Goal: Task Accomplishment & Management: Complete application form

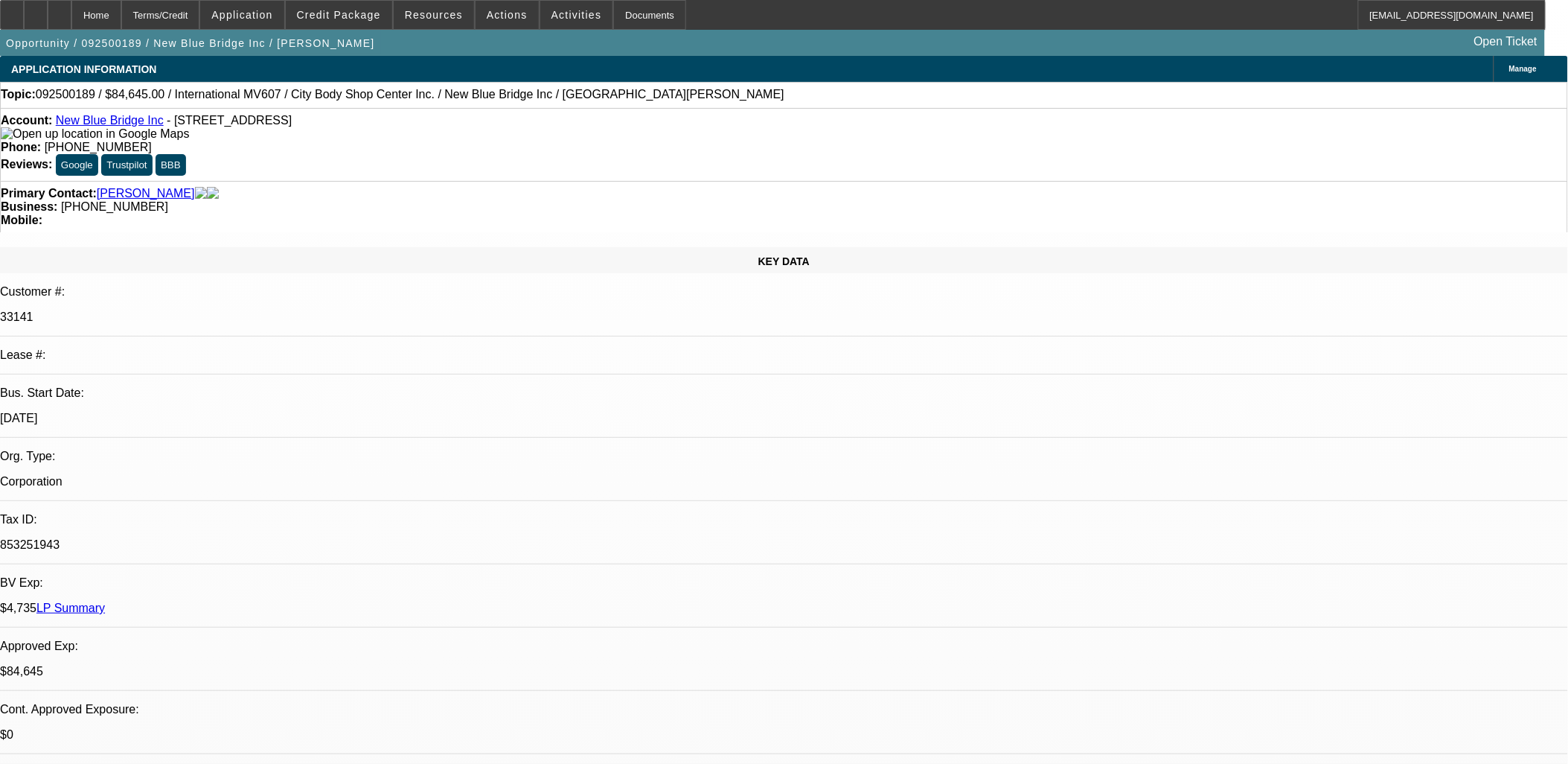
select select "2"
select select "0.1"
select select "0"
select select "2"
select select "0.1"
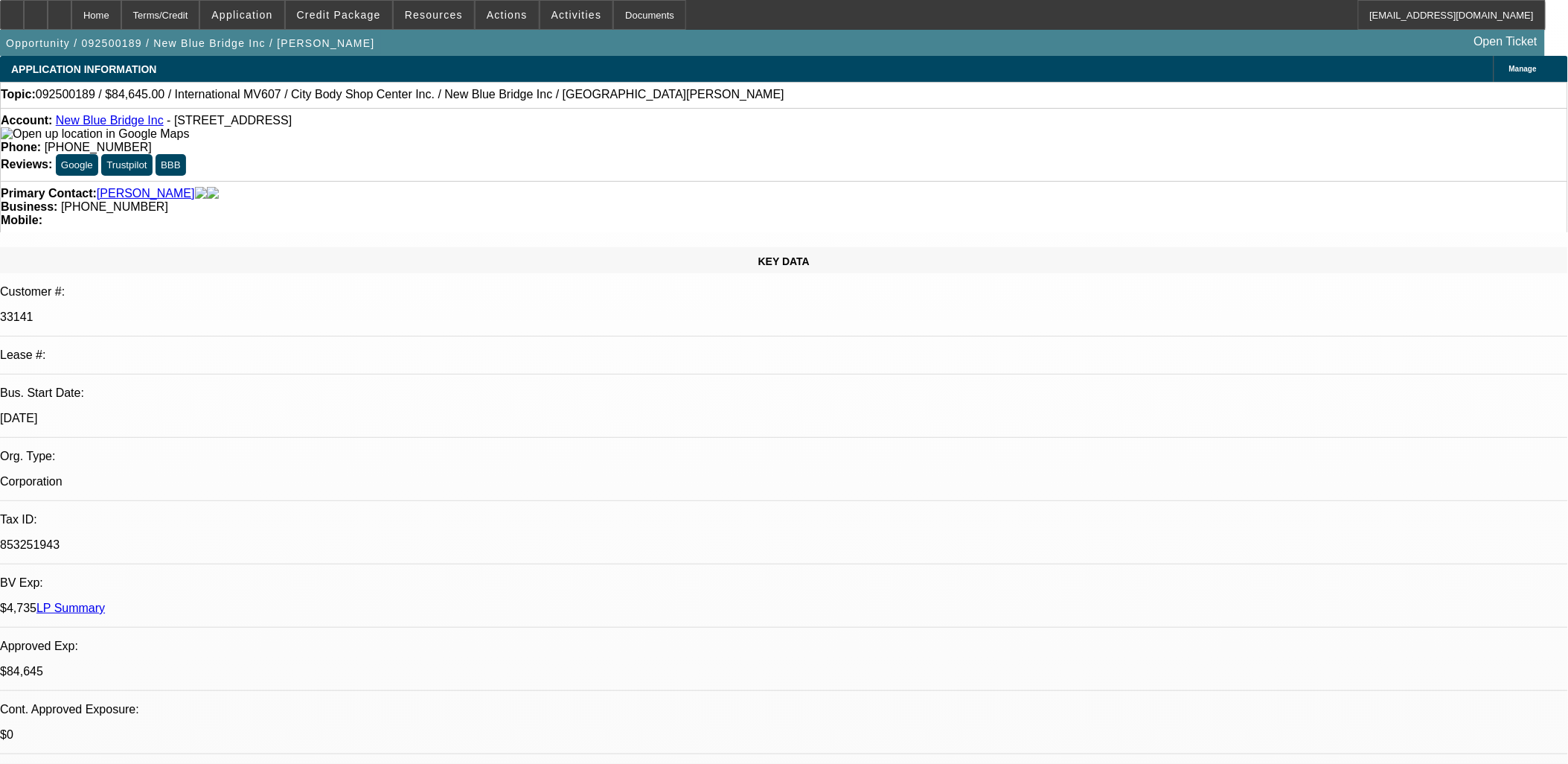
select select "0.1"
select select "0"
select select "0.1"
select select "1"
select select "2"
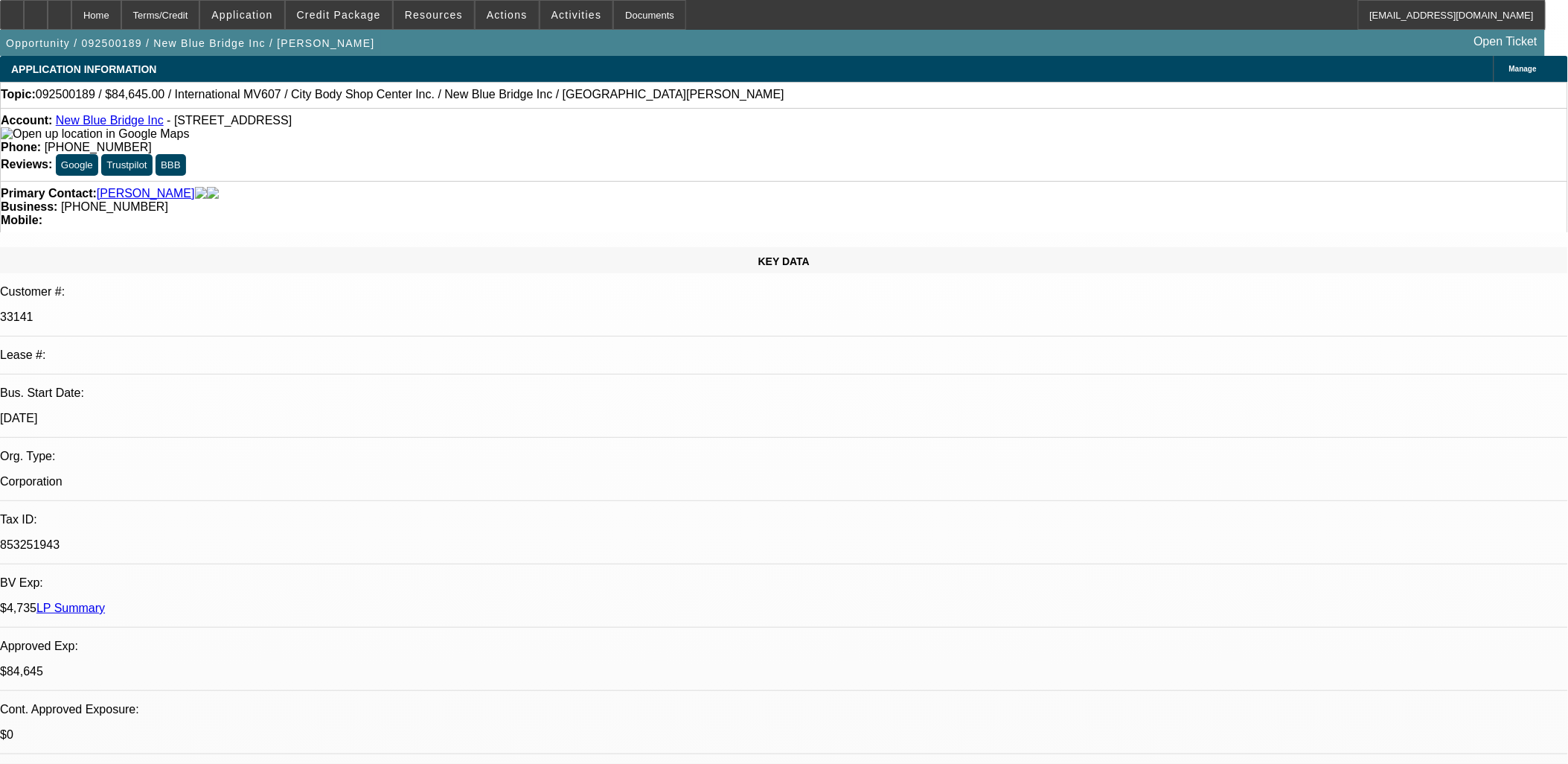
select select "4"
select select "1"
select select "2"
select select "4"
select select "1"
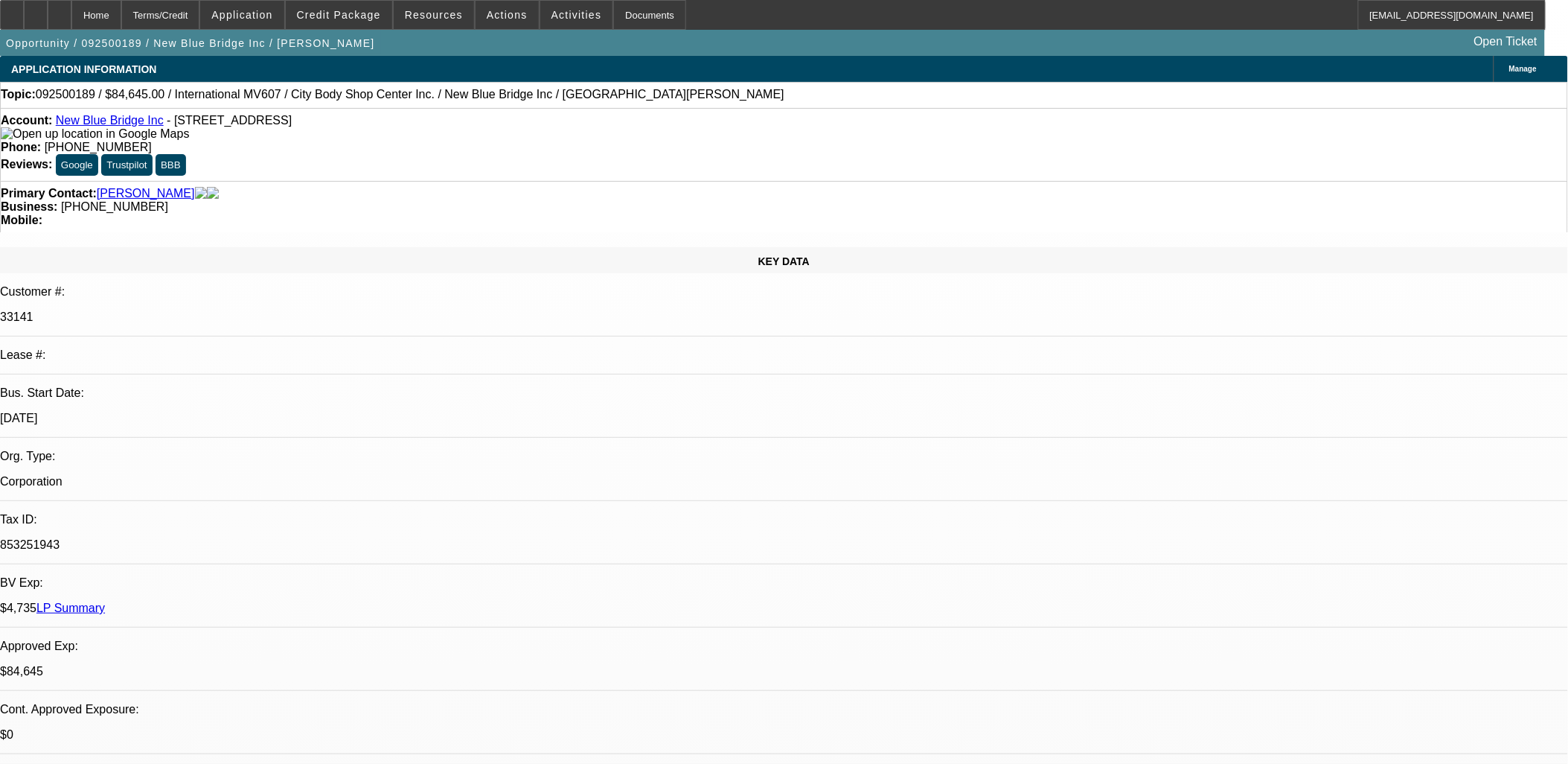
select select "2"
select select "4"
click at [337, 20] on span at bounding box center [339, 15] width 106 height 35
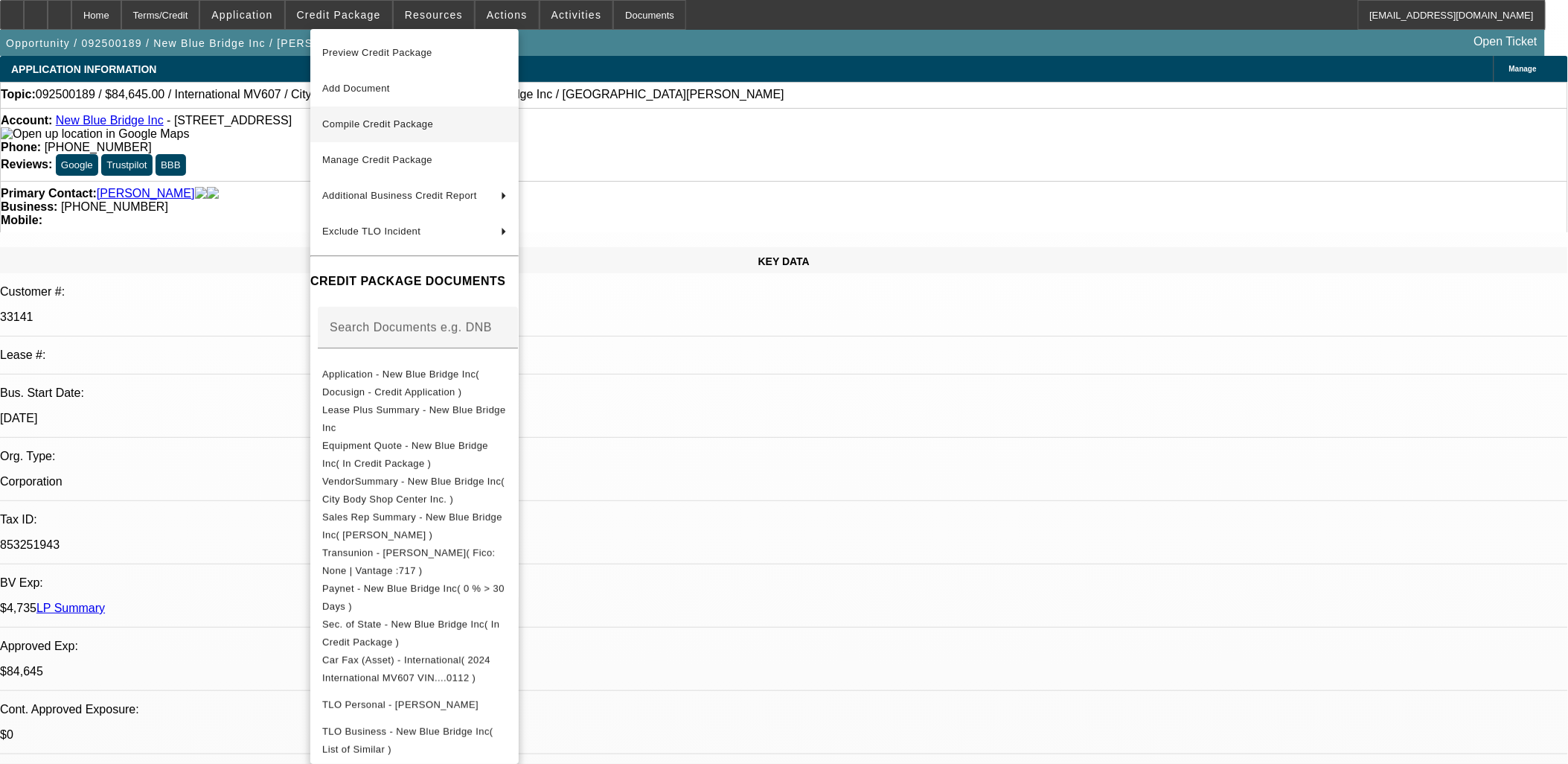
click at [339, 124] on span "Compile Credit Package" at bounding box center [377, 124] width 111 height 11
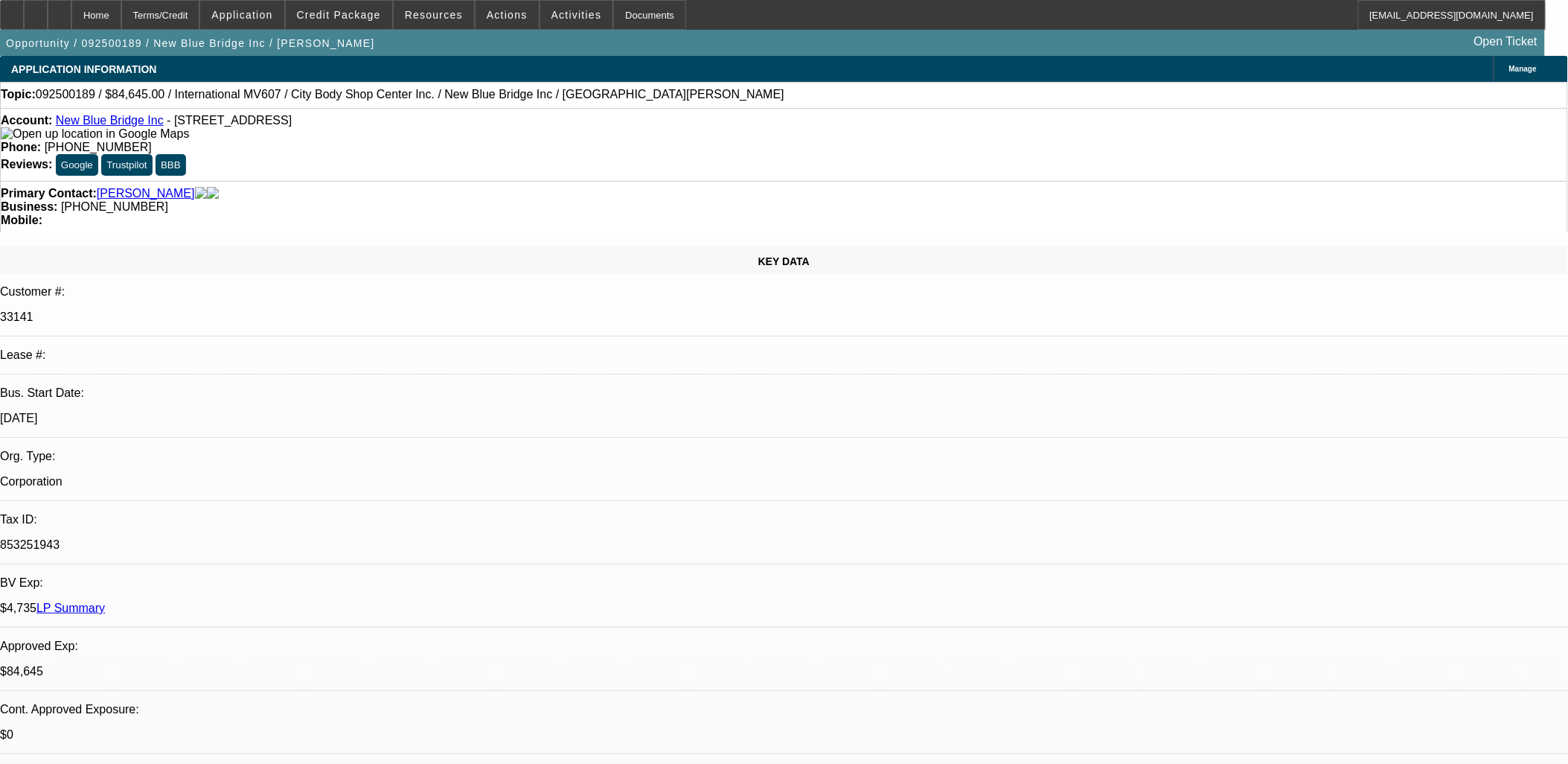
select select "2"
select select "0.1"
select select "4"
select select "0"
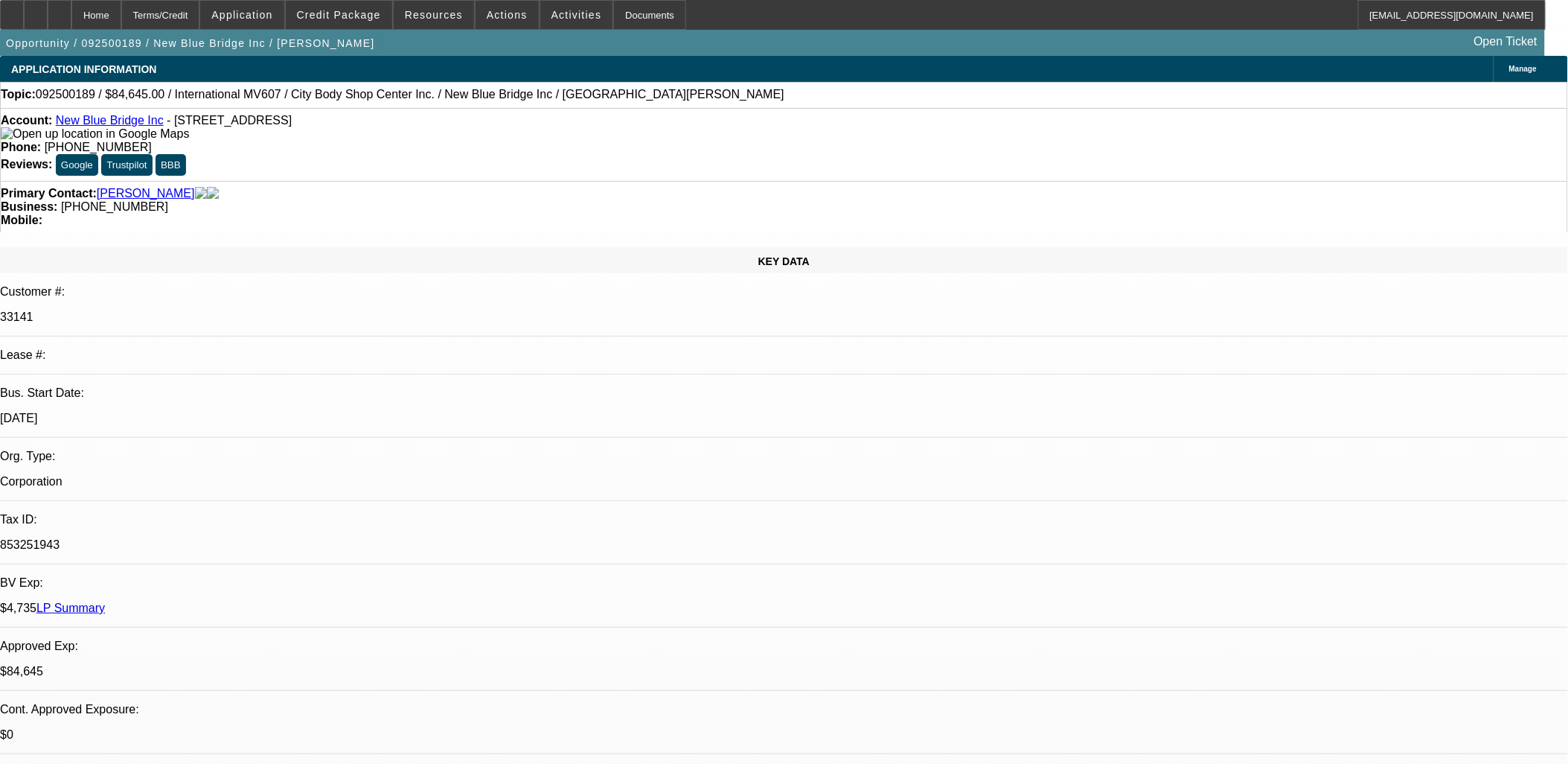
select select "2"
select select "0.1"
select select "4"
select select "0.1"
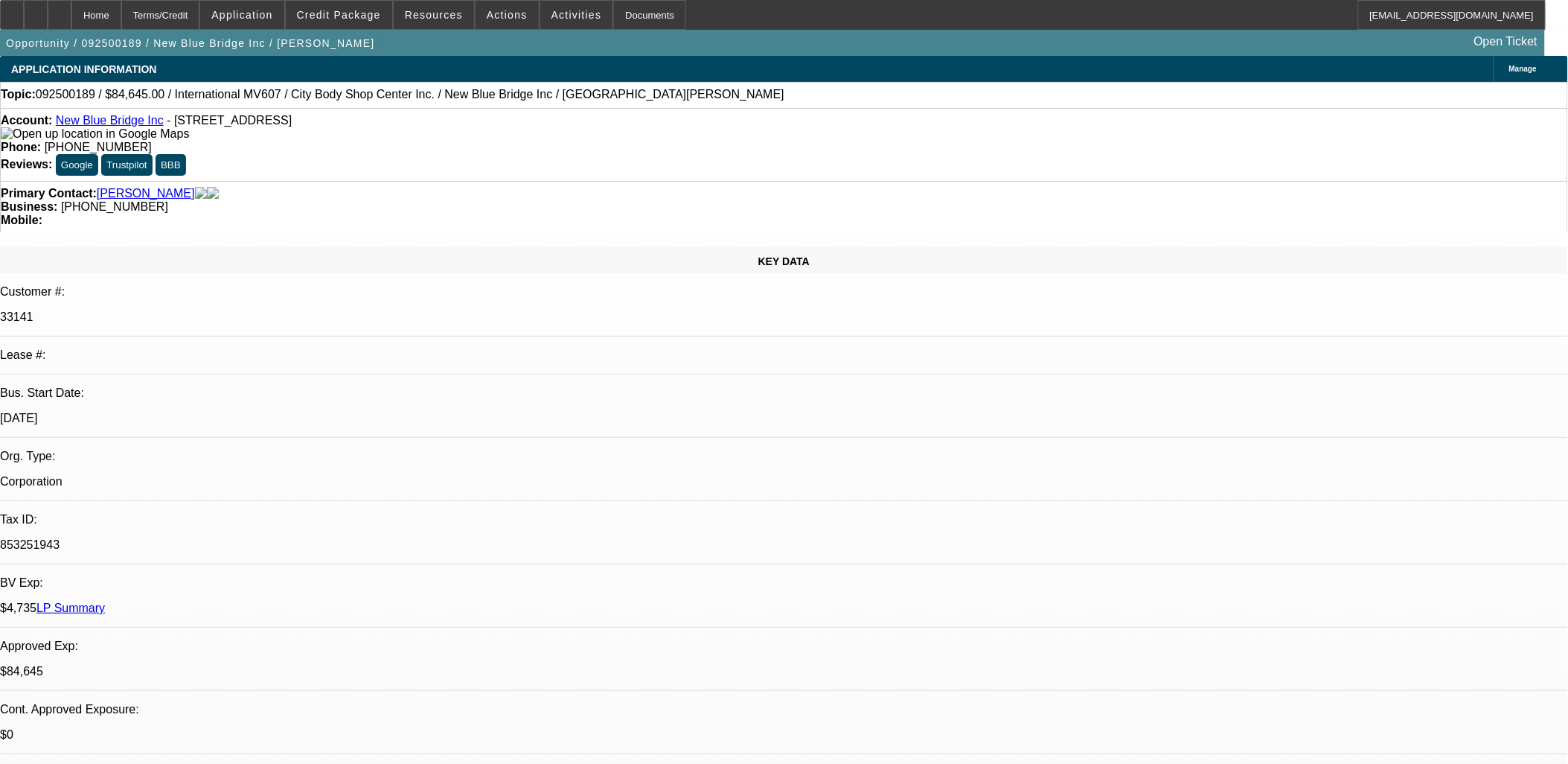
select select "0"
select select "2"
select select "0.1"
select select "4"
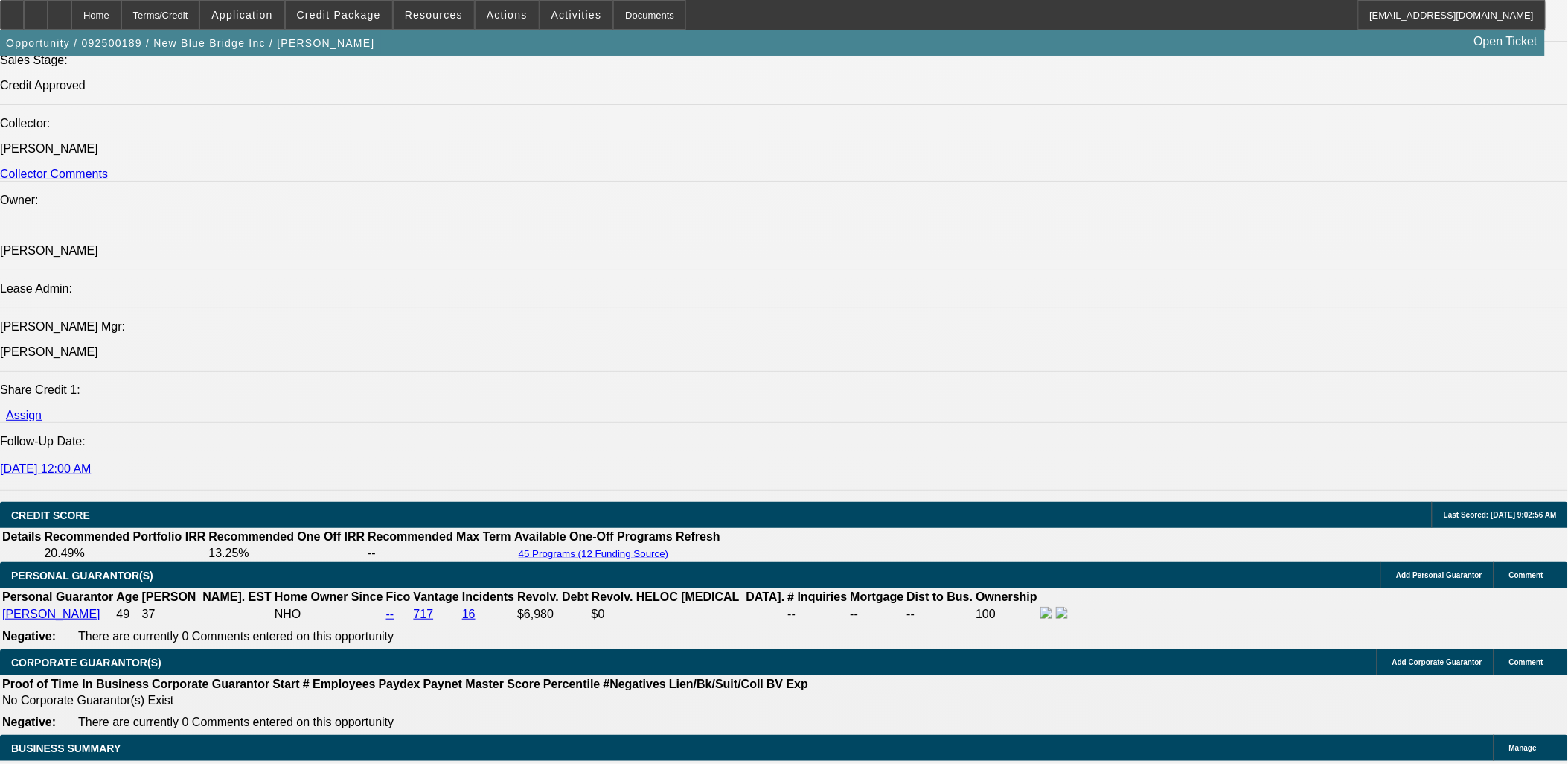
scroll to position [2067, 0]
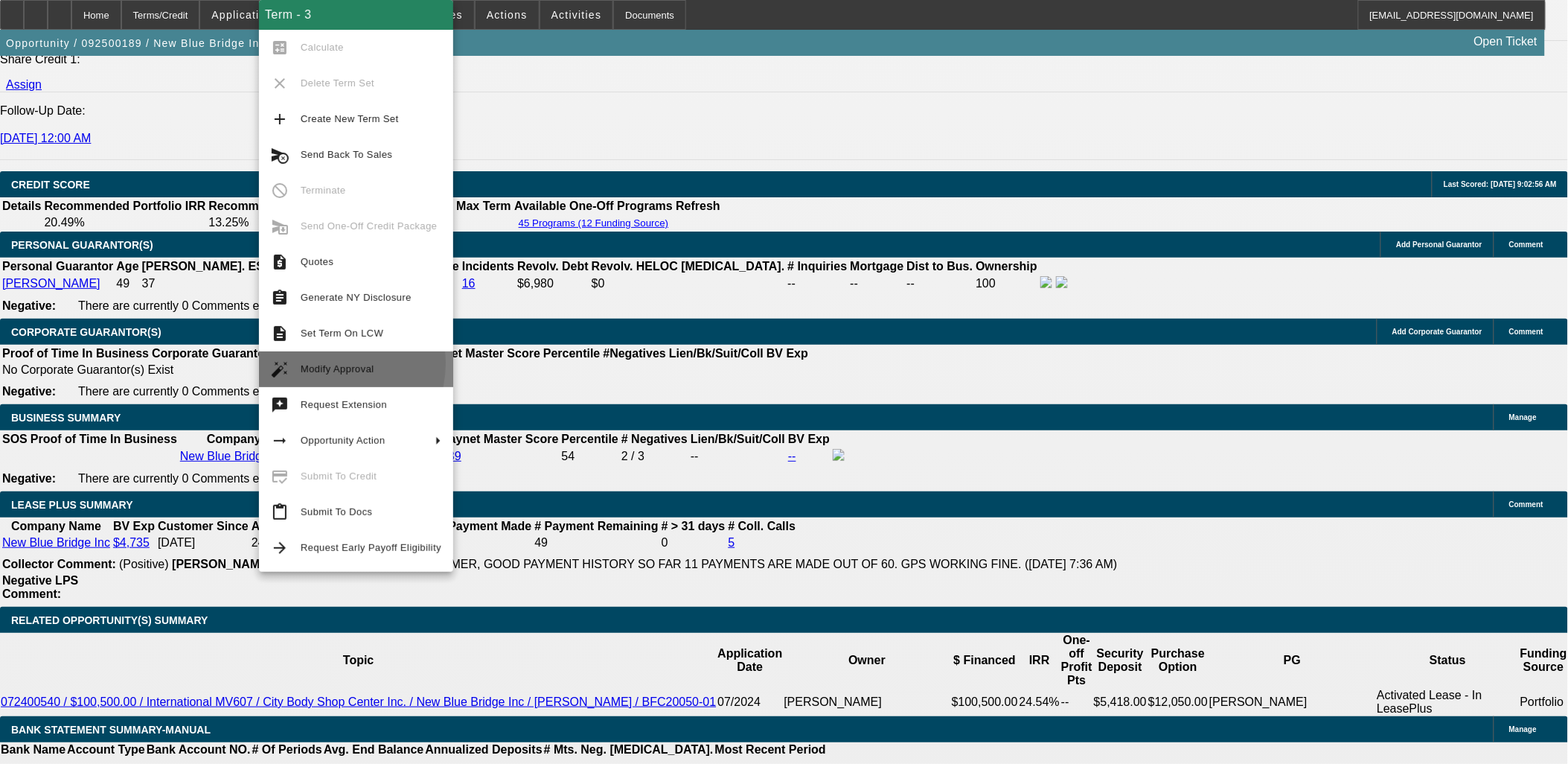
click at [328, 363] on span "Modify Approval" at bounding box center [337, 369] width 74 height 11
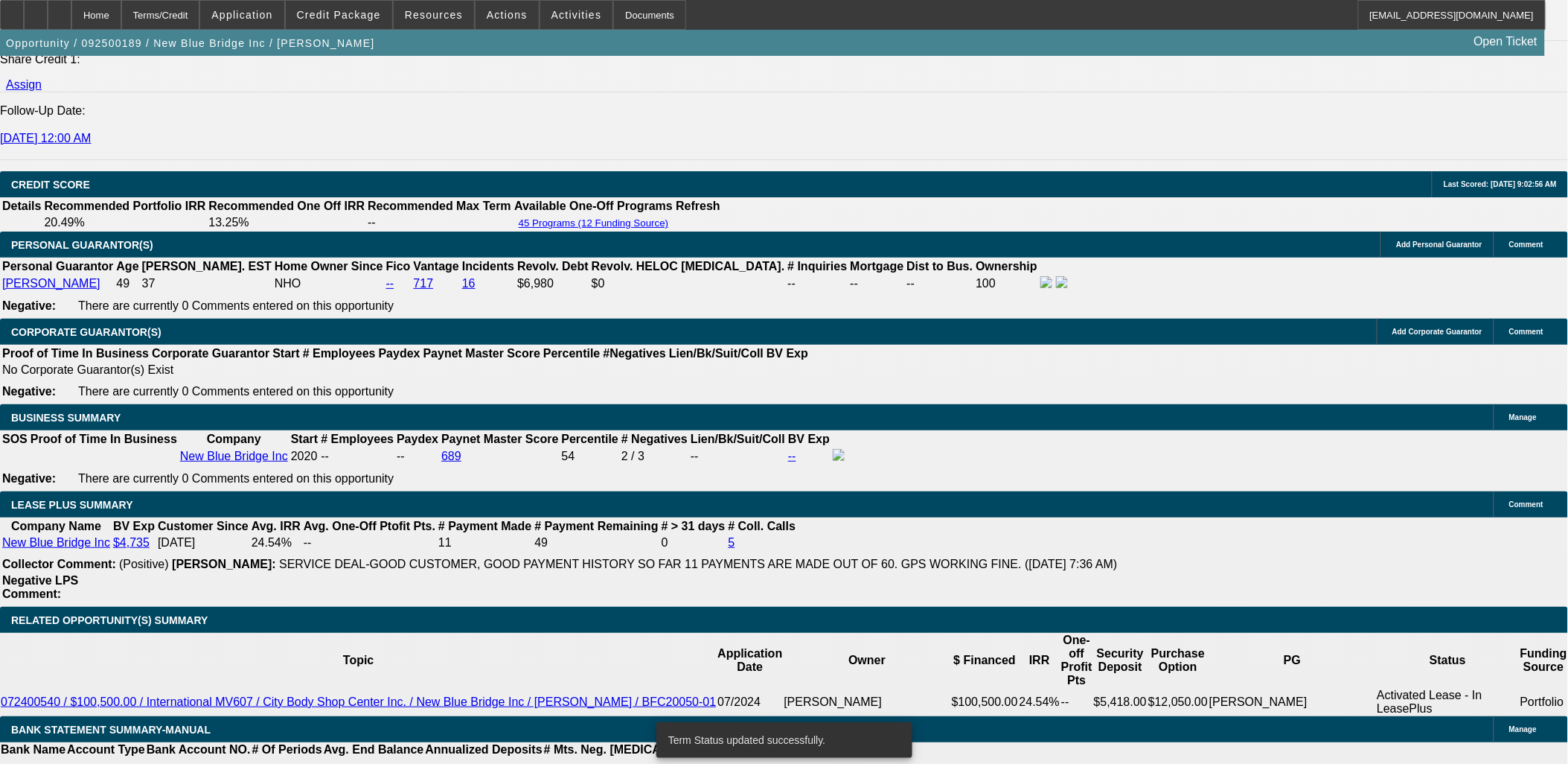
select select "2"
select select "0.1"
select select "4"
select select "2"
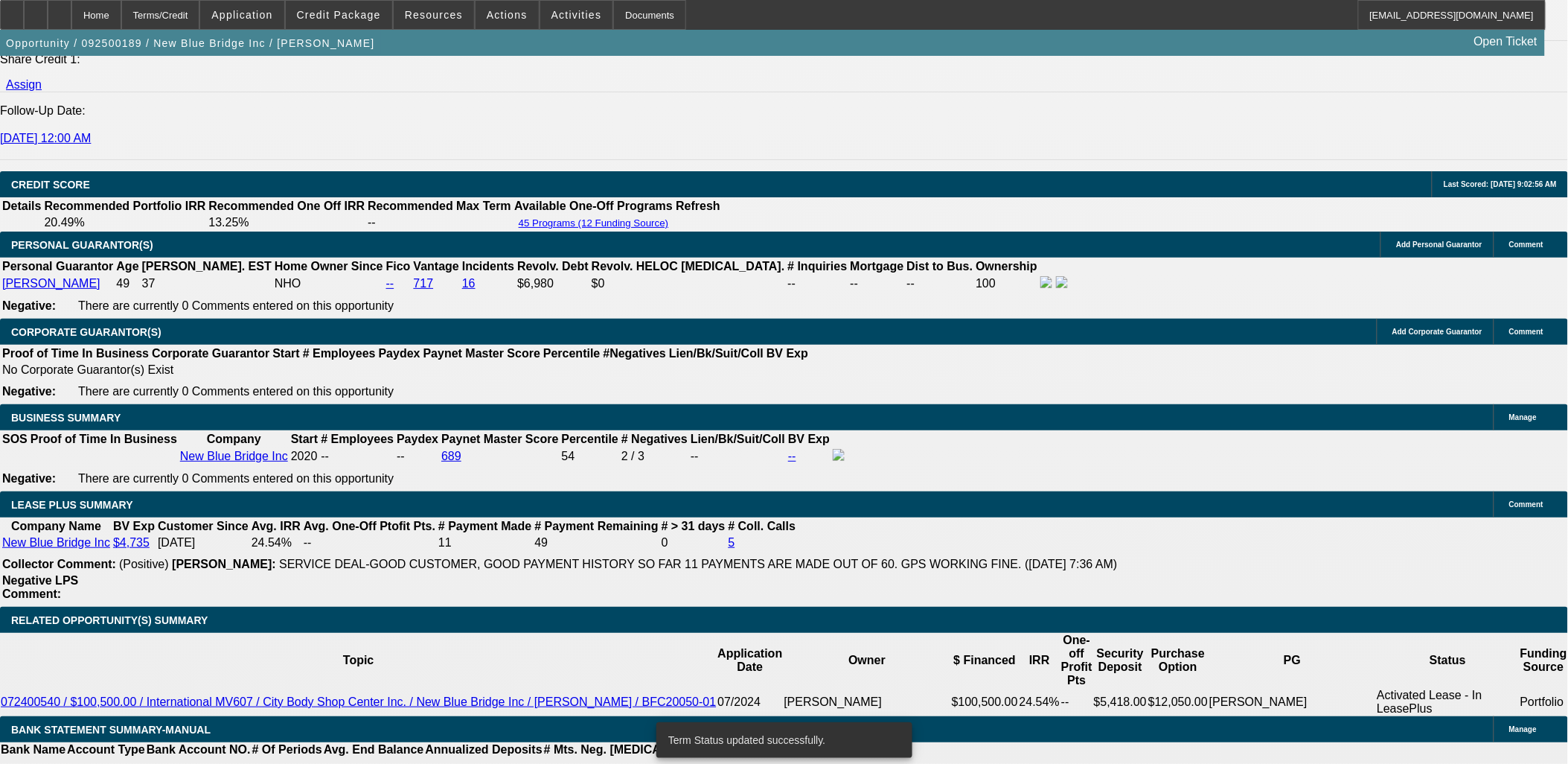
select select "2"
select select "0.1"
select select "4"
select select "0"
select select "2"
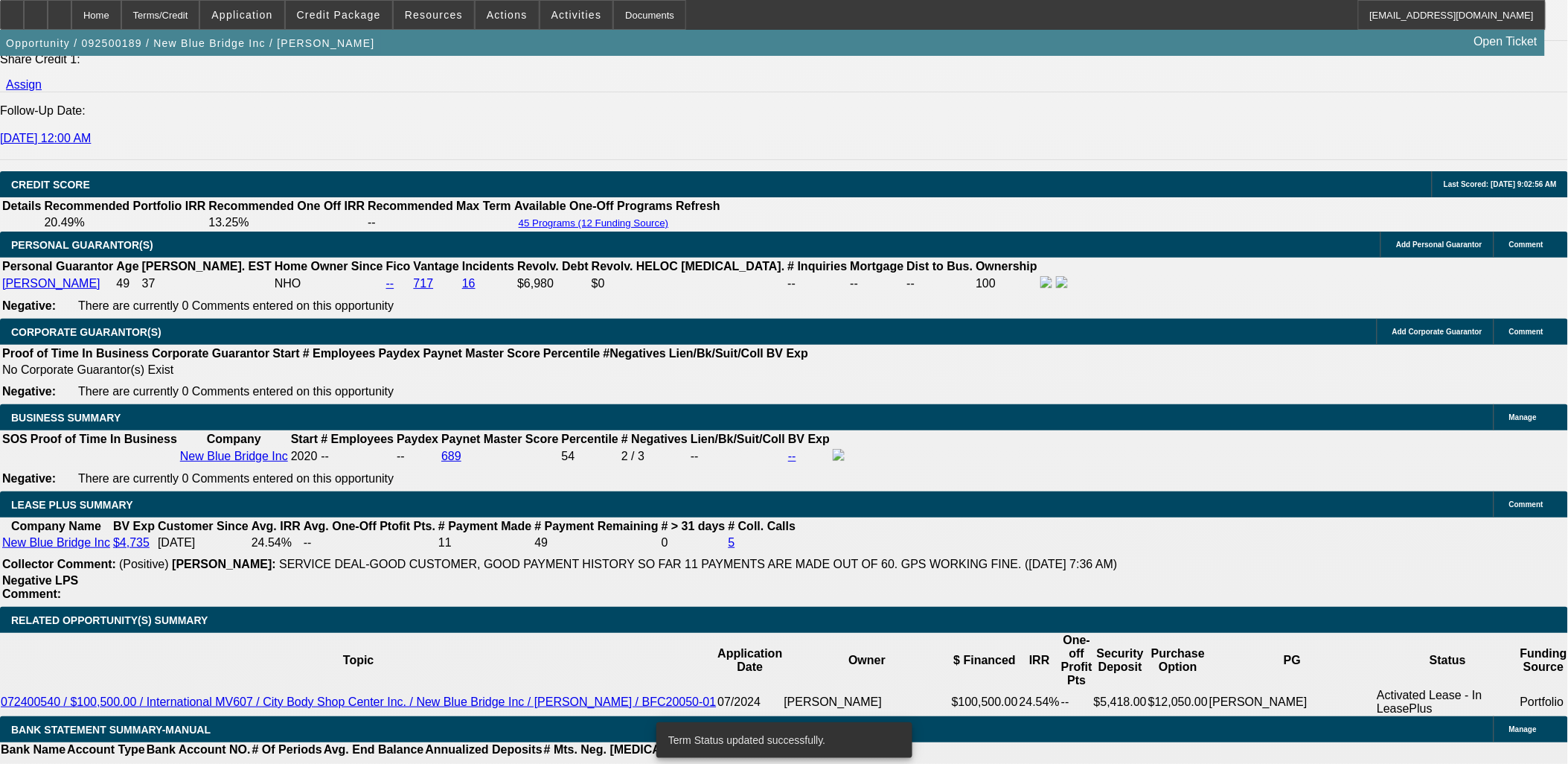
select select "2"
select select "0.1"
select select "4"
select select "0.1"
select select "0"
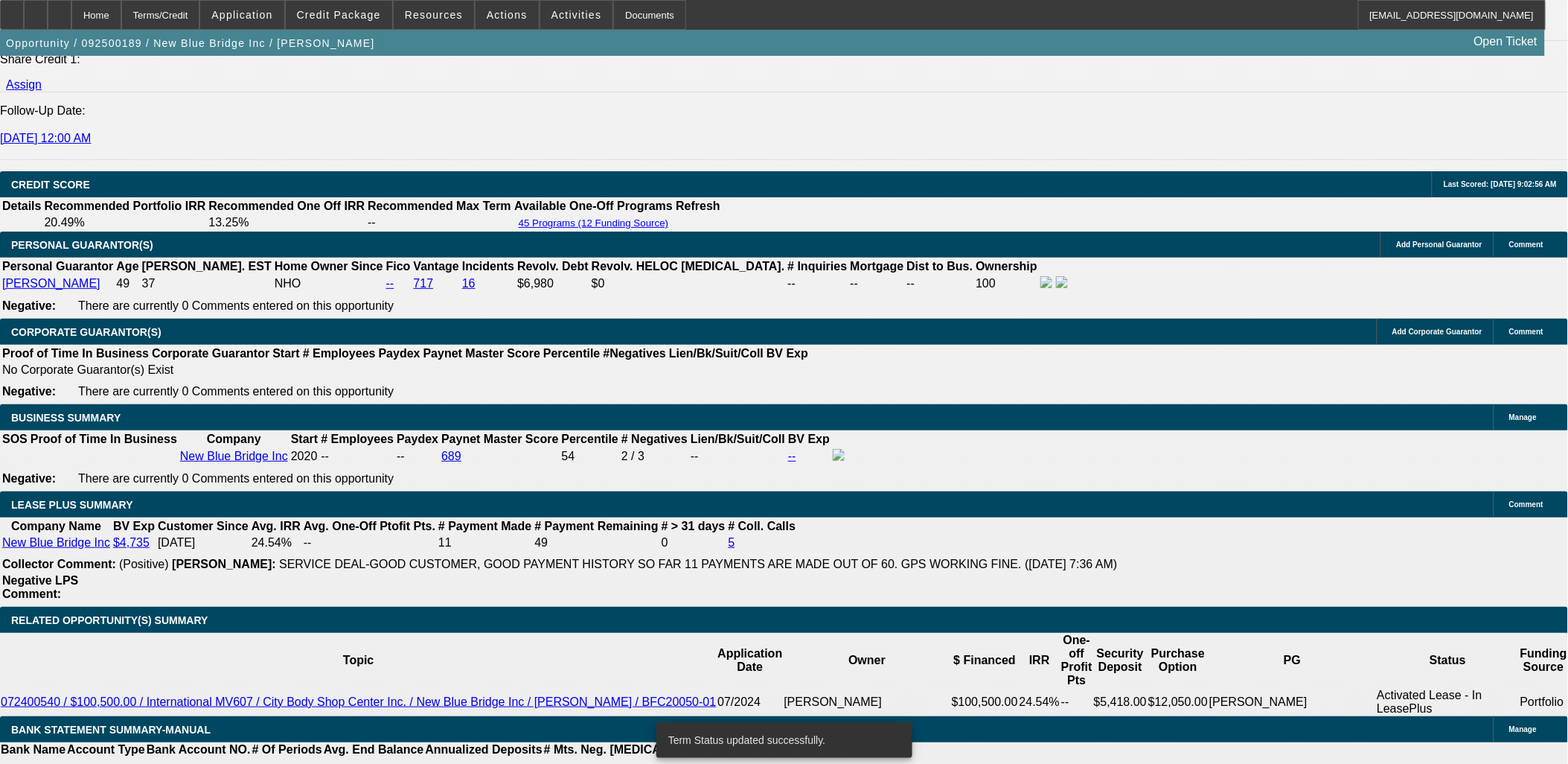
select select "2"
select select "0.1"
select select "4"
click at [20, 10] on div at bounding box center [12, 15] width 24 height 30
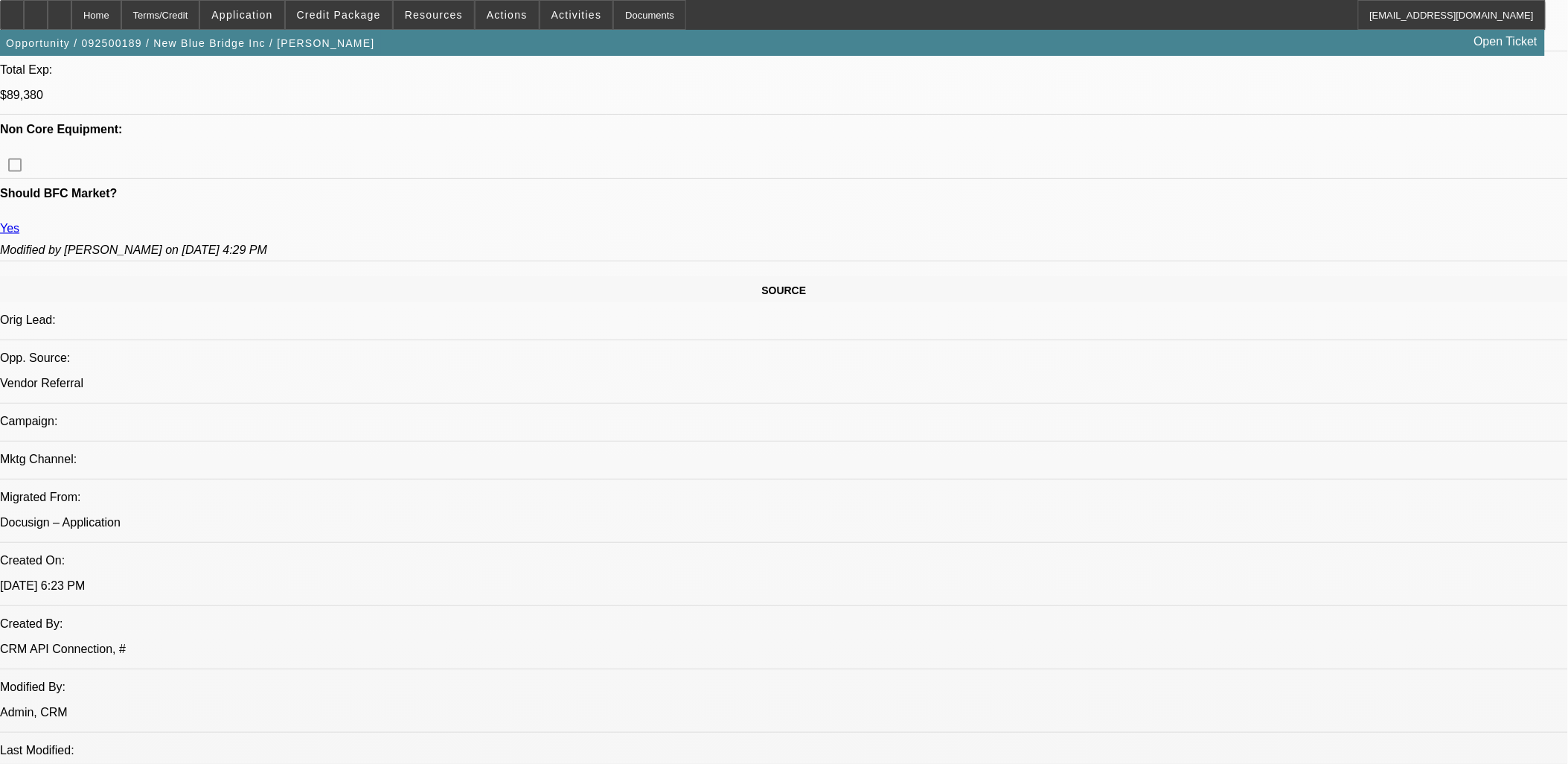
scroll to position [579, 0]
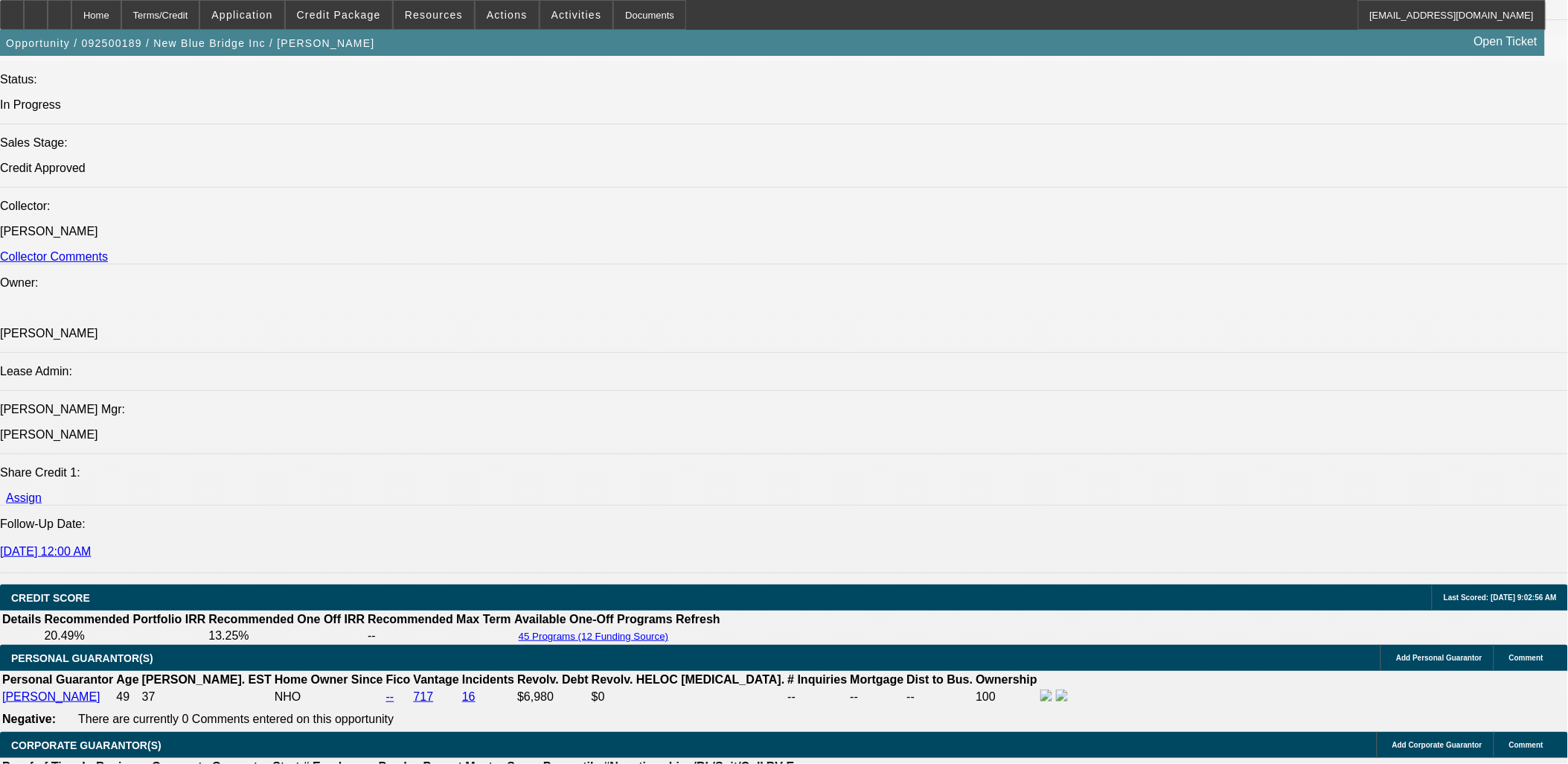
scroll to position [2067, 0]
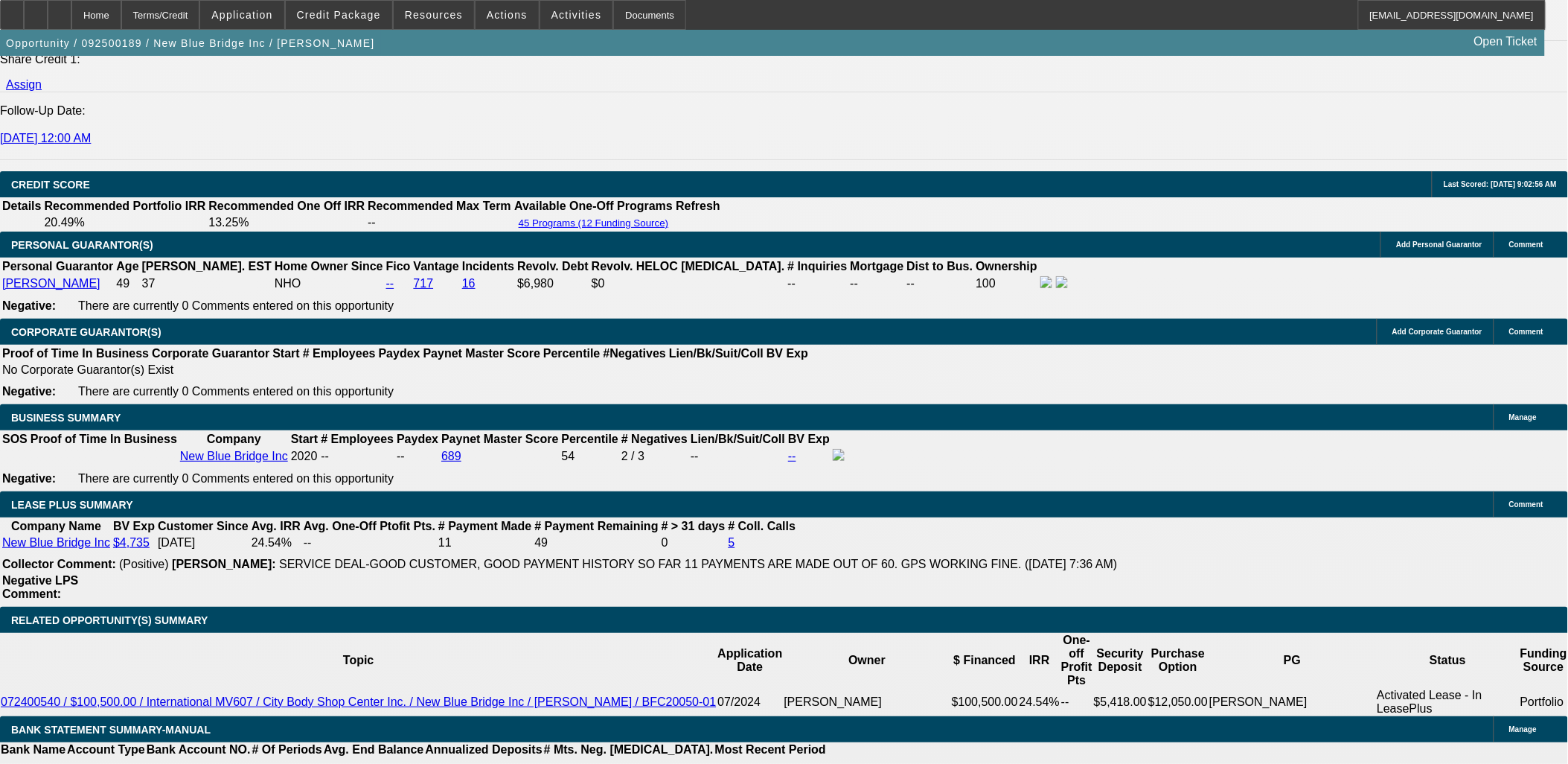
drag, startPoint x: 329, startPoint y: 494, endPoint x: 309, endPoint y: 496, distance: 20.1
type input "$5,355.00"
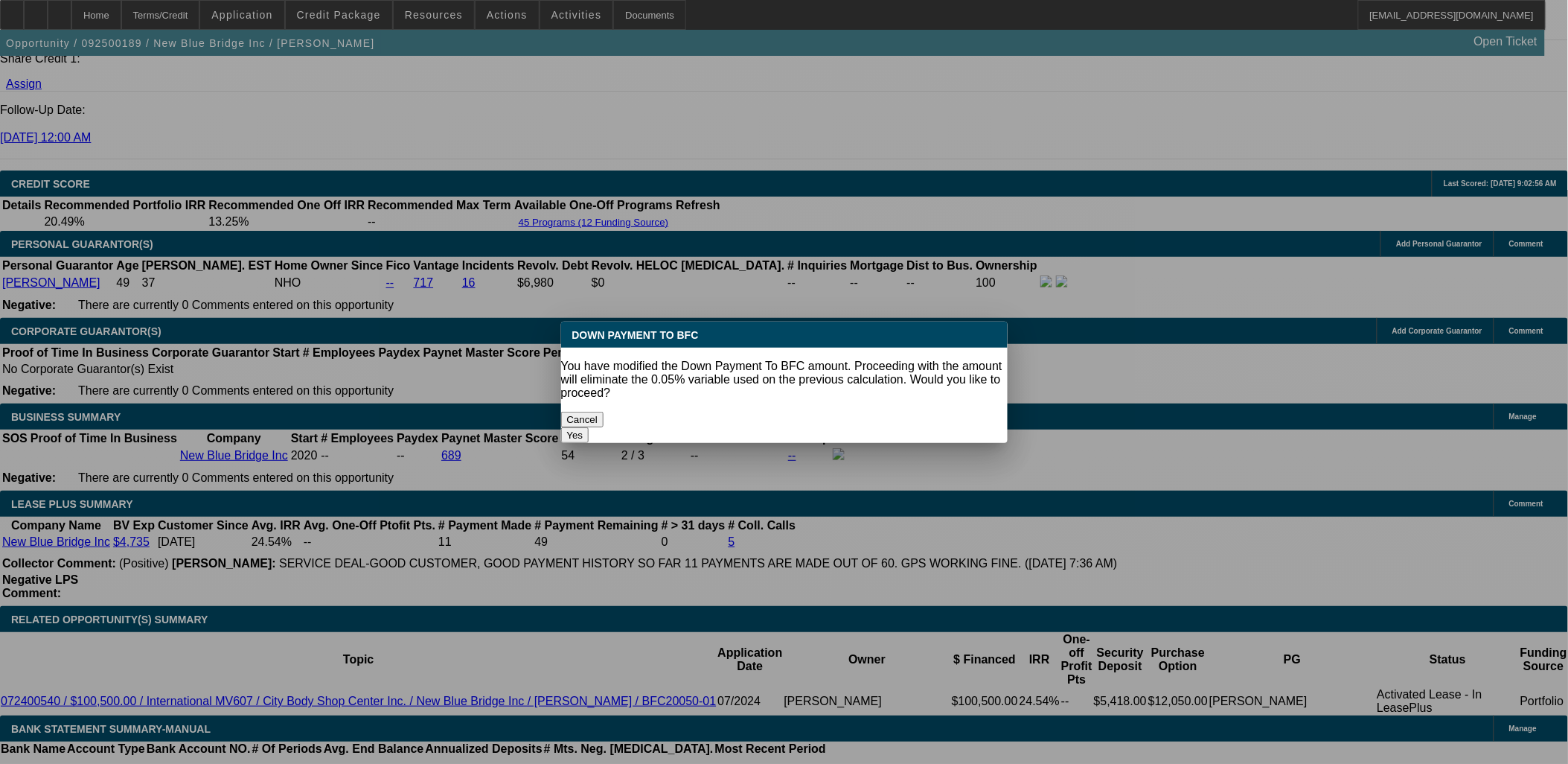
scroll to position [0, 0]
click at [589, 428] on button "Yes" at bounding box center [574, 435] width 28 height 16
select select "0"
type input "UNKNOWN"
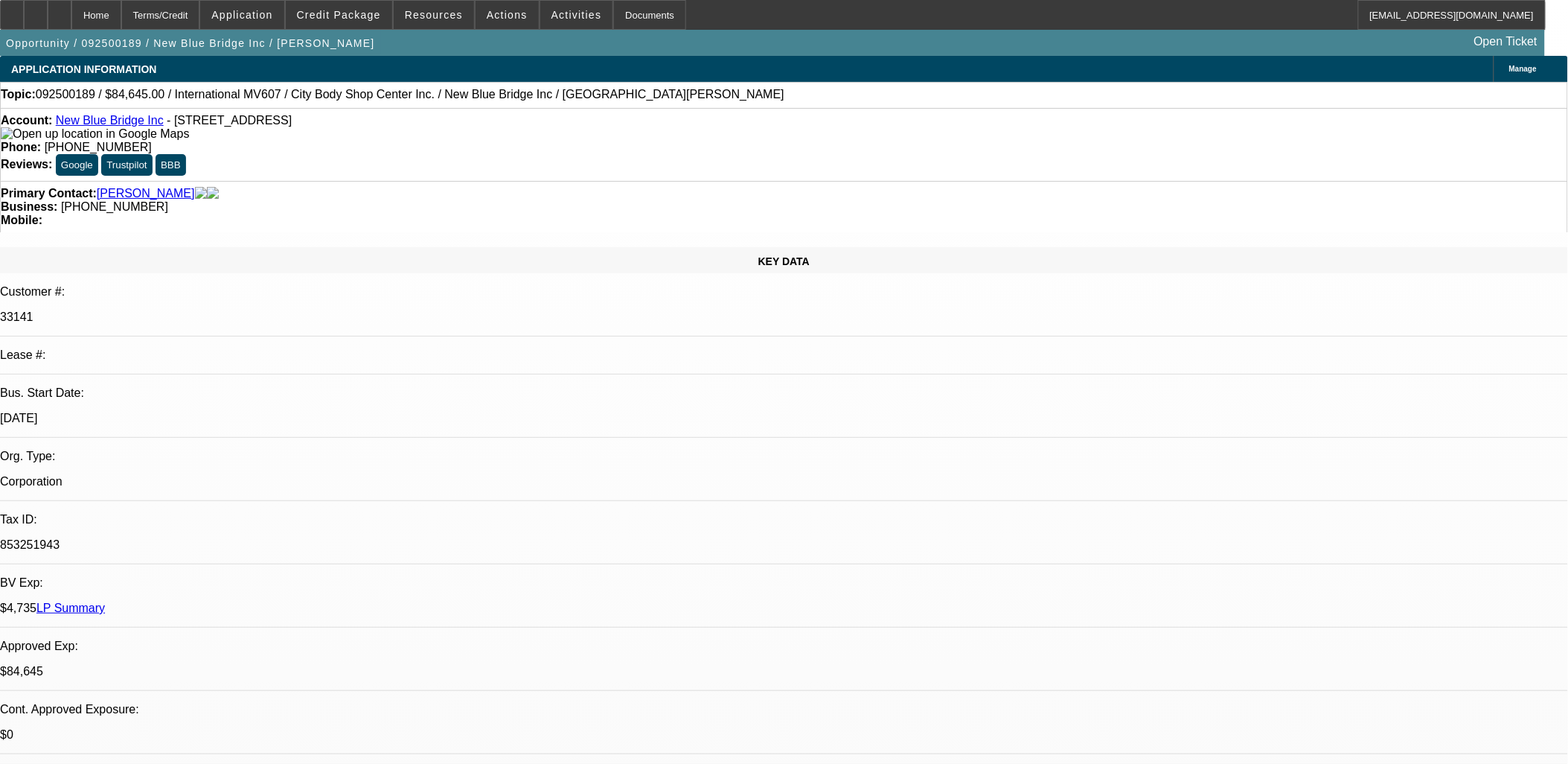
scroll to position [2067, 0]
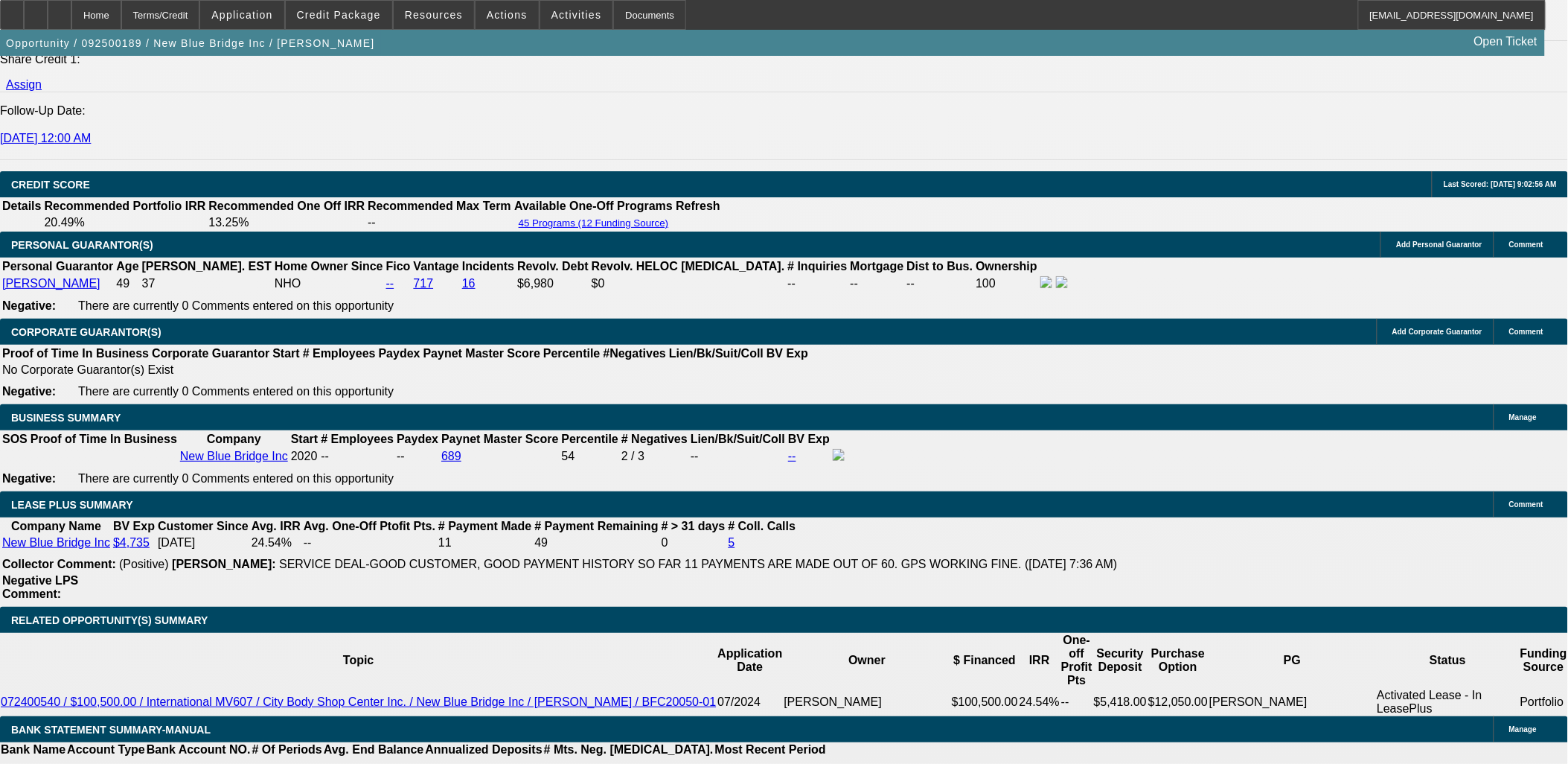
type input "$4,501.62"
type input "$2,250.81"
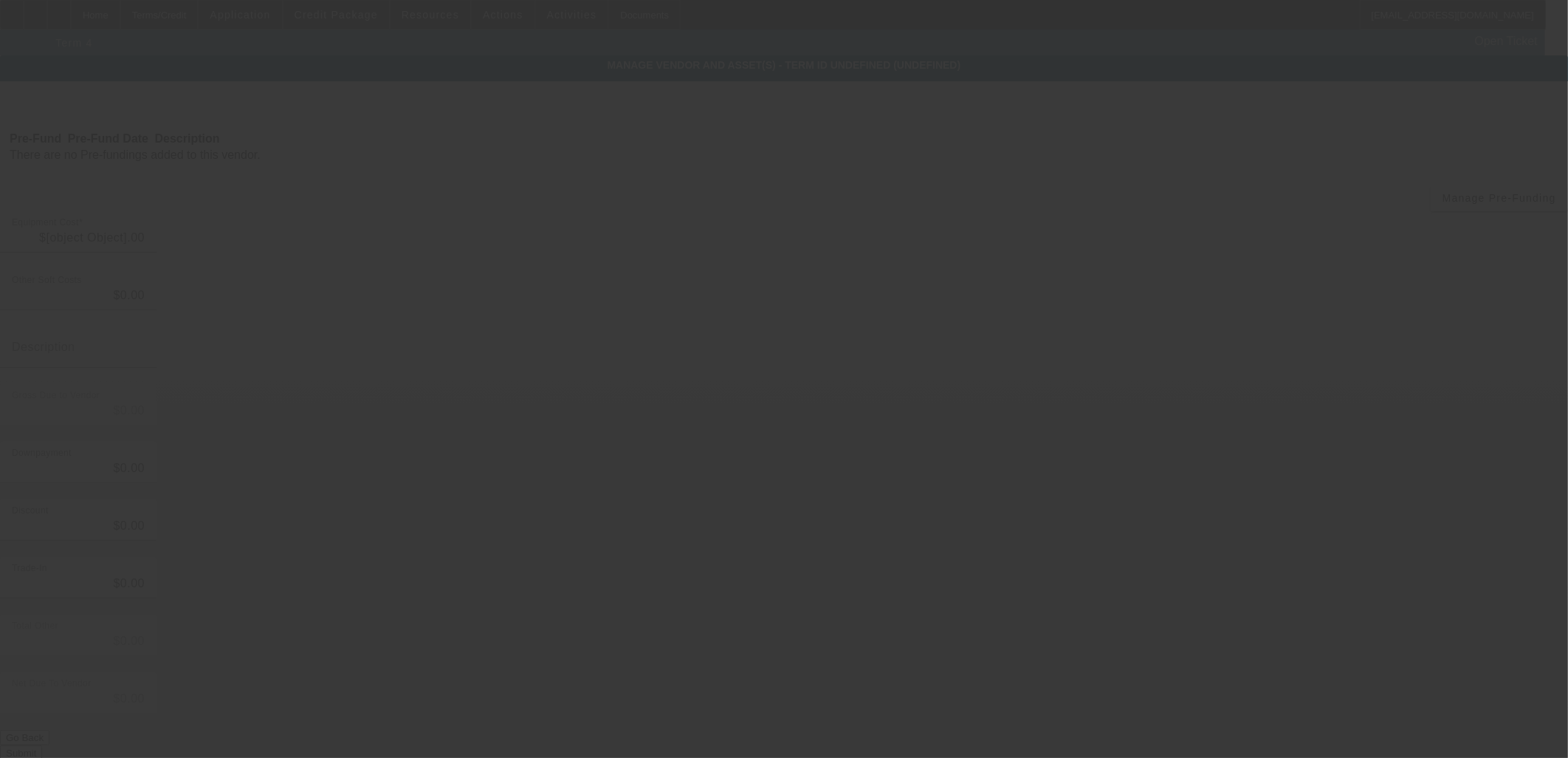
type input "$99,000.00"
type input "$9,900.00"
type input "$89,100.00"
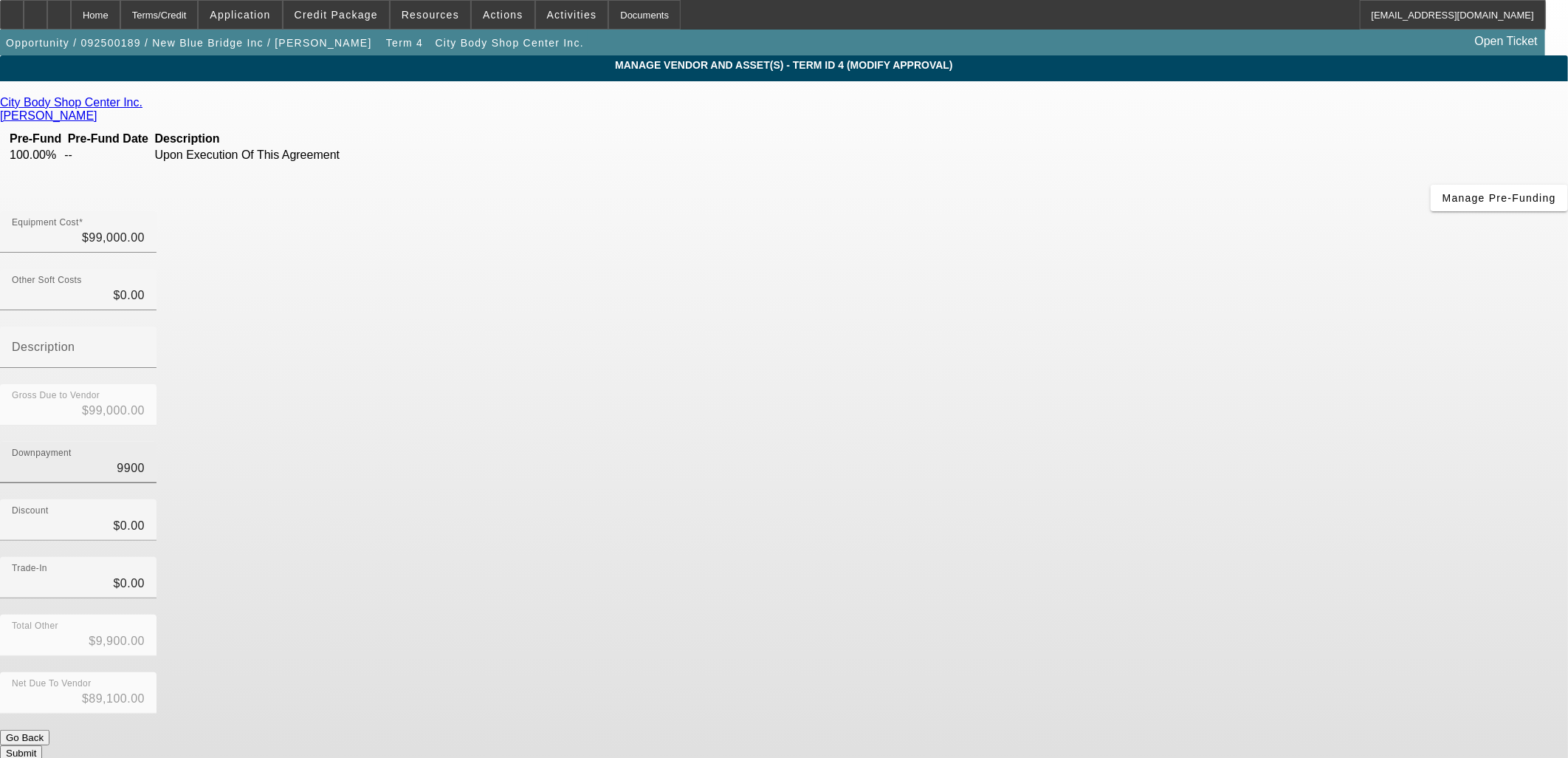
click at [145, 459] on input "9900" at bounding box center [79, 468] width 133 height 18
type input "9"
type input "$9.00"
type input "$98,991.00"
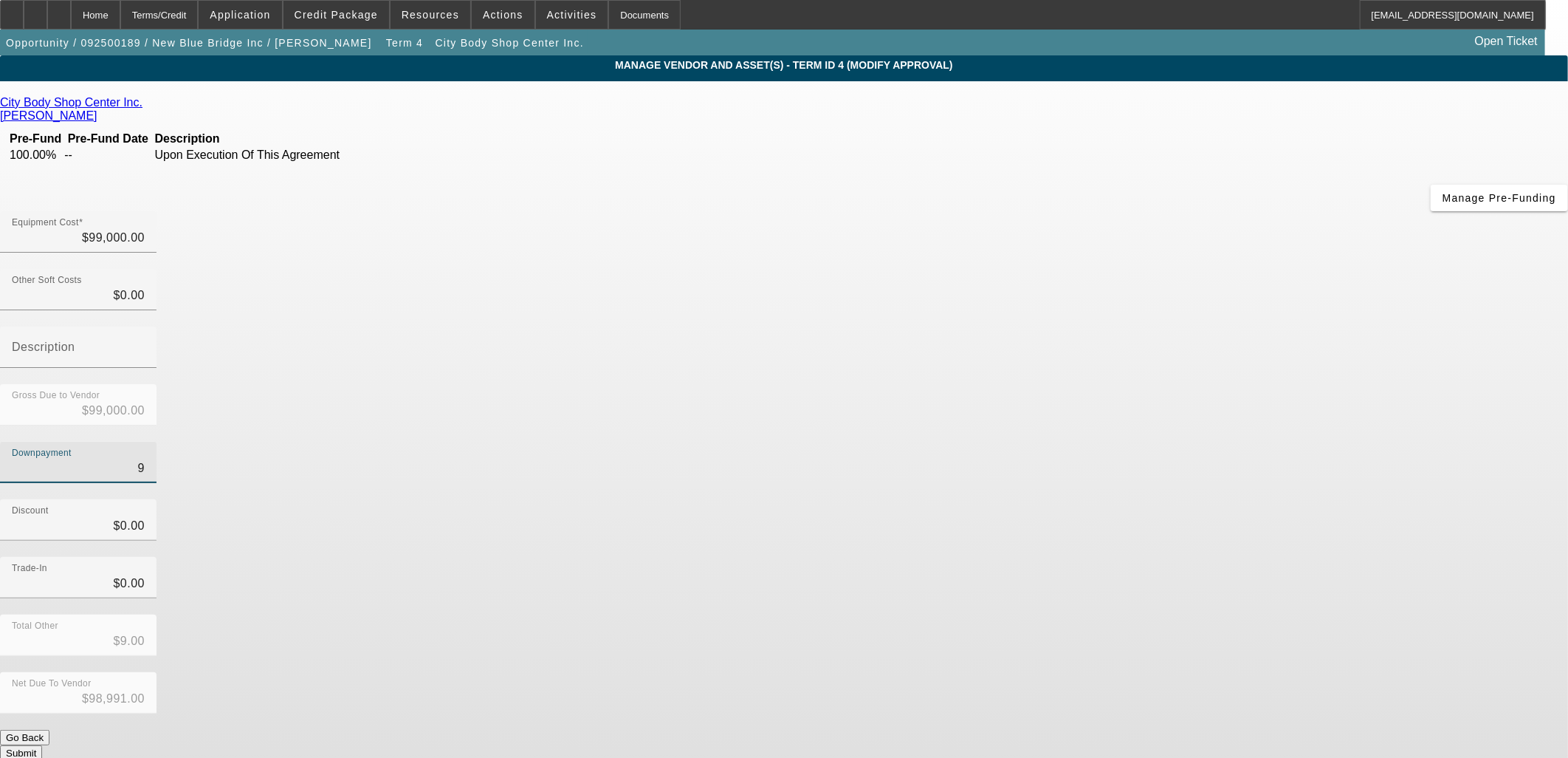
type input "90"
type input "$90.00"
type input "$98,910.00"
type input "900"
type input "$900.00"
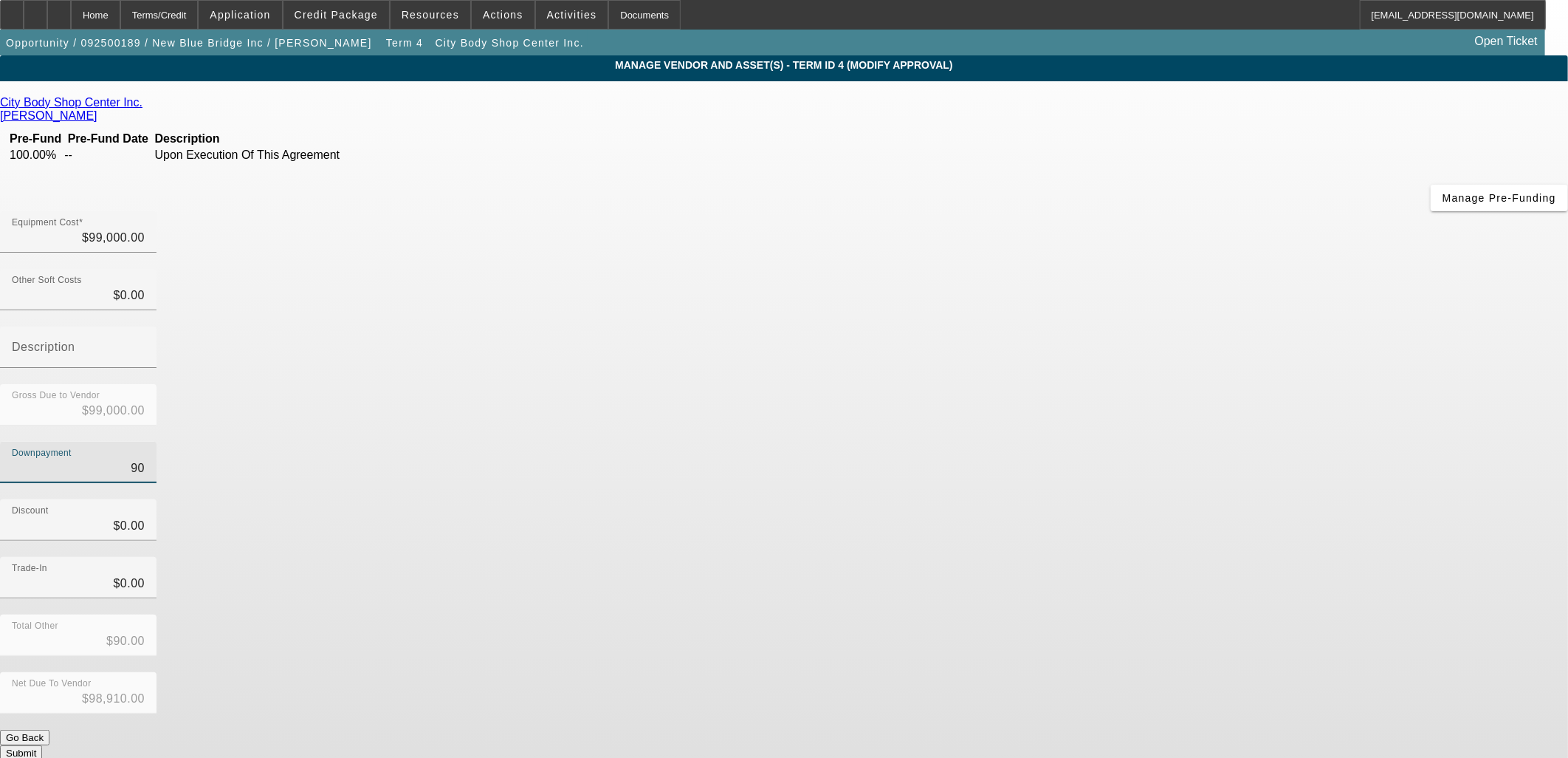
type input "$98,100.00"
type input "9000"
type input "$9,000.00"
type input "$90,000.00"
type input "$9,000.00"
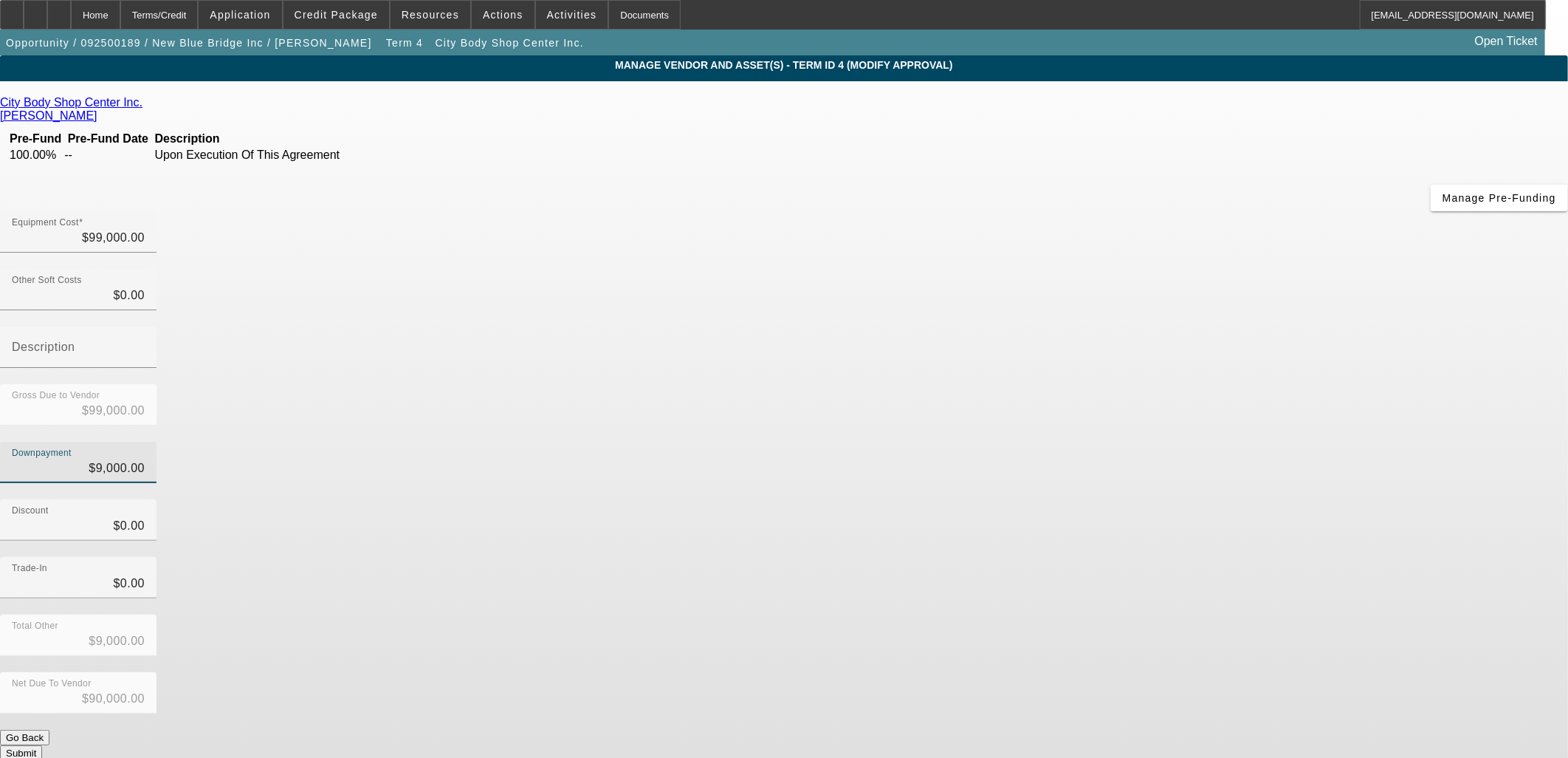
click at [1131, 499] on div "Discount $0.00" at bounding box center [784, 528] width 1568 height 57
click at [43, 745] on button "Submit" at bounding box center [21, 752] width 43 height 16
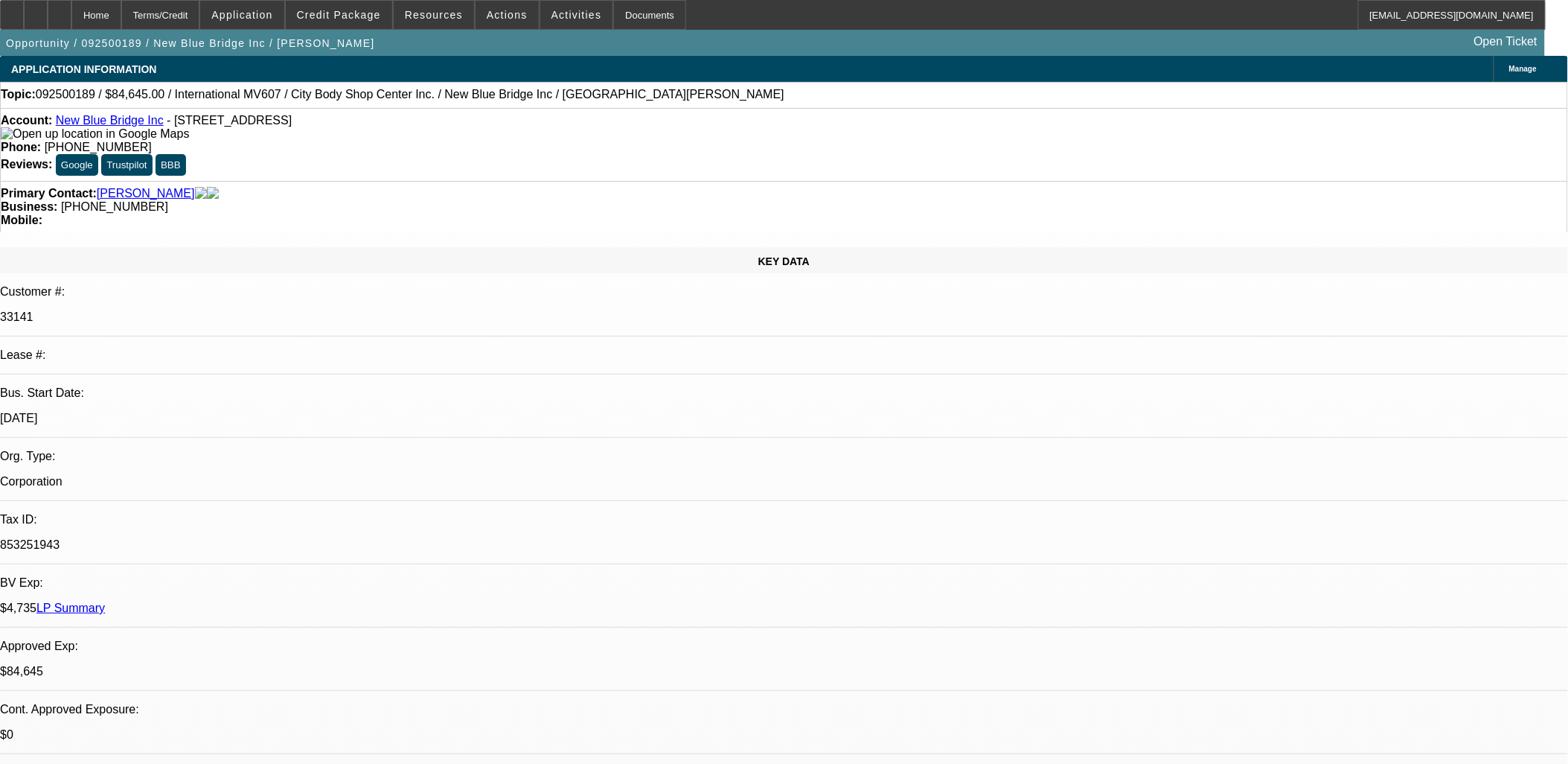
select select "0"
select select "2"
select select "0.1"
select select "4"
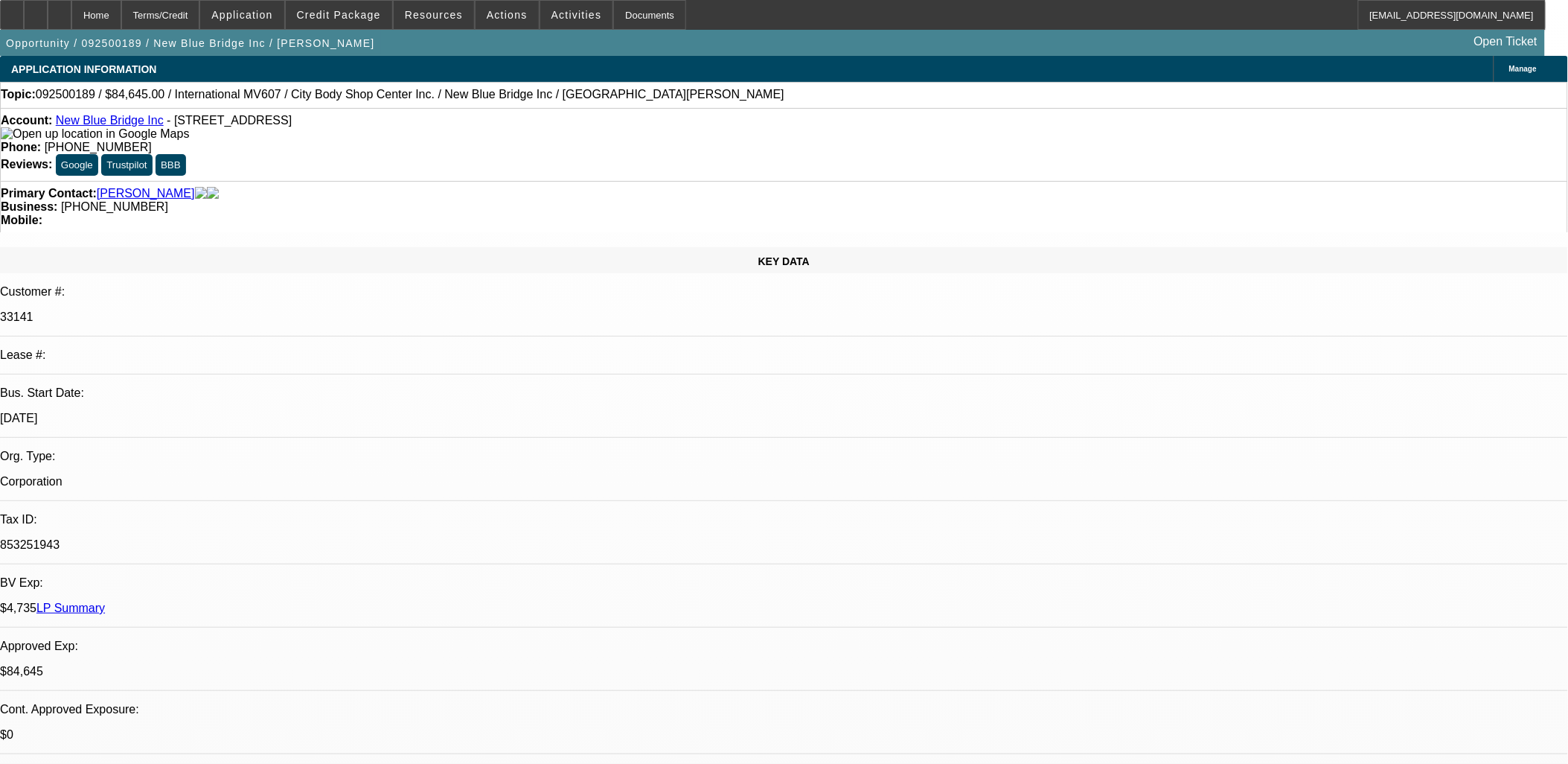
select select "2"
select select "0.1"
select select "4"
select select "0"
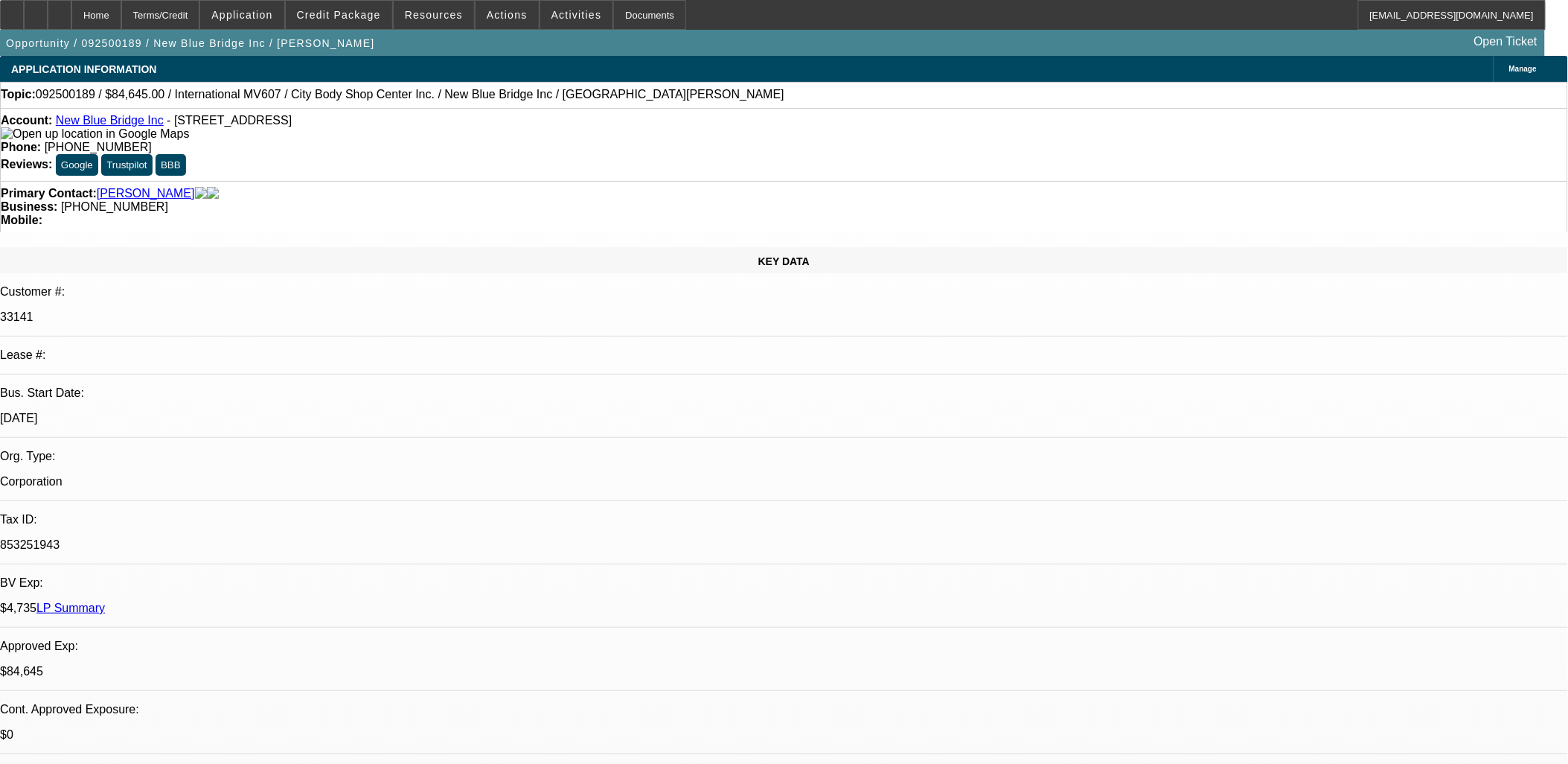
select select "2"
select select "0.1"
select select "4"
select select "0.1"
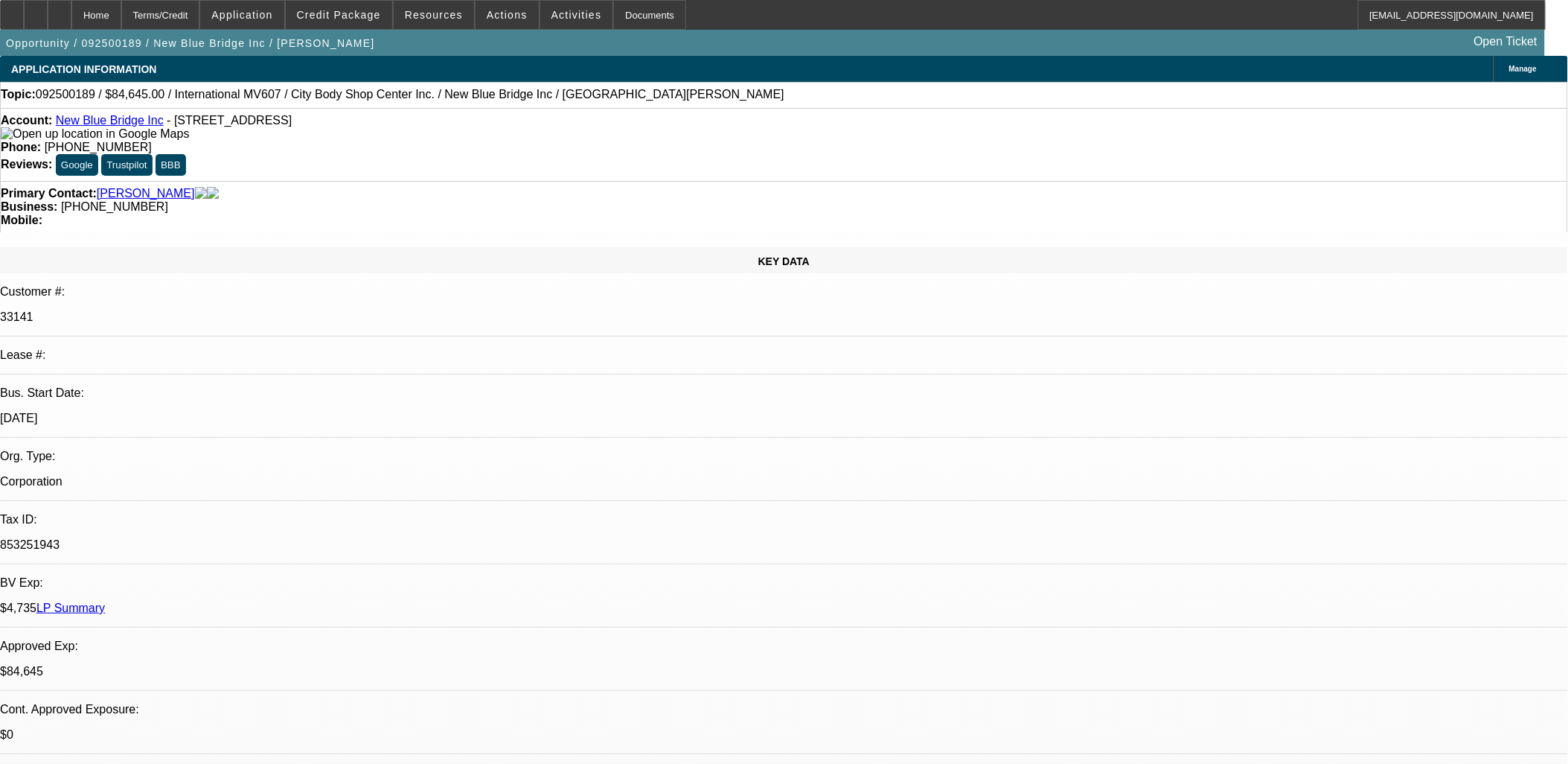
select select "0"
select select "2"
select select "0.1"
select select "4"
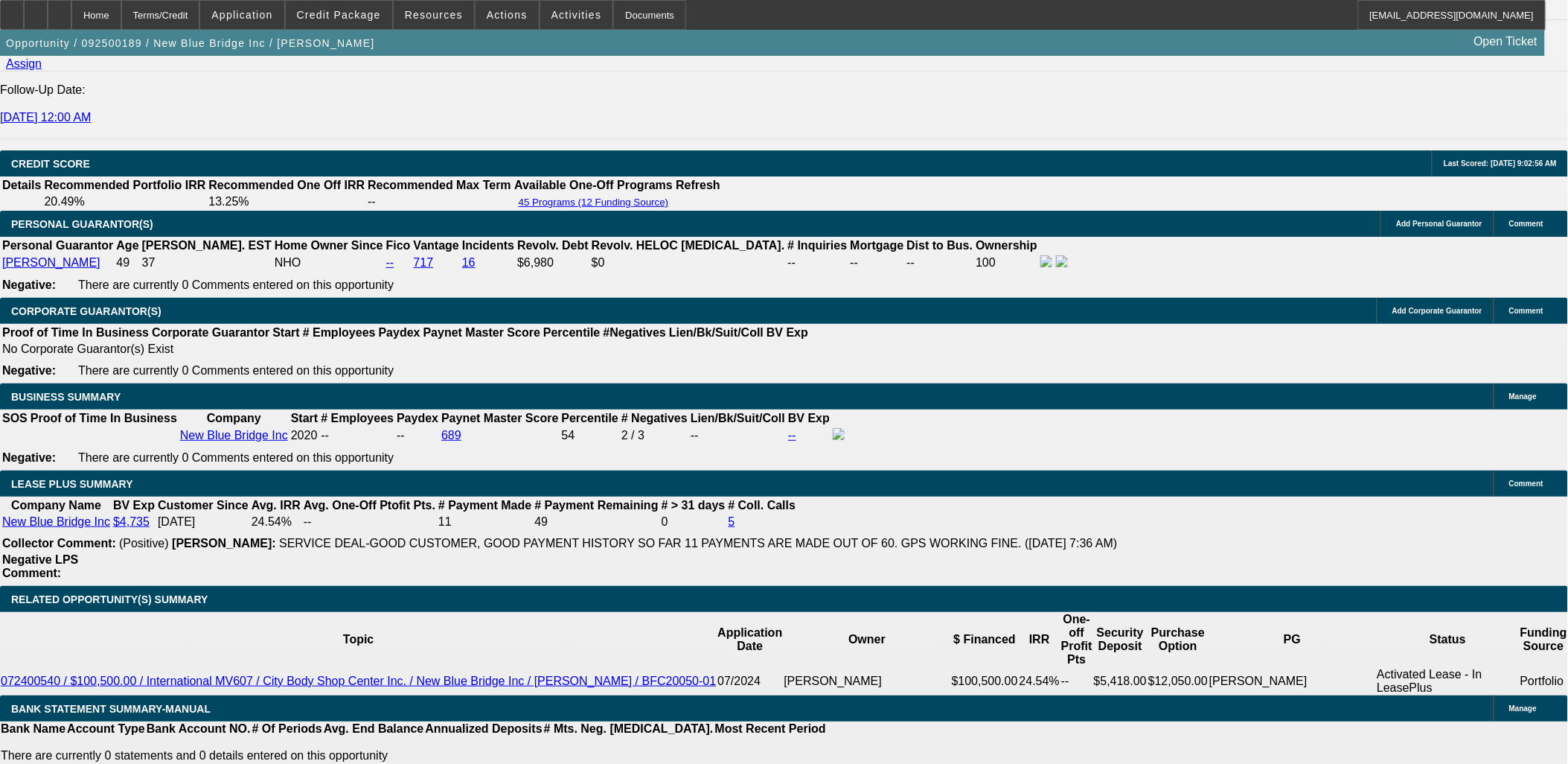
scroll to position [2233, 0]
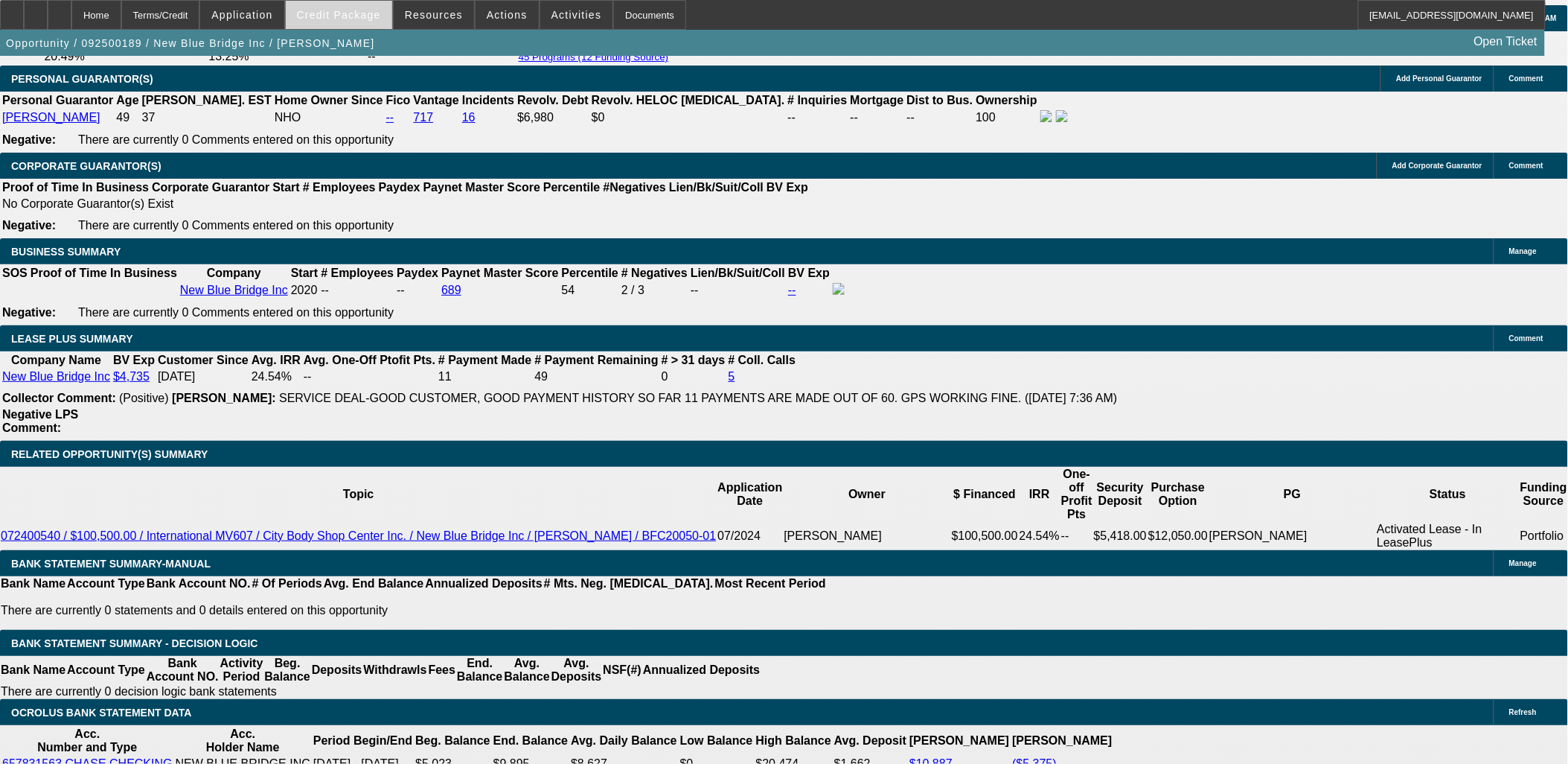
drag, startPoint x: 298, startPoint y: 17, endPoint x: 352, endPoint y: 17, distance: 54.0
click at [352, 17] on div "Home Terms/Credit Application Credit Package Resources Actions Activities Docum…" at bounding box center [773, 15] width 1546 height 30
click at [352, 16] on span "Credit Package" at bounding box center [339, 15] width 84 height 12
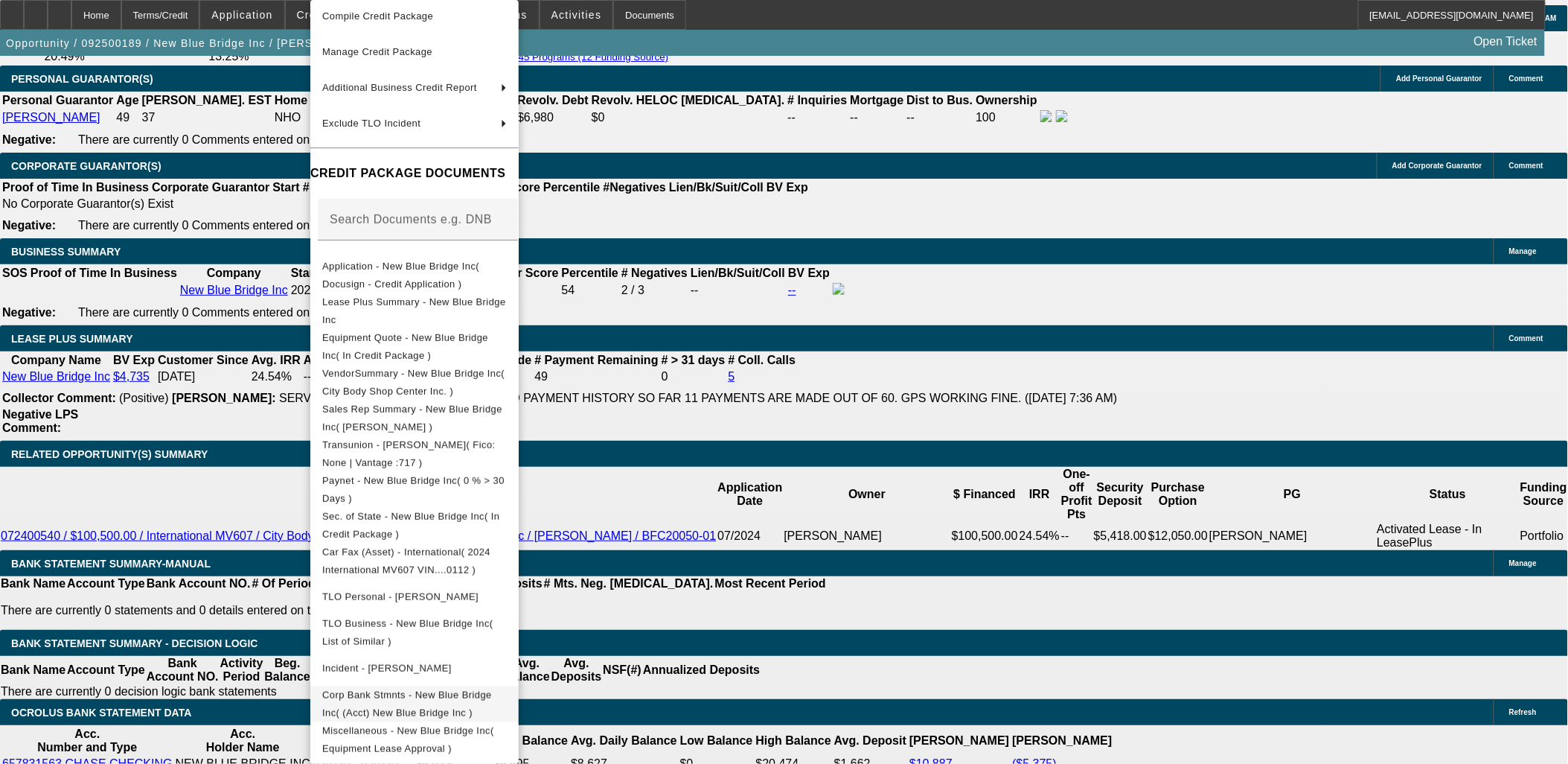
scroll to position [84, 0]
click at [503, 722] on button "Miscellaneous - New Blue Bridge Inc( Equipment Lease Approval )" at bounding box center [414, 740] width 209 height 35
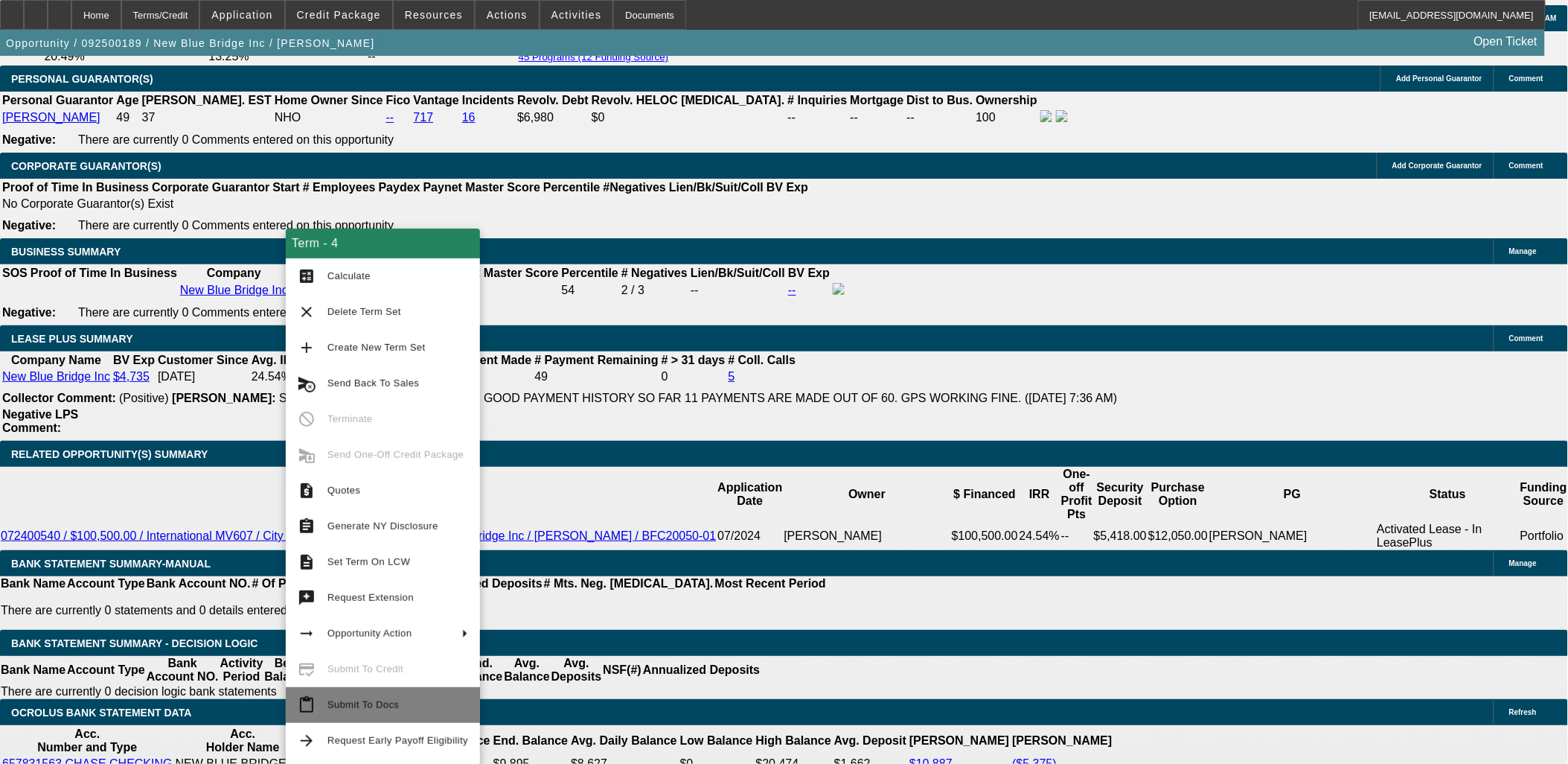
click at [345, 699] on span "Submit To Docs" at bounding box center [363, 704] width 72 height 11
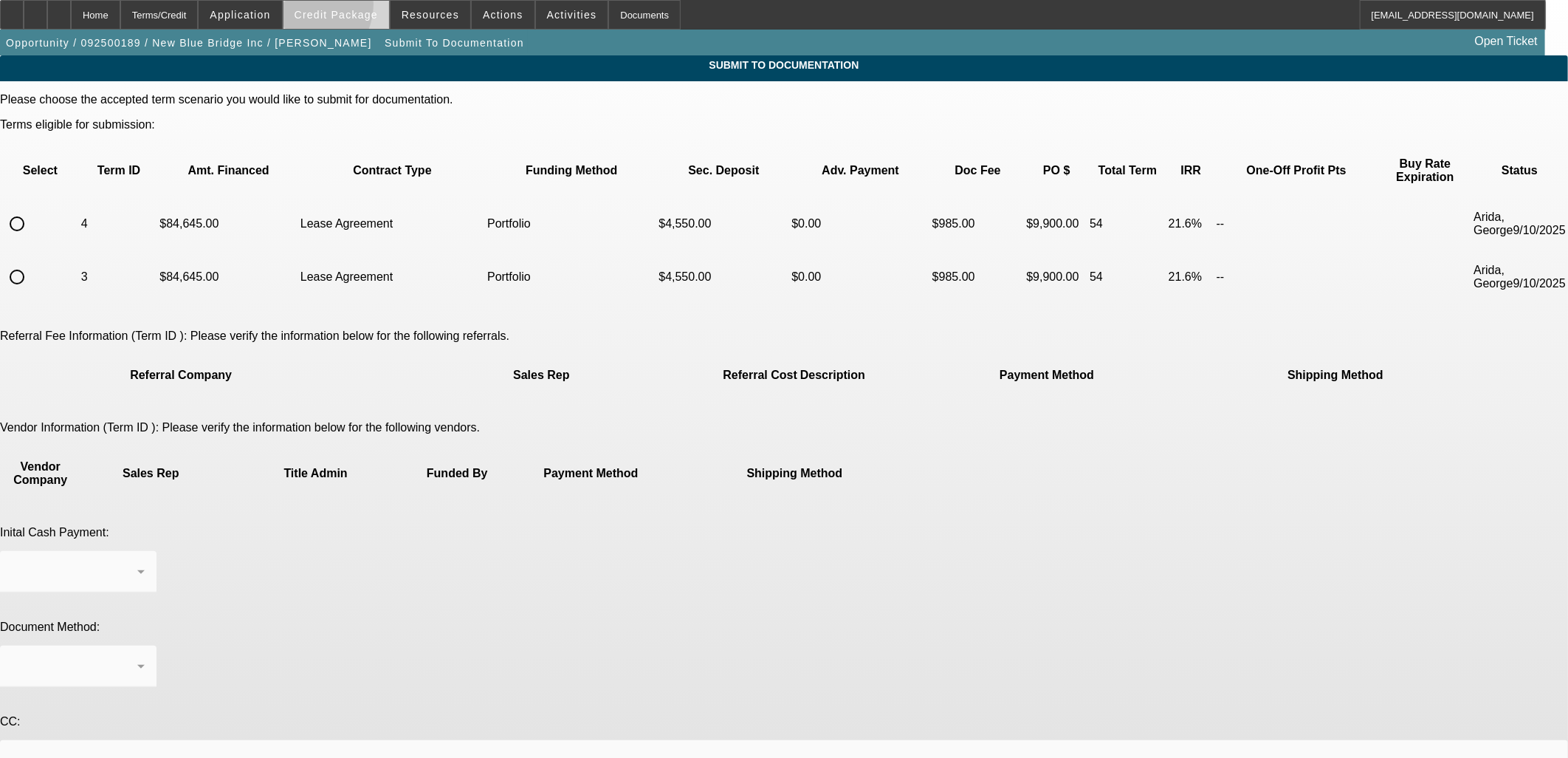
click at [328, 6] on span at bounding box center [336, 15] width 105 height 35
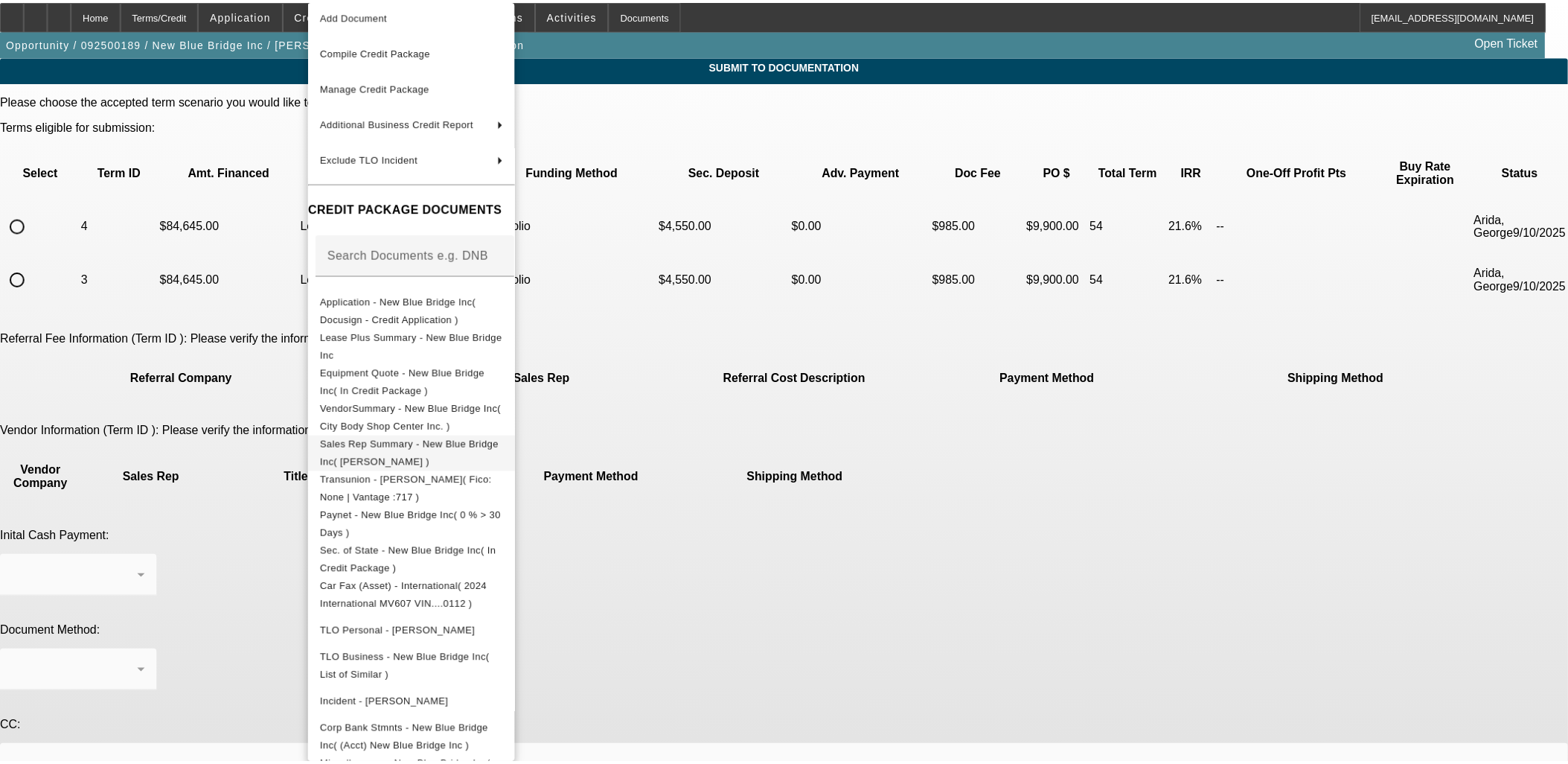
scroll to position [84, 0]
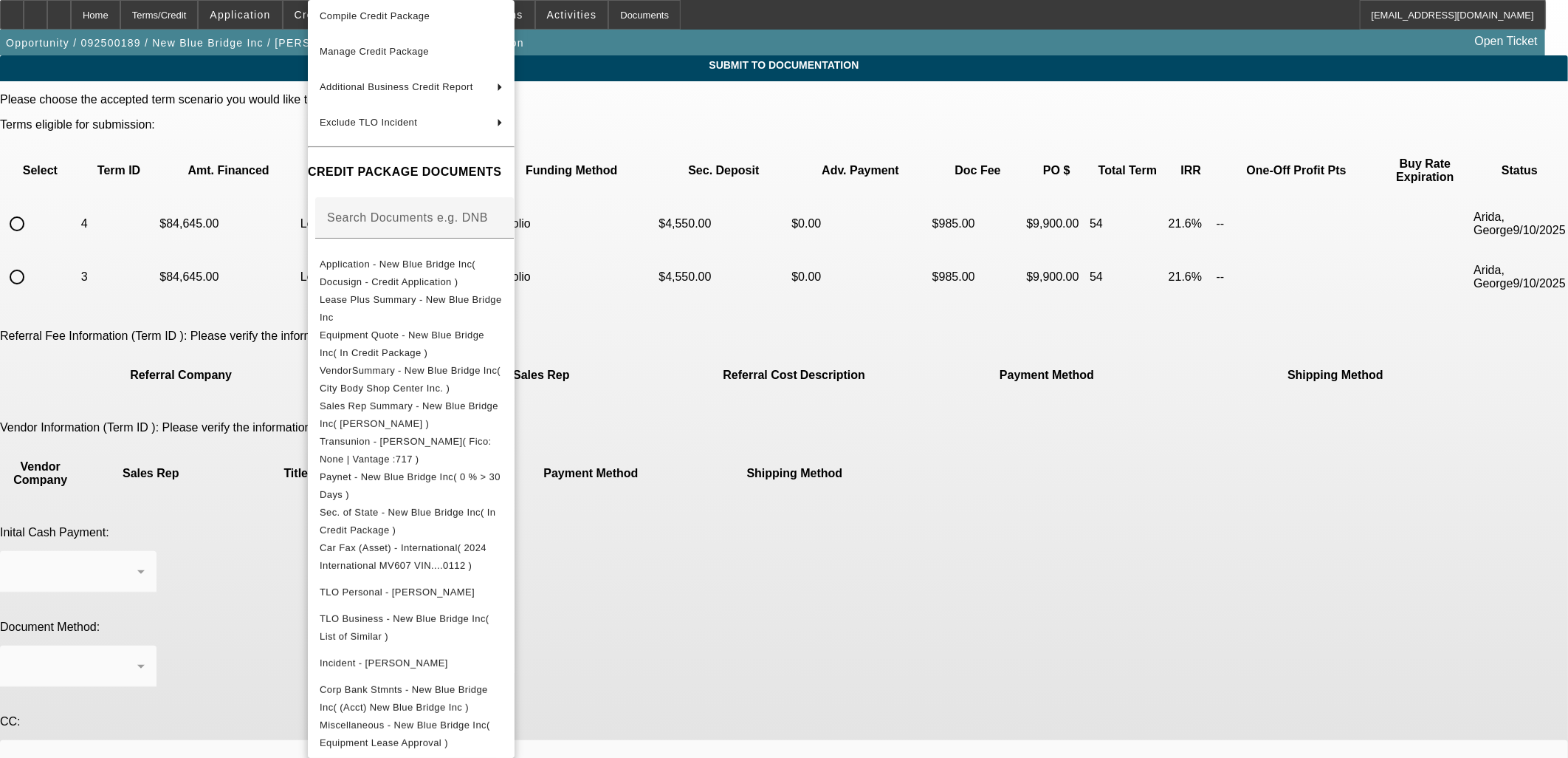
click at [198, 318] on div at bounding box center [784, 379] width 1568 height 758
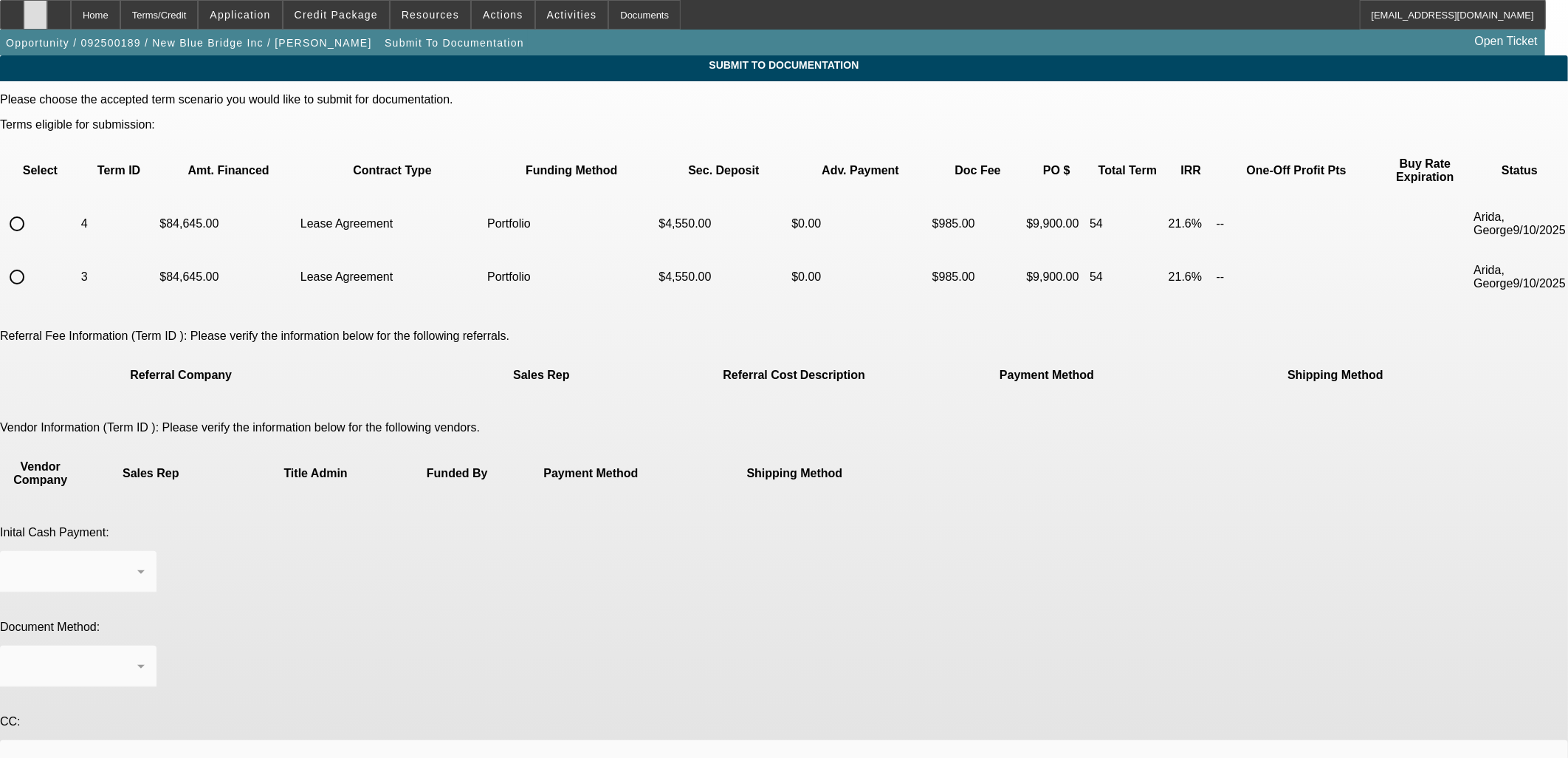
click at [47, 19] on div at bounding box center [36, 15] width 24 height 30
drag, startPoint x: 1357, startPoint y: 323, endPoint x: 1352, endPoint y: 331, distance: 9.4
click at [1357, 323] on app-submit-to-documentation "Submit To Documentation Please choose the accepted term scenario you would like…" at bounding box center [784, 505] width 1568 height 899
click at [31, 209] on input "radio" at bounding box center [17, 224] width 30 height 30
radio input "true"
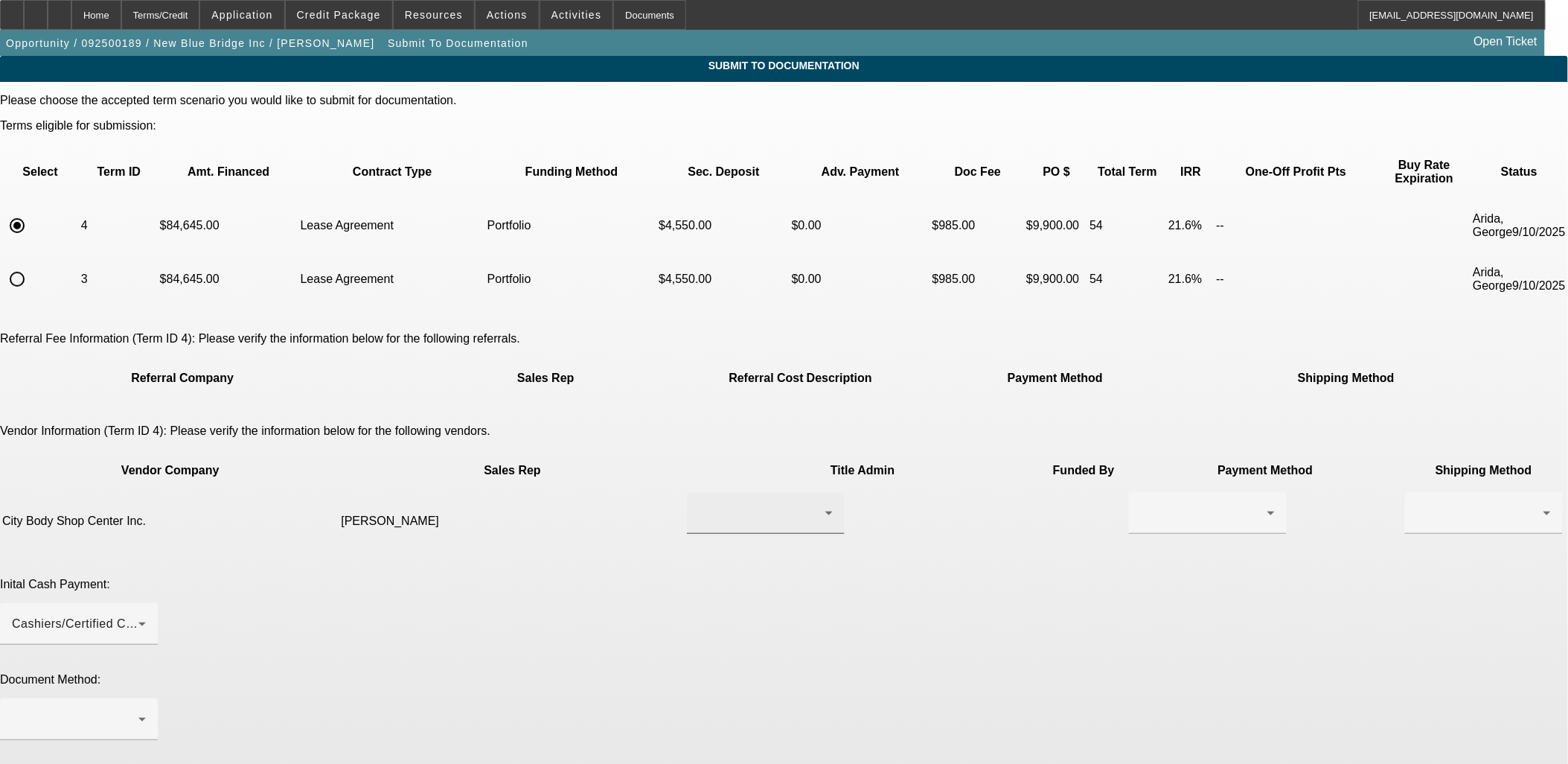
click at [698, 504] on div at bounding box center [762, 512] width 127 height 18
click at [659, 558] on span "Valdes, Maydelin" at bounding box center [691, 566] width 102 height 18
click at [1141, 492] on div at bounding box center [1208, 512] width 134 height 42
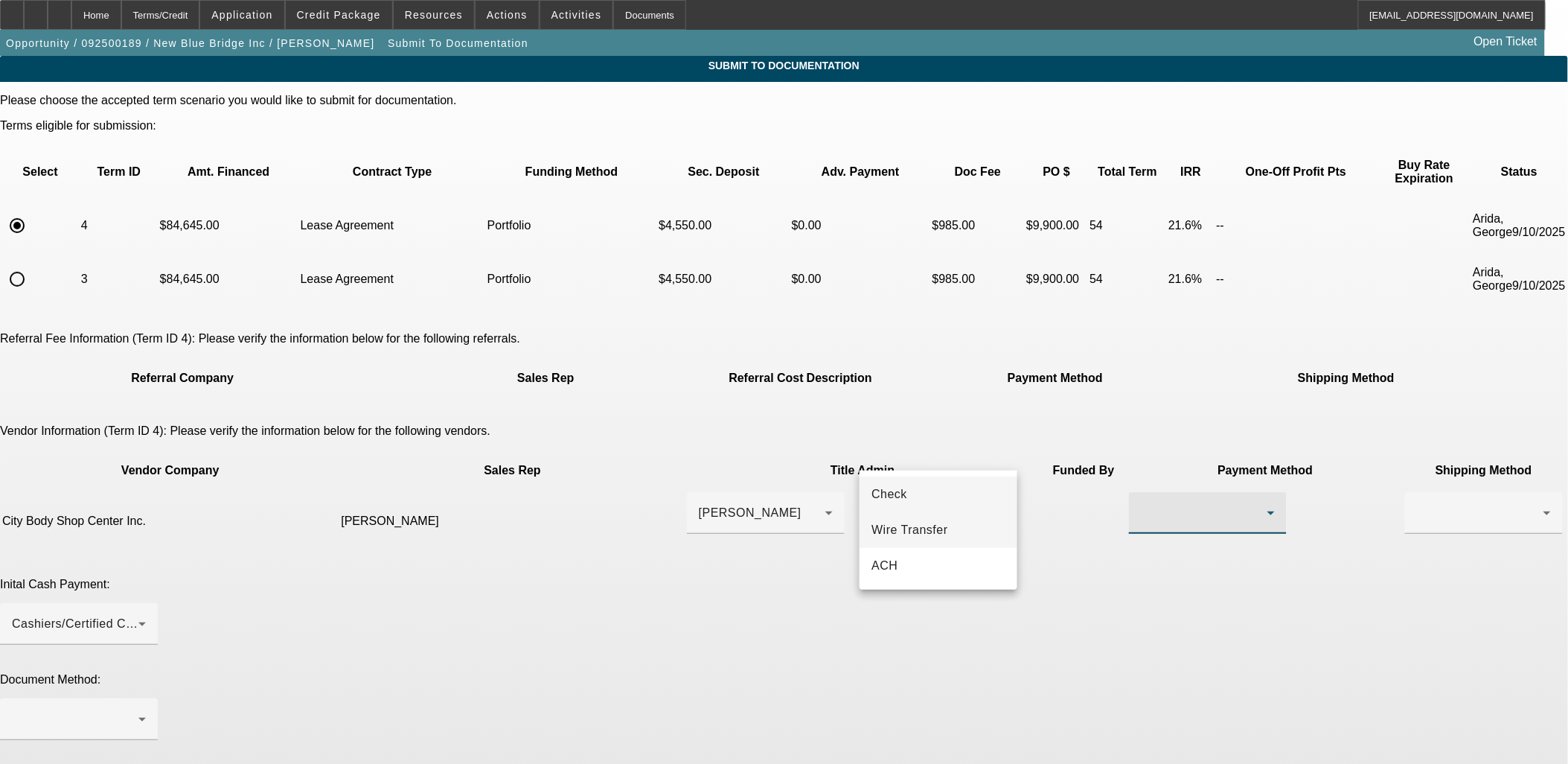
click at [954, 535] on mat-option "Wire Transfer" at bounding box center [938, 530] width 157 height 35
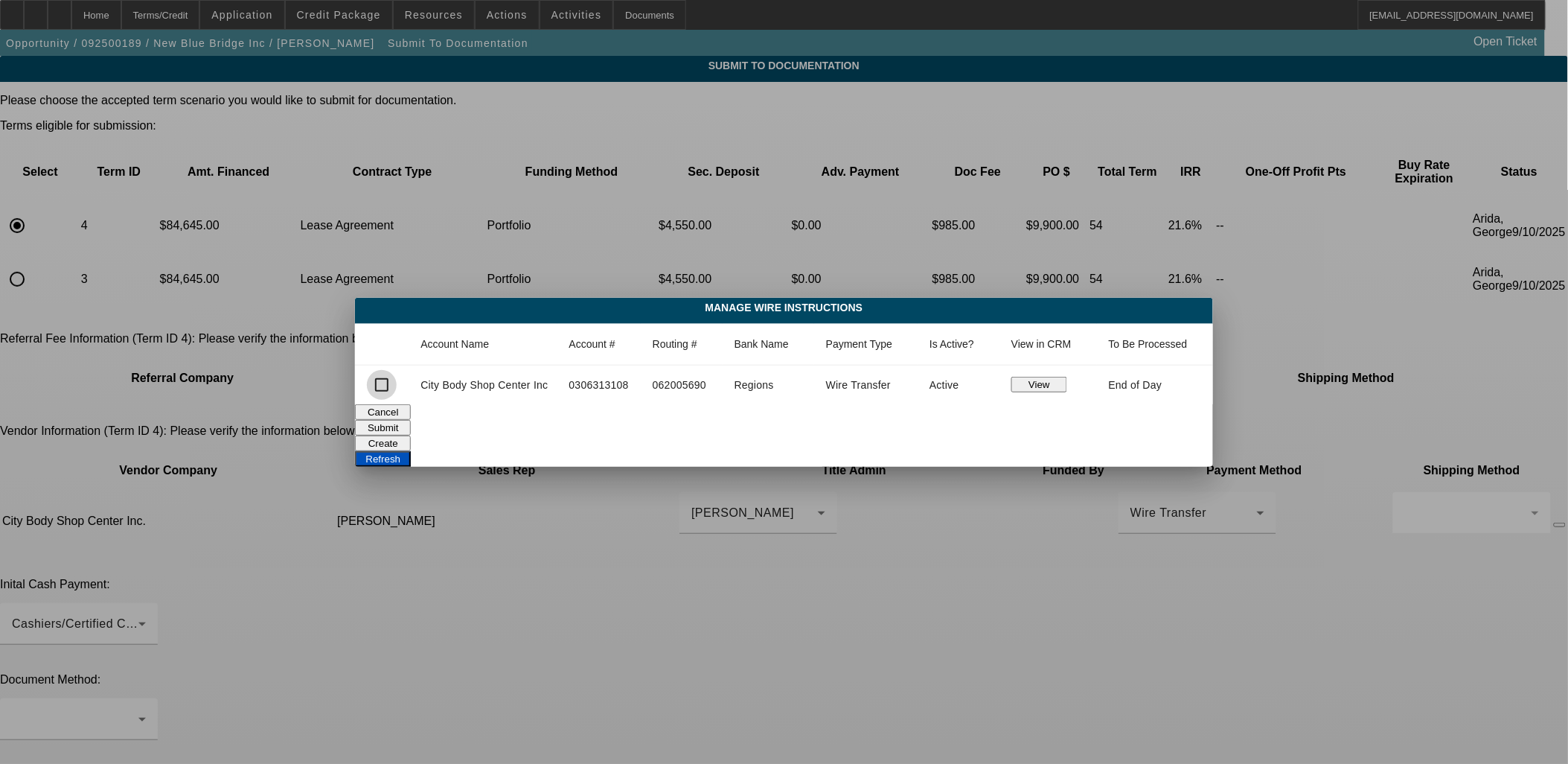
click at [387, 384] on input "checkbox" at bounding box center [382, 385] width 30 height 30
checkbox input "true"
click at [411, 422] on button "Submit" at bounding box center [383, 428] width 56 height 16
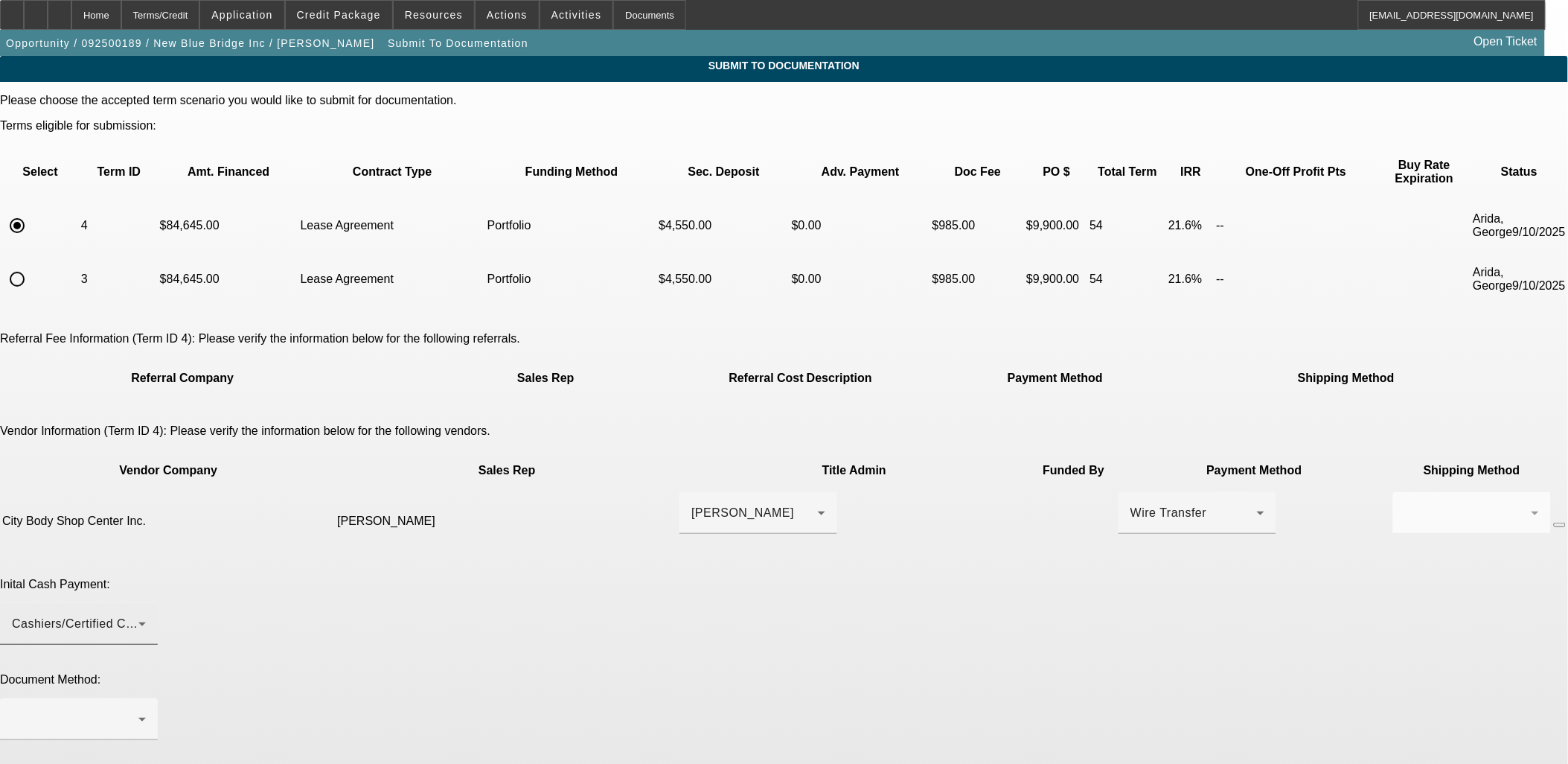
click at [139, 615] on div "Cashiers/Certified Check" at bounding box center [75, 623] width 127 height 18
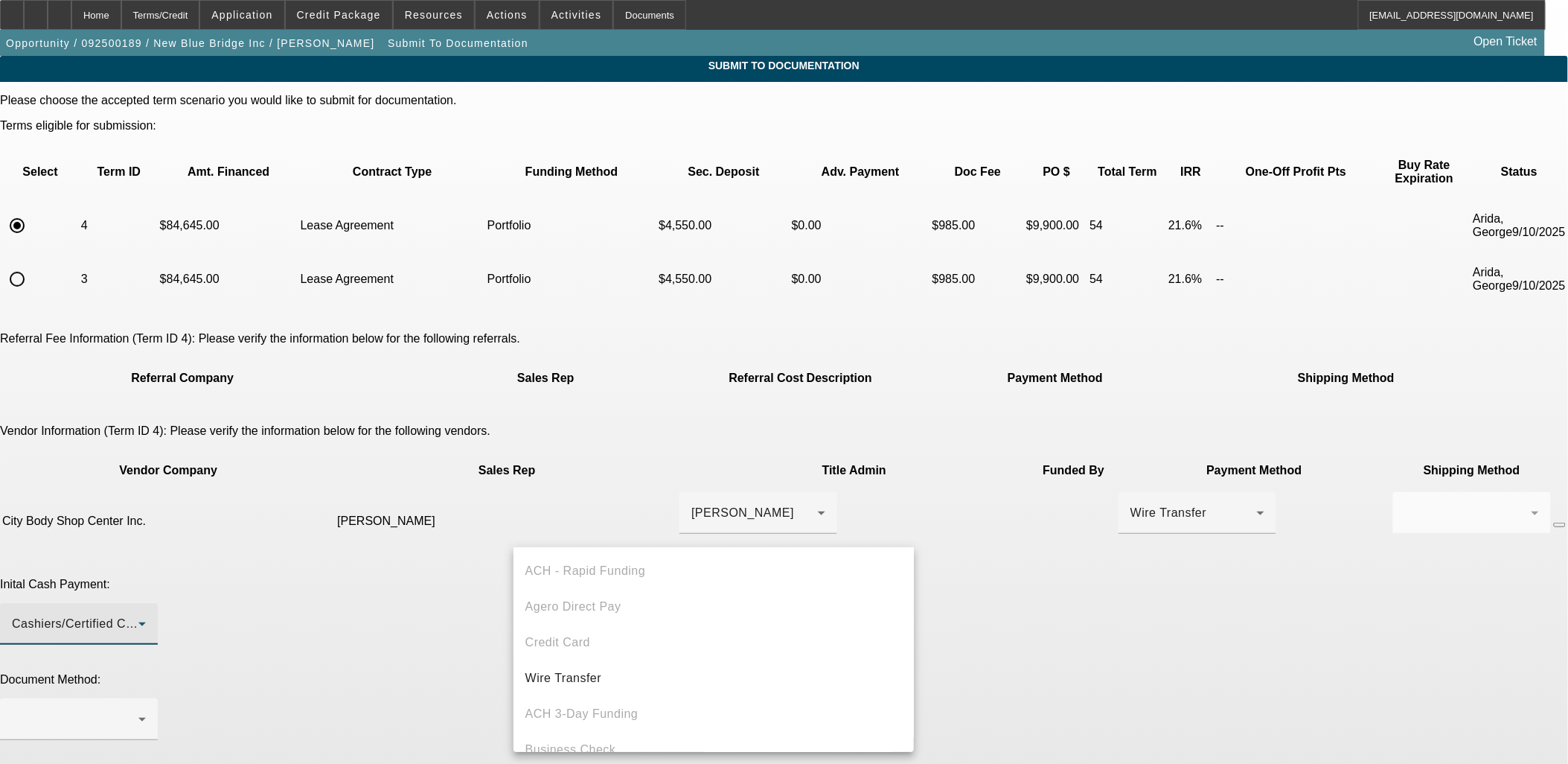
scroll to position [50, 0]
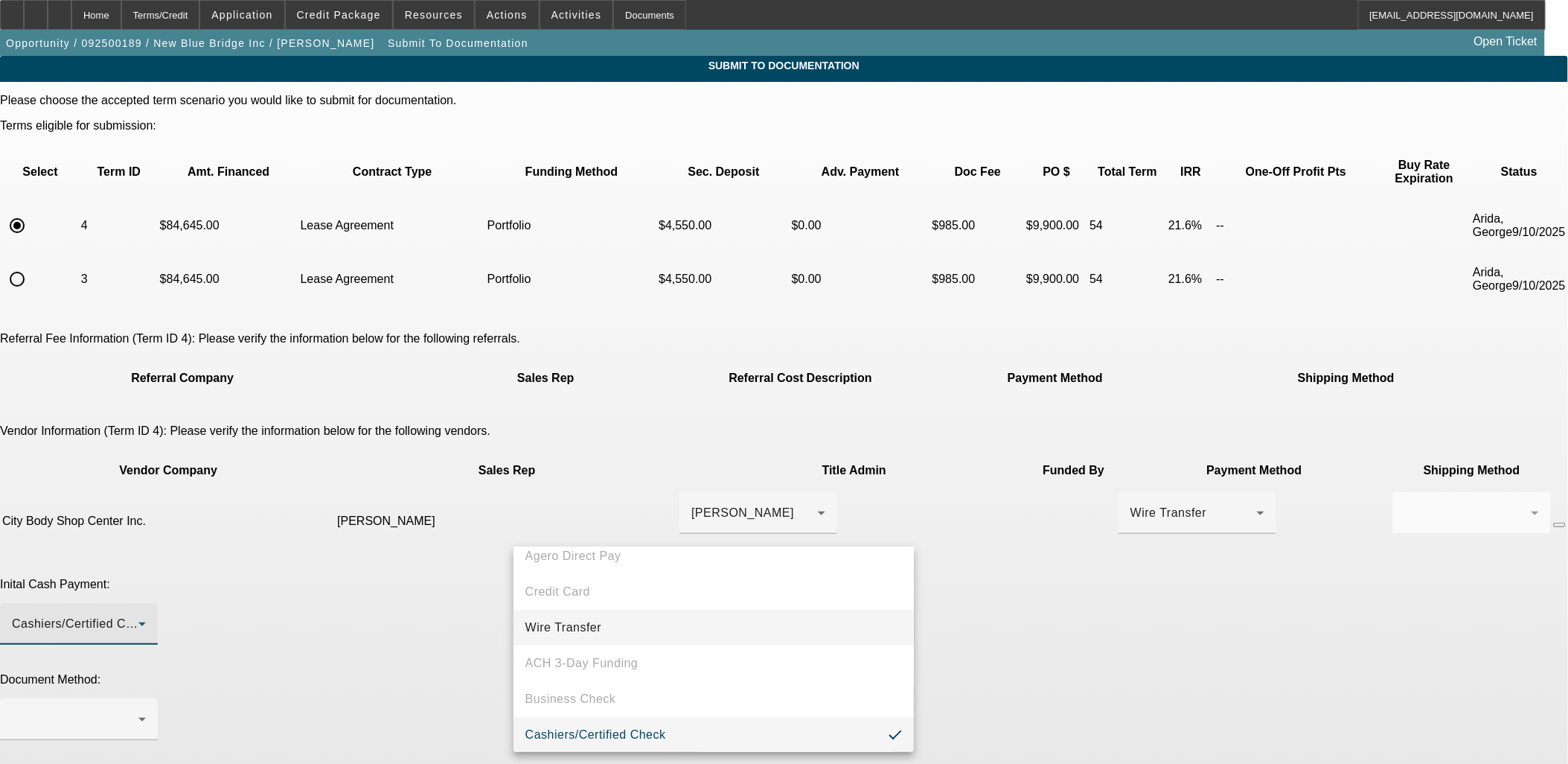
click at [557, 621] on span "Wire Transfer" at bounding box center [563, 627] width 76 height 18
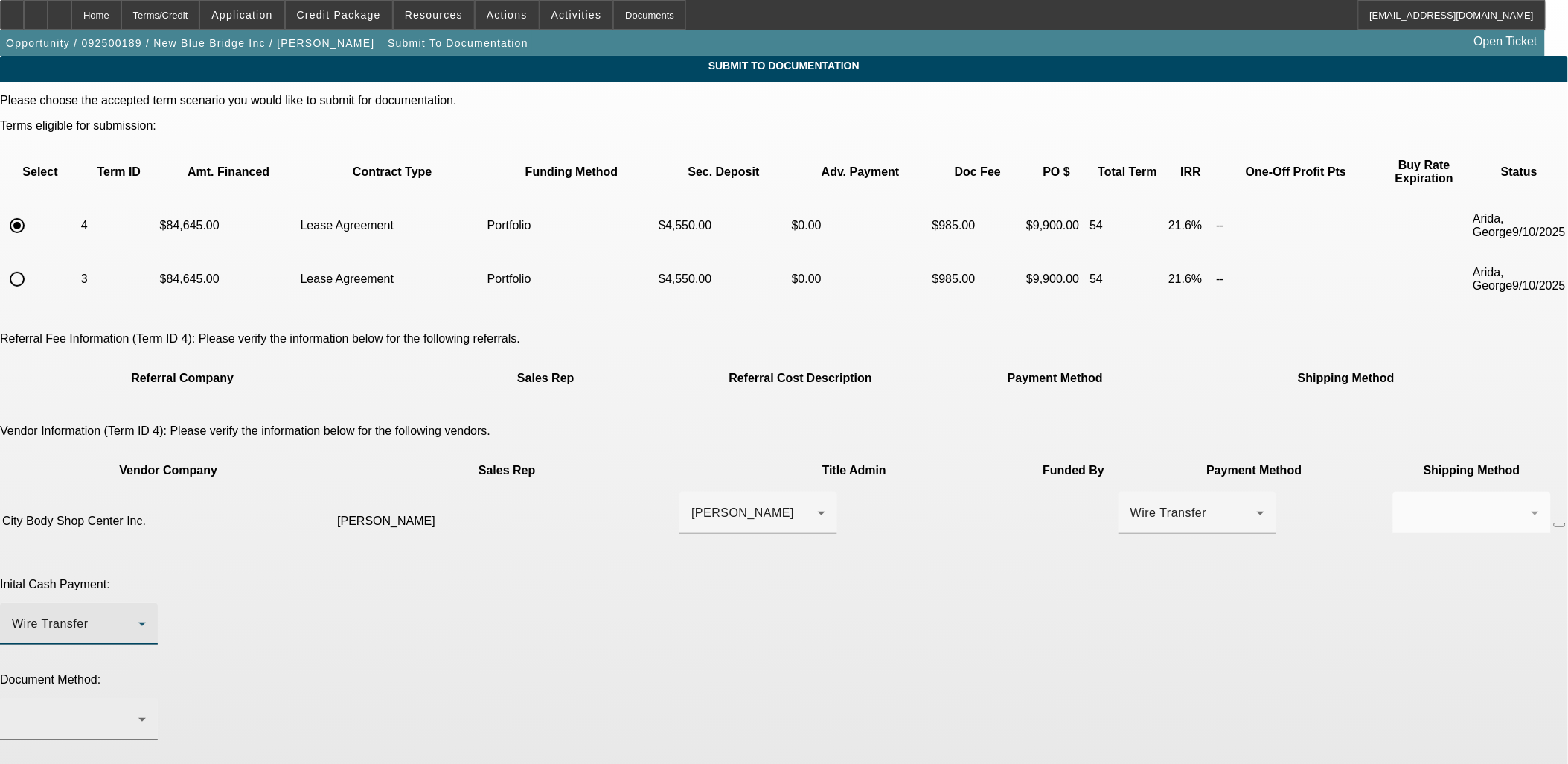
click at [139, 710] on div at bounding box center [75, 718] width 127 height 18
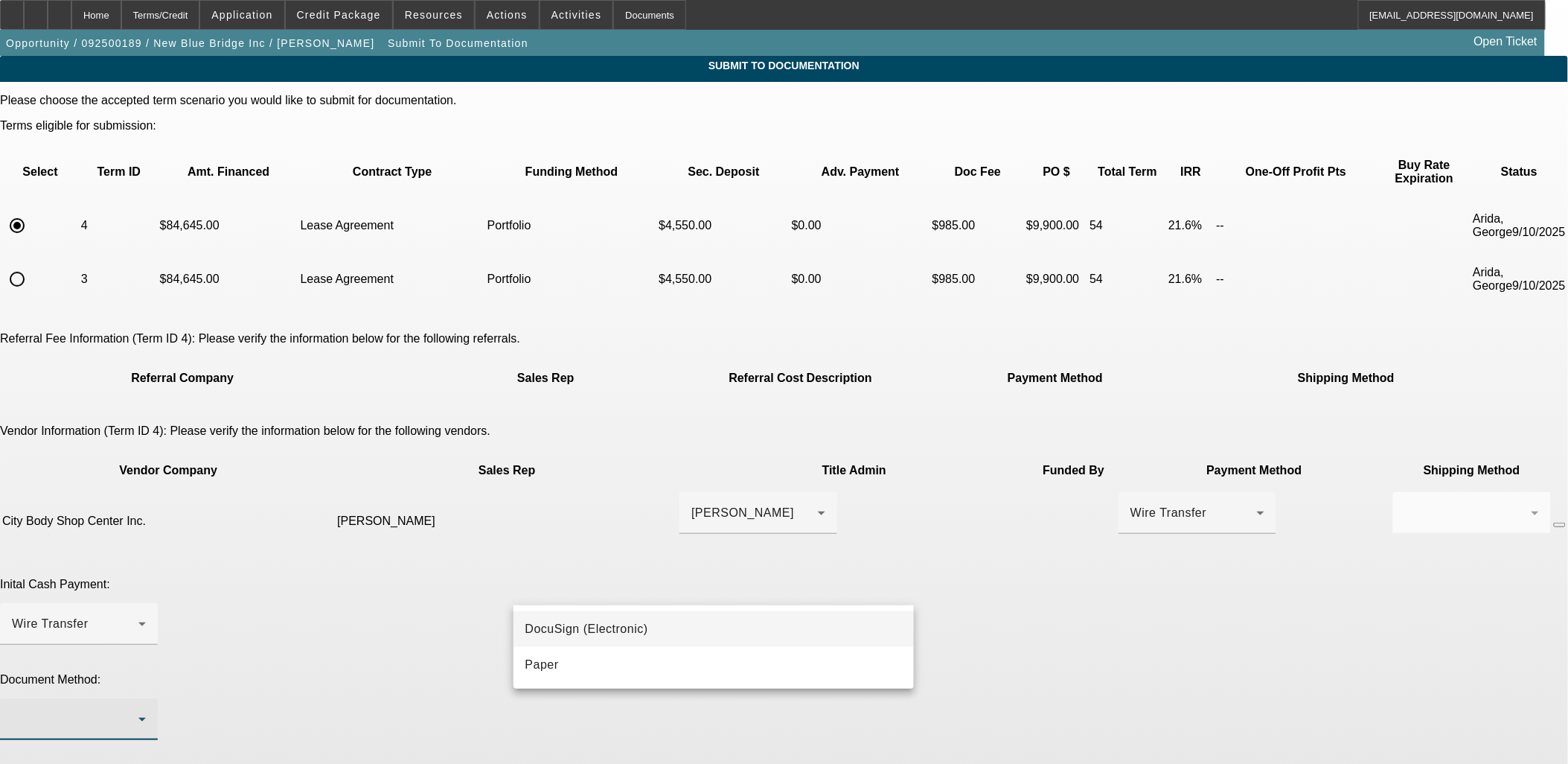
click at [561, 622] on span "DocuSign (Electronic)" at bounding box center [587, 629] width 123 height 18
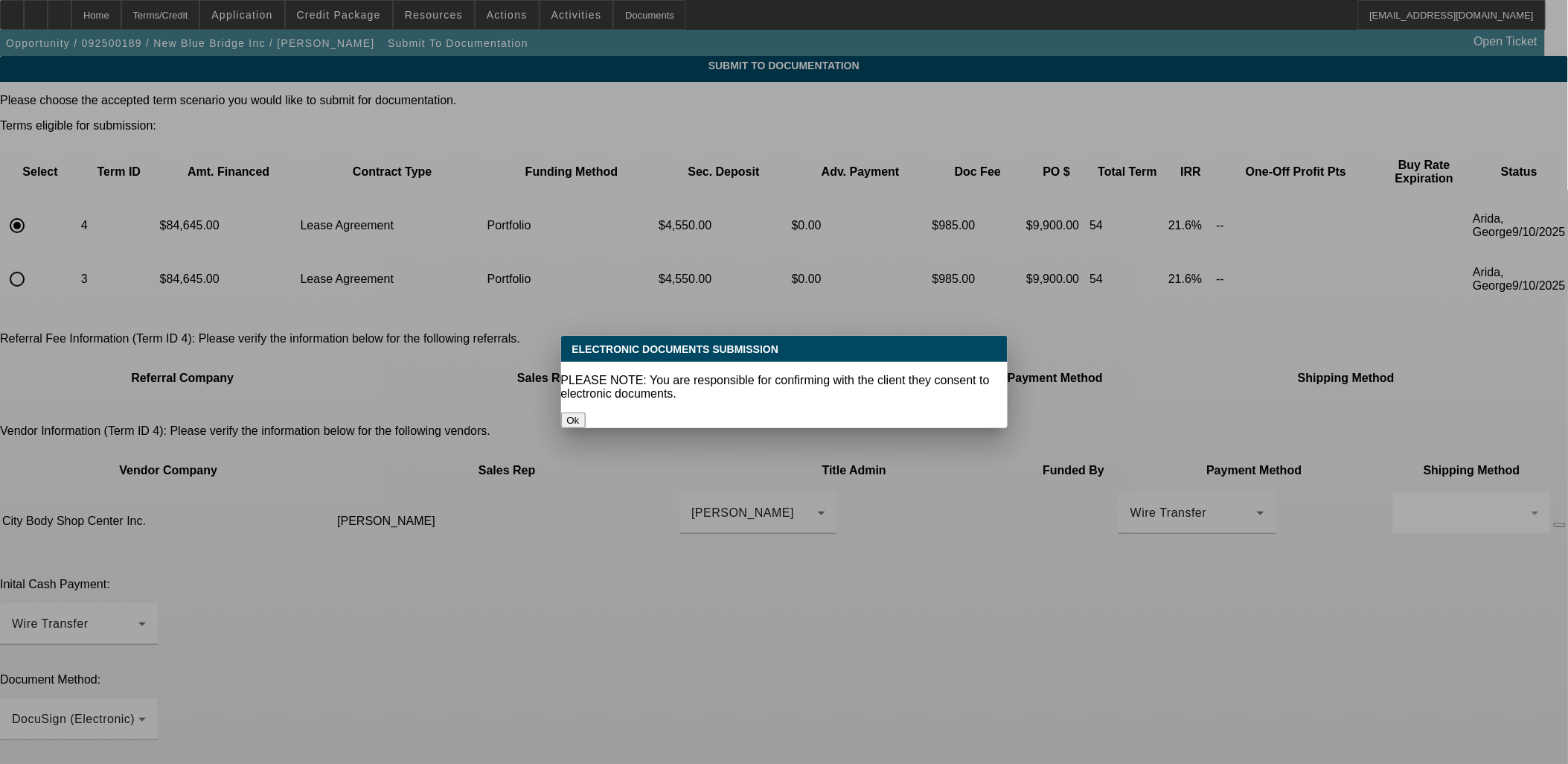
click at [586, 413] on button "Ok" at bounding box center [573, 420] width 24 height 16
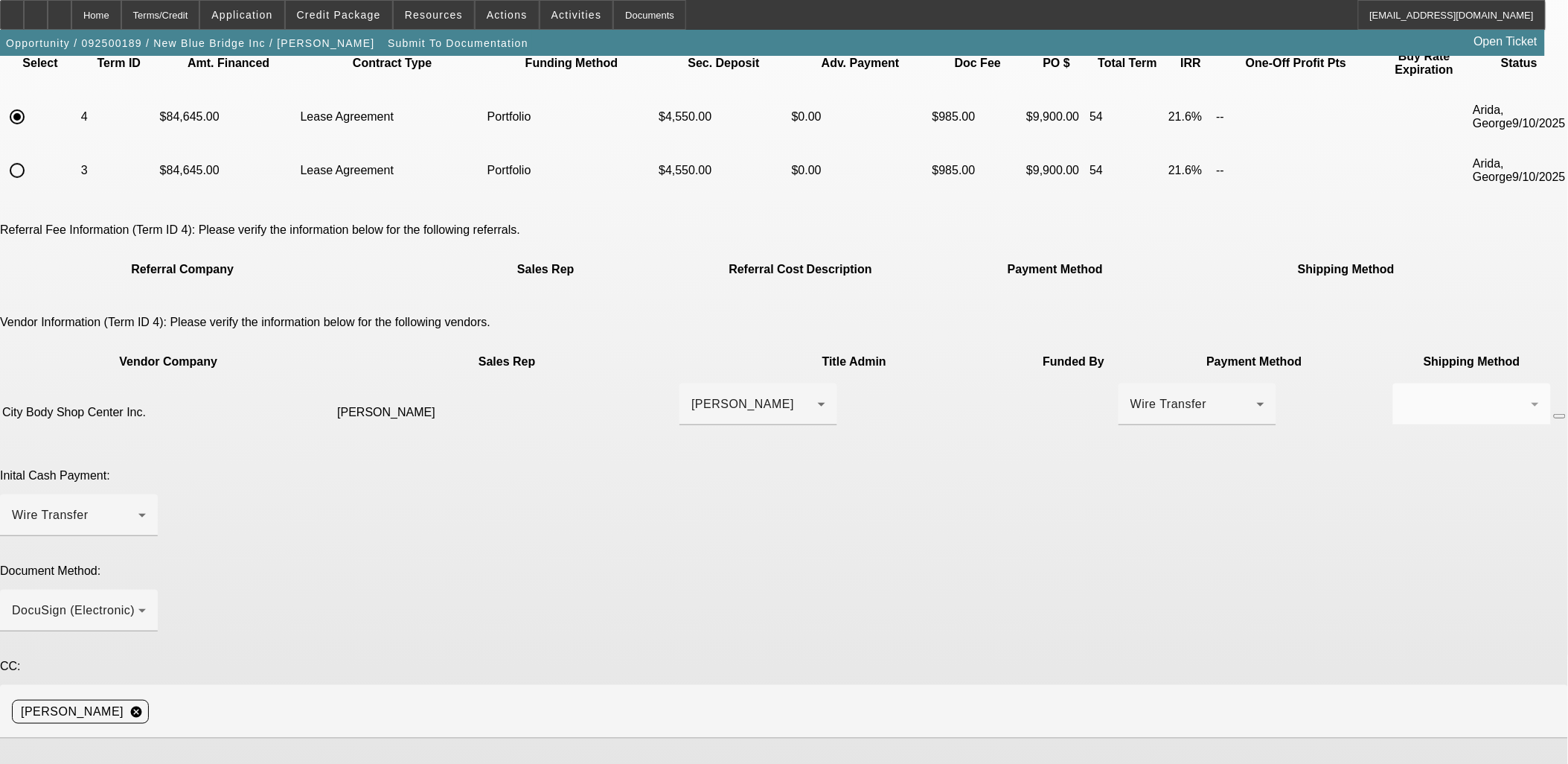
scroll to position [171, 0]
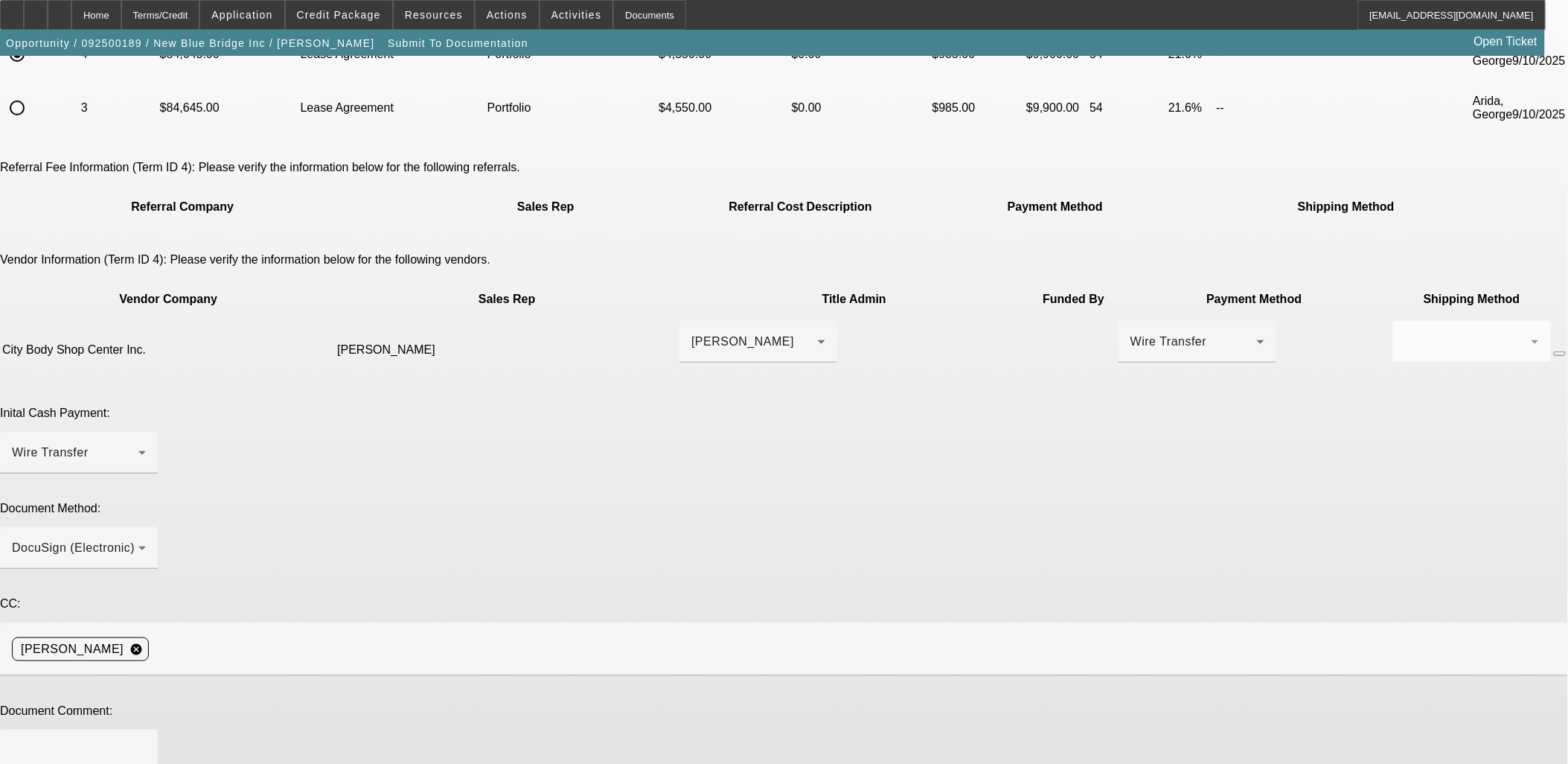
type textarea "$900 less to vendor, $900 more to BFC"
click at [146, 742] on textarea at bounding box center [79, 759] width 134 height 35
click at [146, 742] on textarea "PoP ok'd by George. Truck will be built in 4-5 weeks. Title & GPS contact:" at bounding box center [79, 759] width 134 height 35
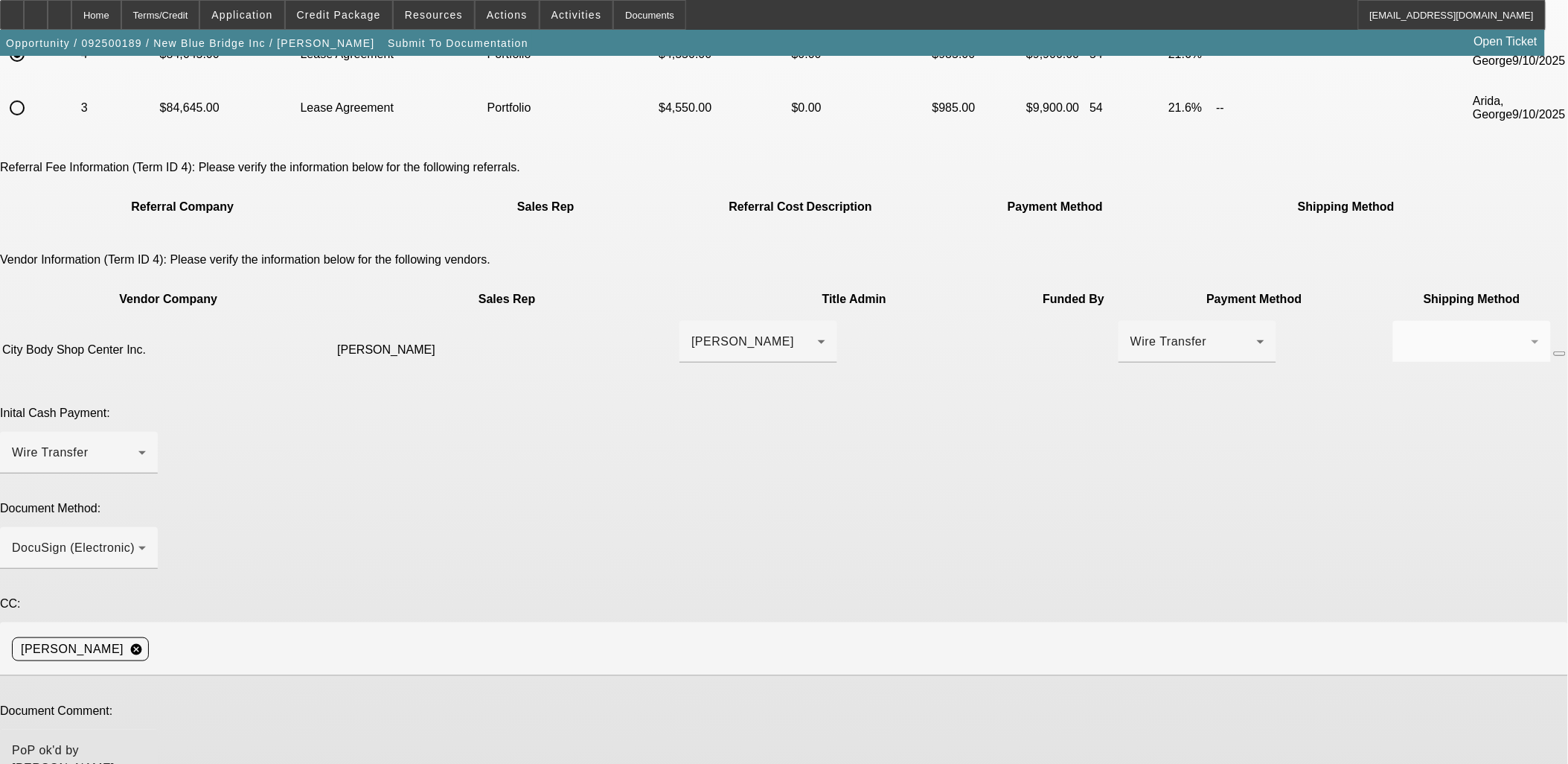
paste textarea "City Body Shop Center Inc. 1015 E. 27th ST. Hialeah, FL. 33013 305 835-6447"
type textarea "PoP ok'd by George. Truck will be built in 4-5 weeks. Title & GPS contact: Mayd…"
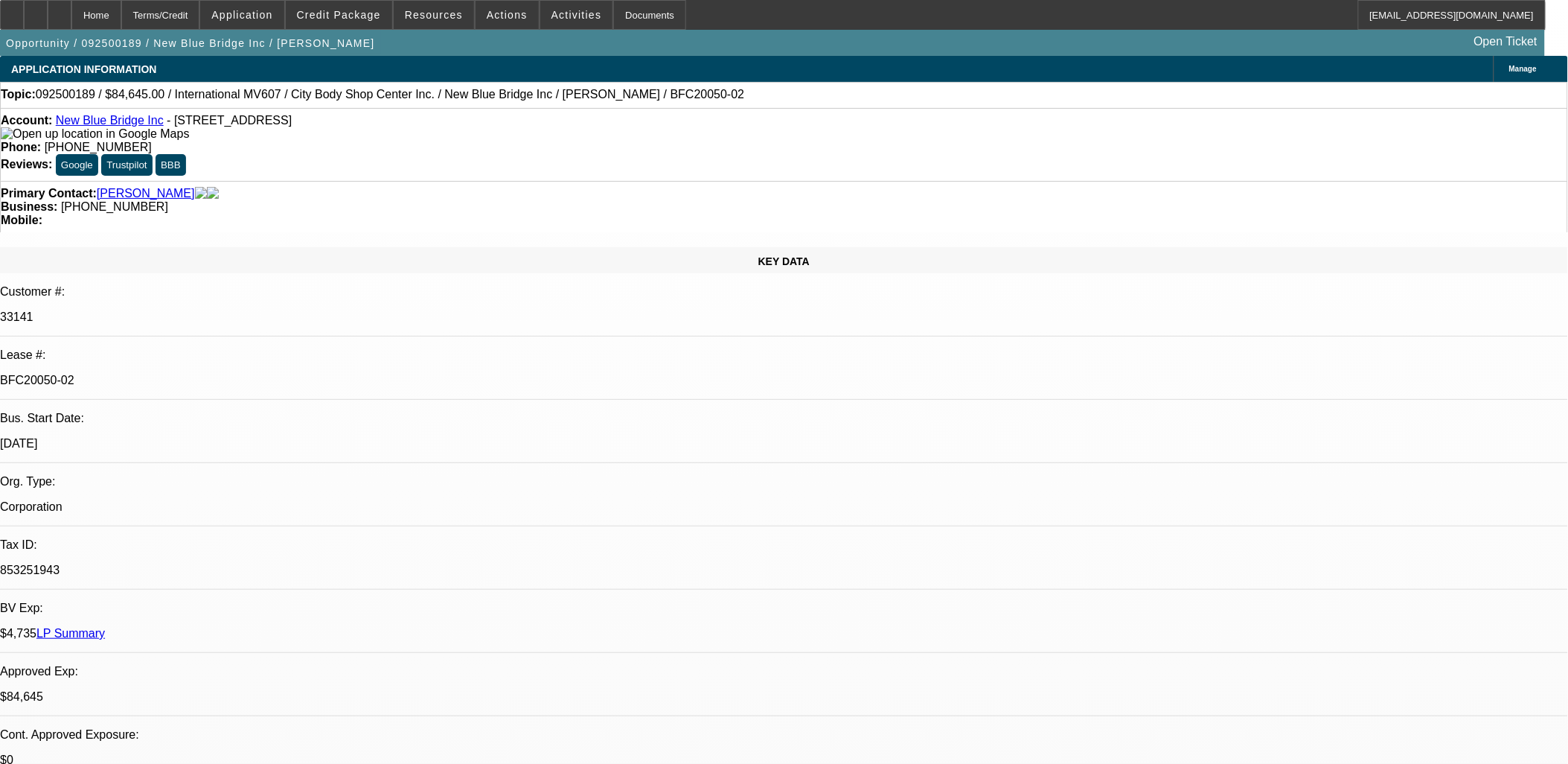
select select "0"
select select "2"
select select "0.1"
select select "4"
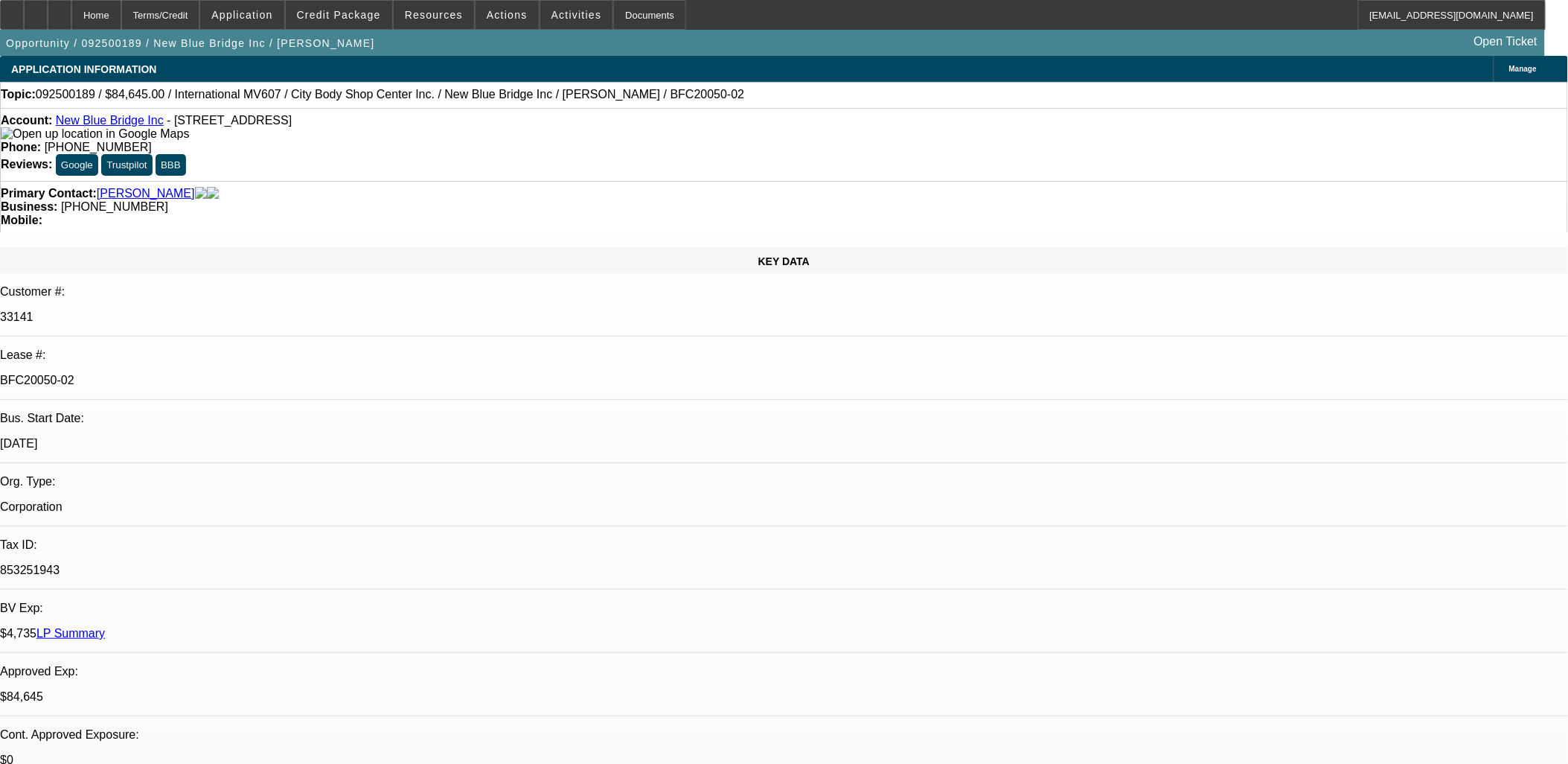
select select "2"
select select "0.1"
select select "4"
select select "0"
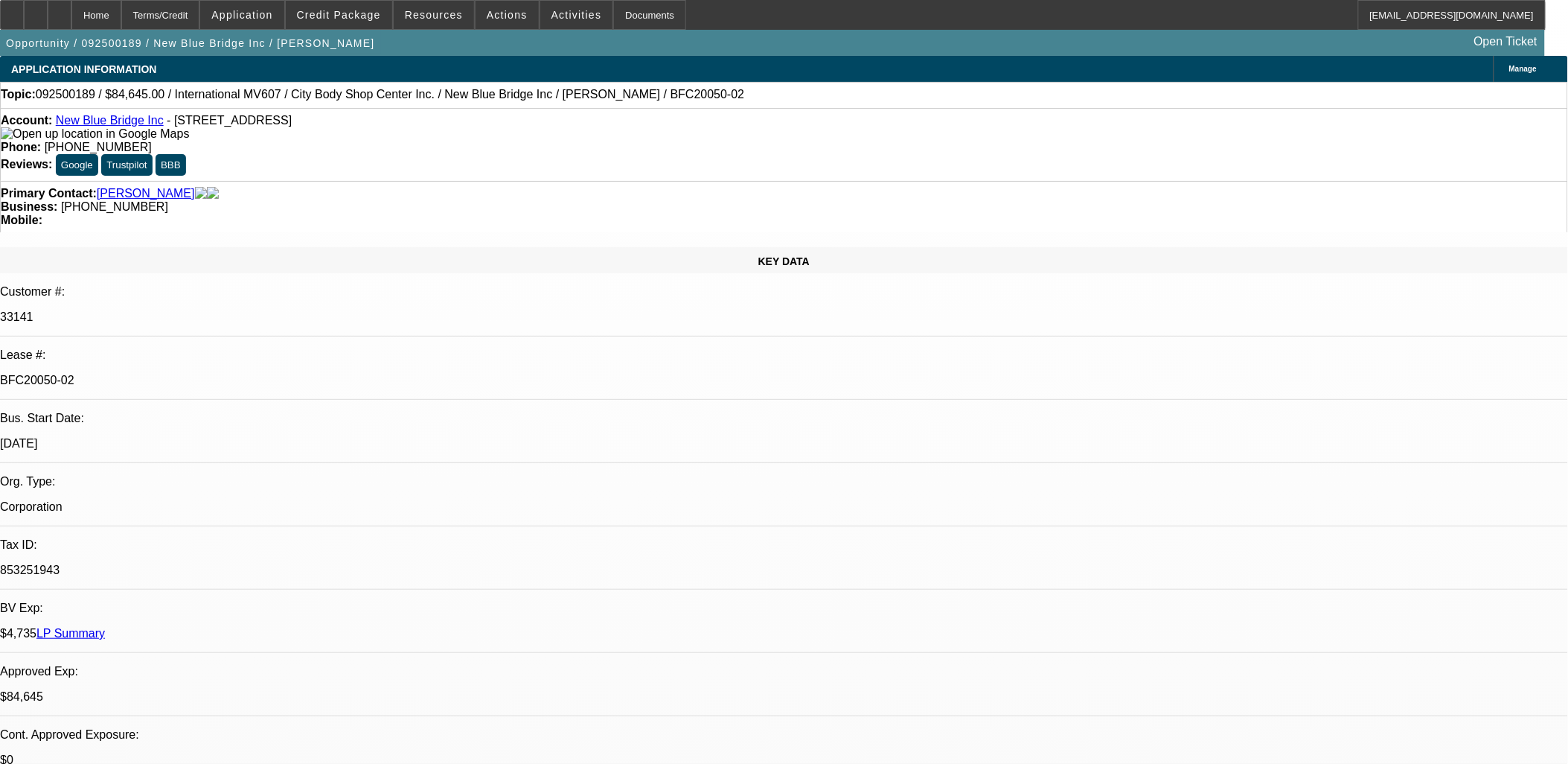
select select "2"
select select "0.1"
select select "4"
select select "0.1"
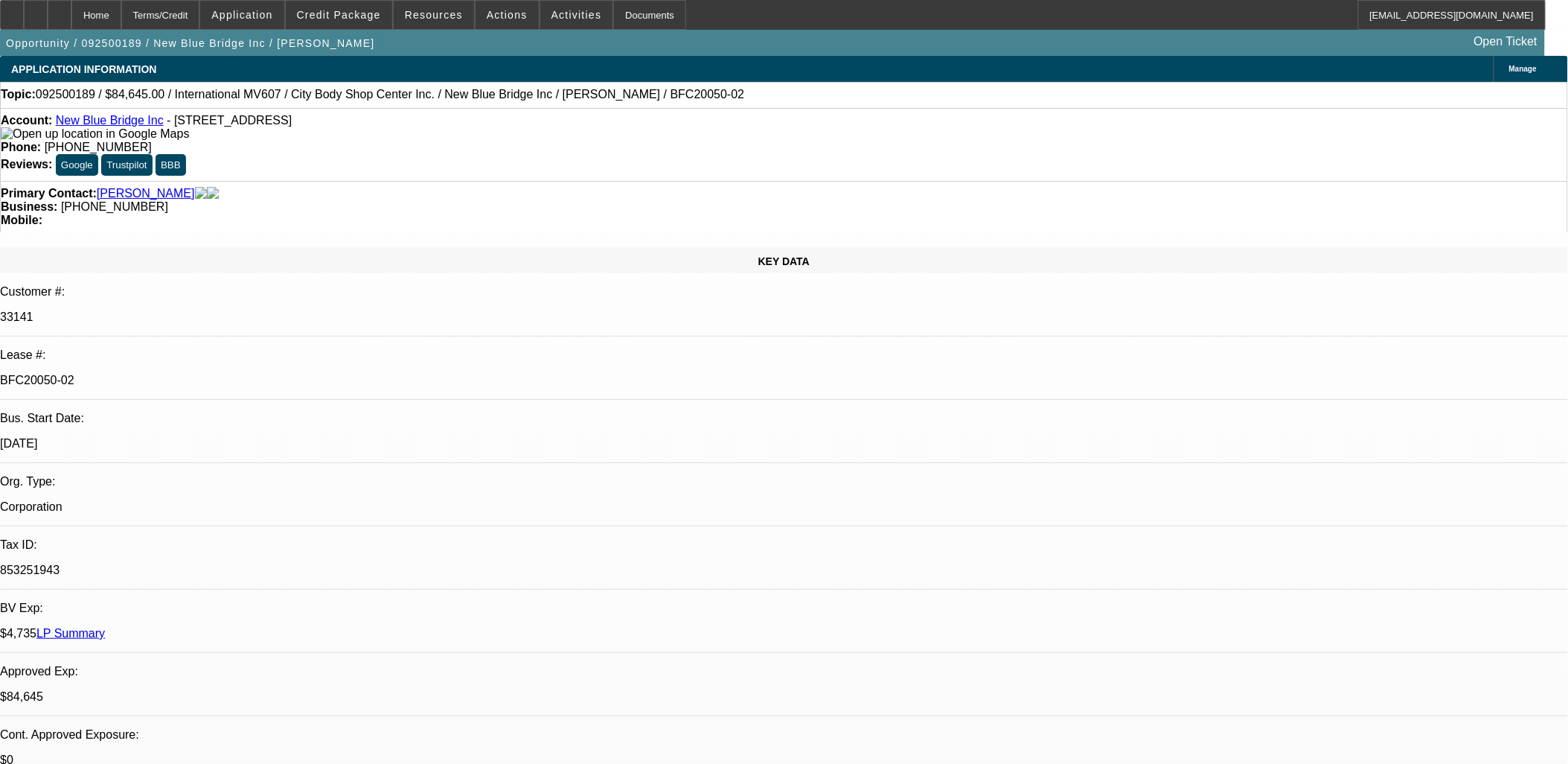
select select "0"
select select "2"
select select "0.1"
select select "4"
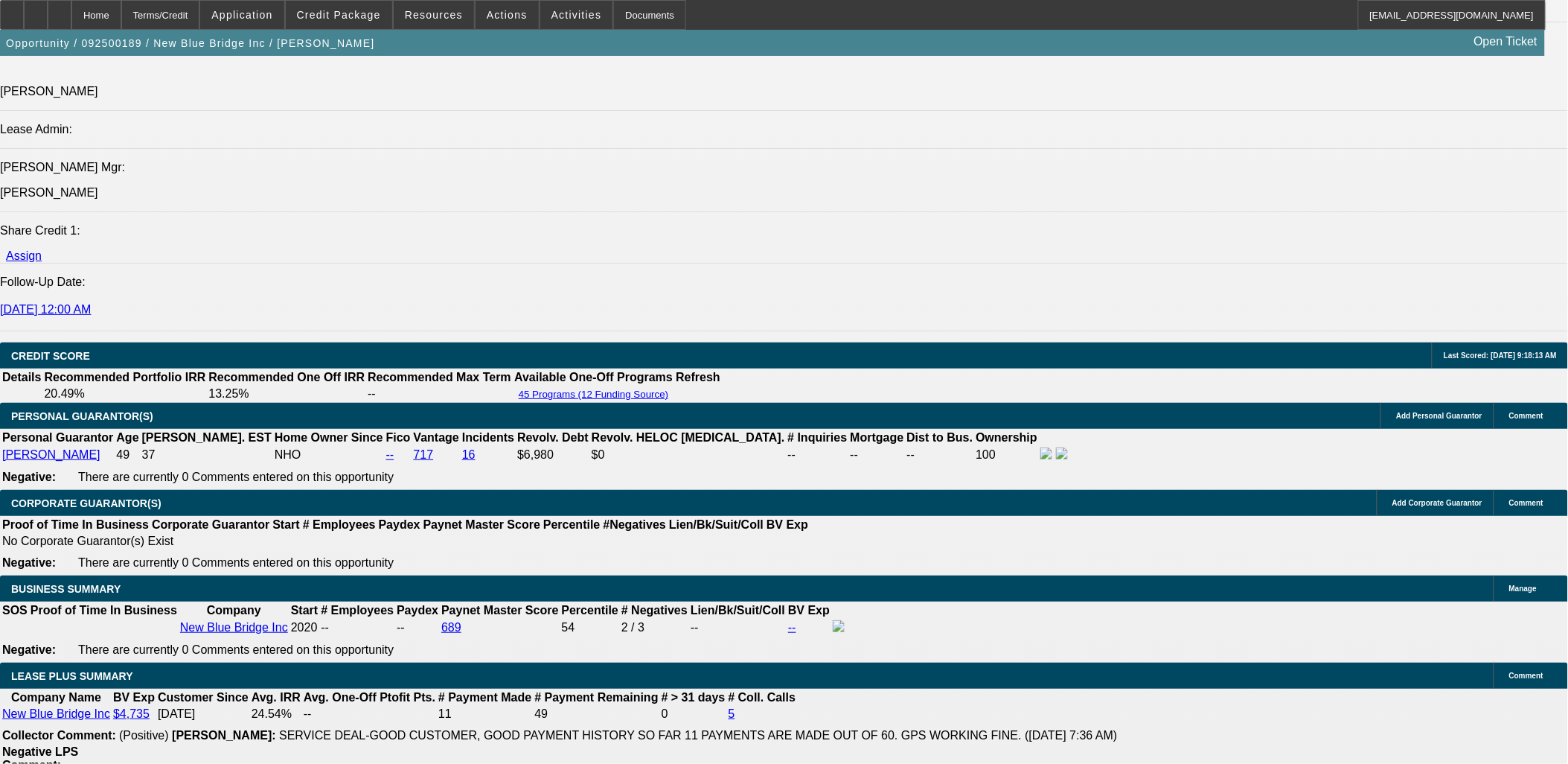
scroll to position [2481, 0]
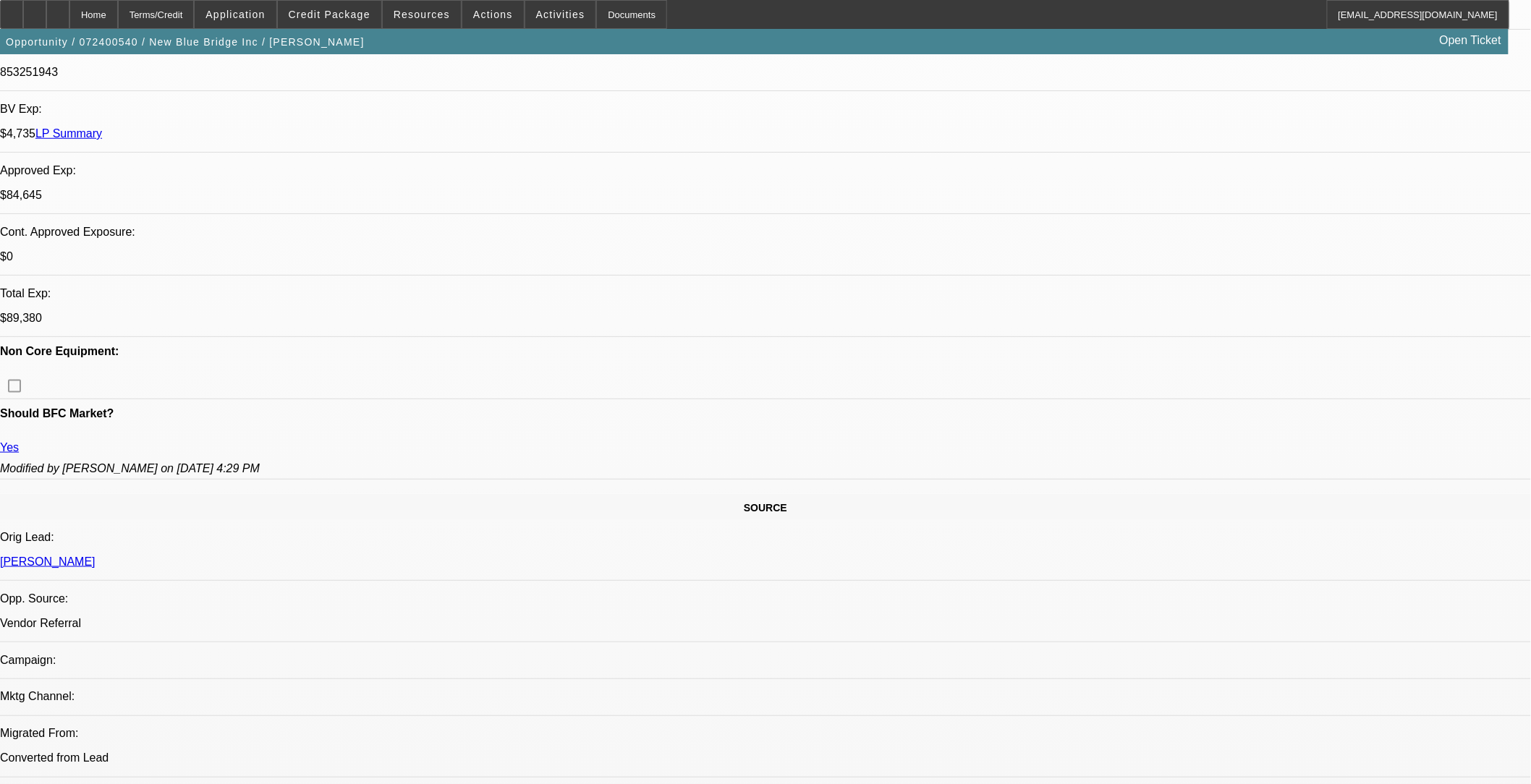
select select "0"
select select "2"
select select "0.1"
select select "0"
select select "2"
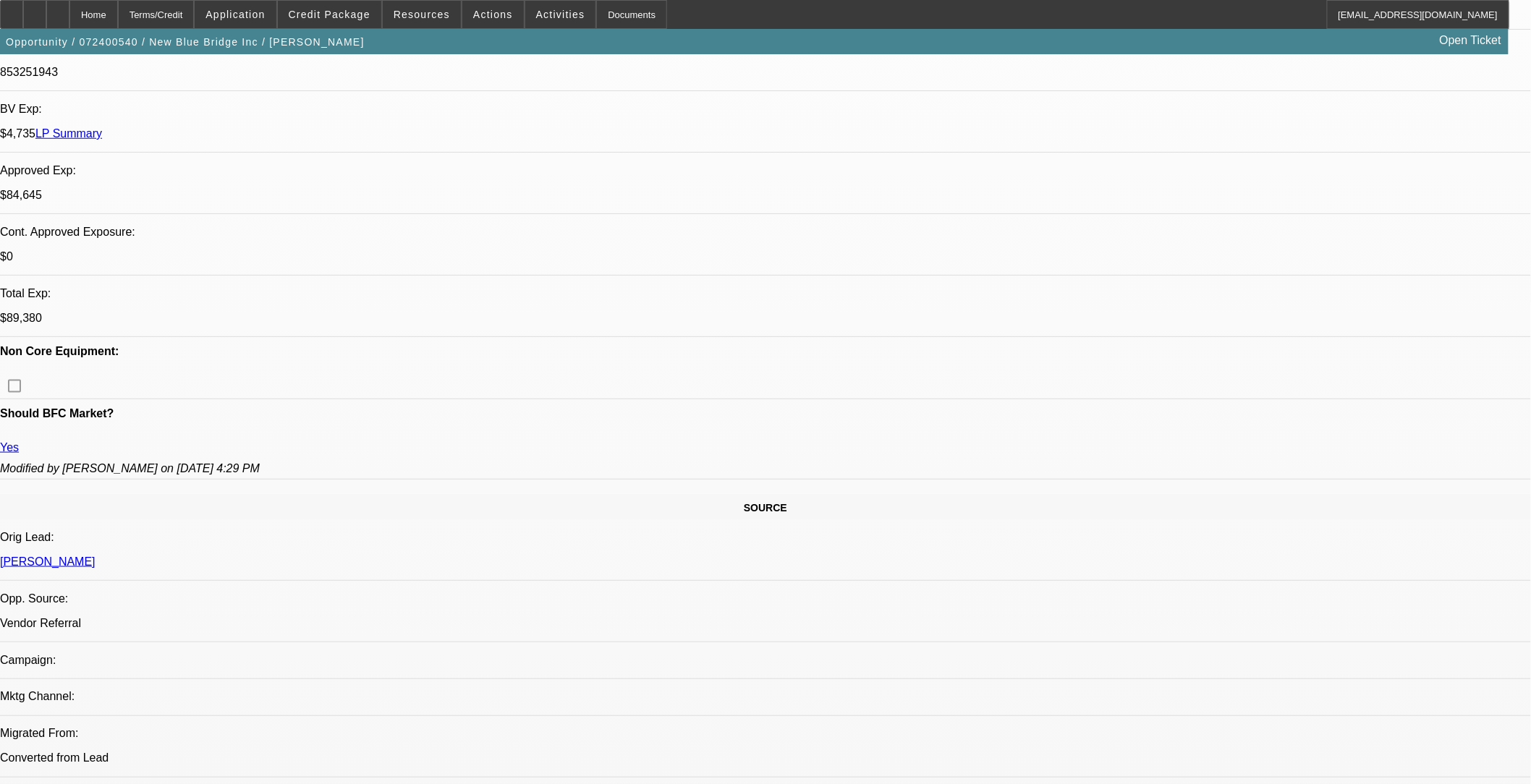
select select "0.1"
select select "0"
select select "2"
select select "0.1"
select select "0"
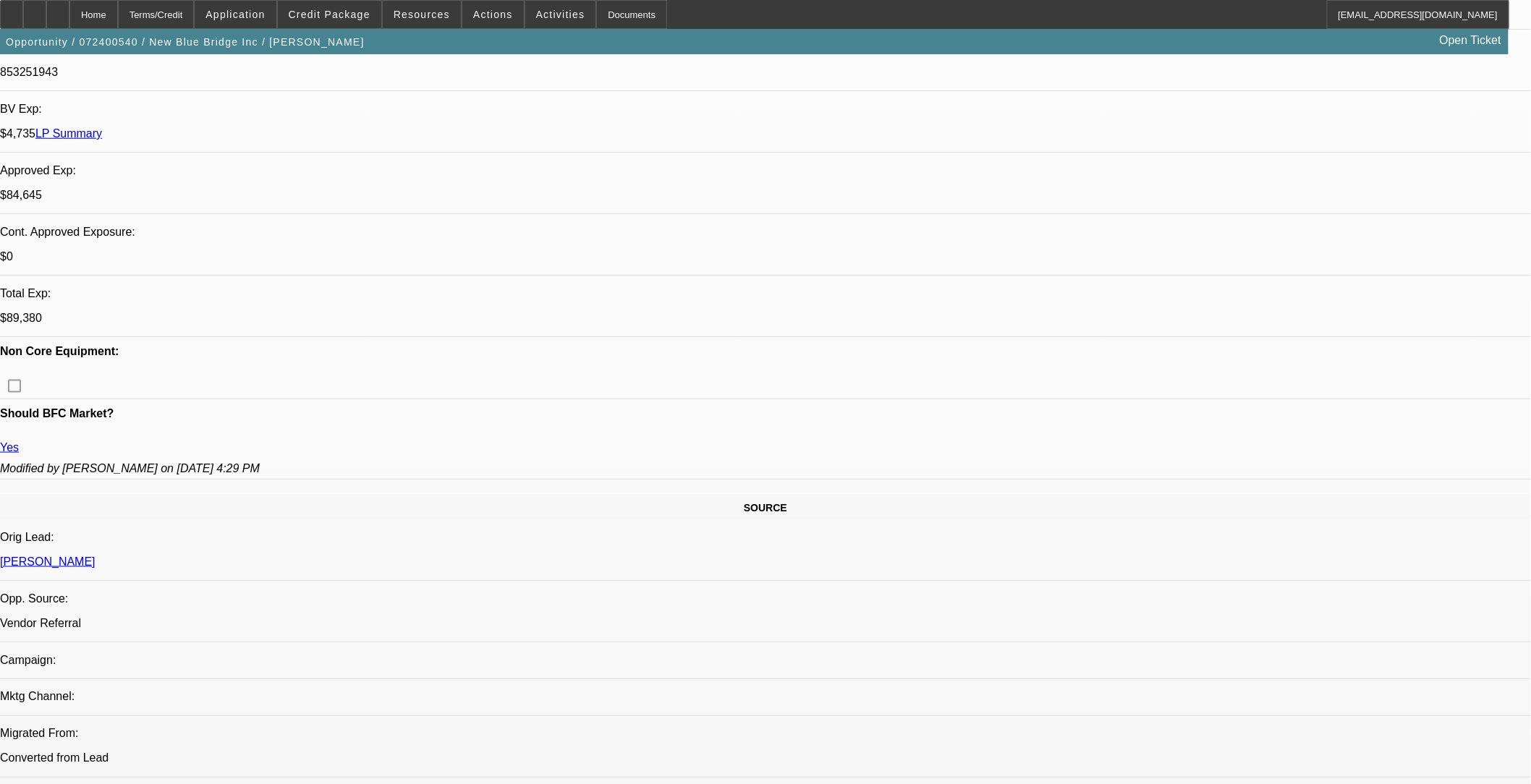
select select "2"
select select "0.1"
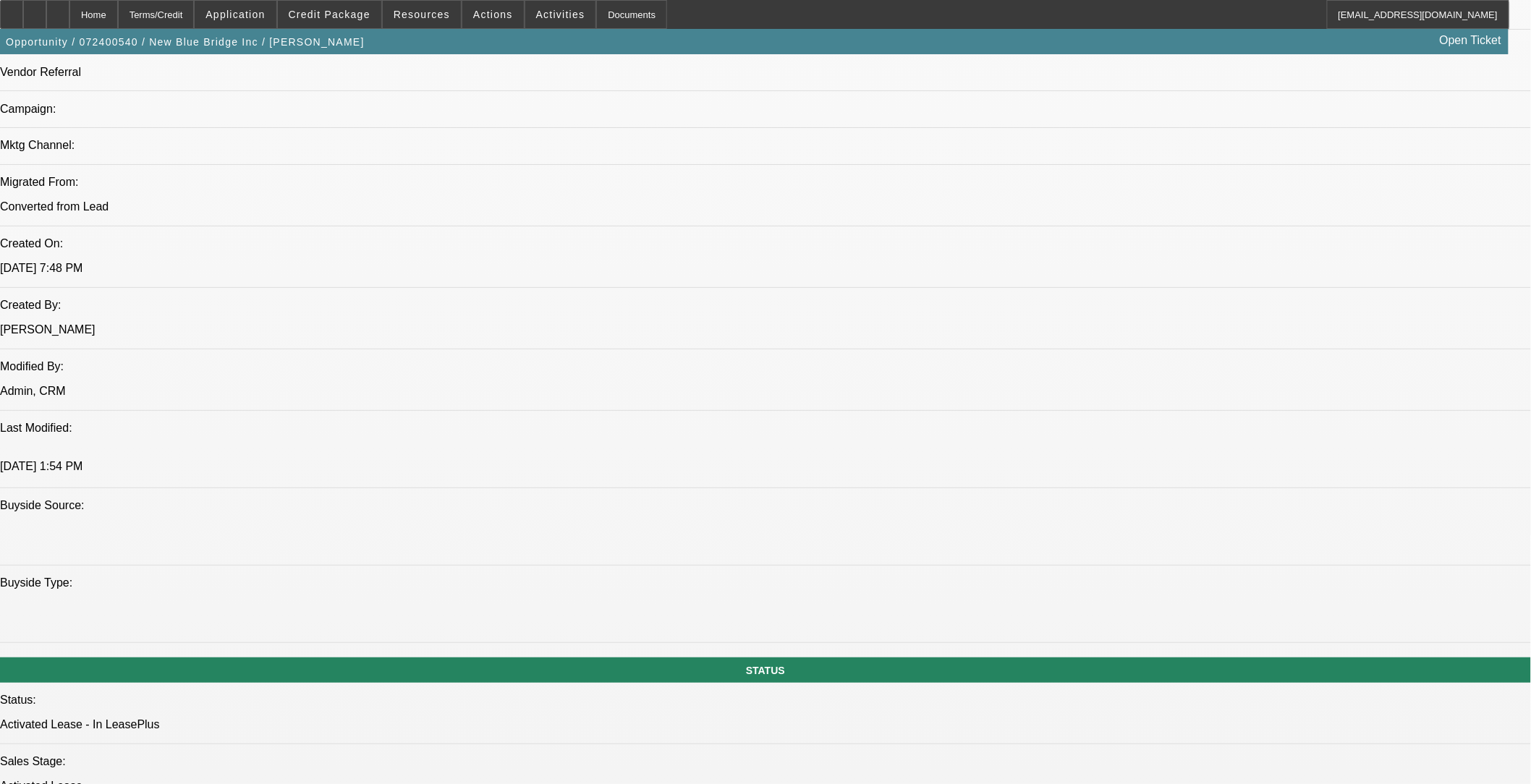
select select "1"
select select "2"
select select "4"
select select "1"
select select "2"
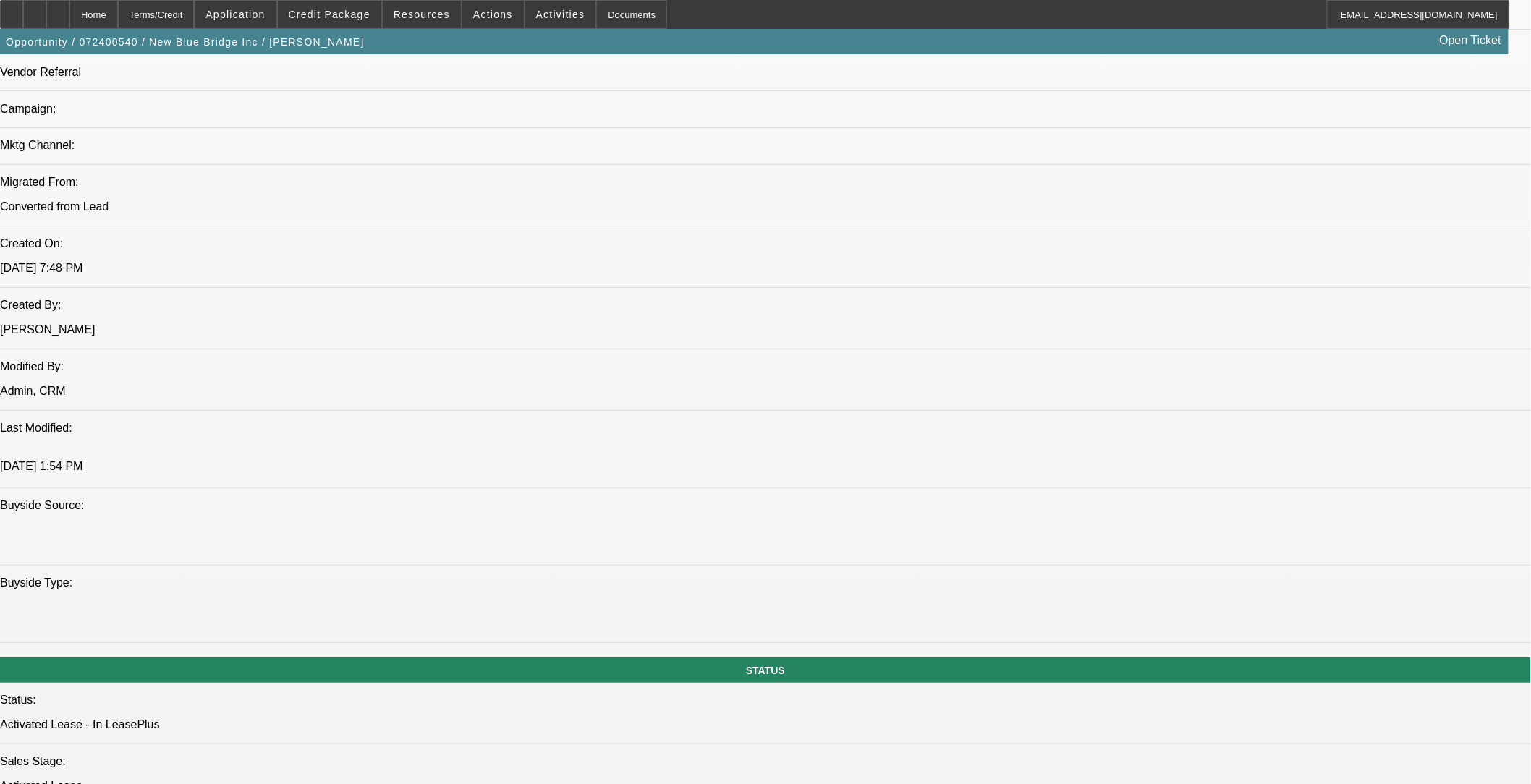
select select "4"
select select "1"
select select "2"
select select "4"
select select "1"
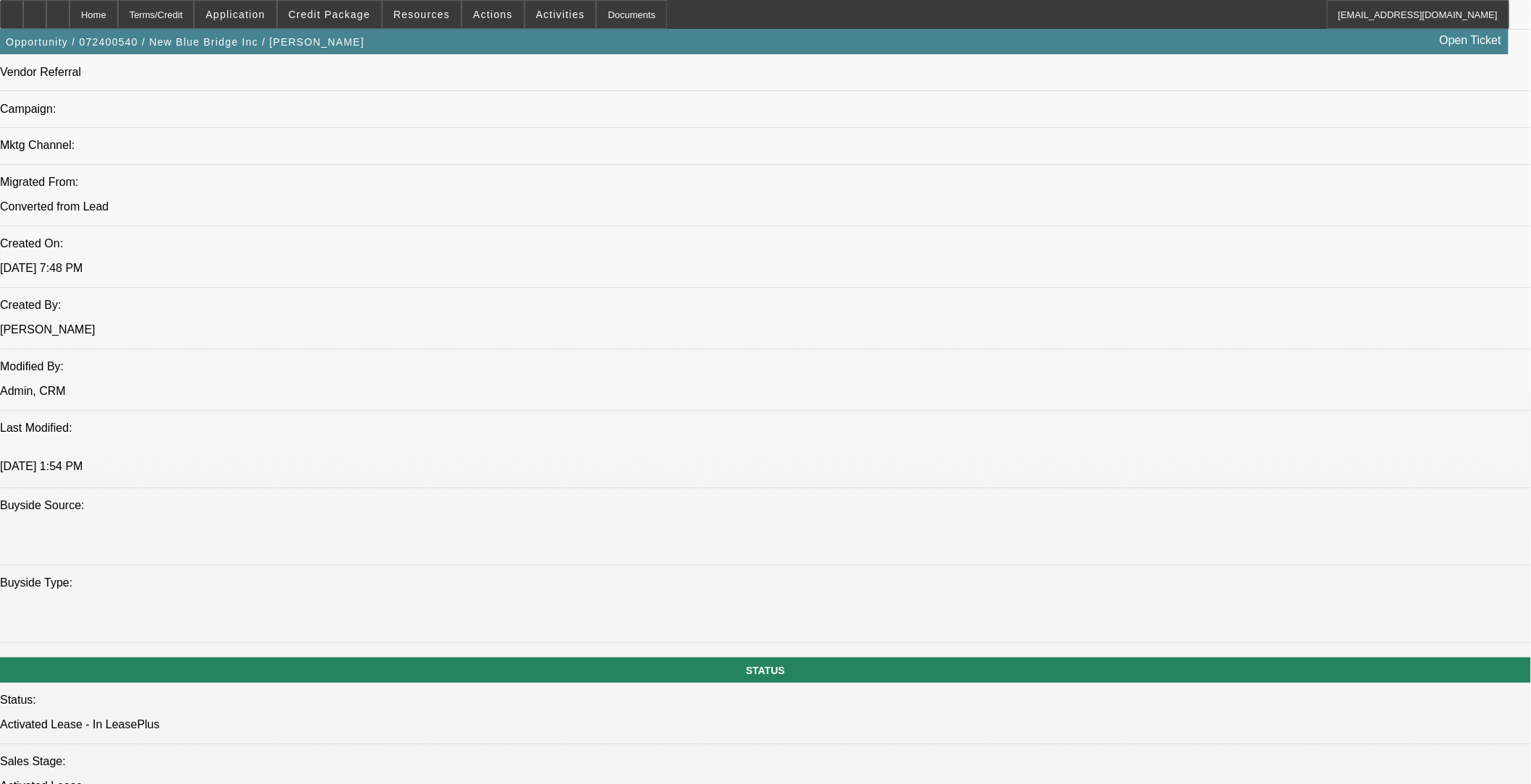
select select "2"
select select "4"
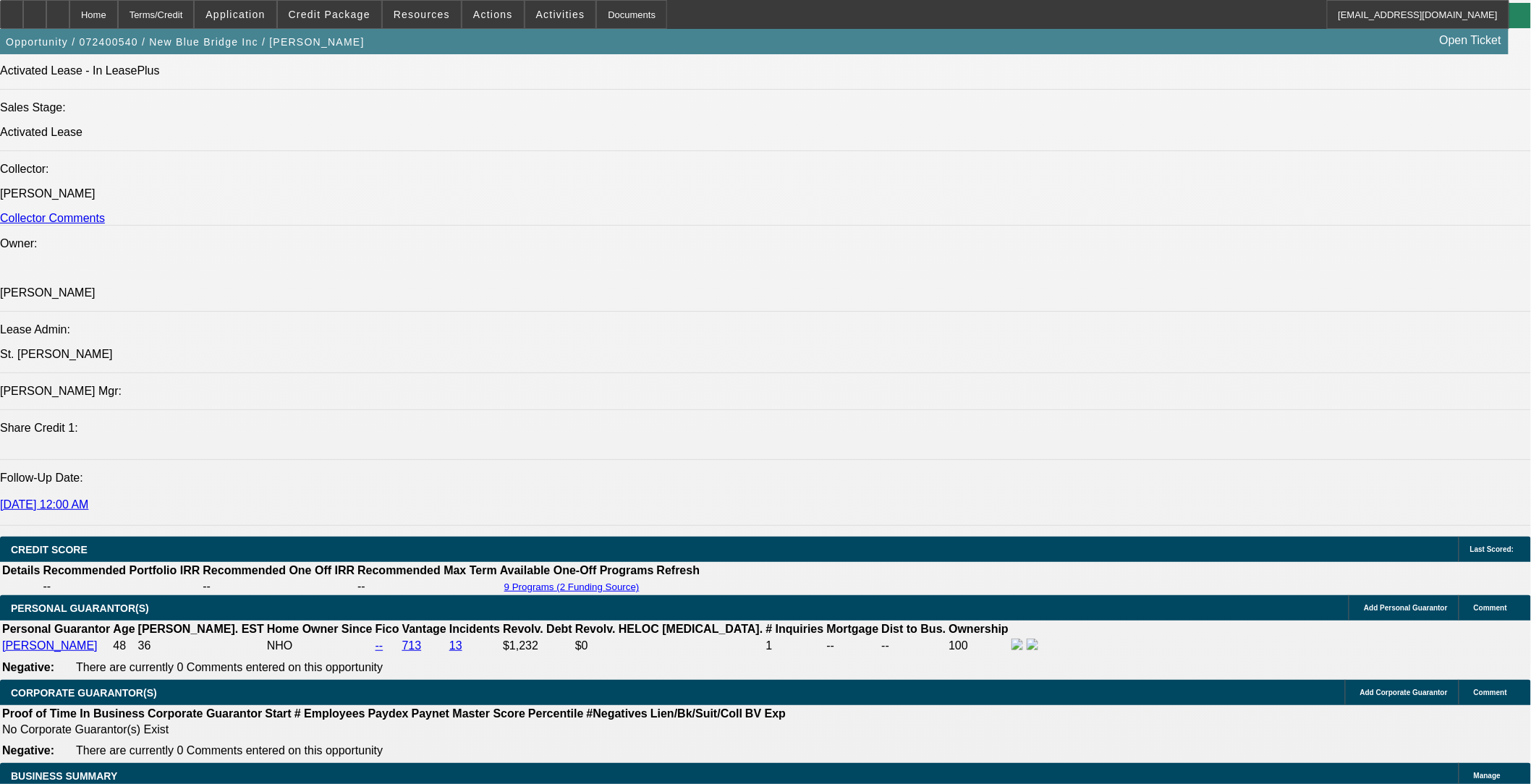
scroll to position [1125, 0]
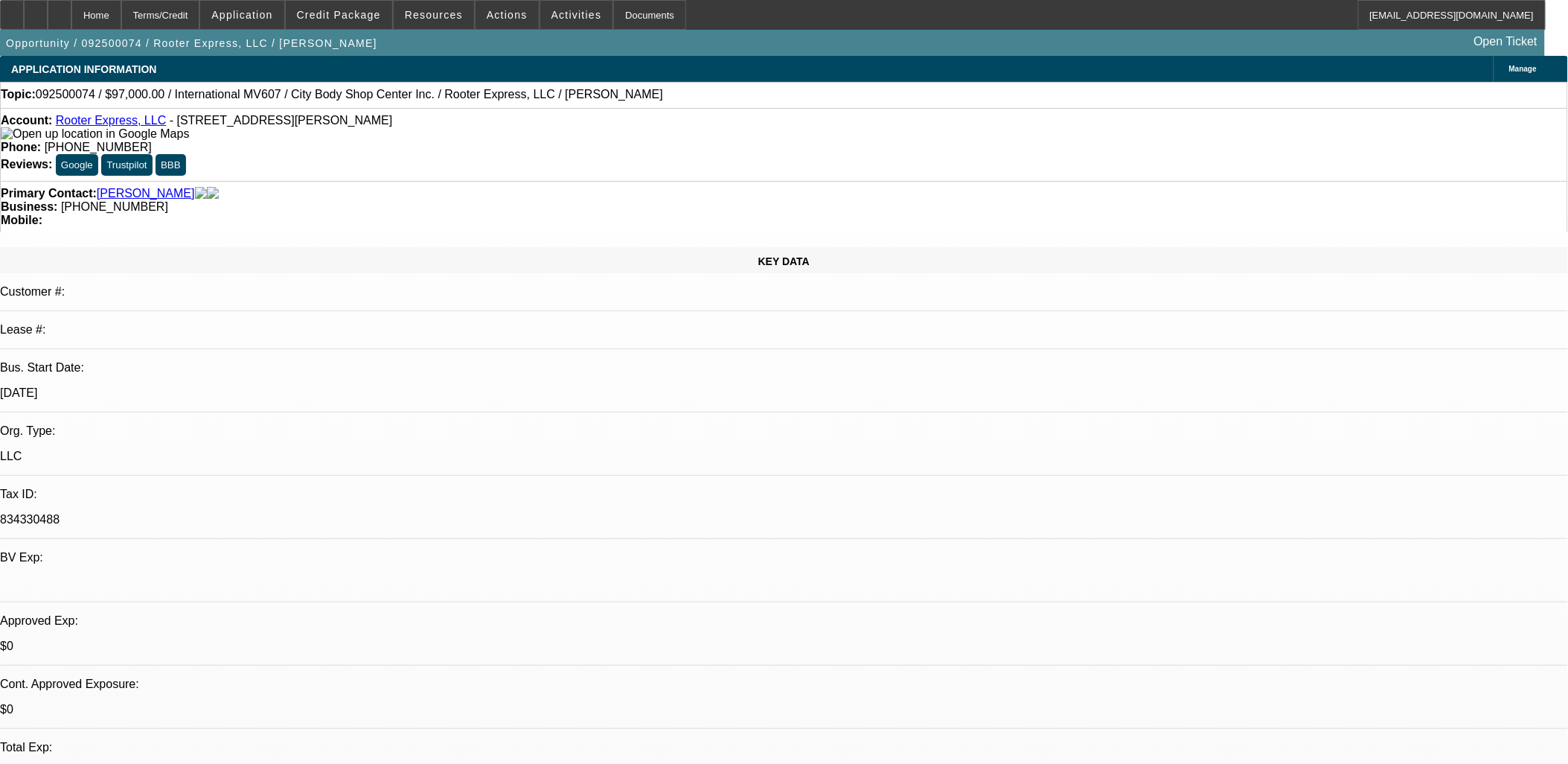
select select "0"
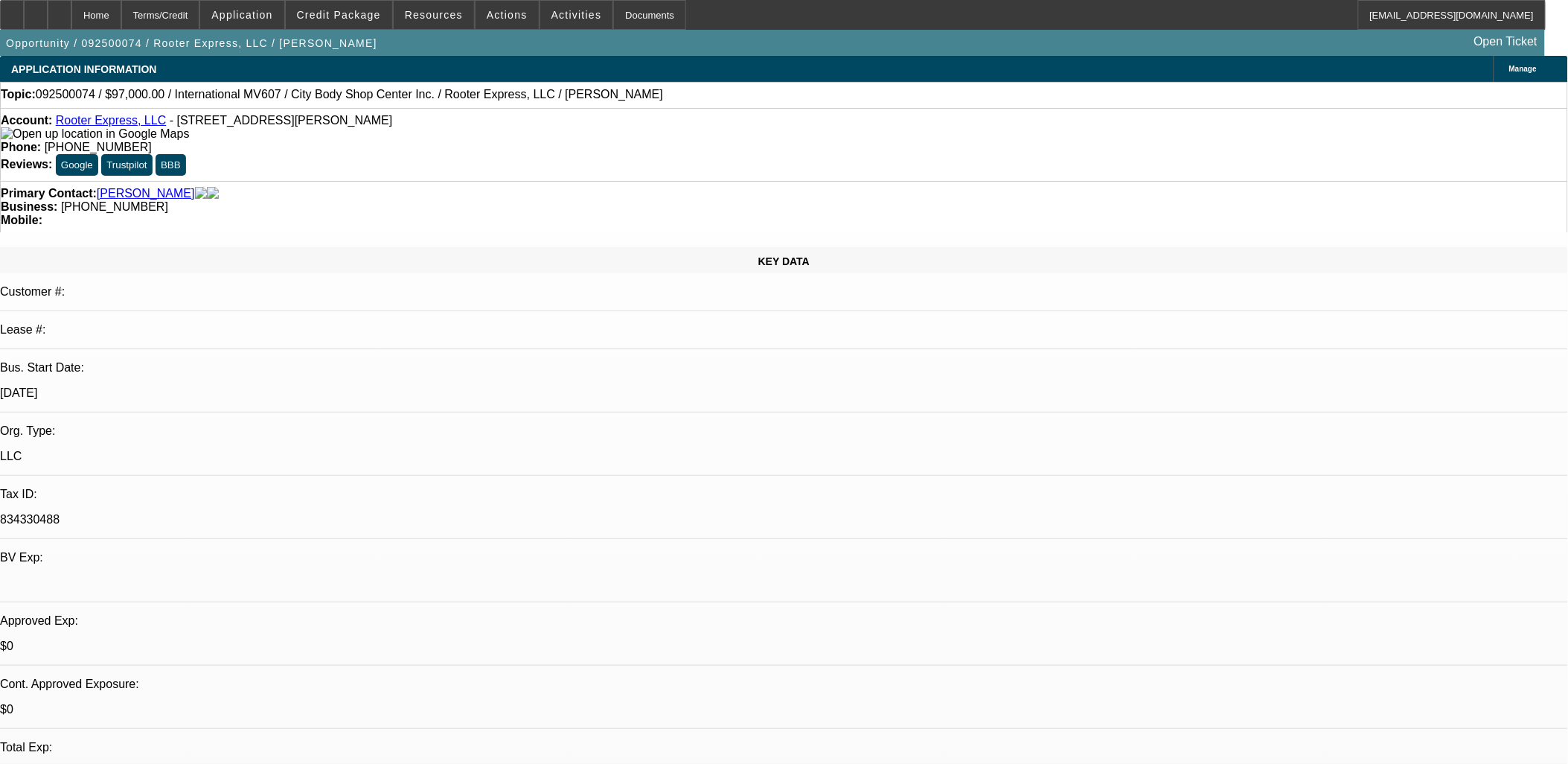
select select "0"
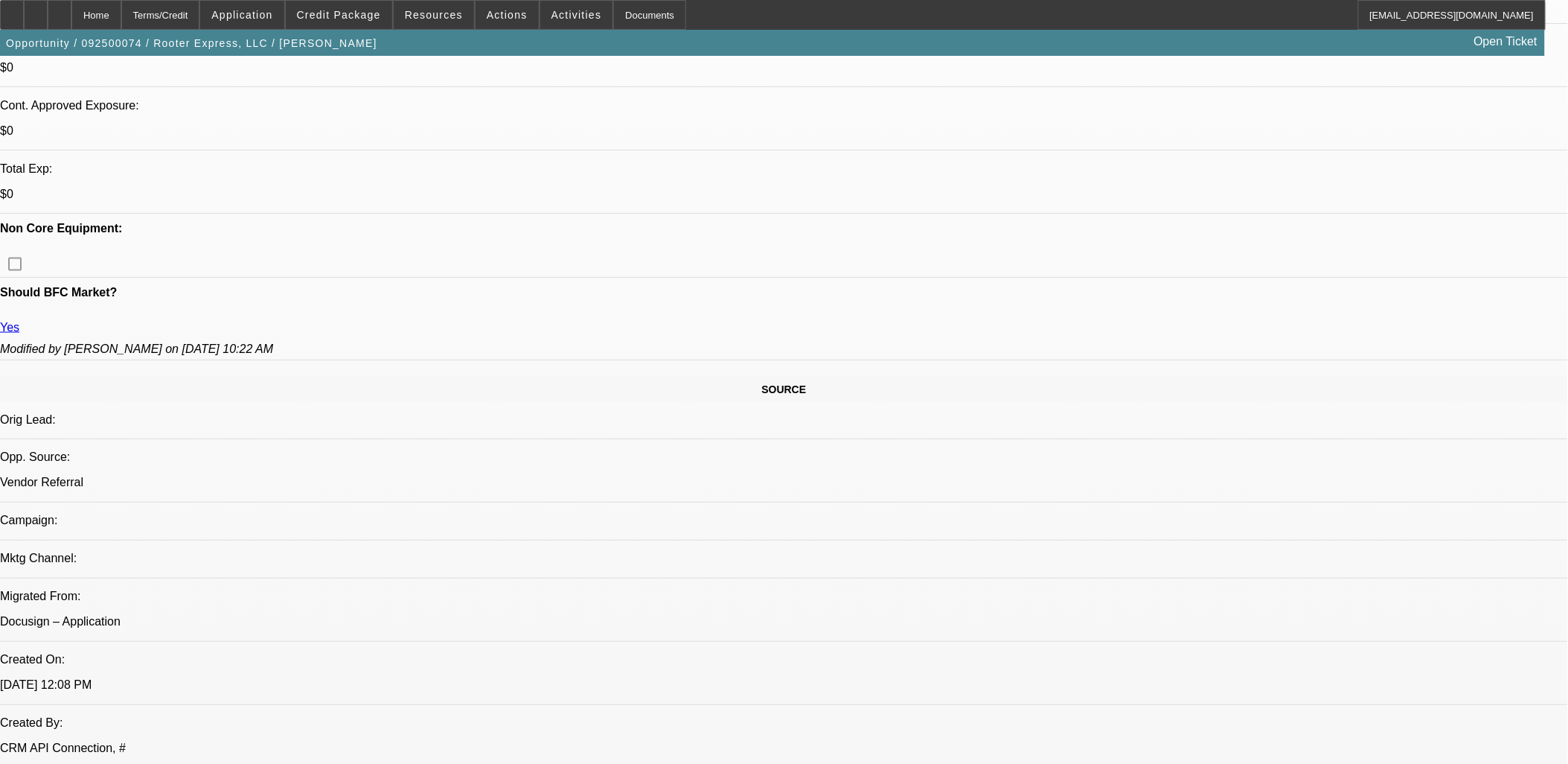
select select "1"
select select "2"
select select "6"
select select "1"
select select "2"
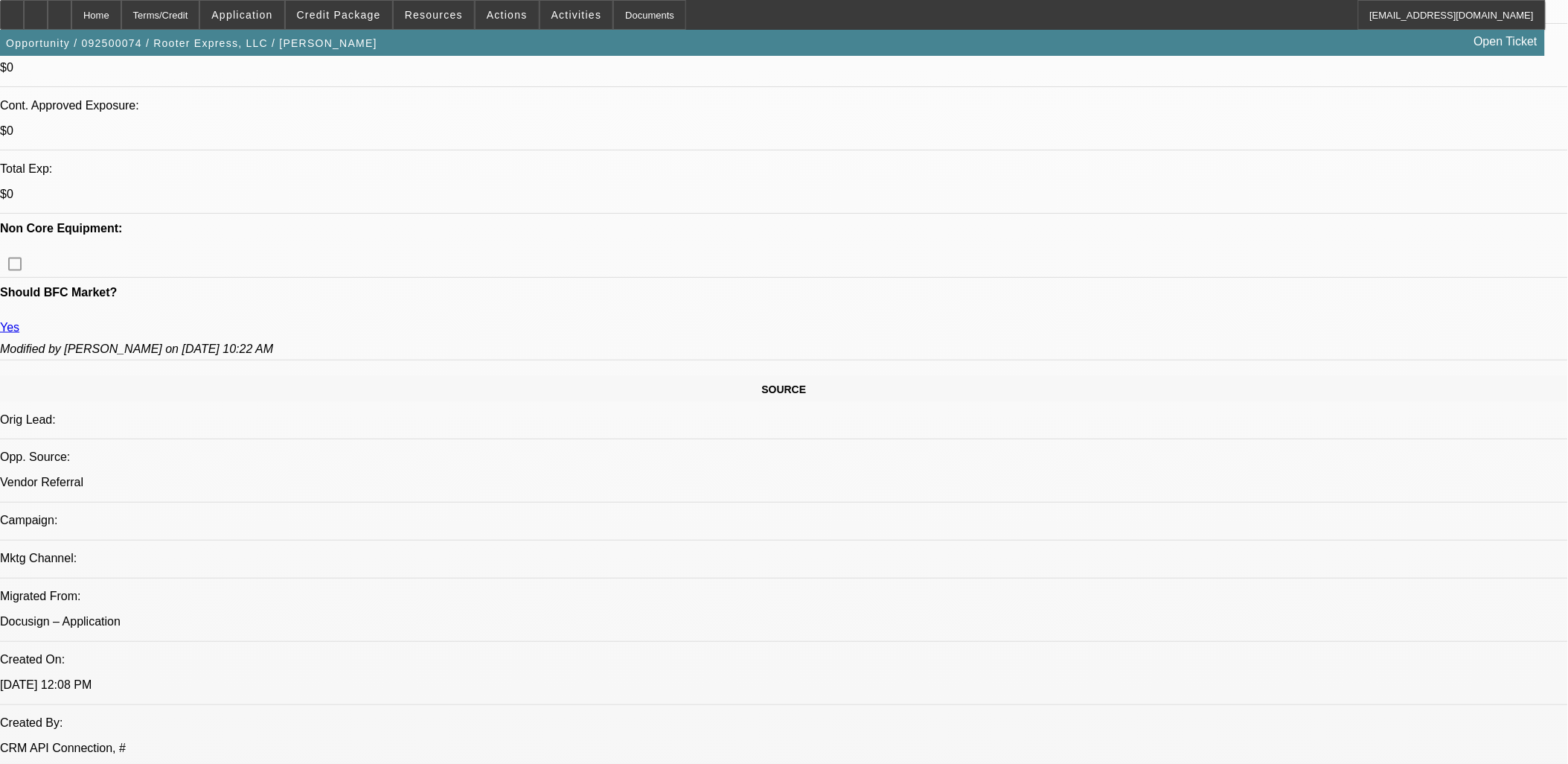
select select "6"
select select "1"
select select "2"
select select "6"
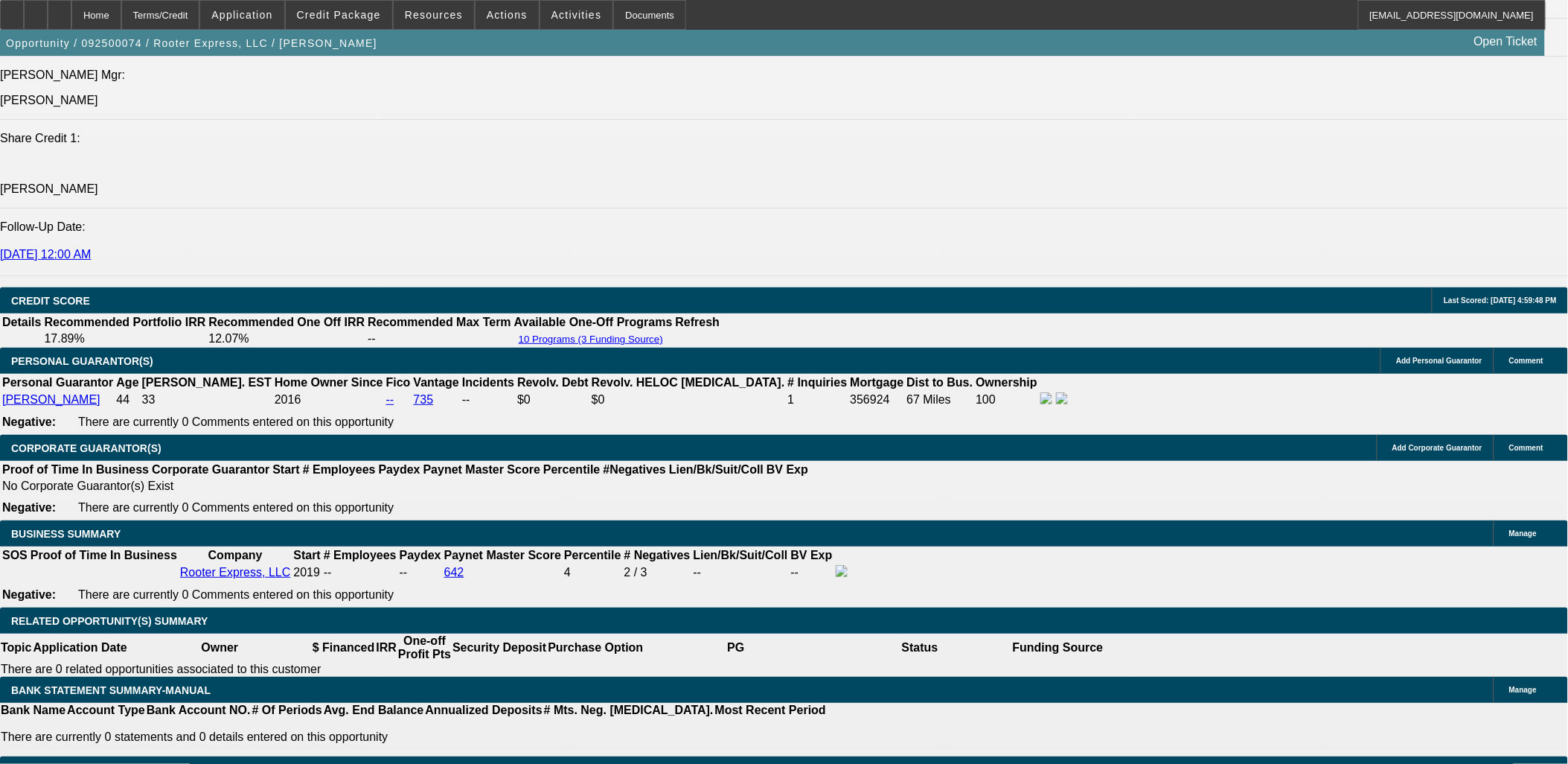
scroll to position [2173, 0]
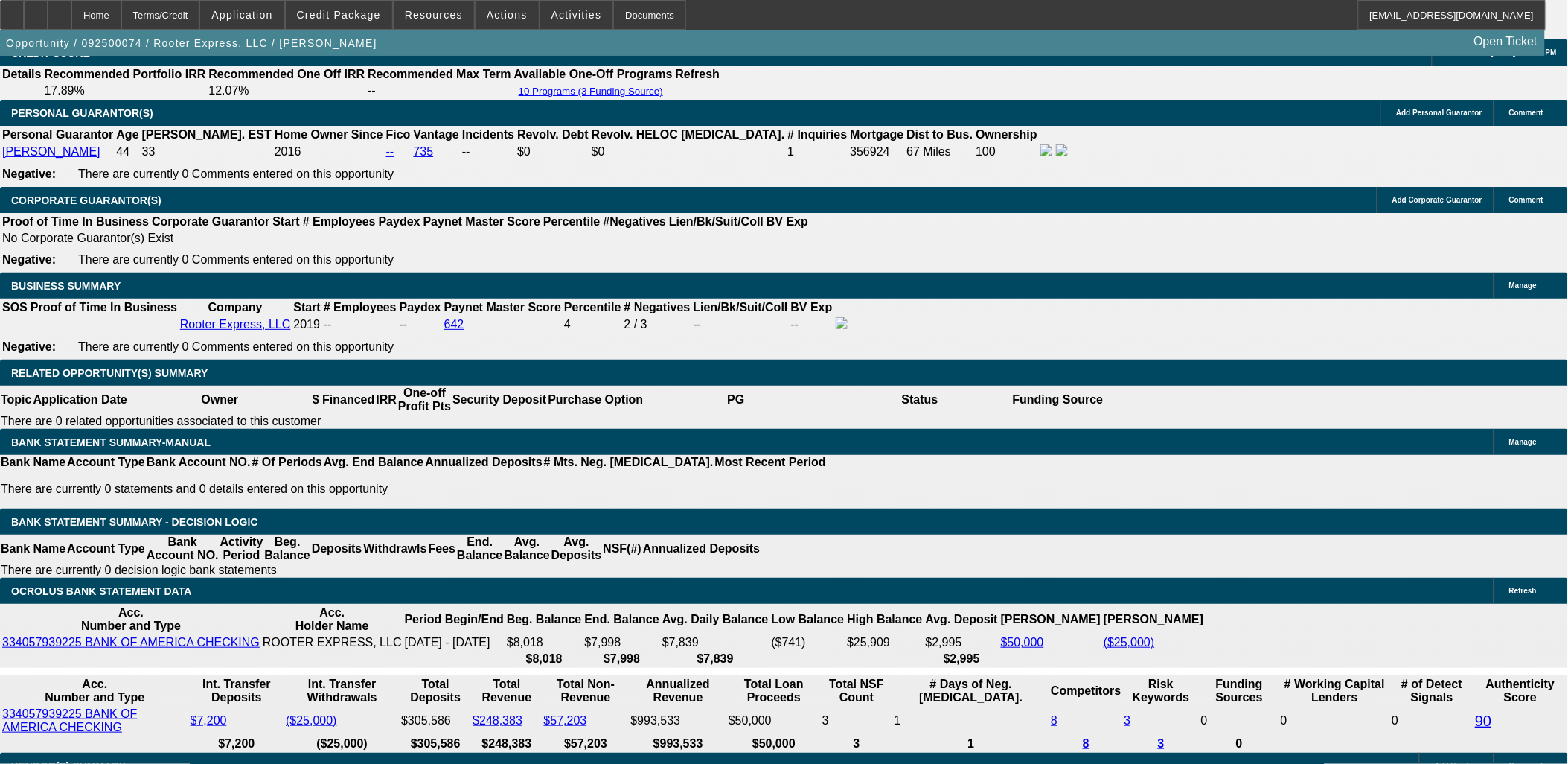
type input "UNKNOWN"
type input "11"
type input "$2,109.02"
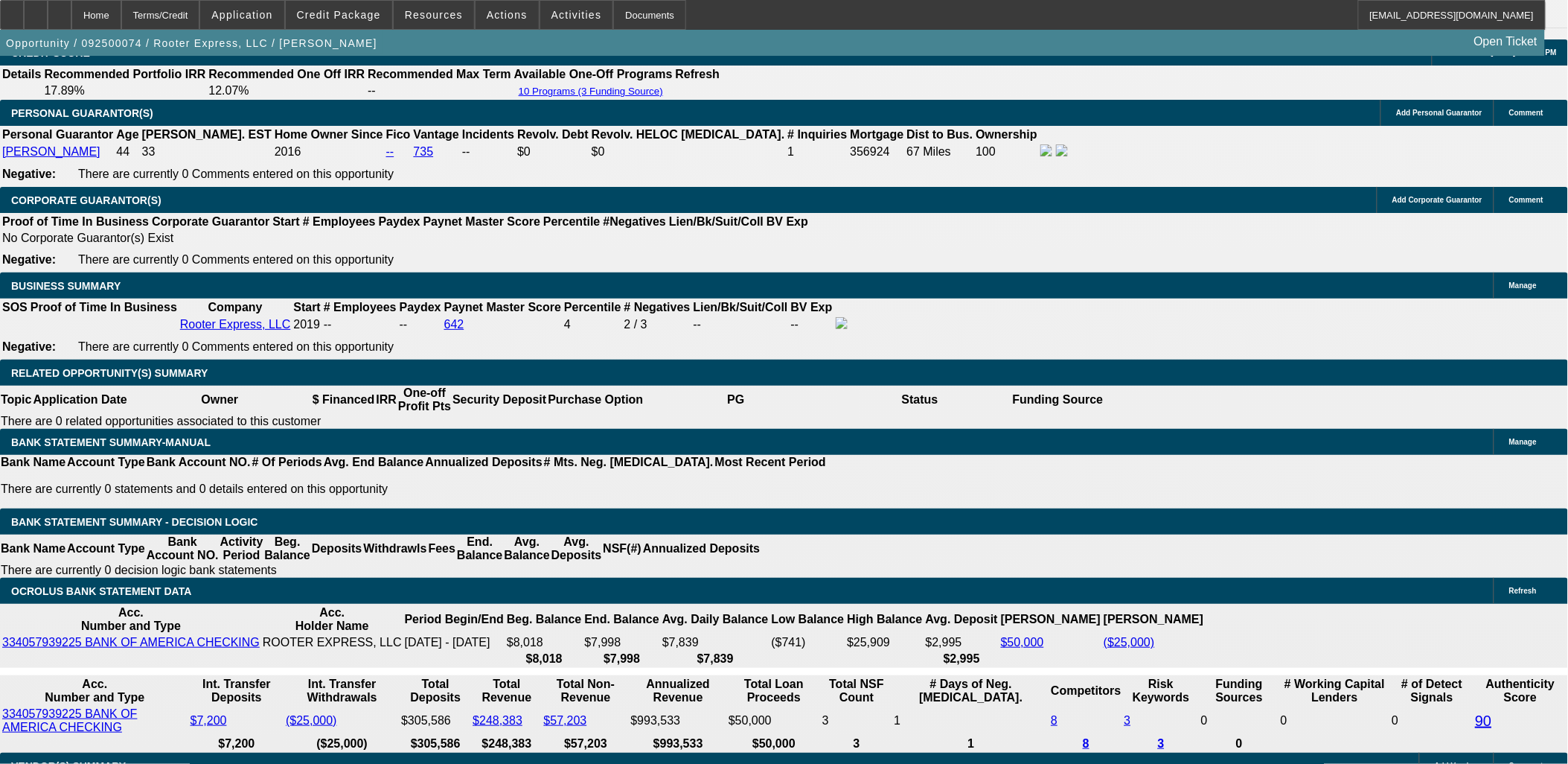
type input "11"
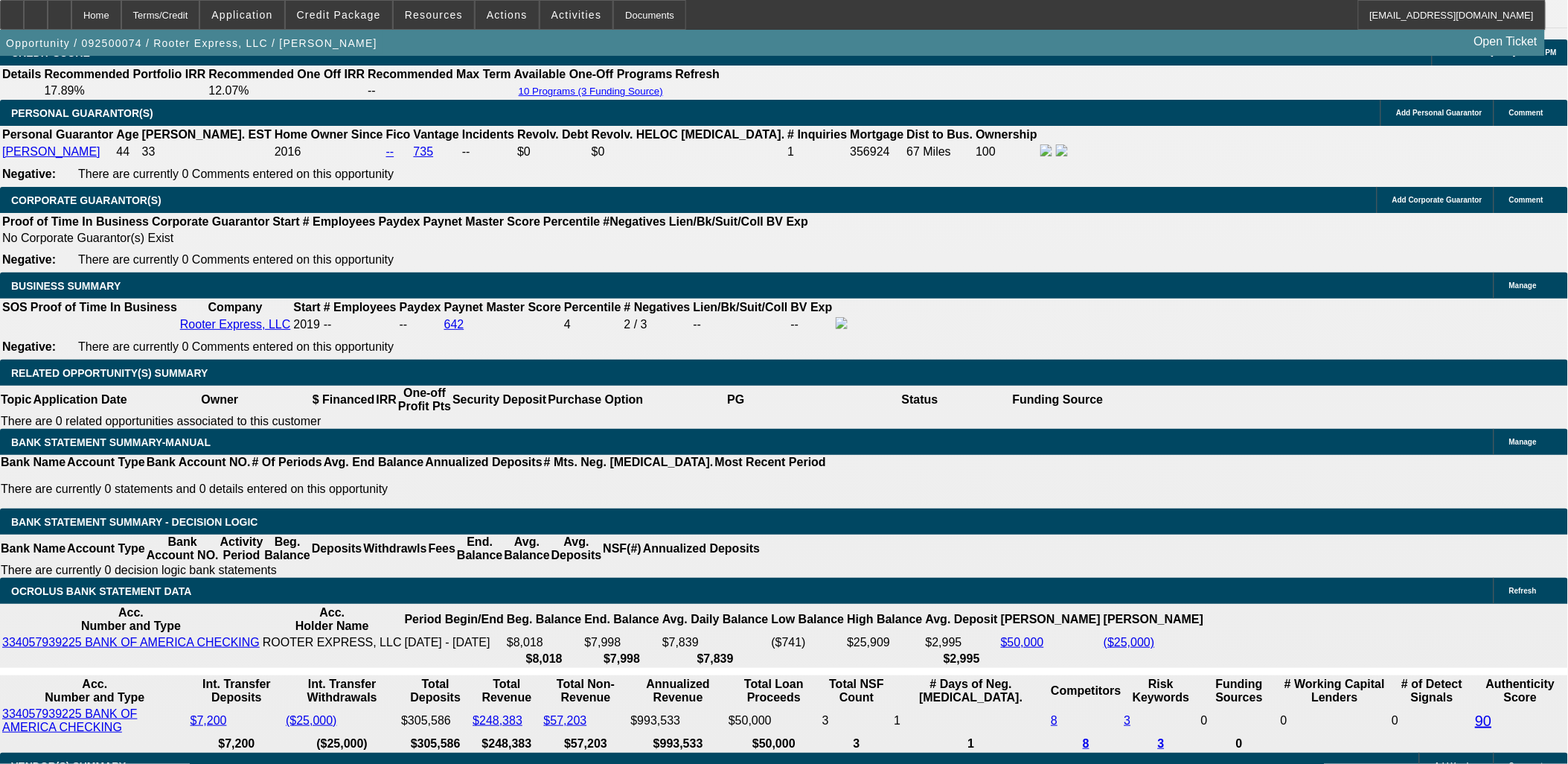
type input "210"
type input "2109"
type input "11"
type input "$2,109.00"
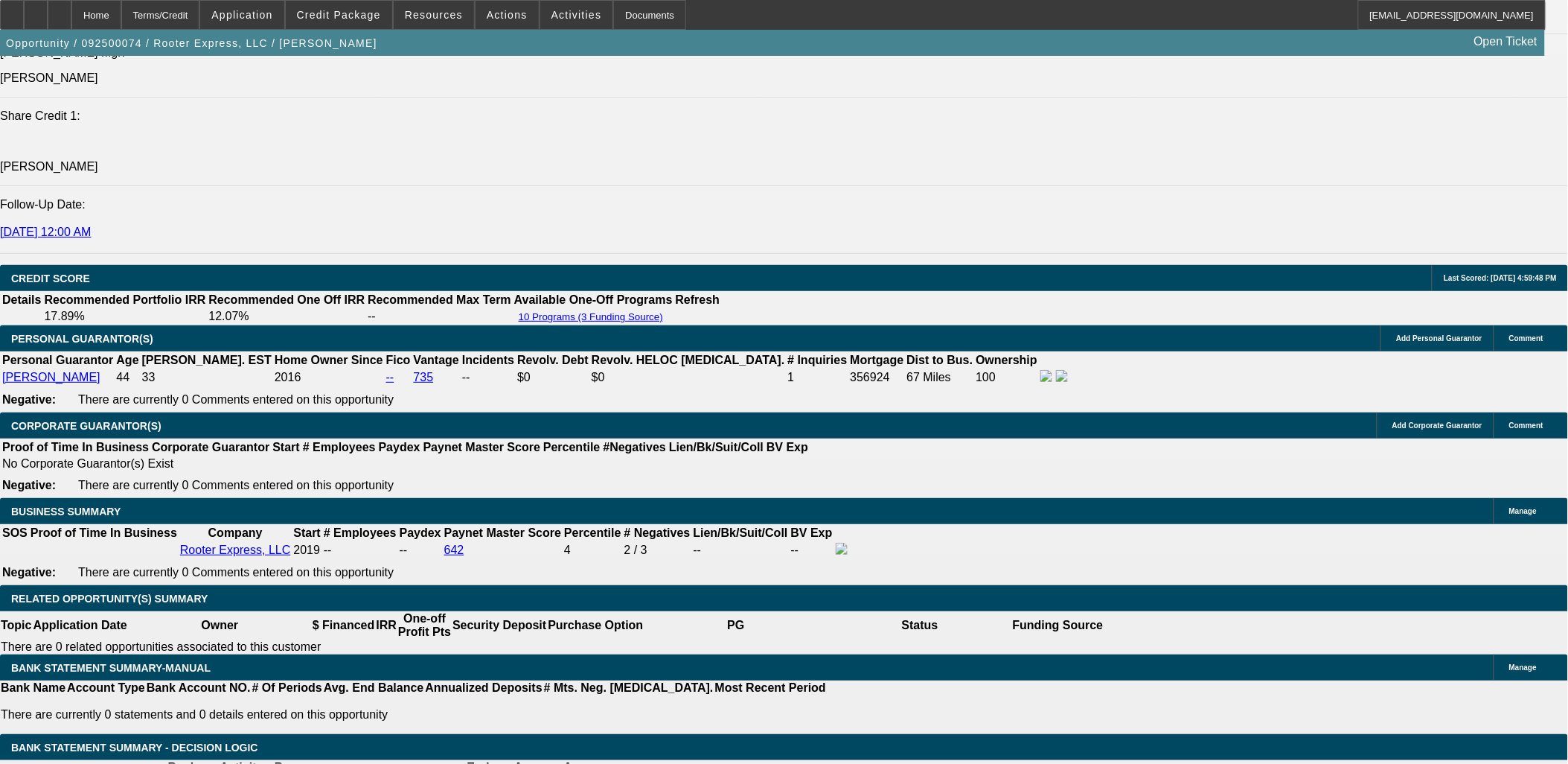
scroll to position [1925, 0]
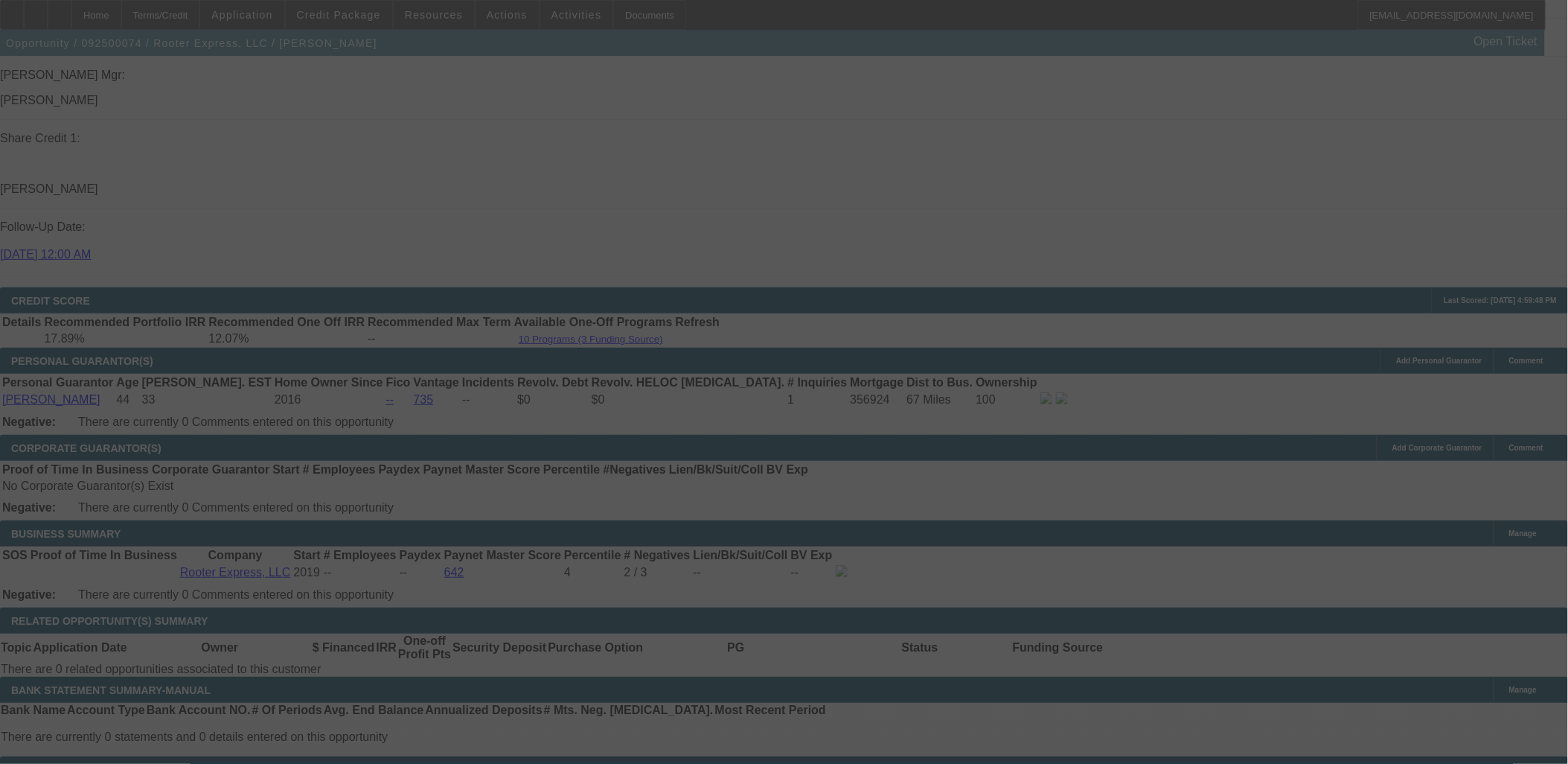
select select "0"
select select "2"
select select "0"
select select "6"
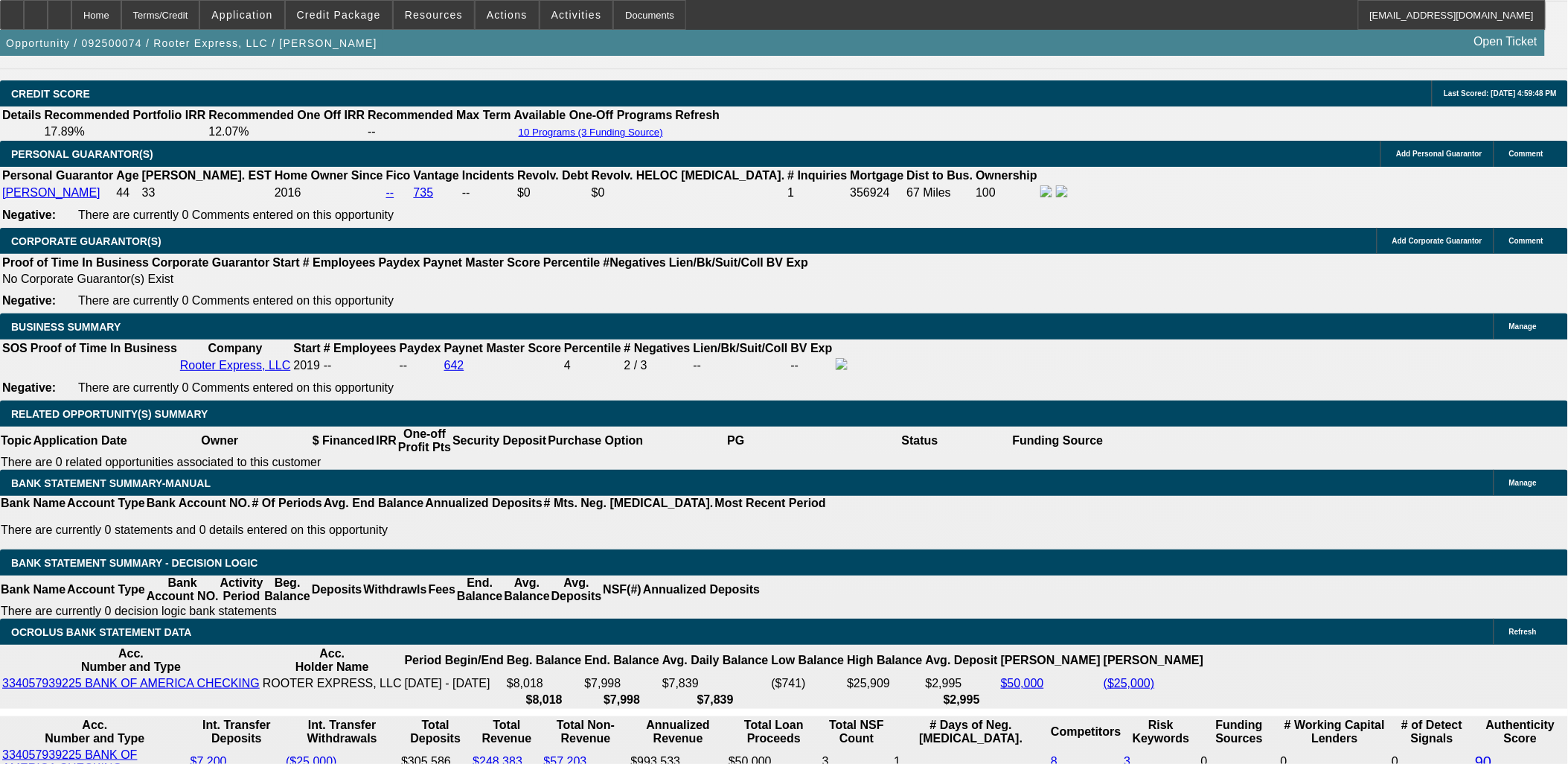
scroll to position [2150, 0]
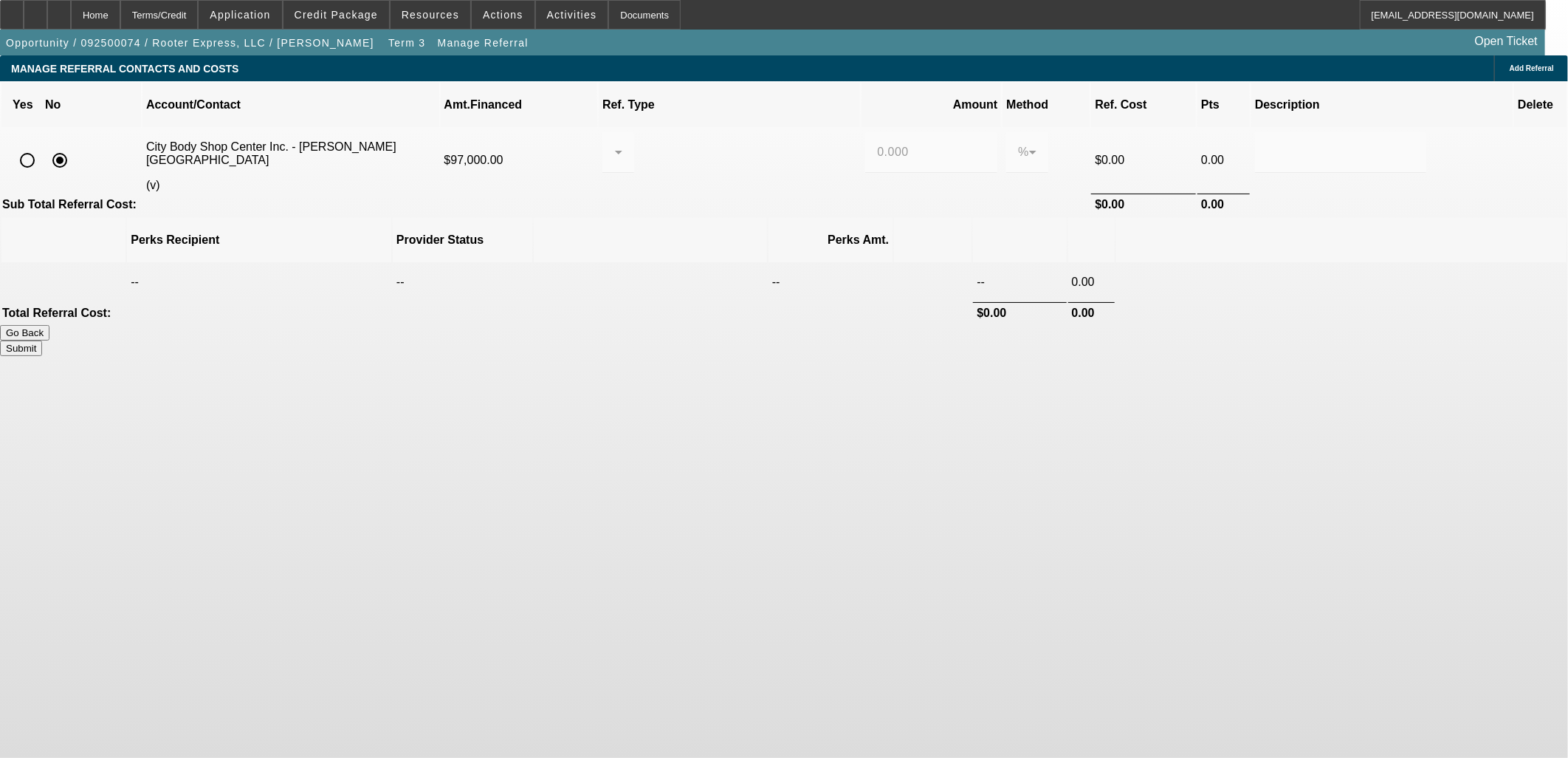
click at [43, 145] on input "radio" at bounding box center [28, 160] width 30 height 30
radio input "true"
click at [615, 143] on div at bounding box center [614, 152] width 1 height 18
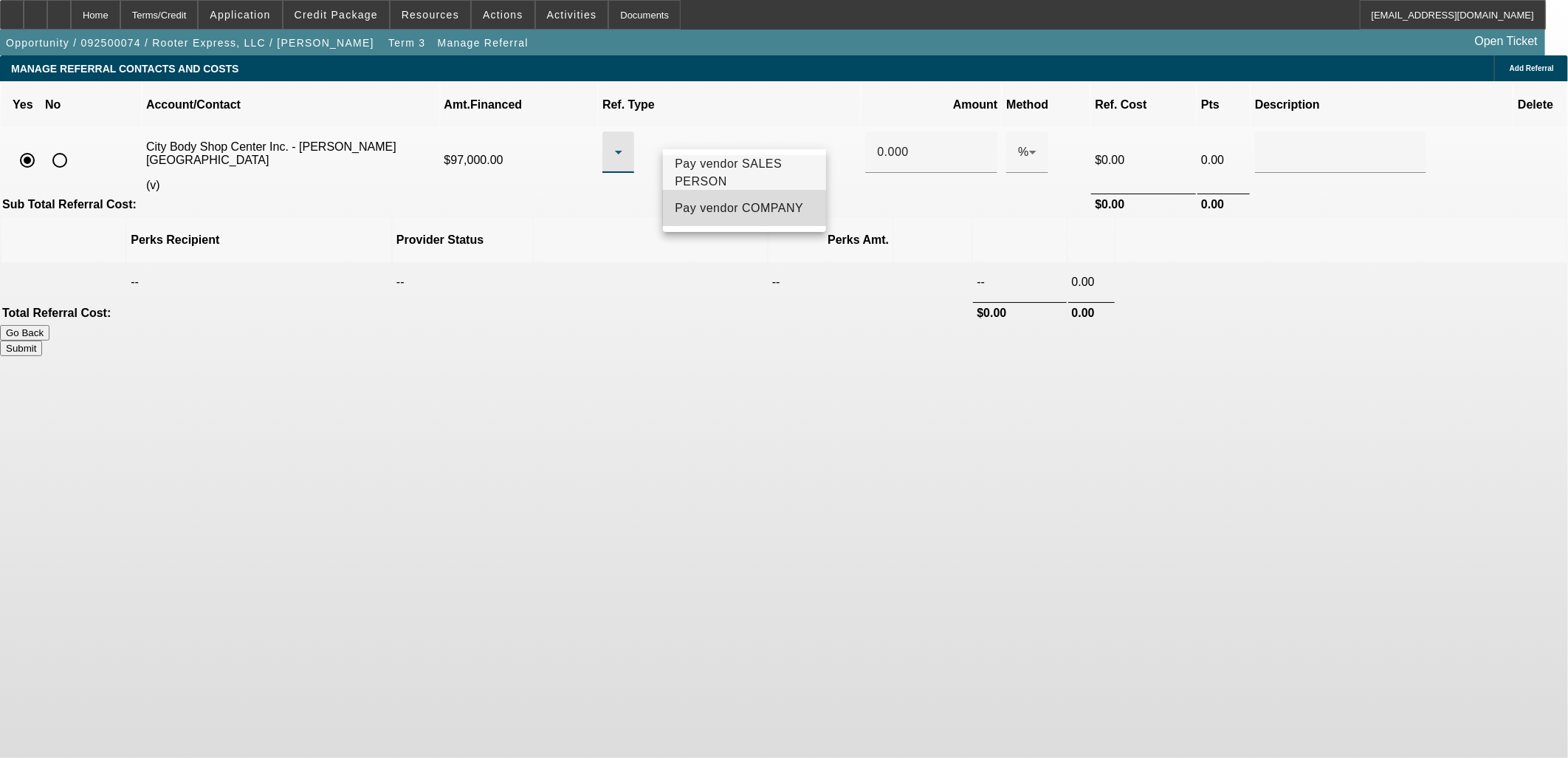
click at [725, 212] on span "Pay vendor COMPANY" at bounding box center [738, 208] width 128 height 18
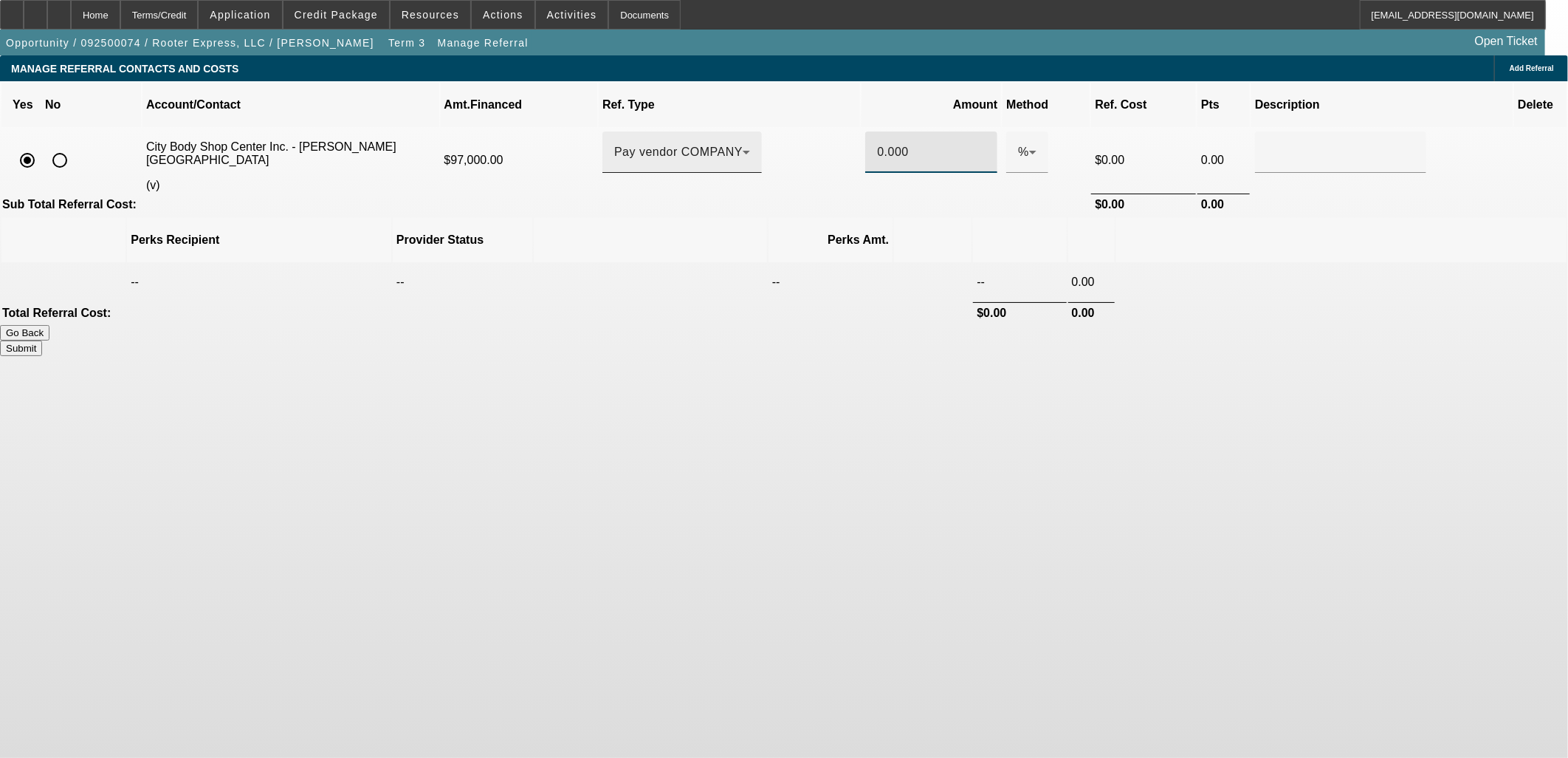
drag, startPoint x: 875, startPoint y: 127, endPoint x: 797, endPoint y: 127, distance: 78.0
click at [797, 128] on tr "City Body Shop Center Inc. - Valdes, Maydelin (v) $97,000.00 Pay vendor COMPANY…" at bounding box center [784, 160] width 1565 height 64
click at [1116, 218] on th at bounding box center [1341, 240] width 450 height 44
click at [43, 340] on button "Submit" at bounding box center [21, 348] width 43 height 16
type input "1.000"
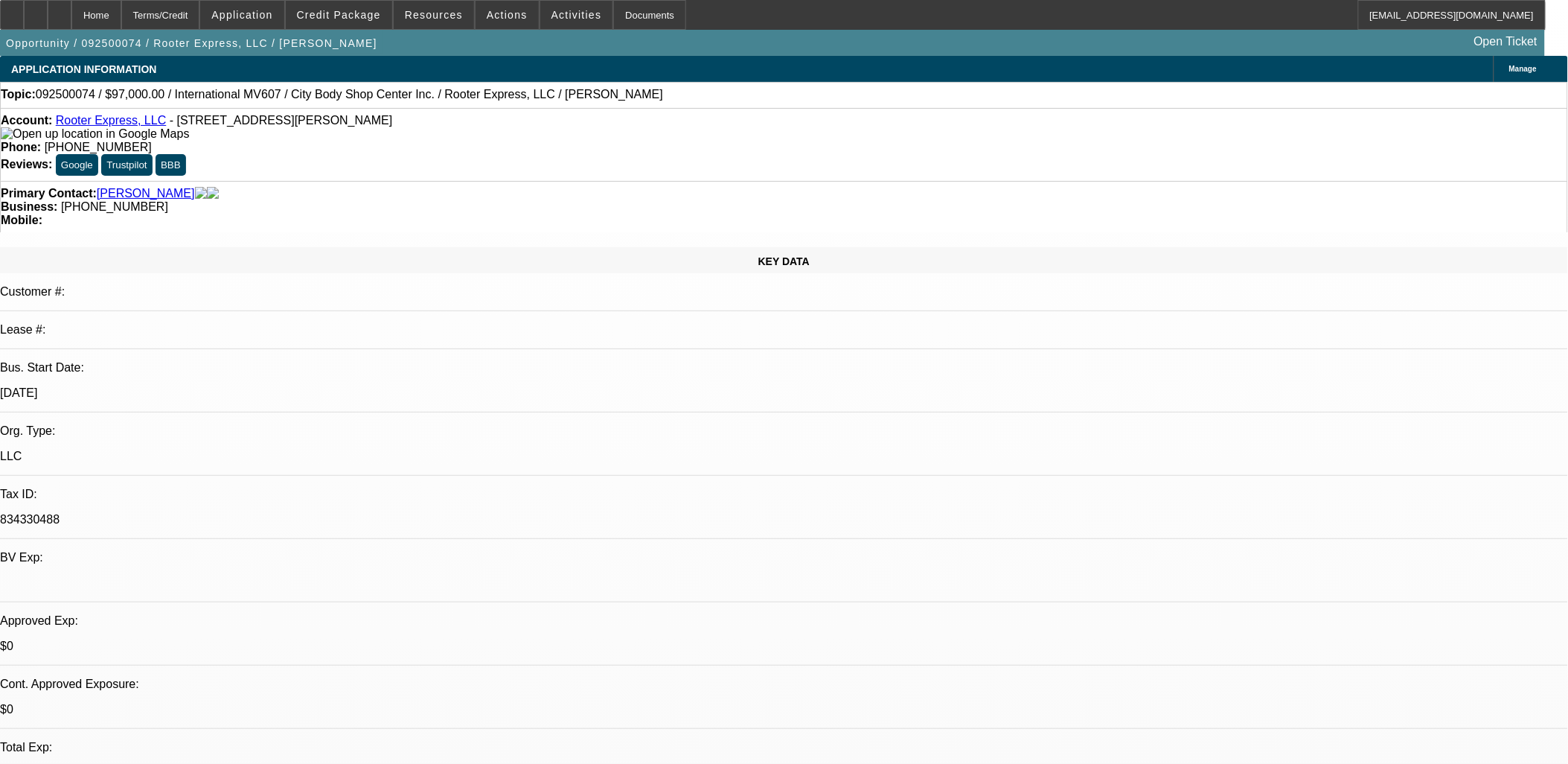
select select "0"
select select "2"
select select "0"
select select "6"
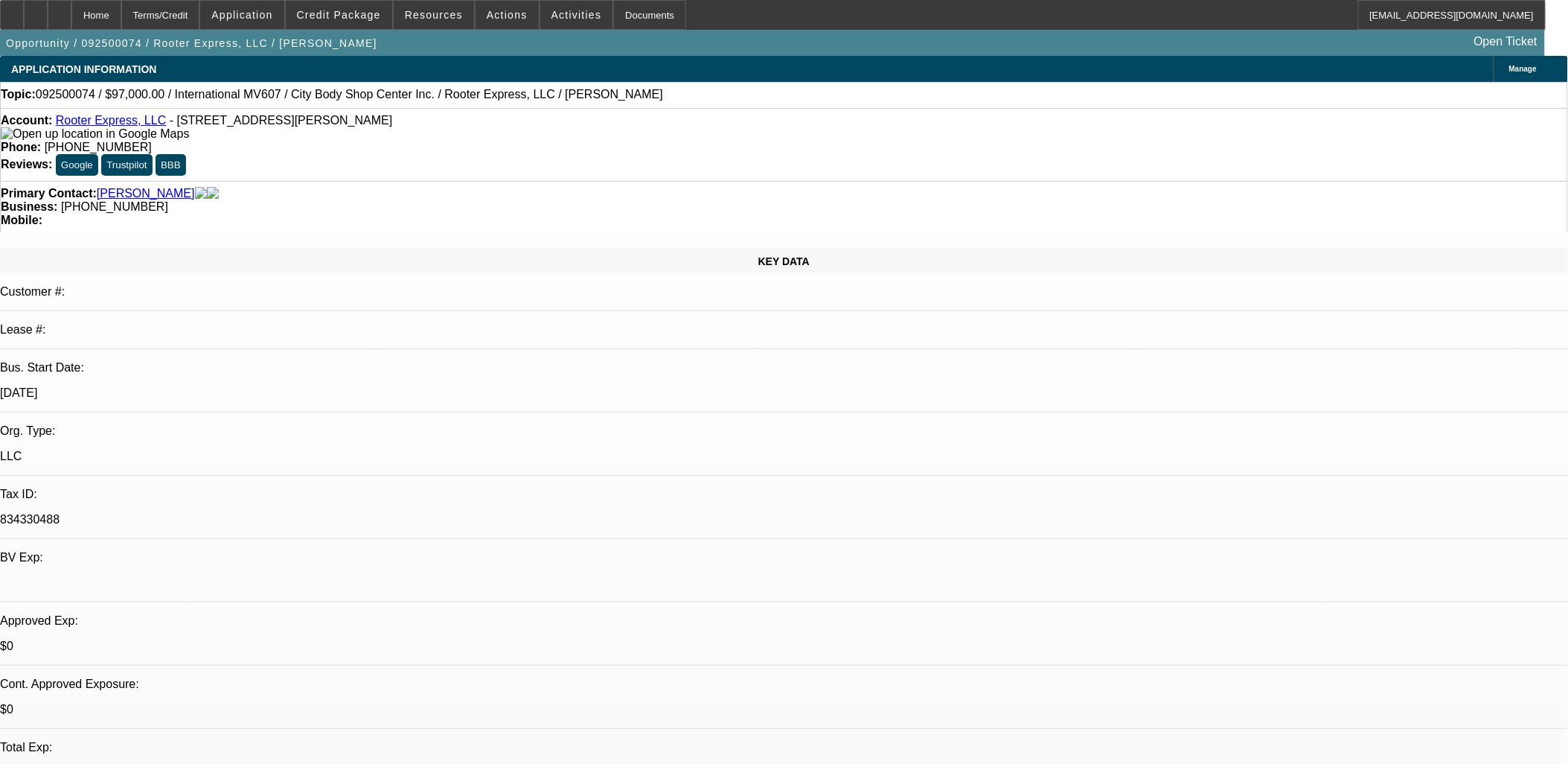
select select "0"
select select "2"
select select "0"
select select "6"
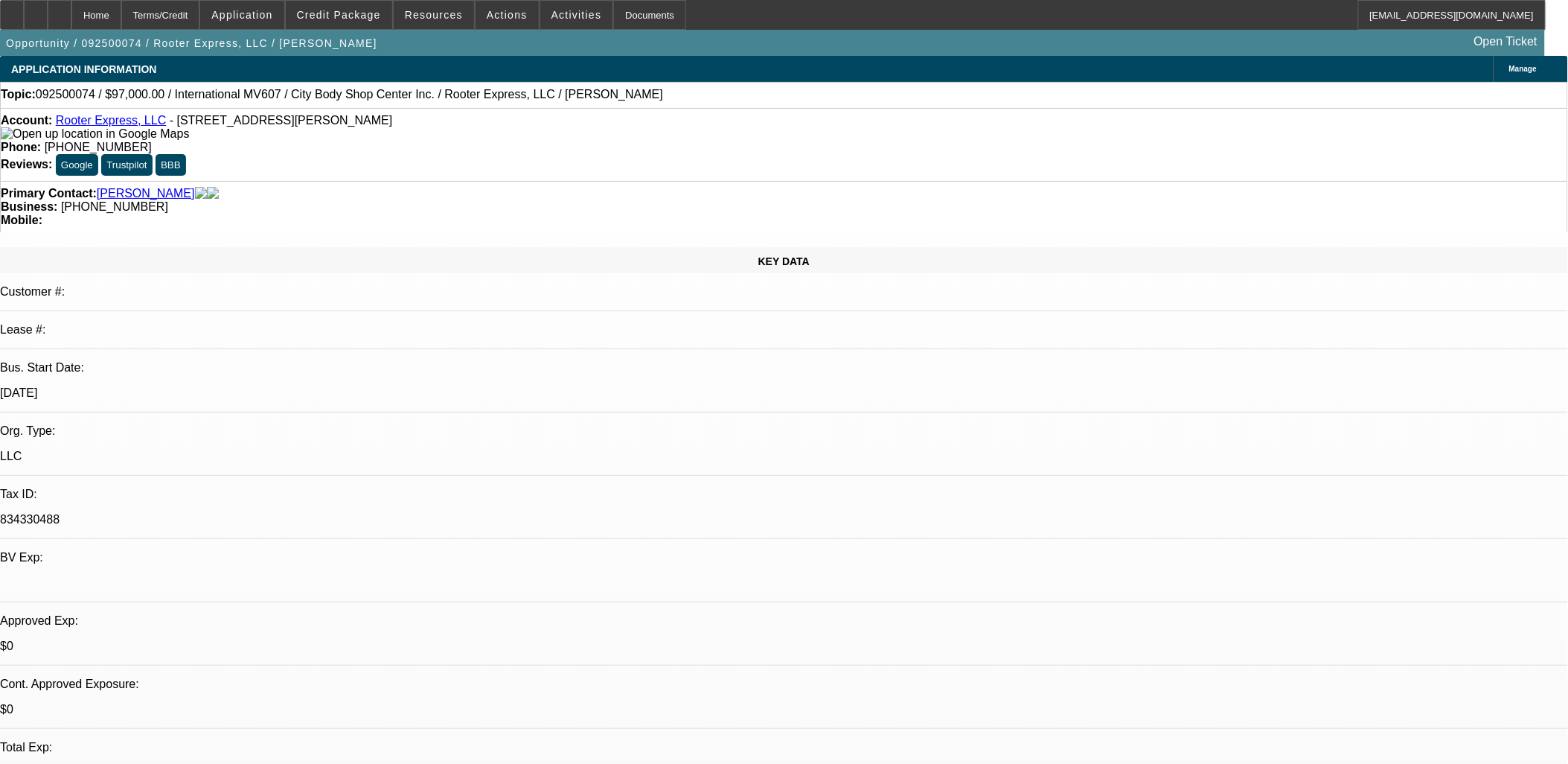
select select "0"
select select "2"
select select "0"
select select "6"
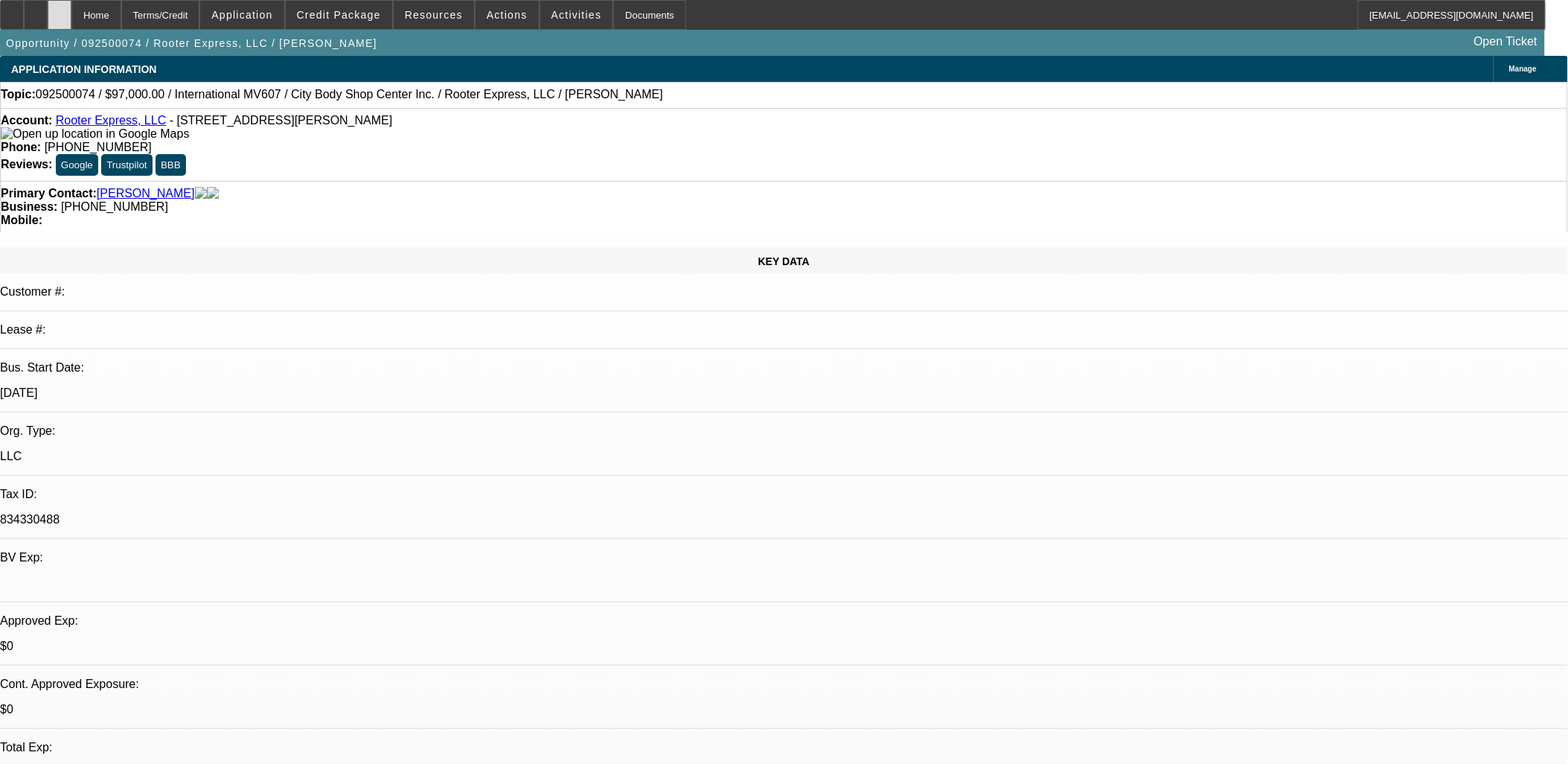
click at [60, 9] on icon at bounding box center [60, 9] width 0 height 0
select select "0"
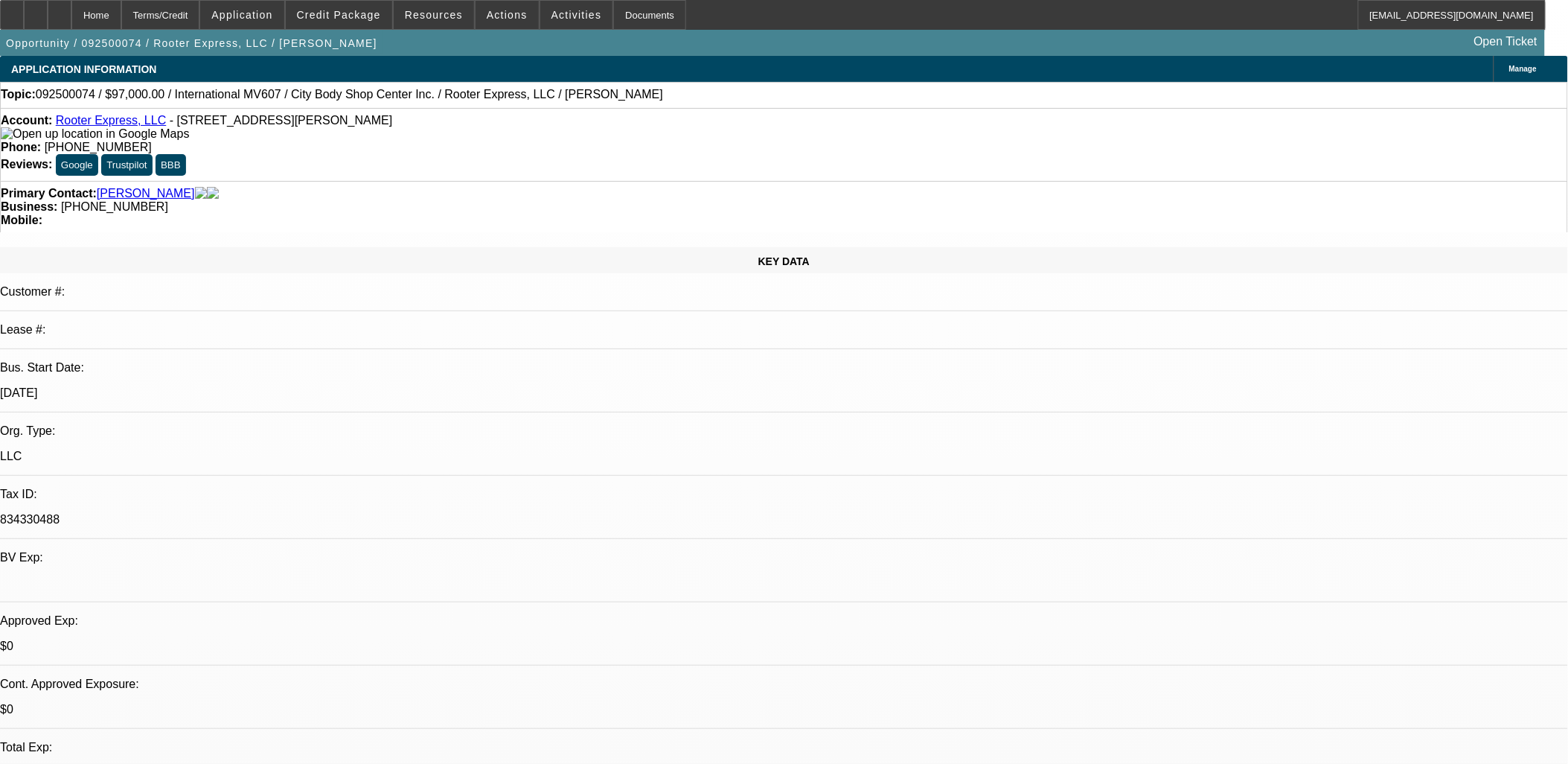
select select "0"
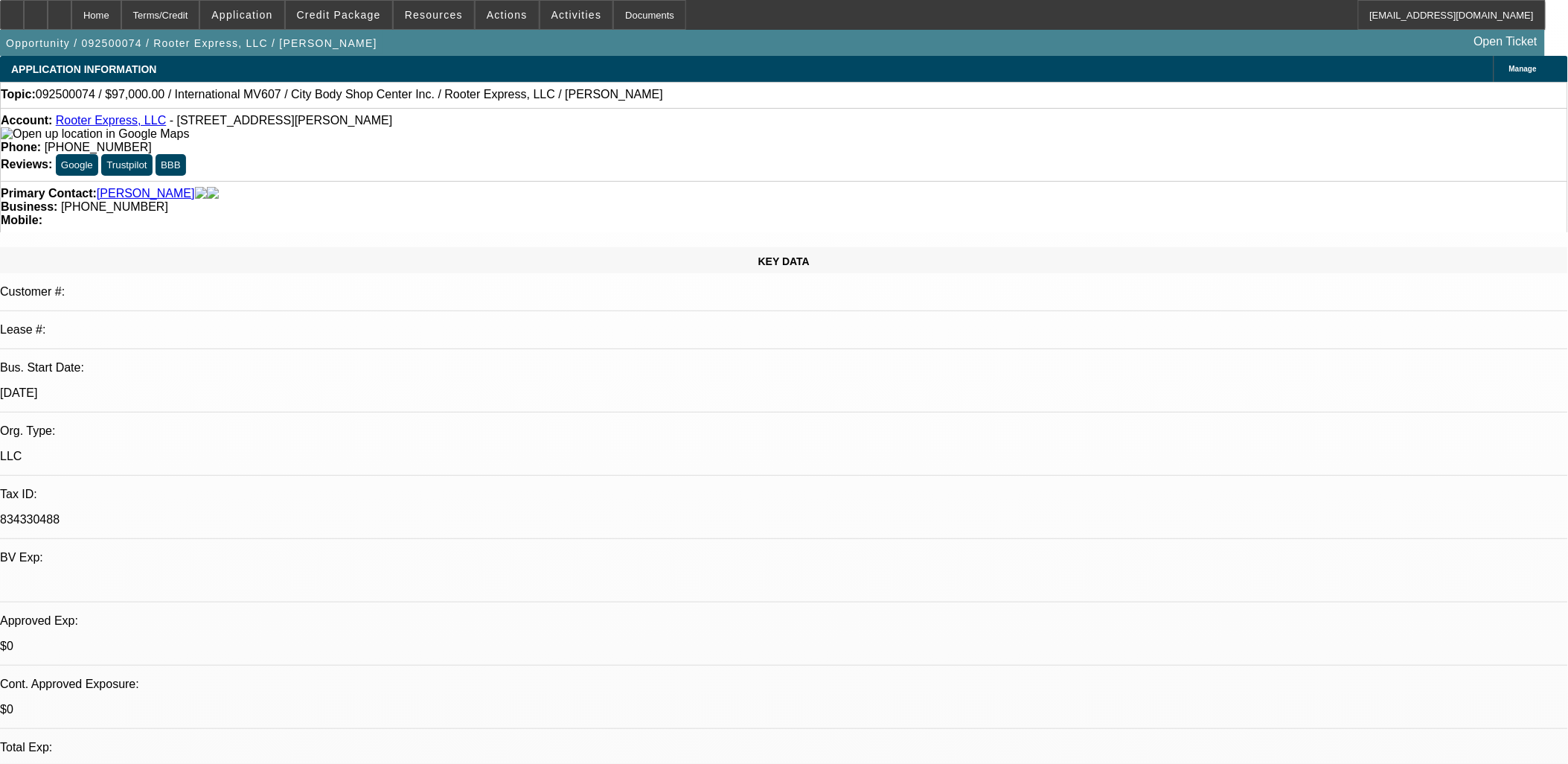
select select "1"
select select "2"
select select "6"
select select "1"
select select "2"
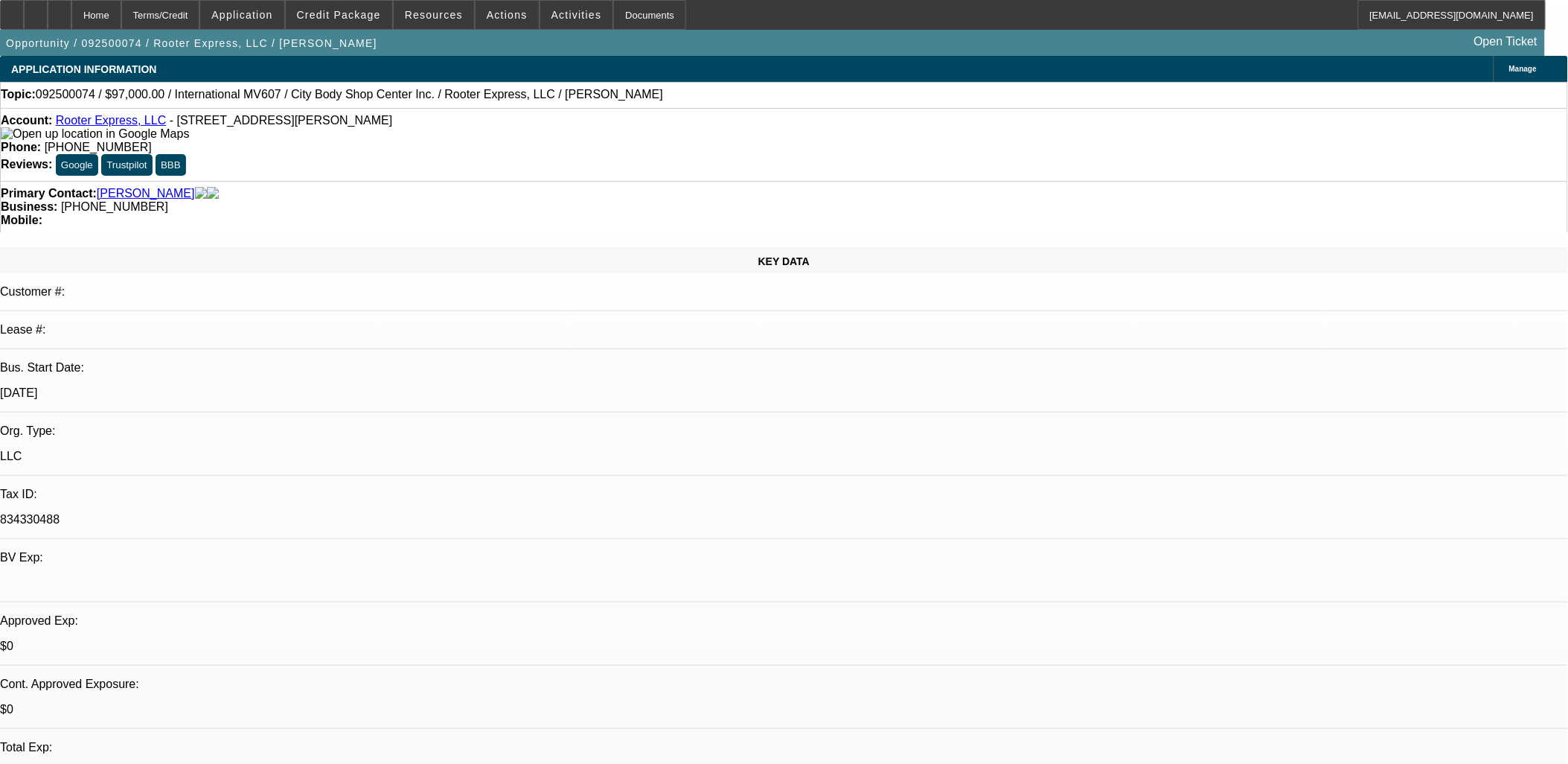
select select "6"
select select "1"
select select "2"
select select "6"
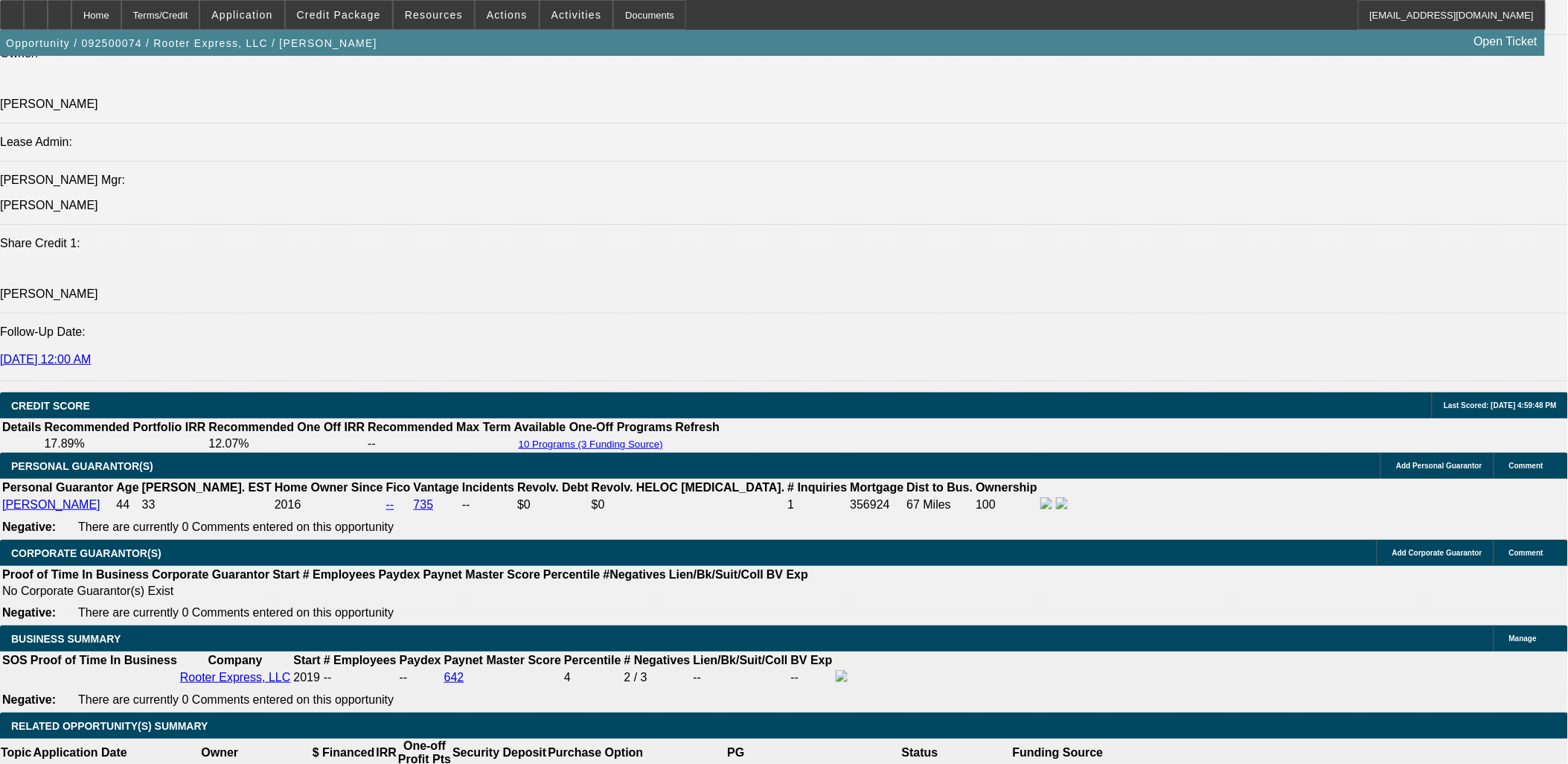
scroll to position [2150, 0]
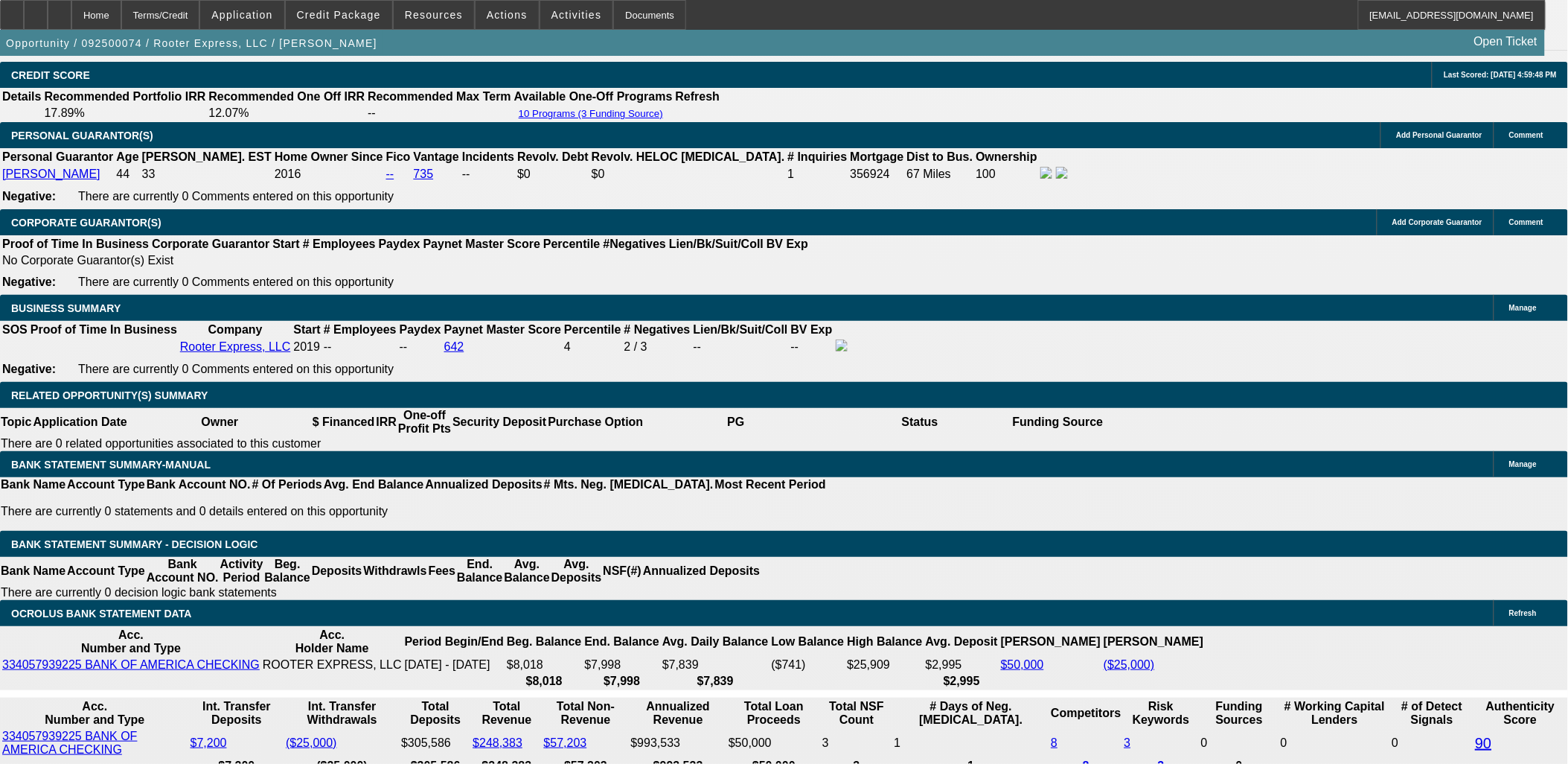
type input "$9,700.00"
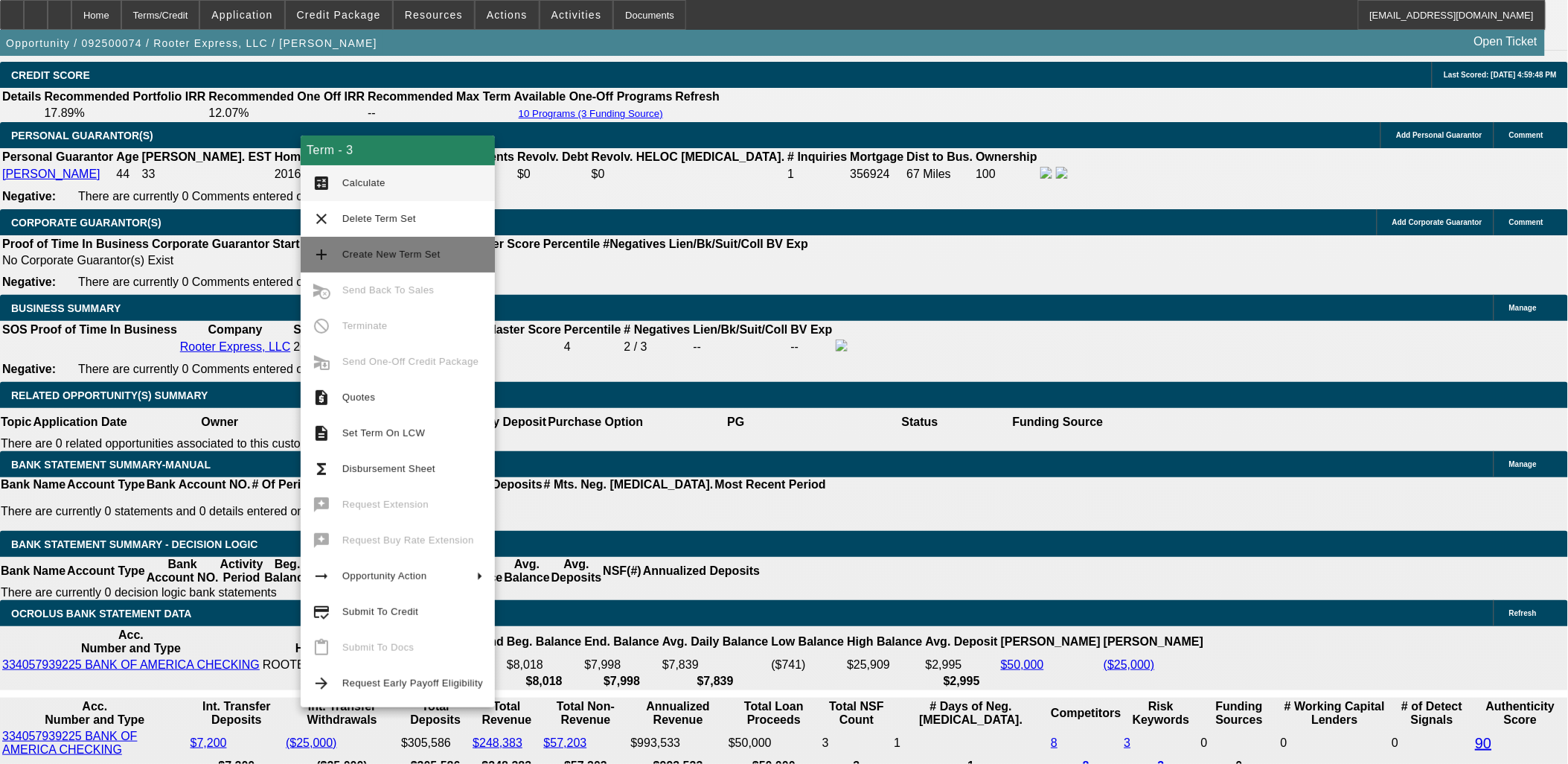
click at [387, 254] on span "Create New Term Set" at bounding box center [391, 254] width 98 height 11
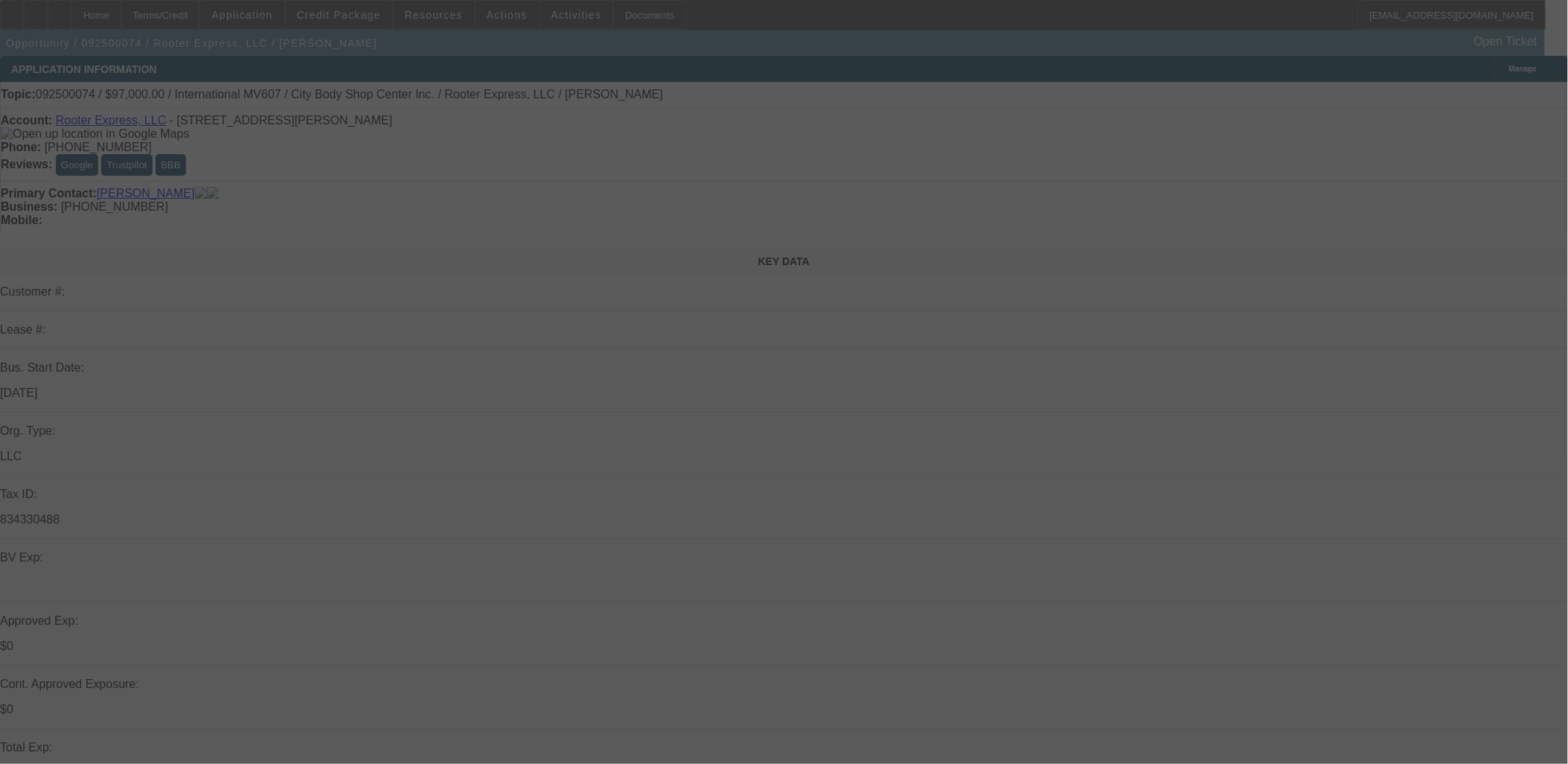
select select "0"
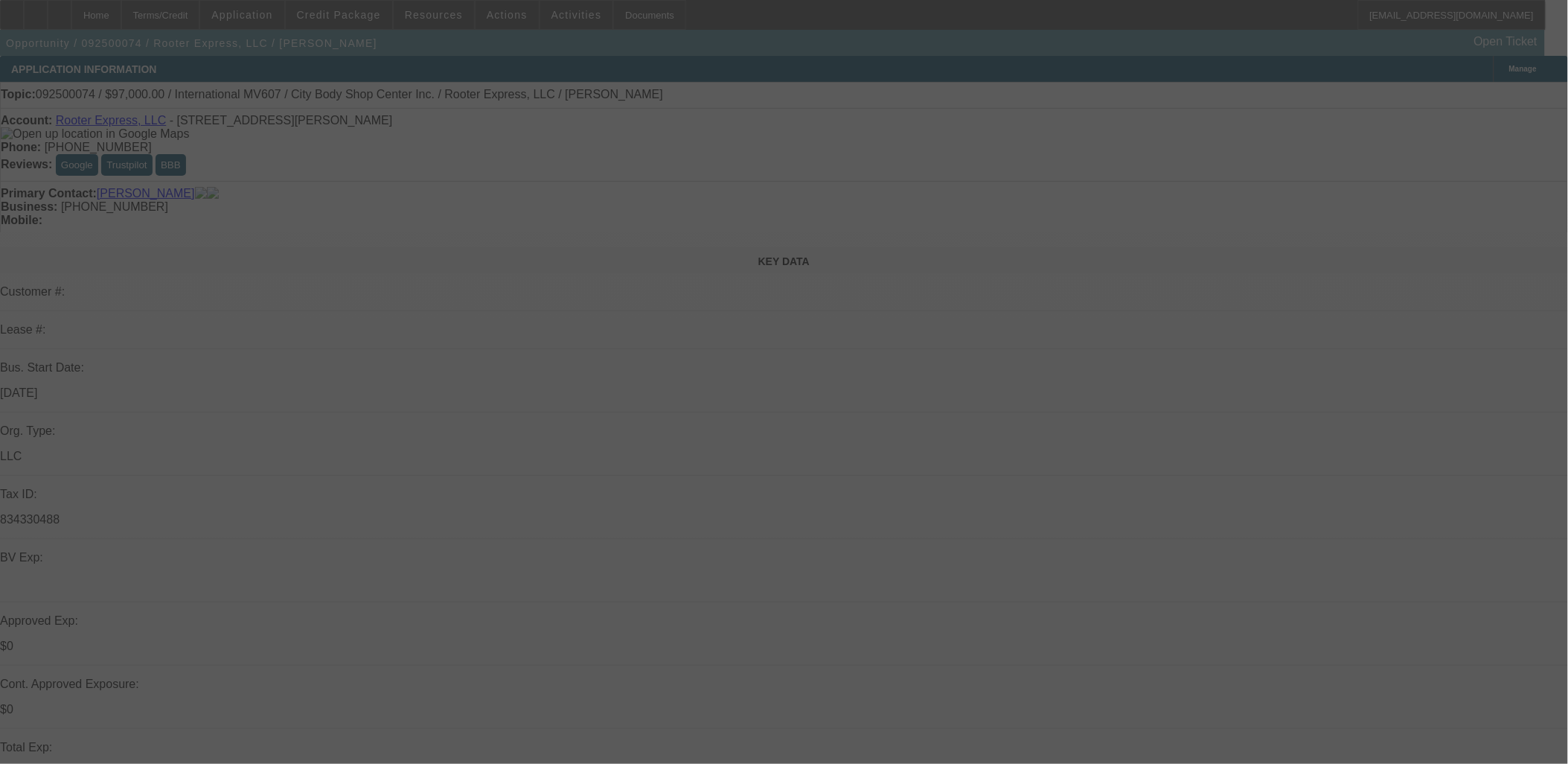
select select "0"
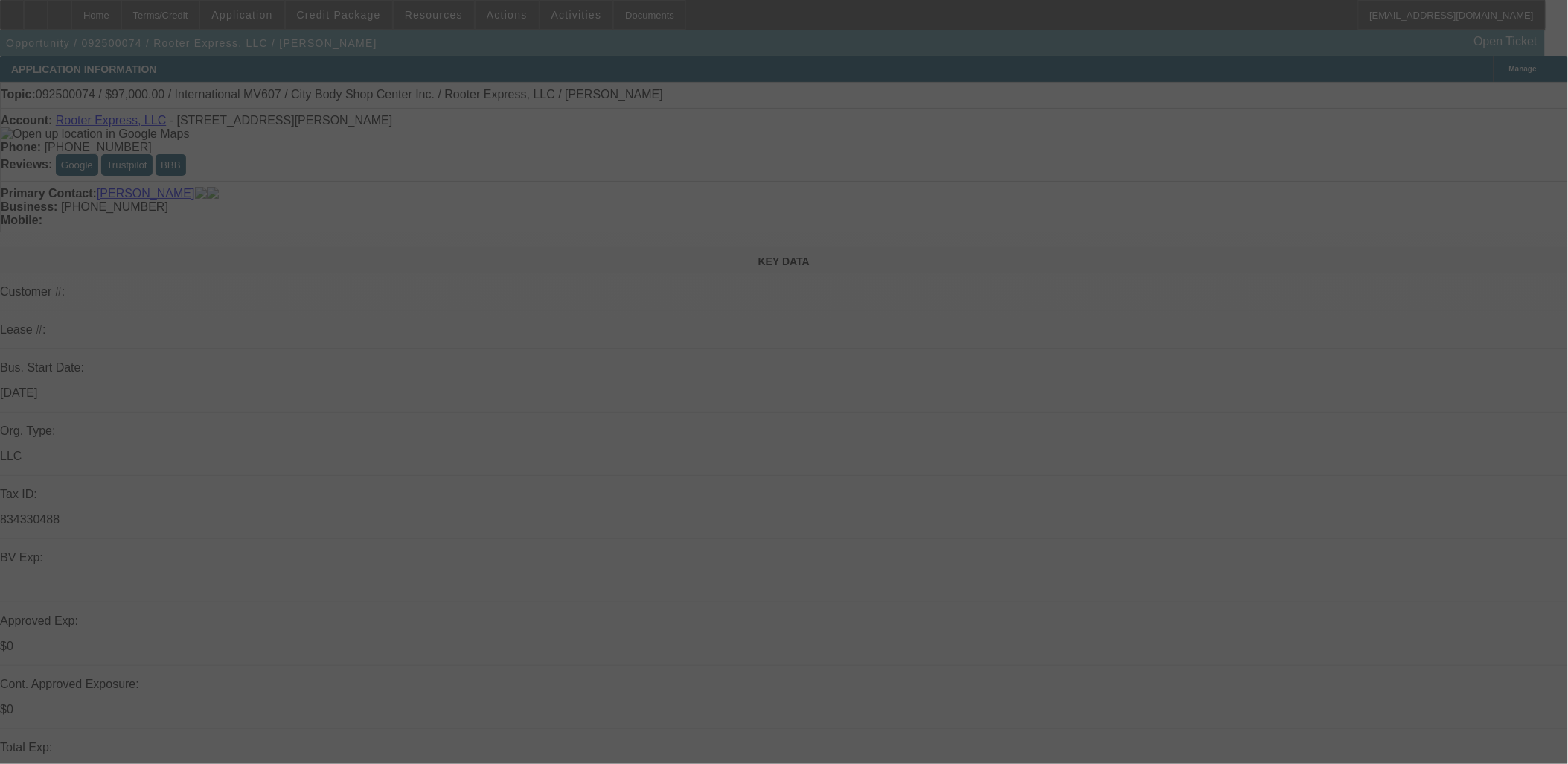
select select "0"
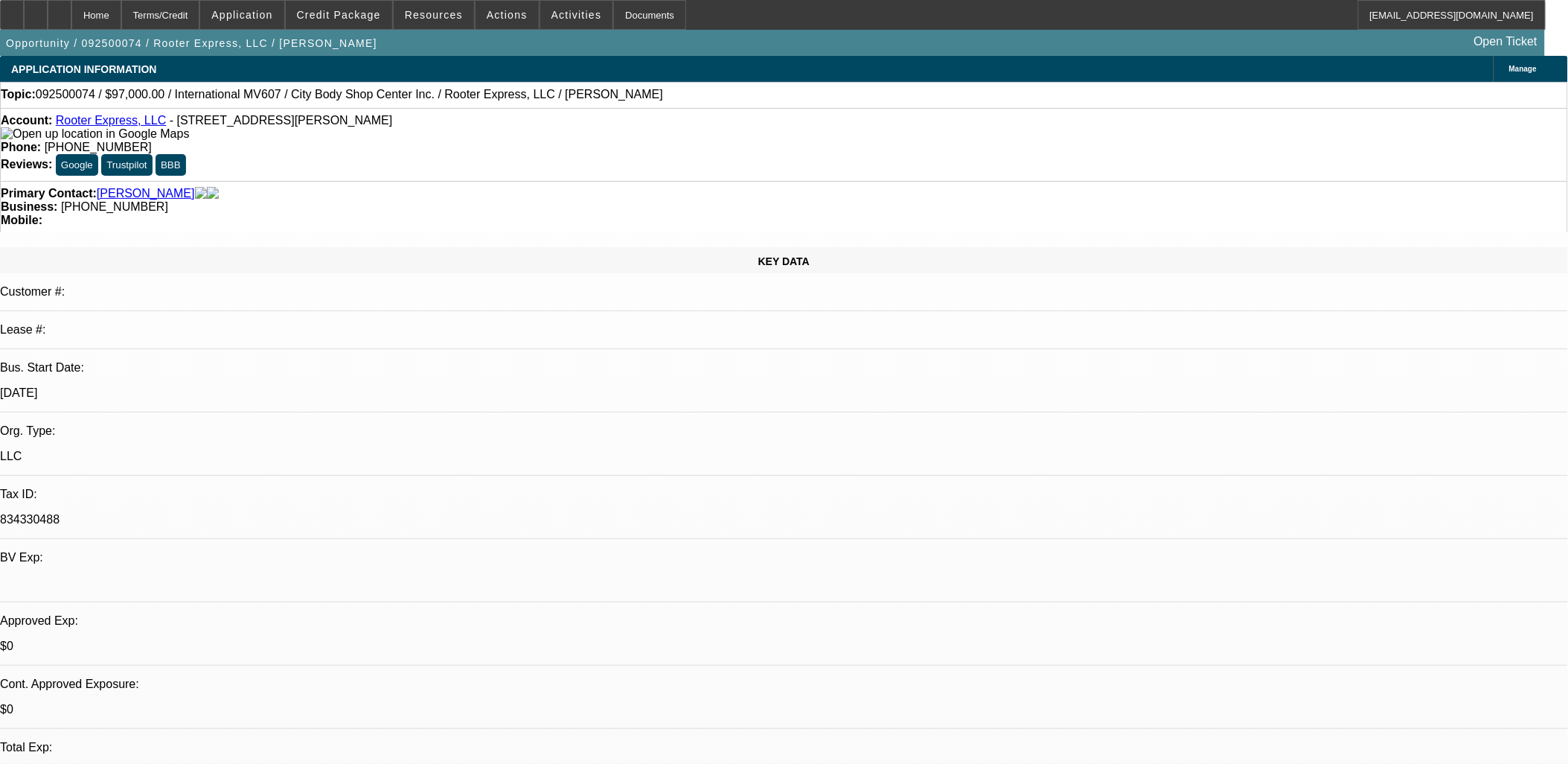
select select "1"
select select "2"
select select "6"
select select "1"
select select "2"
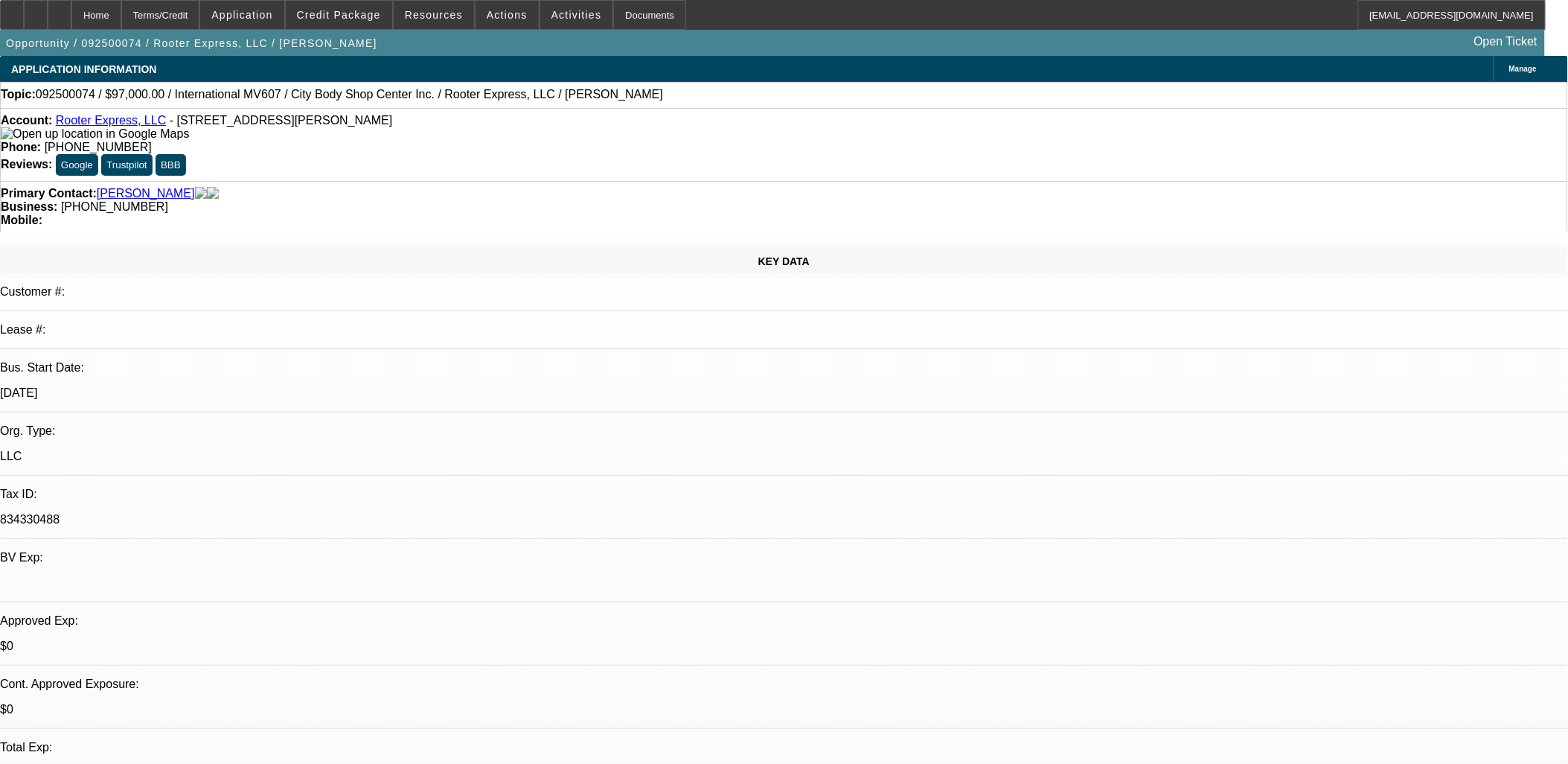
select select "6"
select select "1"
select select "2"
select select "6"
select select "1"
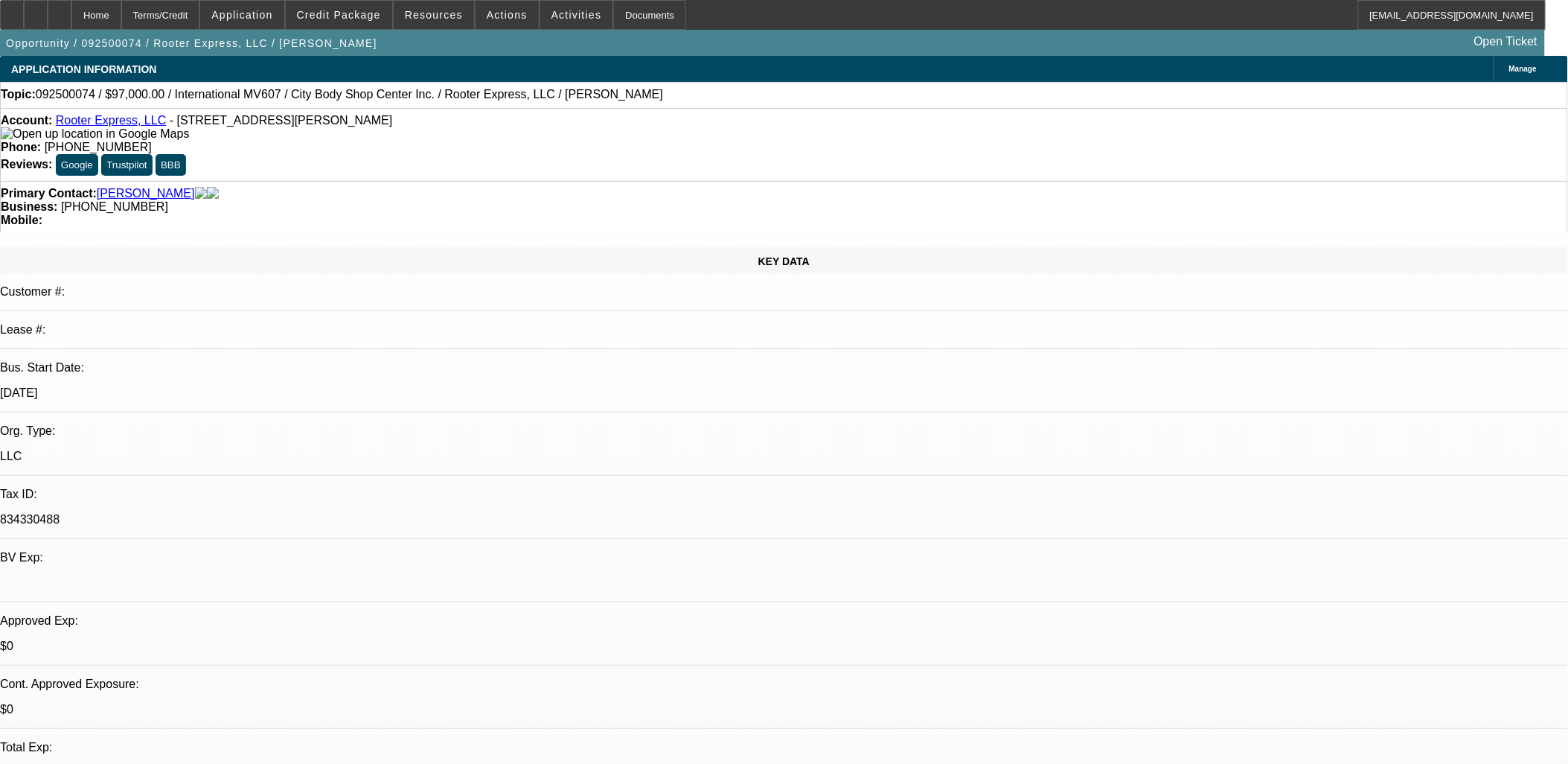
select select "2"
select select "6"
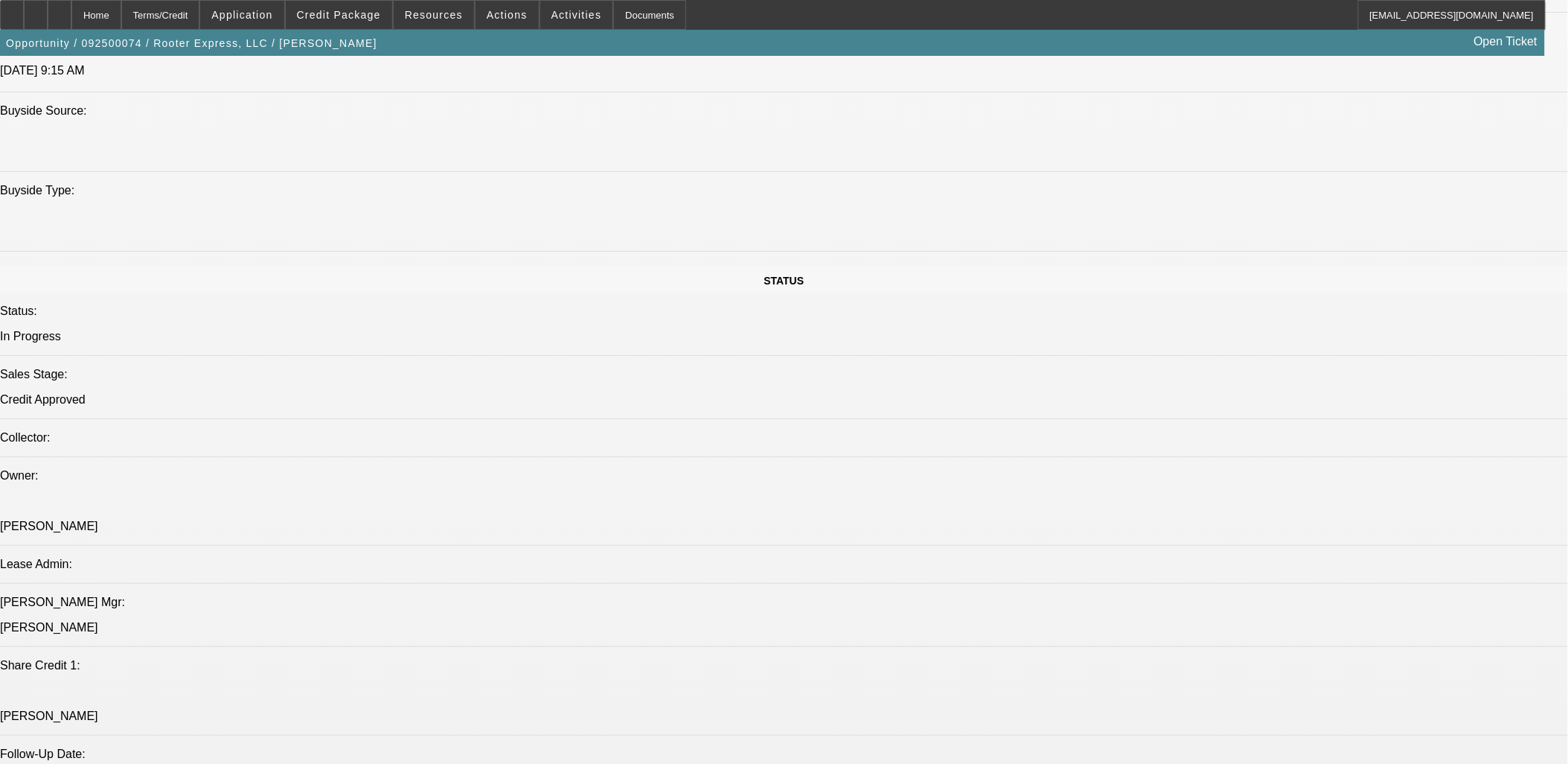
scroll to position [1985, 0]
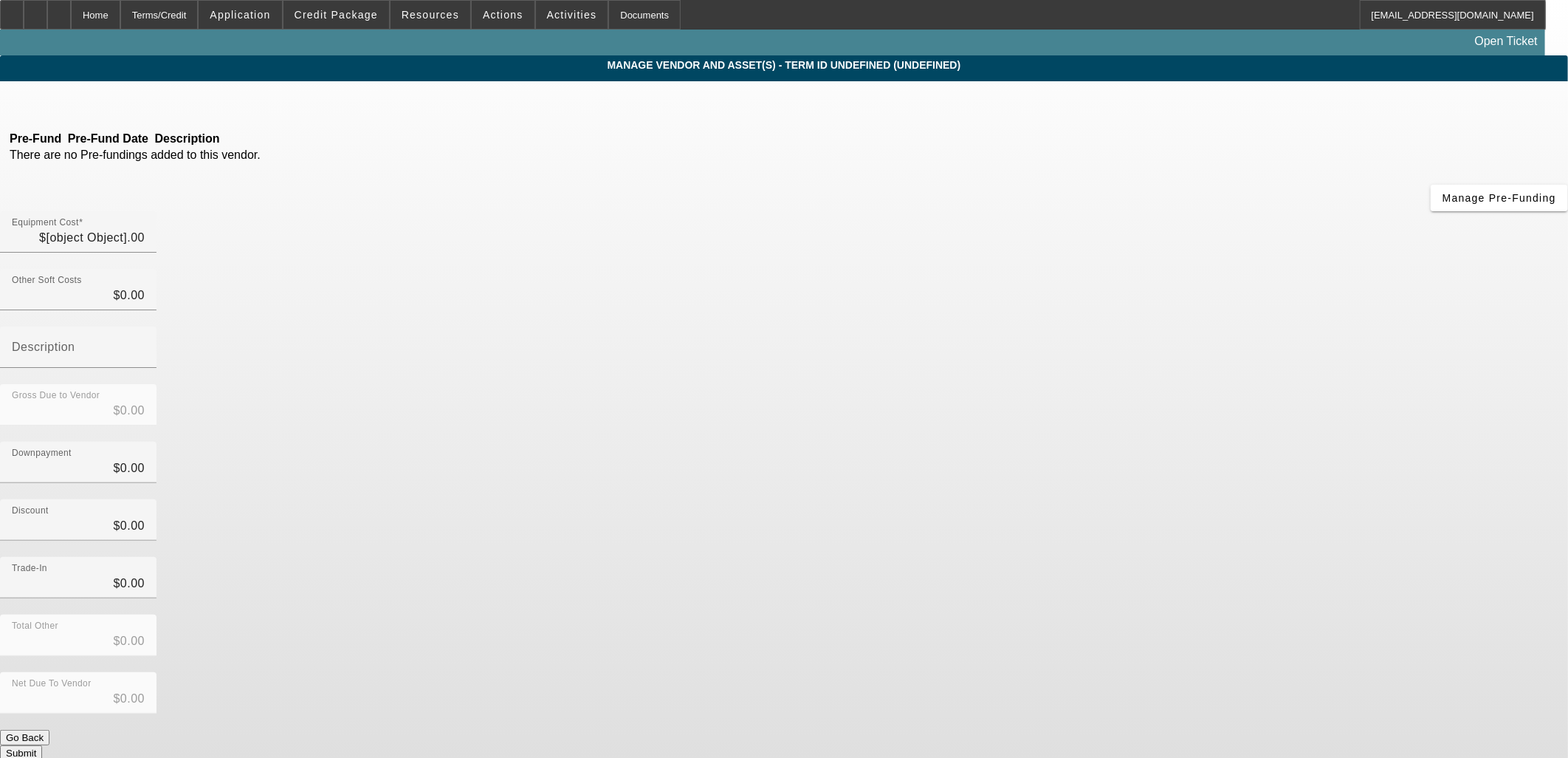
type input "$97,000.00"
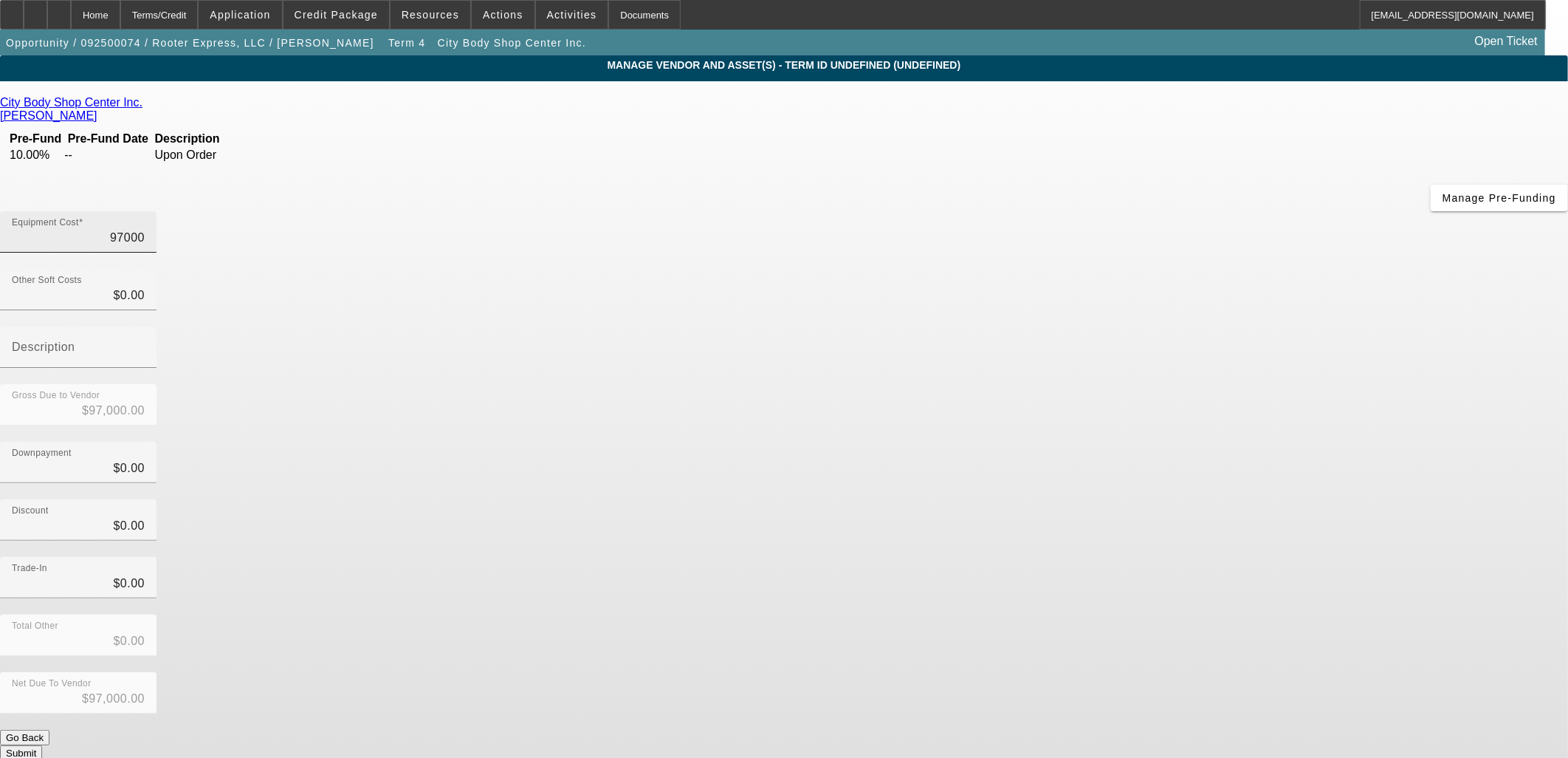
click at [145, 229] on input "97000" at bounding box center [79, 238] width 133 height 18
type input "1"
type input "$1.00"
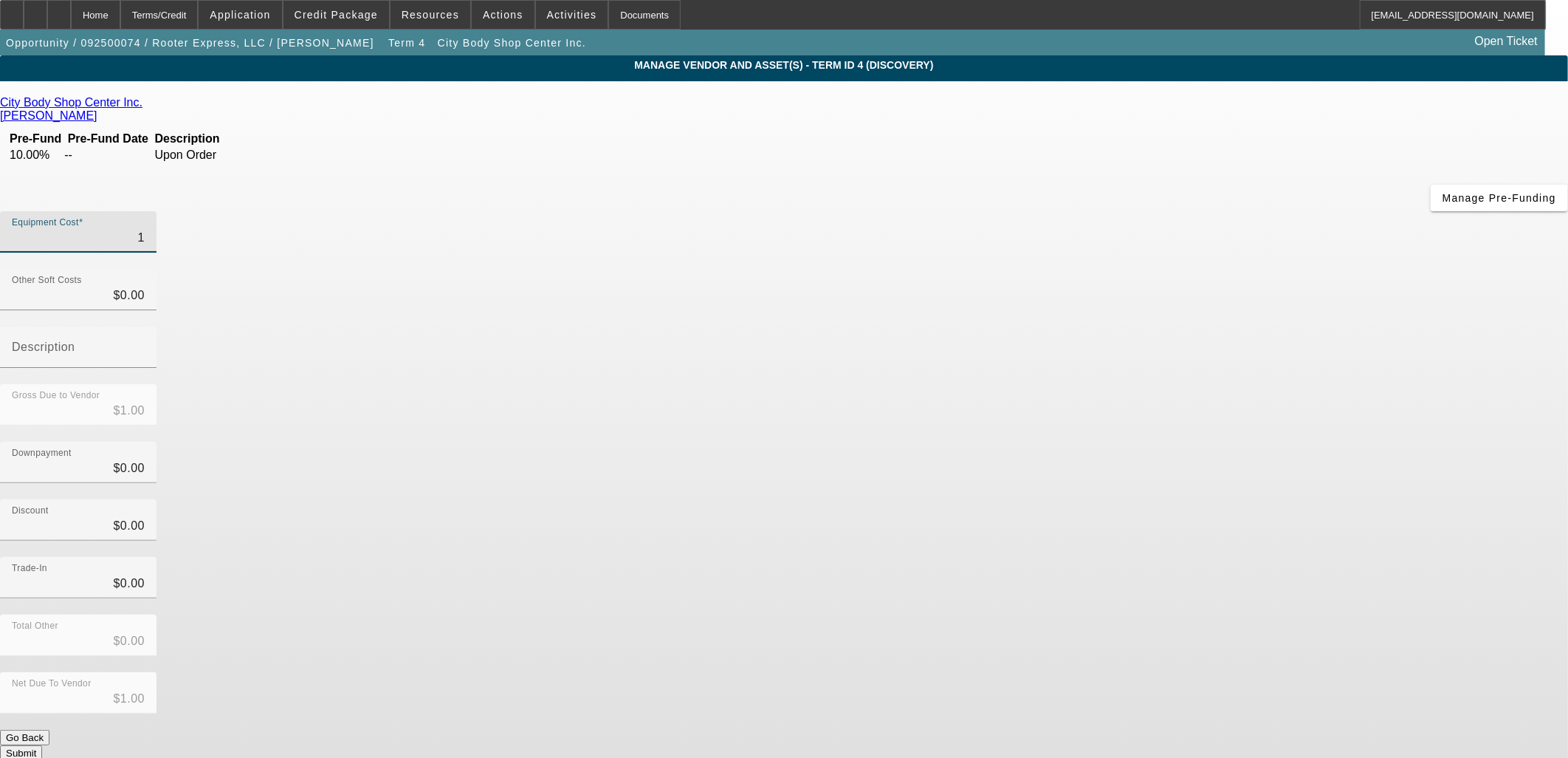
type input "13"
type input "$13.00"
type input "130"
type input "$130.00"
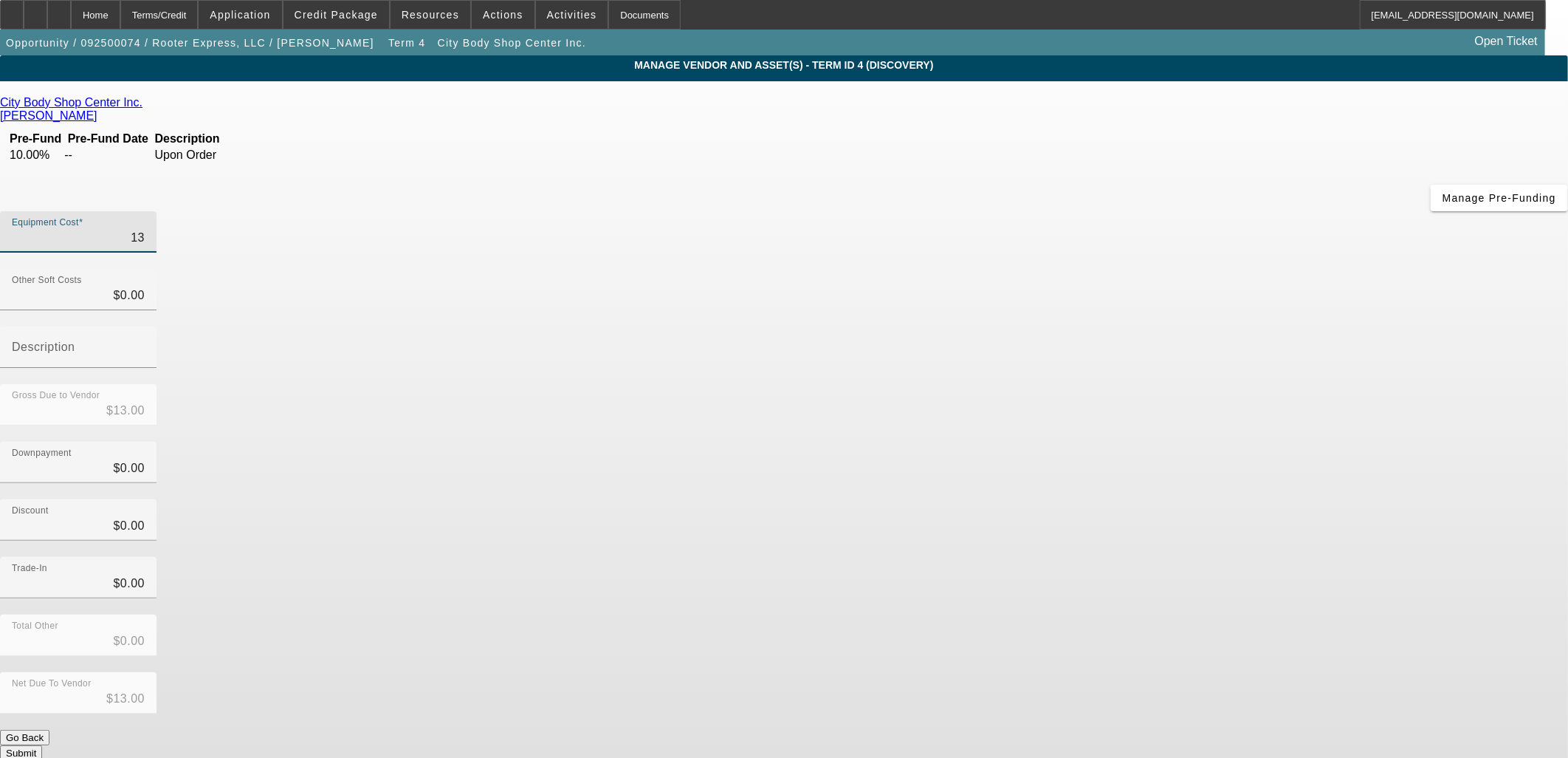
type input "$130.00"
type input "1300"
type input "$1,300.00"
type input "13000"
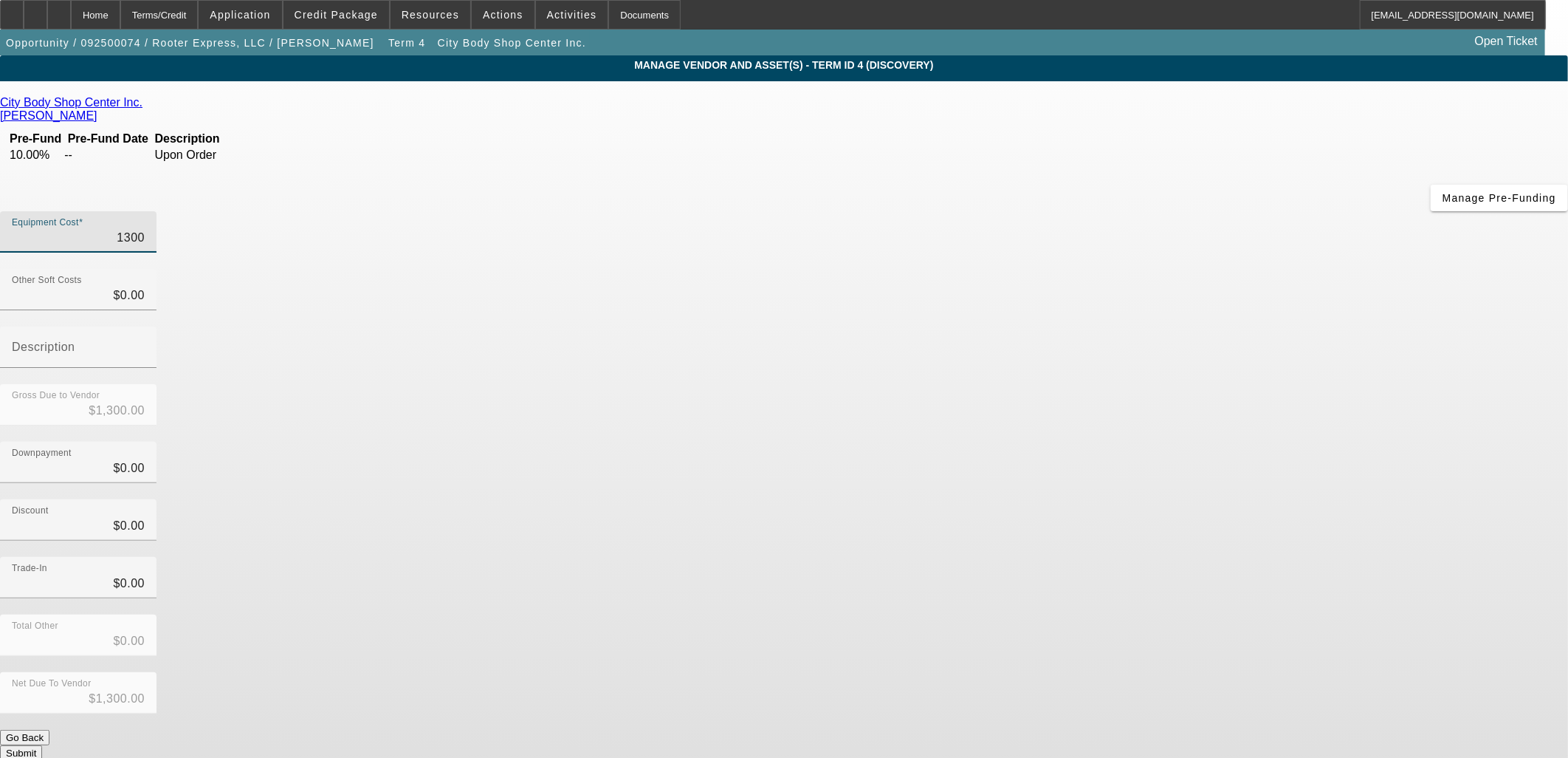
type input "$13,000.00"
type input "130000"
type input "$130,000.00"
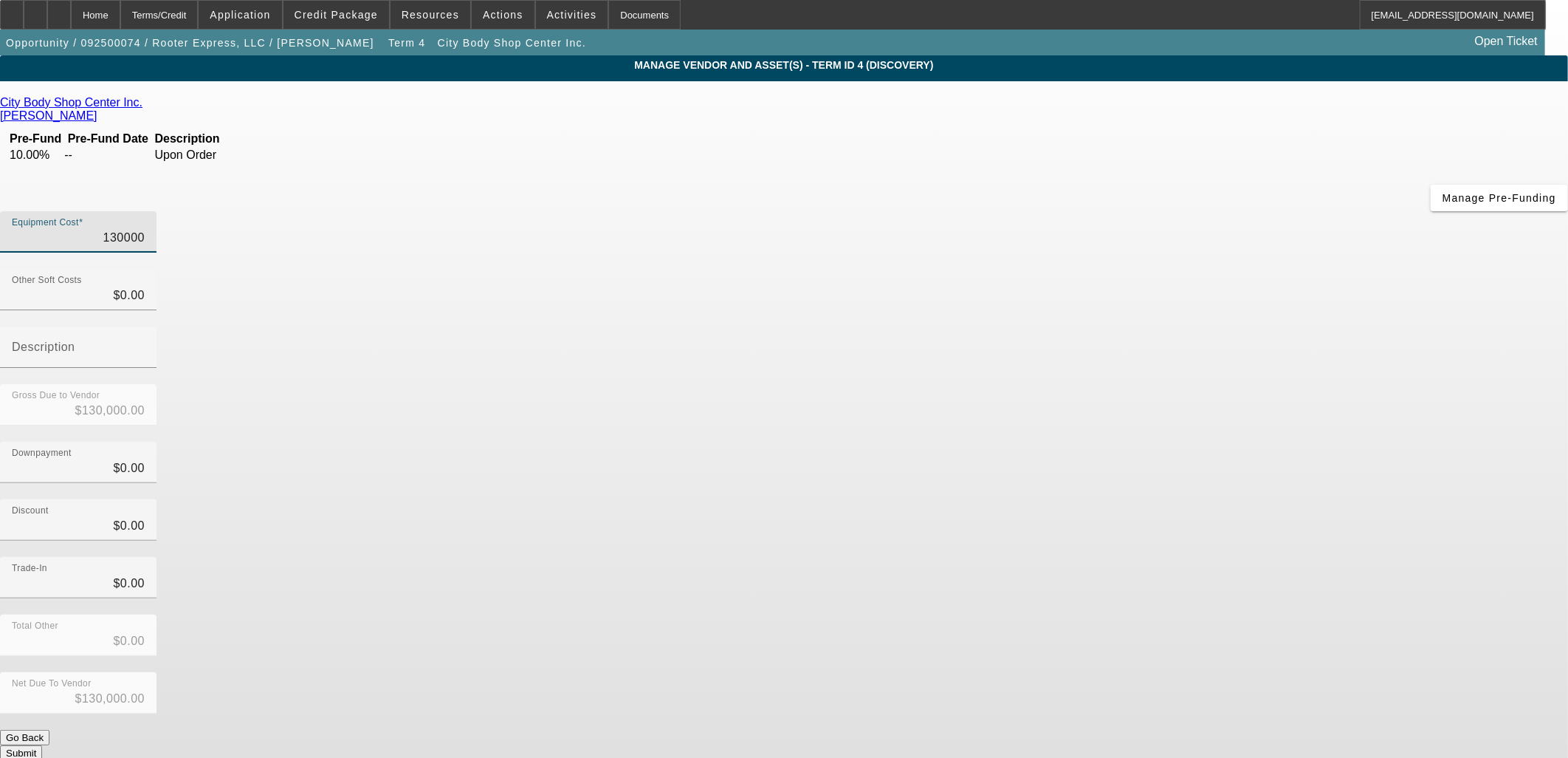
type input "$130,000.00"
click at [1103, 442] on div "Downpayment $0.00" at bounding box center [784, 471] width 1568 height 57
click at [43, 745] on button "Submit" at bounding box center [21, 752] width 43 height 16
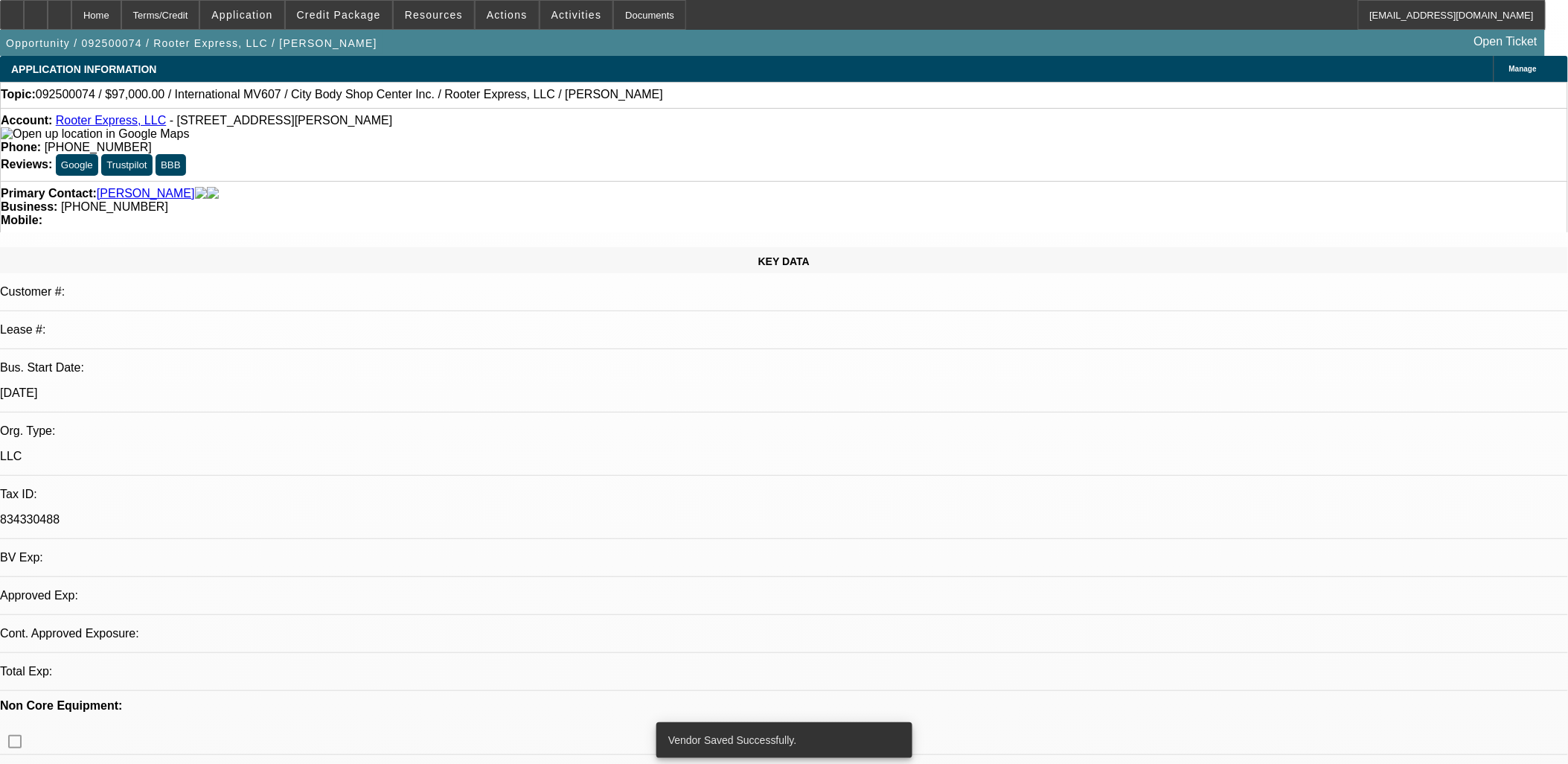
select select "0"
select select "2"
select select "0"
select select "6"
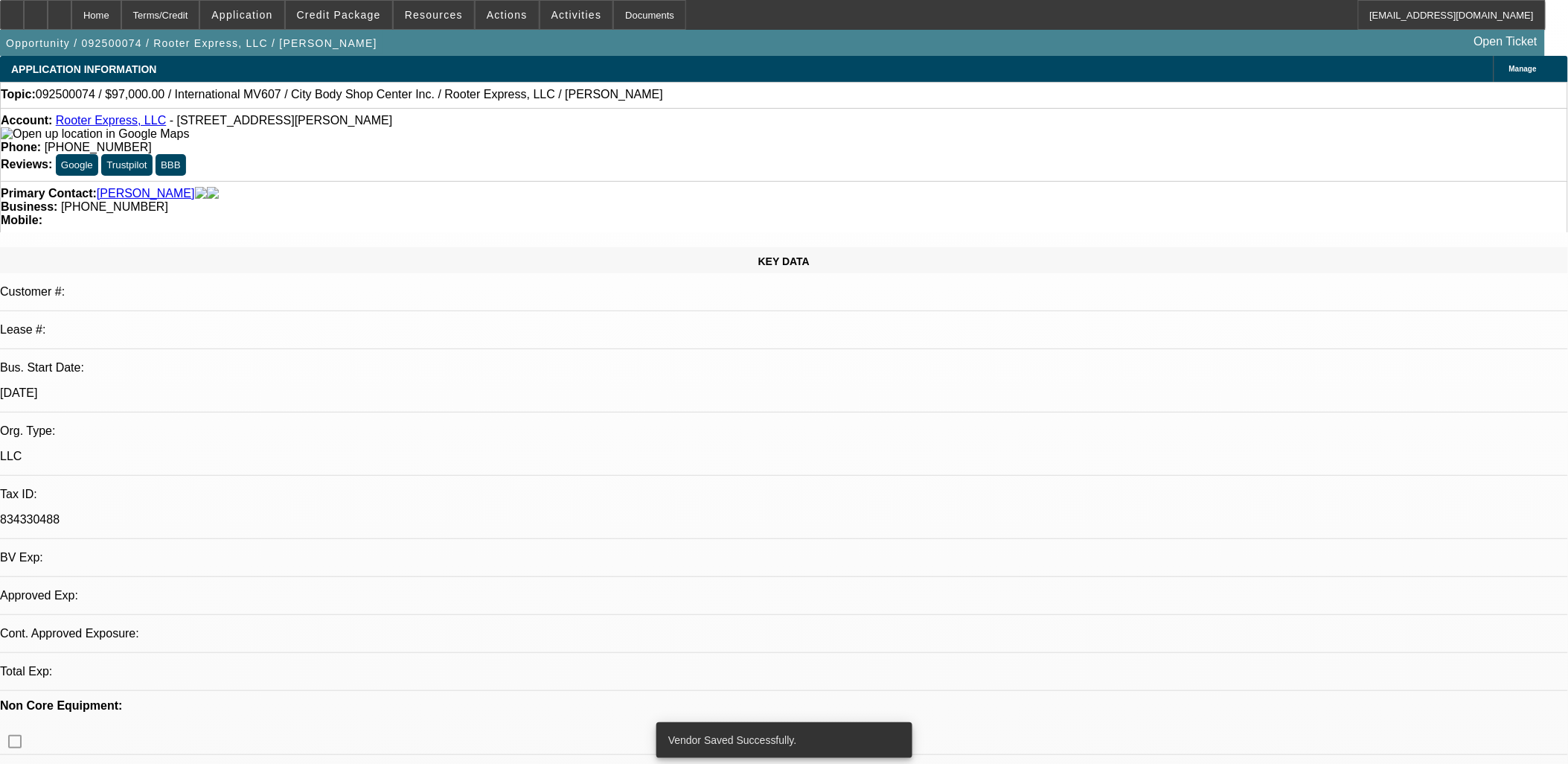
select select "0"
select select "2"
select select "0"
select select "6"
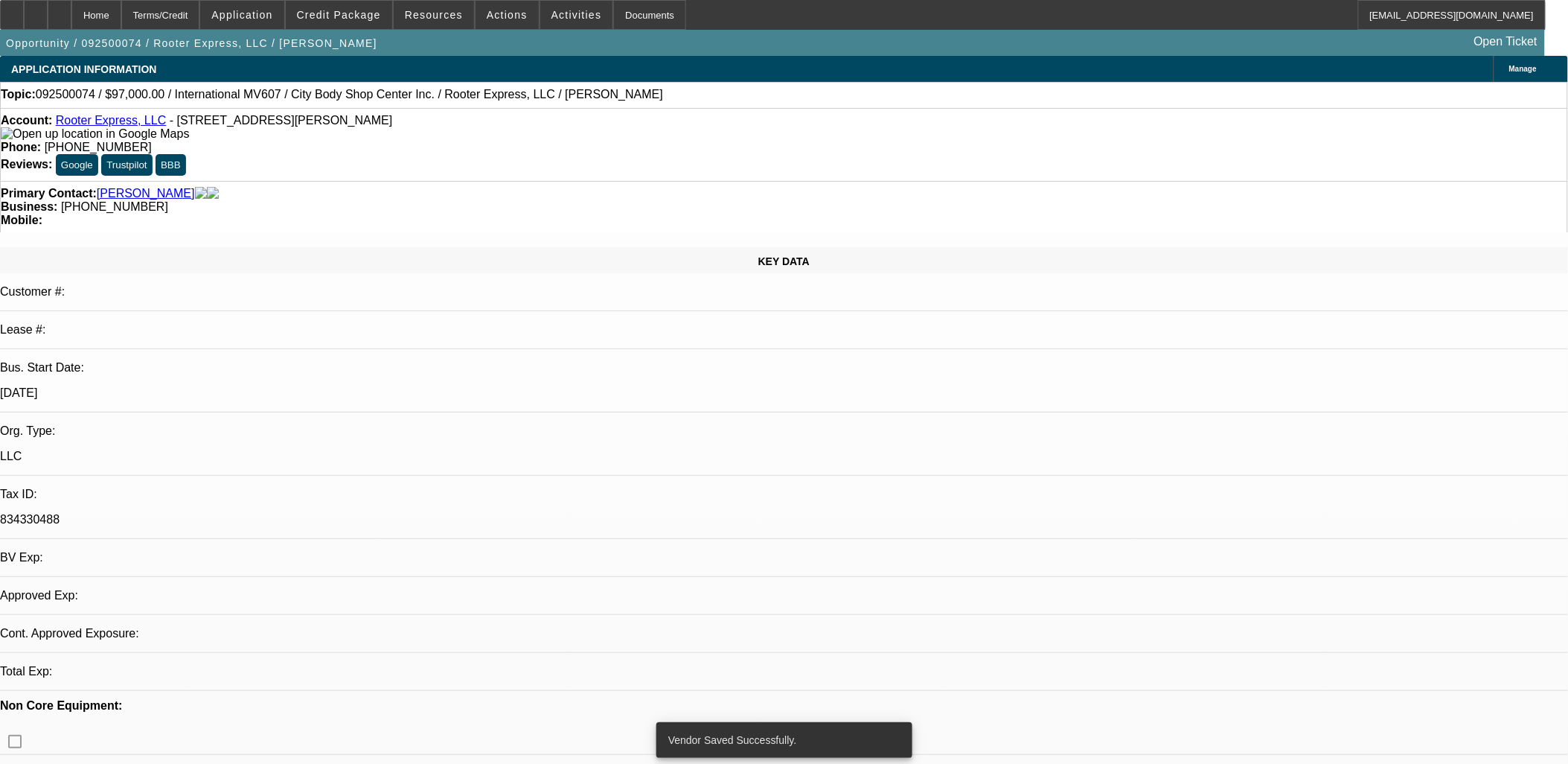
select select "0"
select select "2"
select select "0"
select select "6"
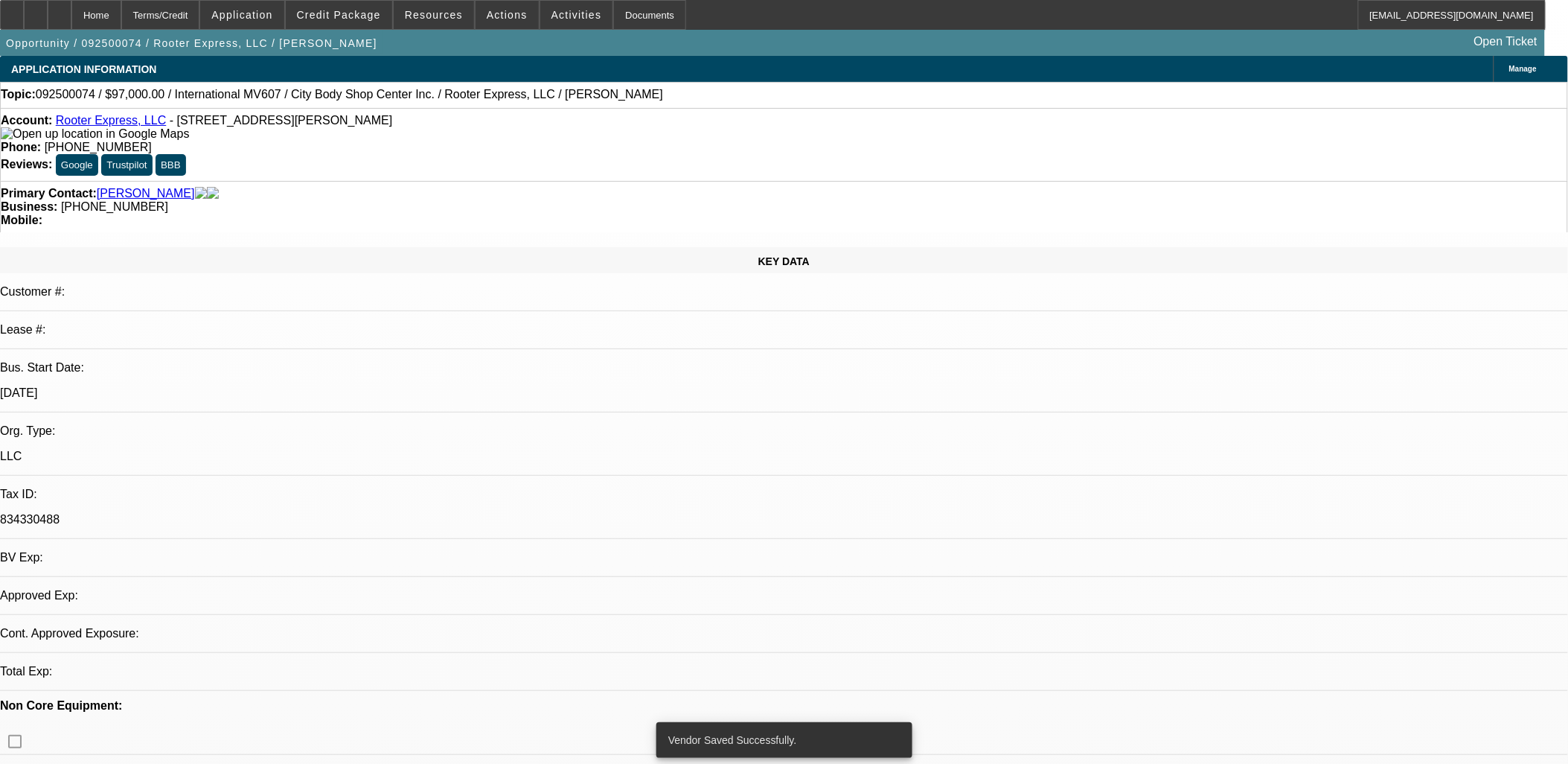
select select "0"
select select "2"
select select "0"
select select "6"
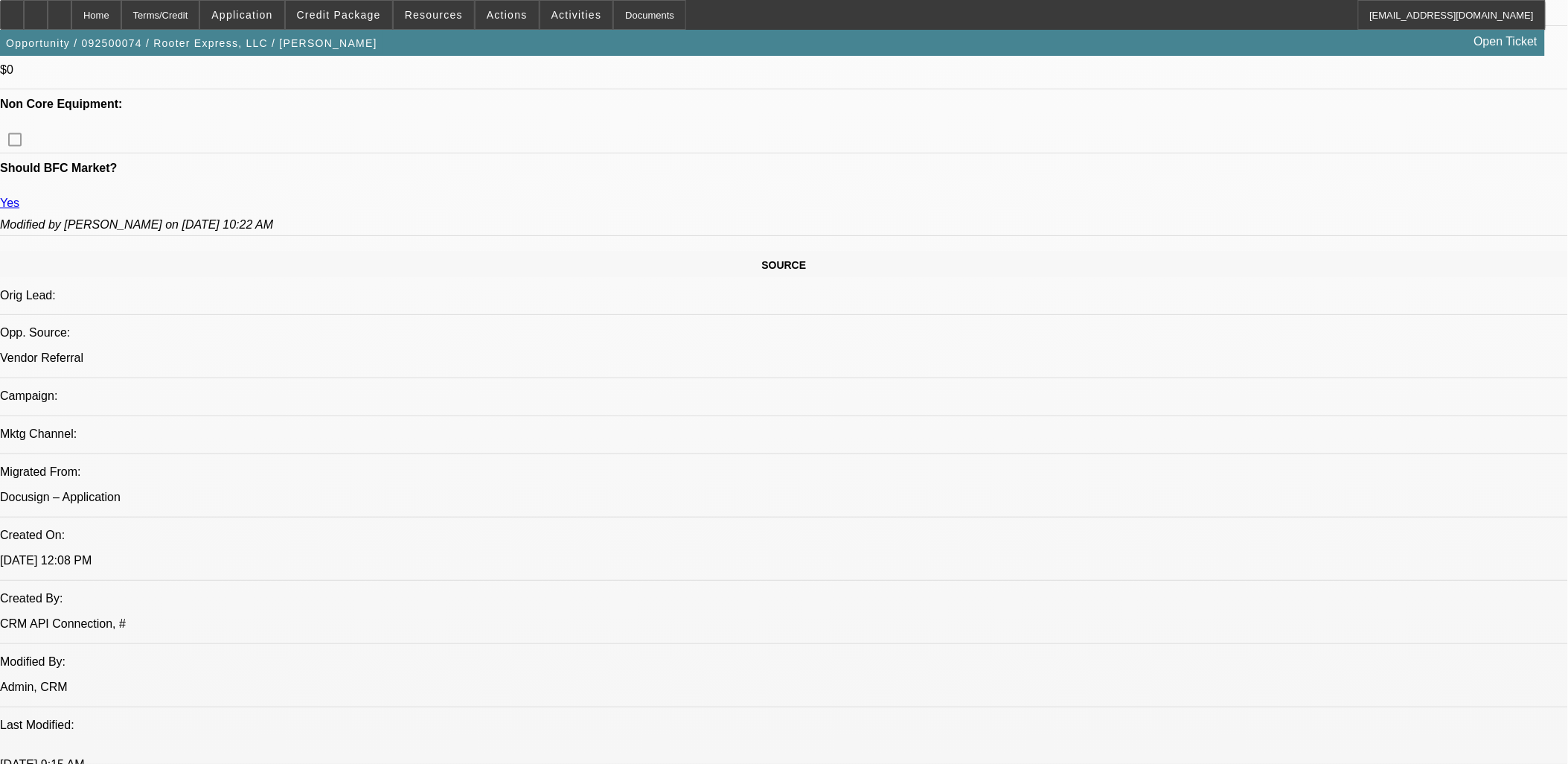
scroll to position [662, 0]
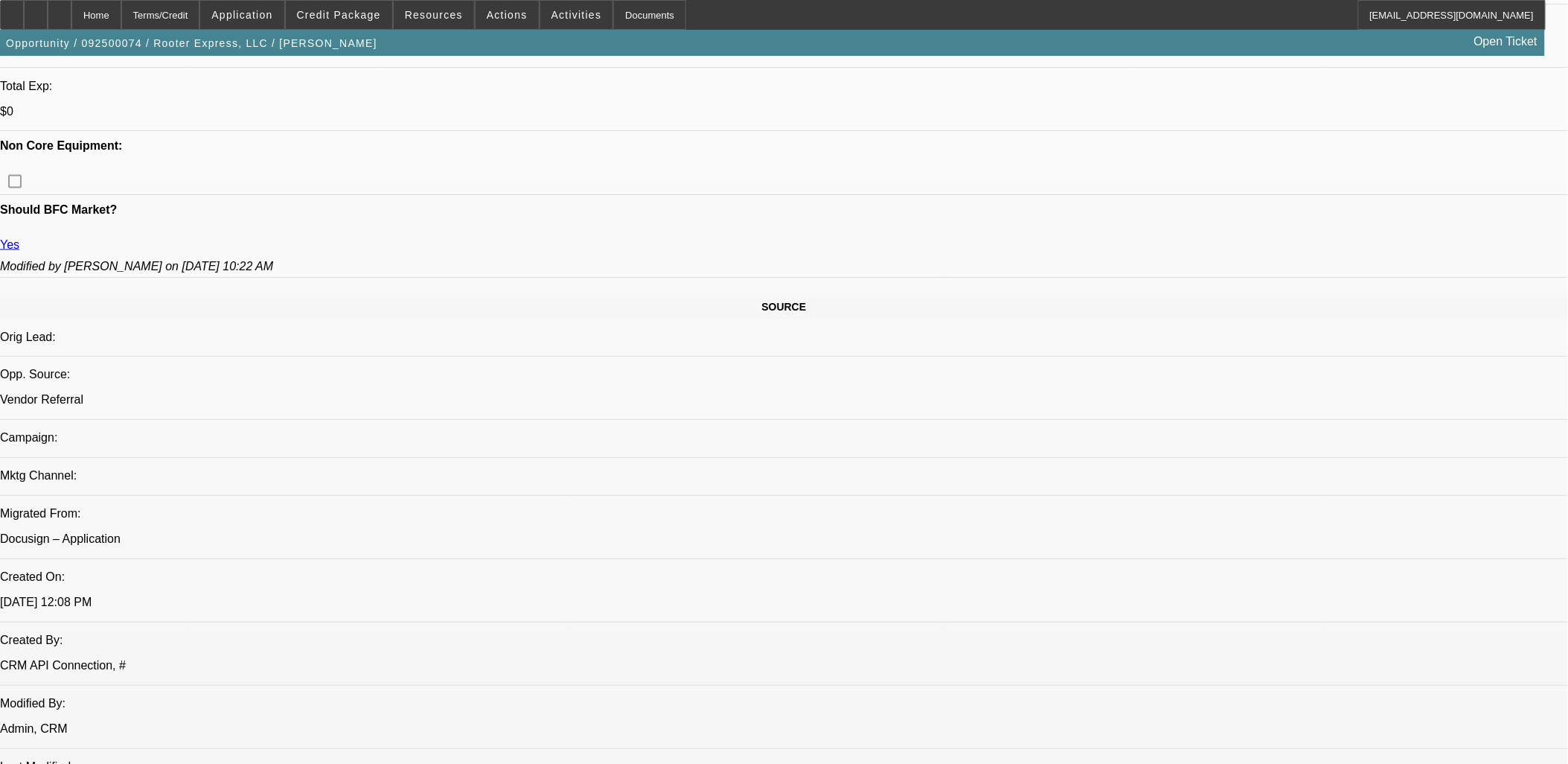
click at [350, 18] on span "Credit Package" at bounding box center [339, 15] width 84 height 12
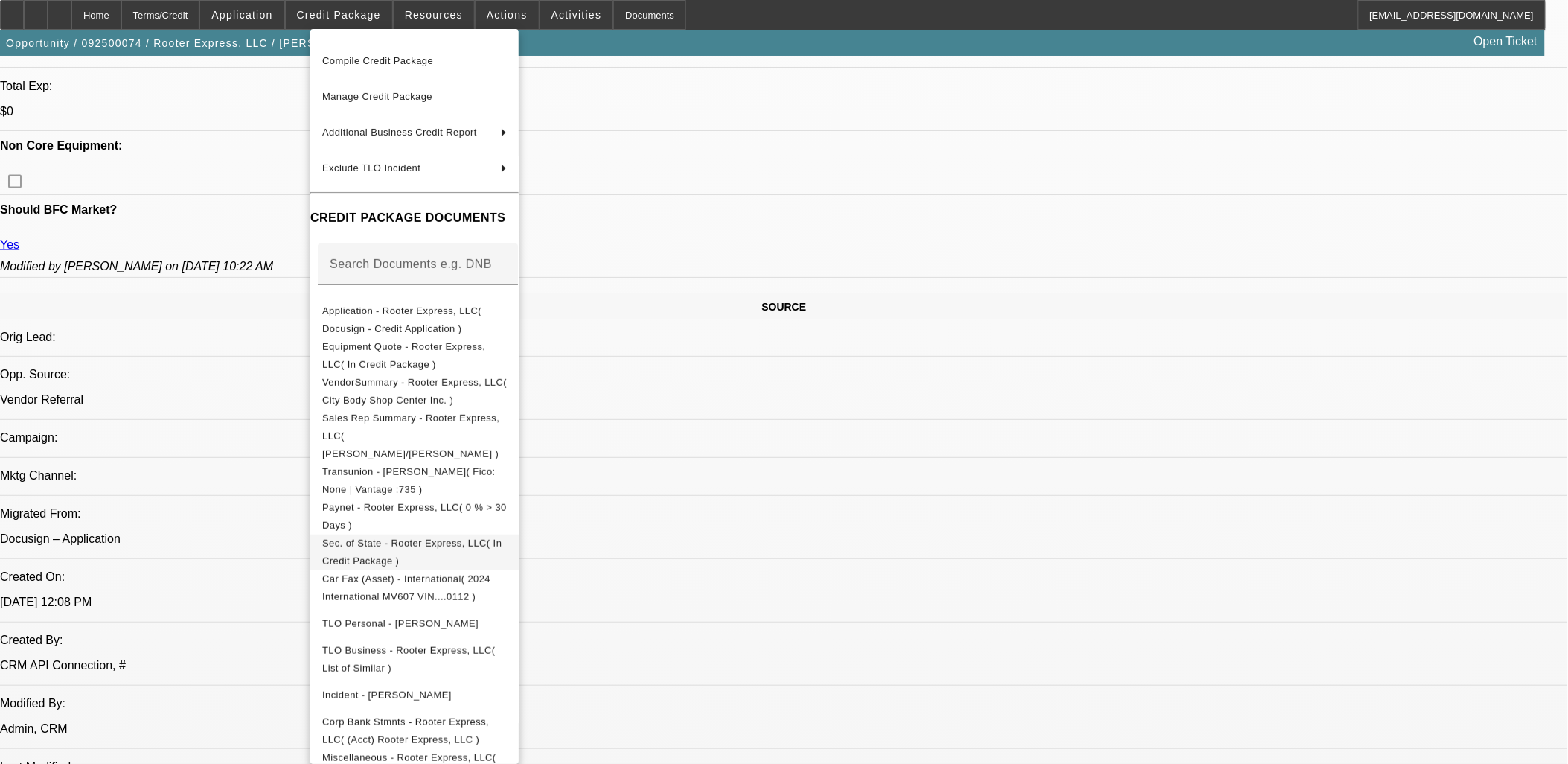
scroll to position [114, 0]
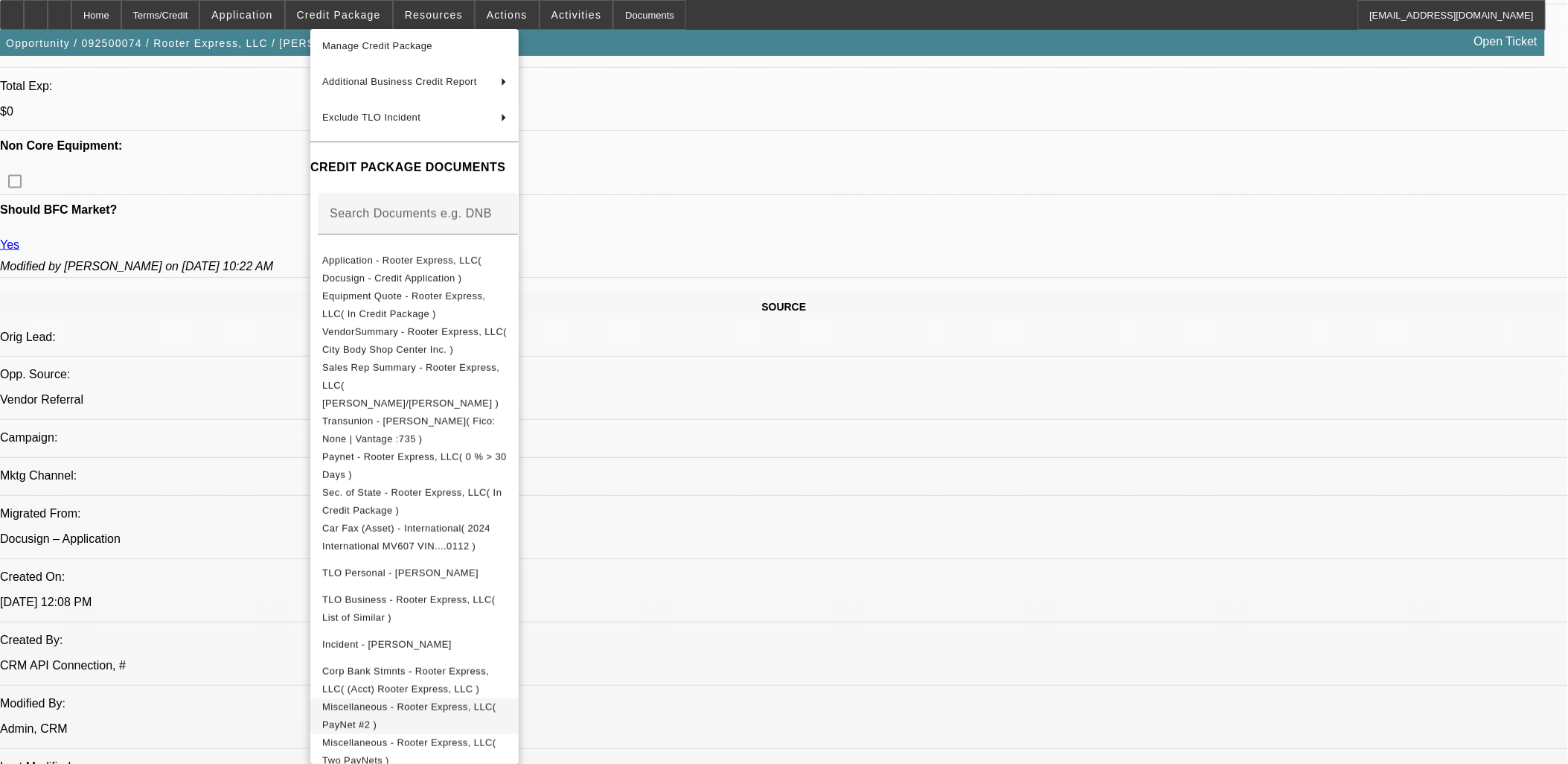
click at [475, 701] on span "Miscellaneous - Rooter Express, LLC( PayNet #2 )" at bounding box center [409, 715] width 174 height 29
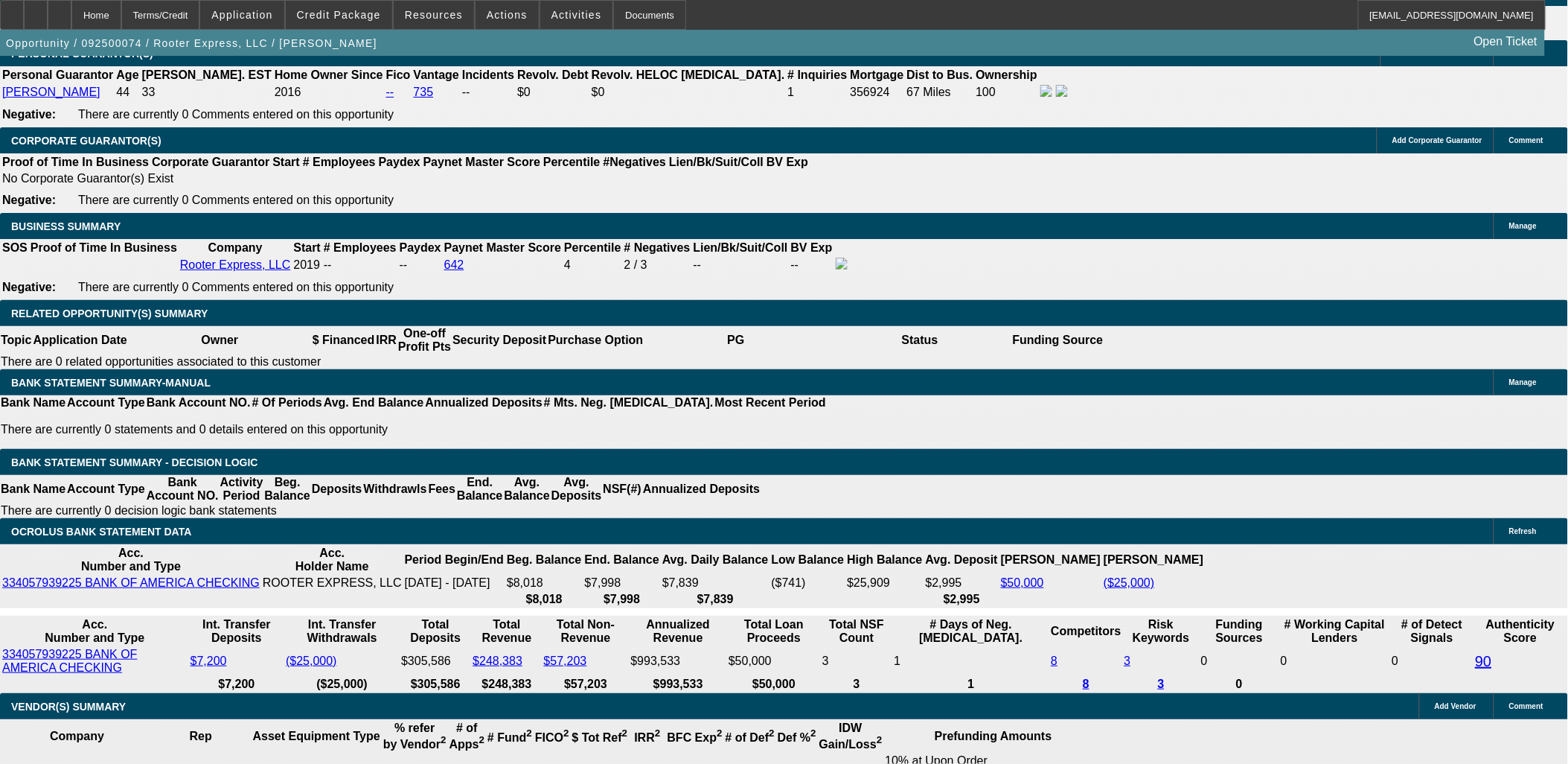
scroll to position [2233, 0]
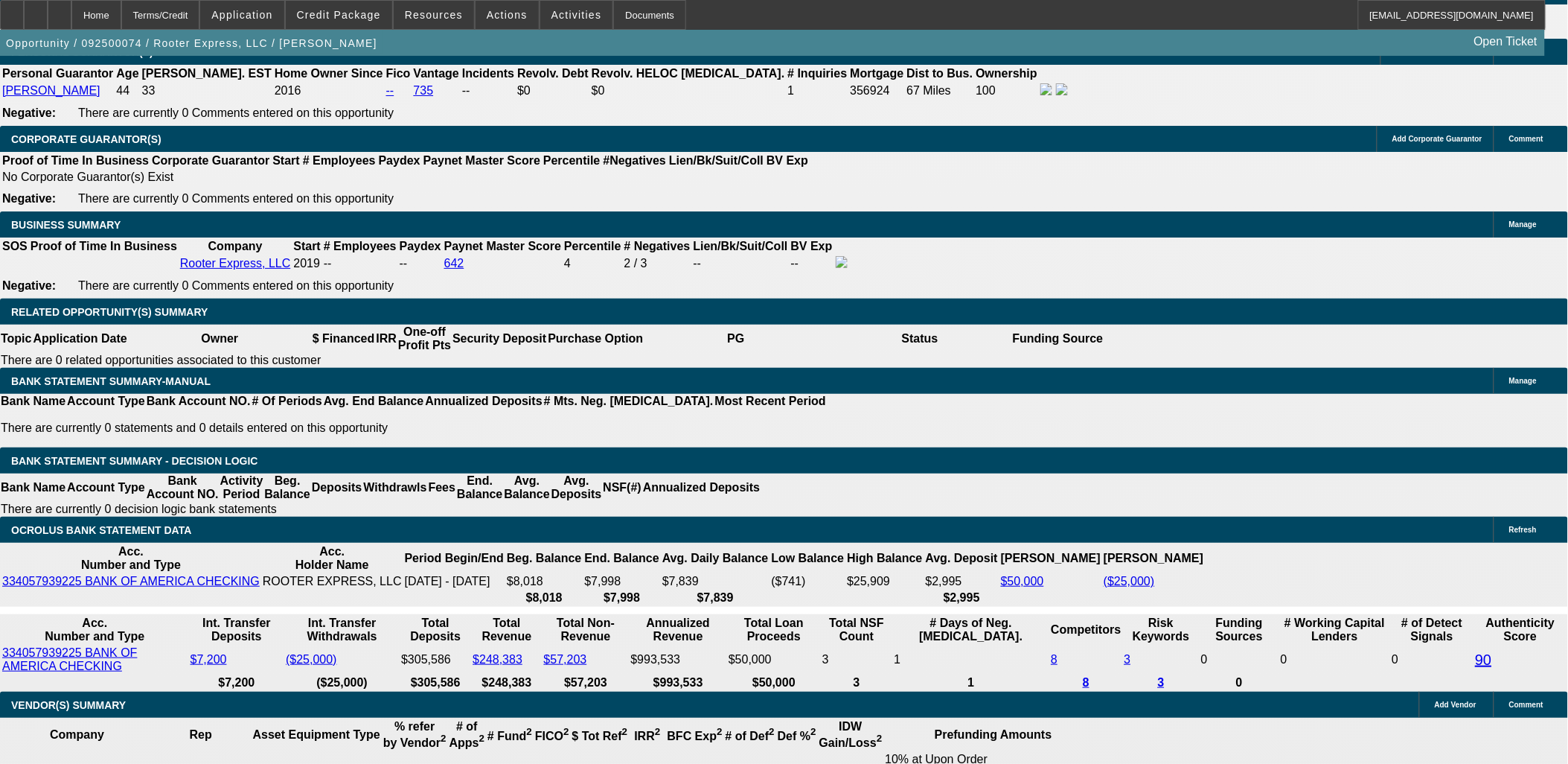
type input "72"
type input "UNKNOWN"
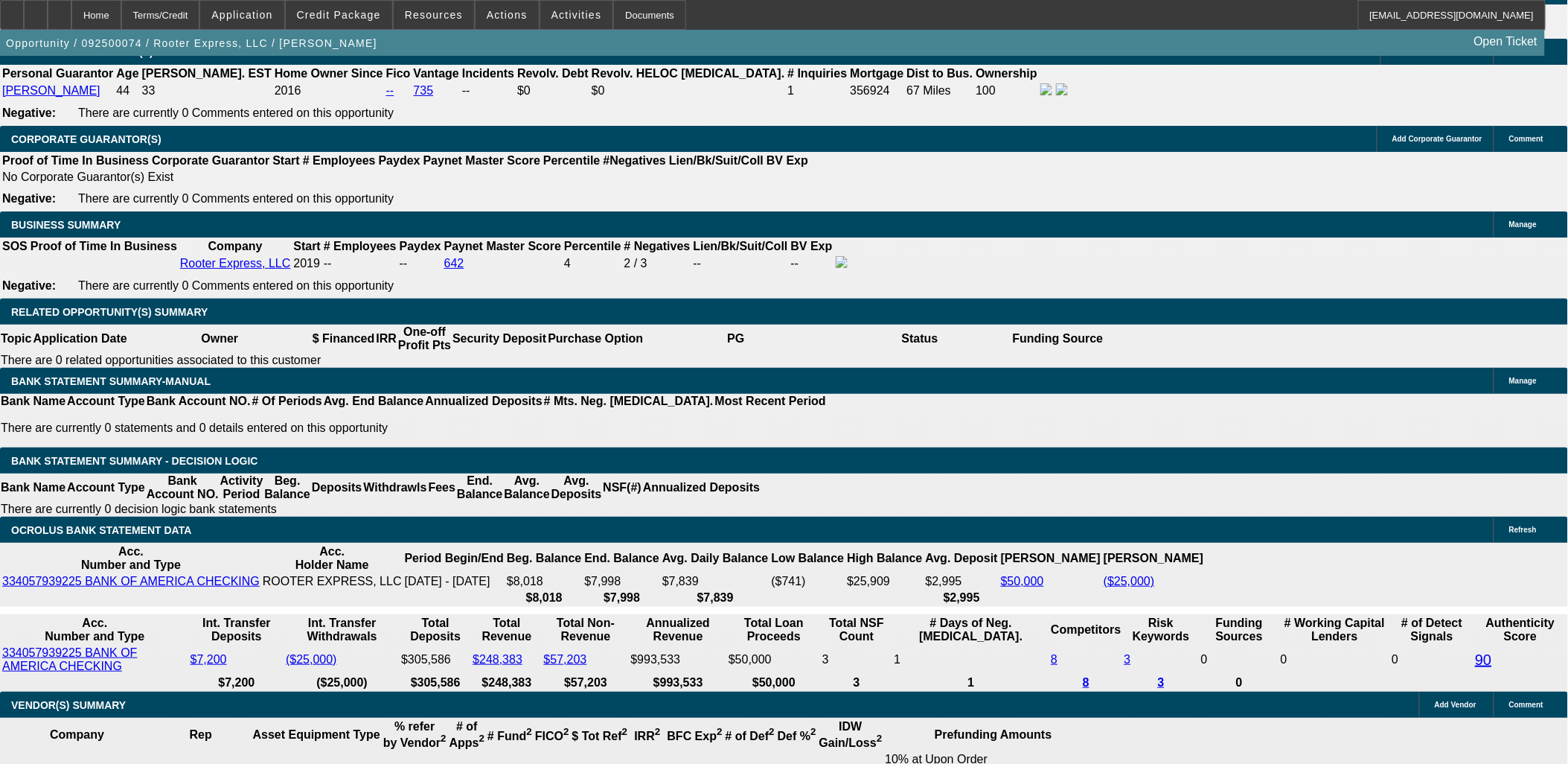
type input "$19,258.59"
type input "72"
type input "9700"
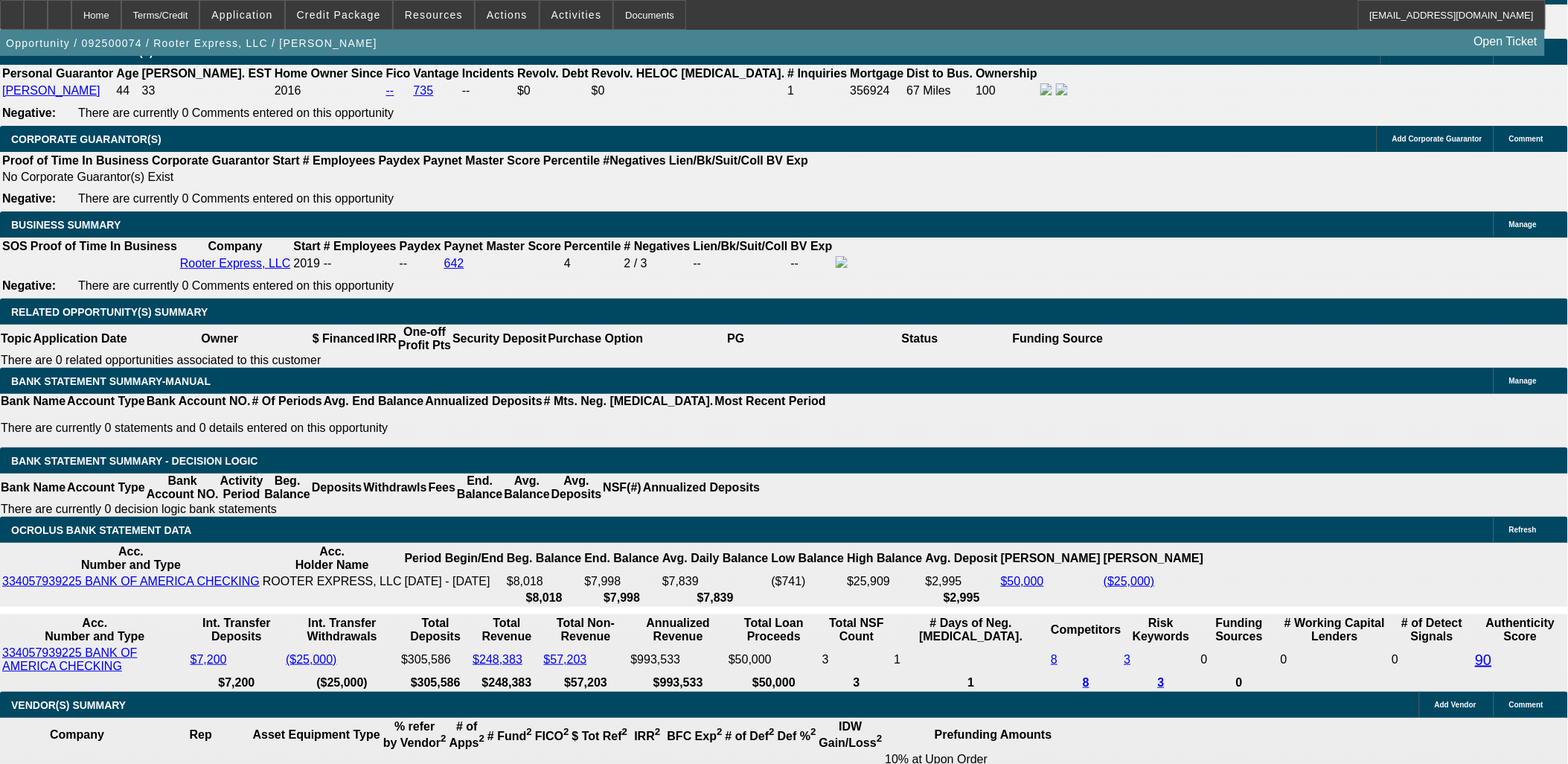
type input "$2,474.43"
type input "$0.00"
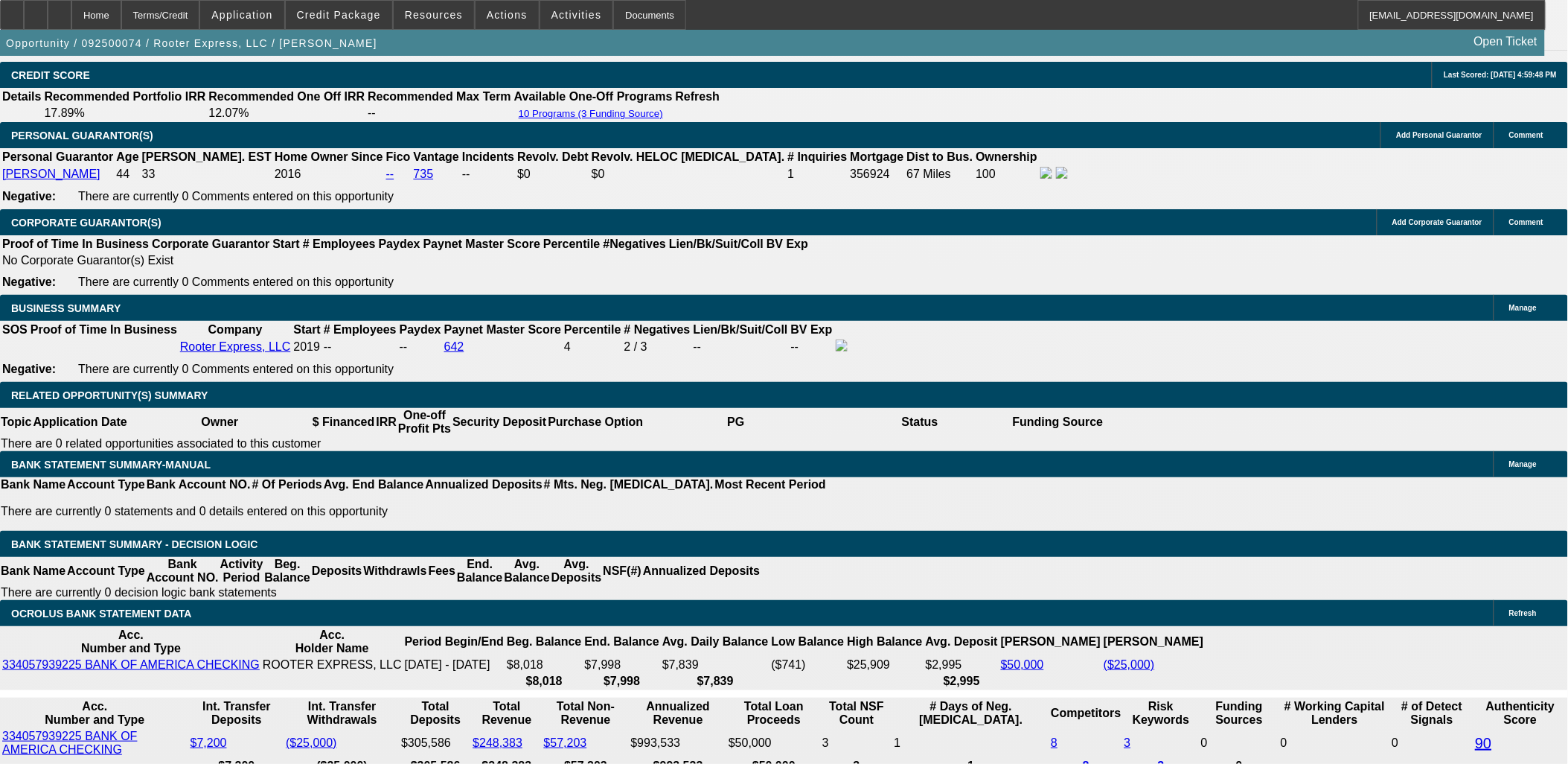
type input "13"
type input "$2,609.63"
type input "13"
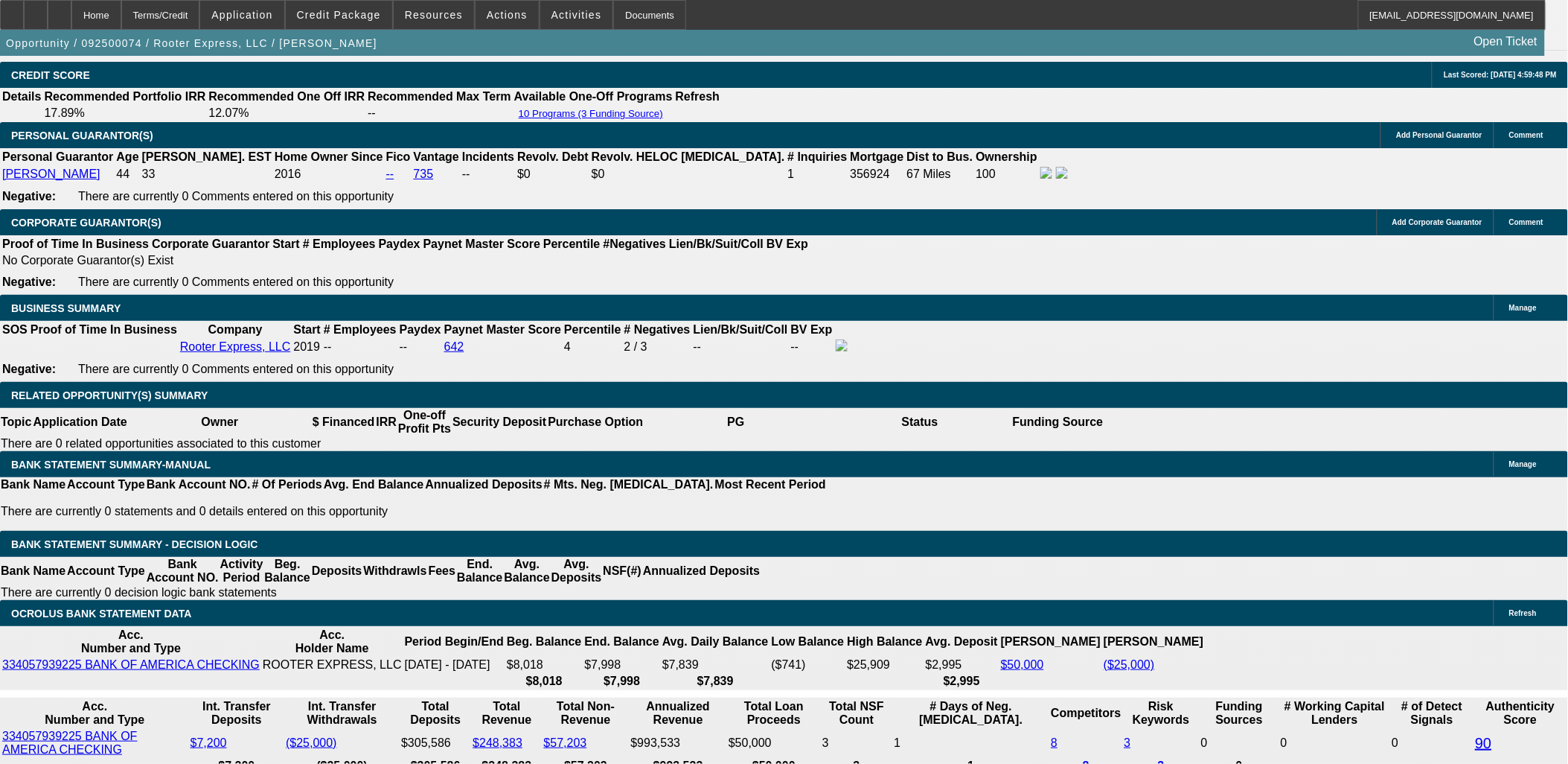
type input "26"
type input "2615"
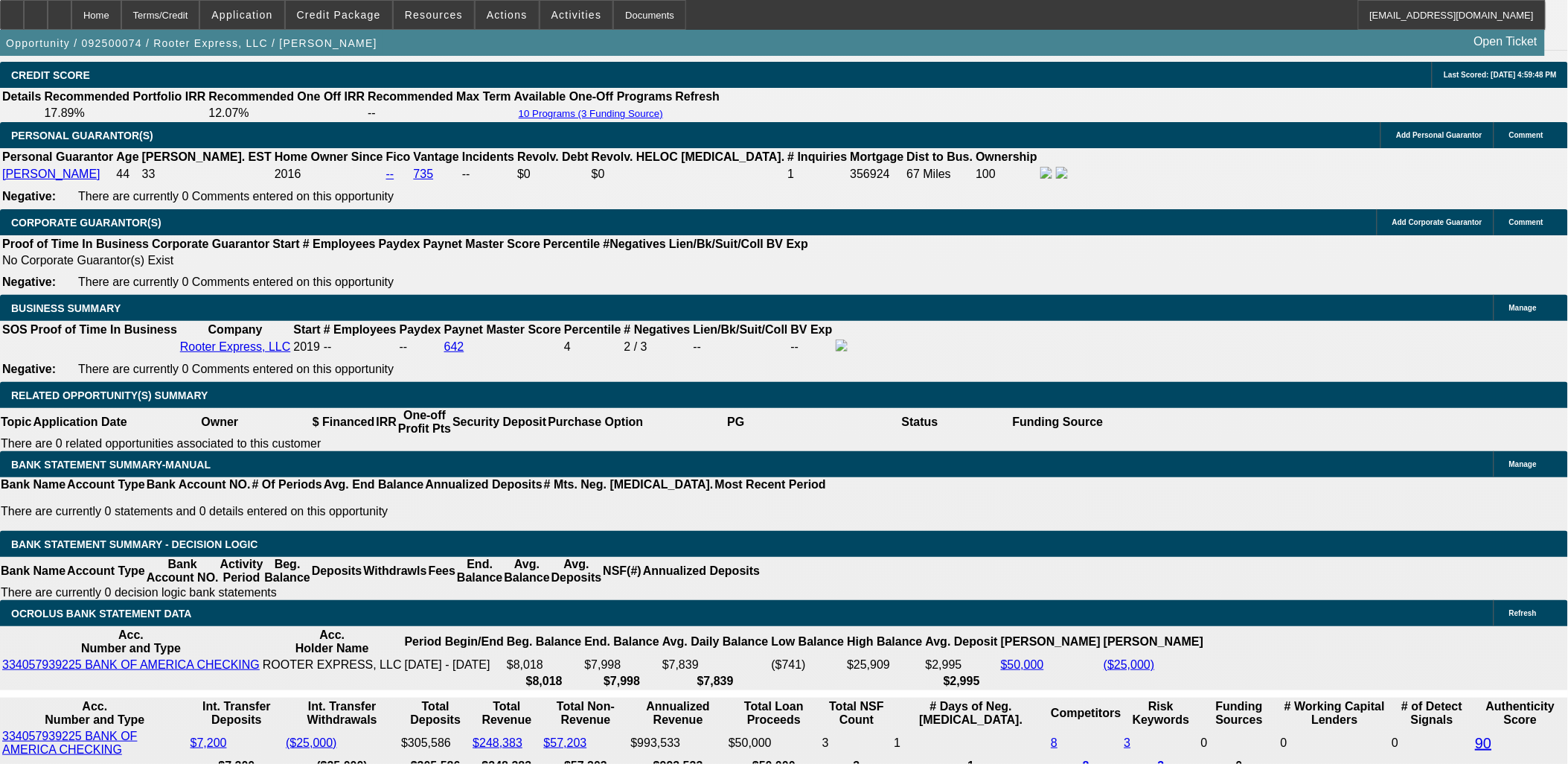
type input "13.1"
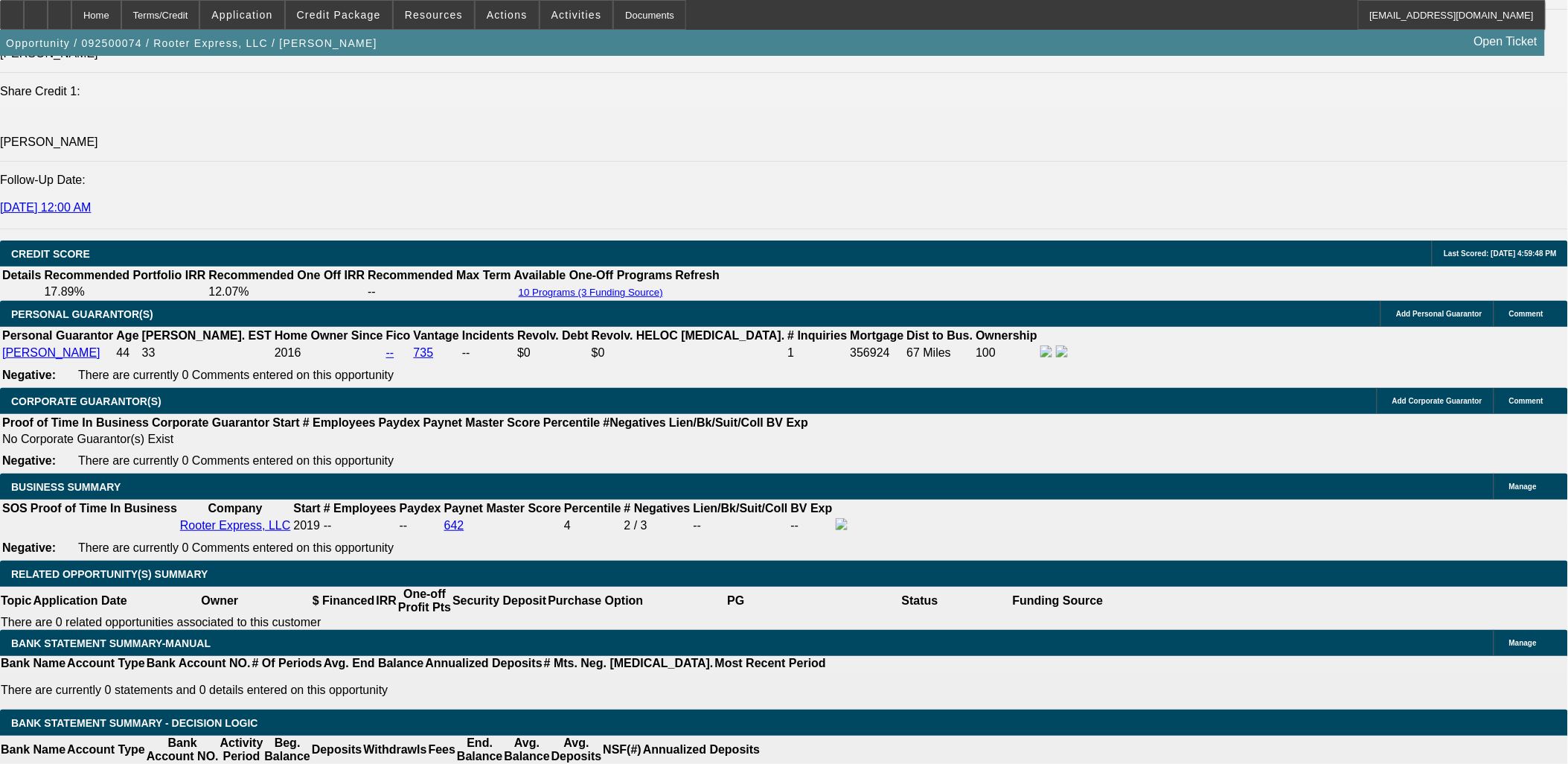
scroll to position [1903, 0]
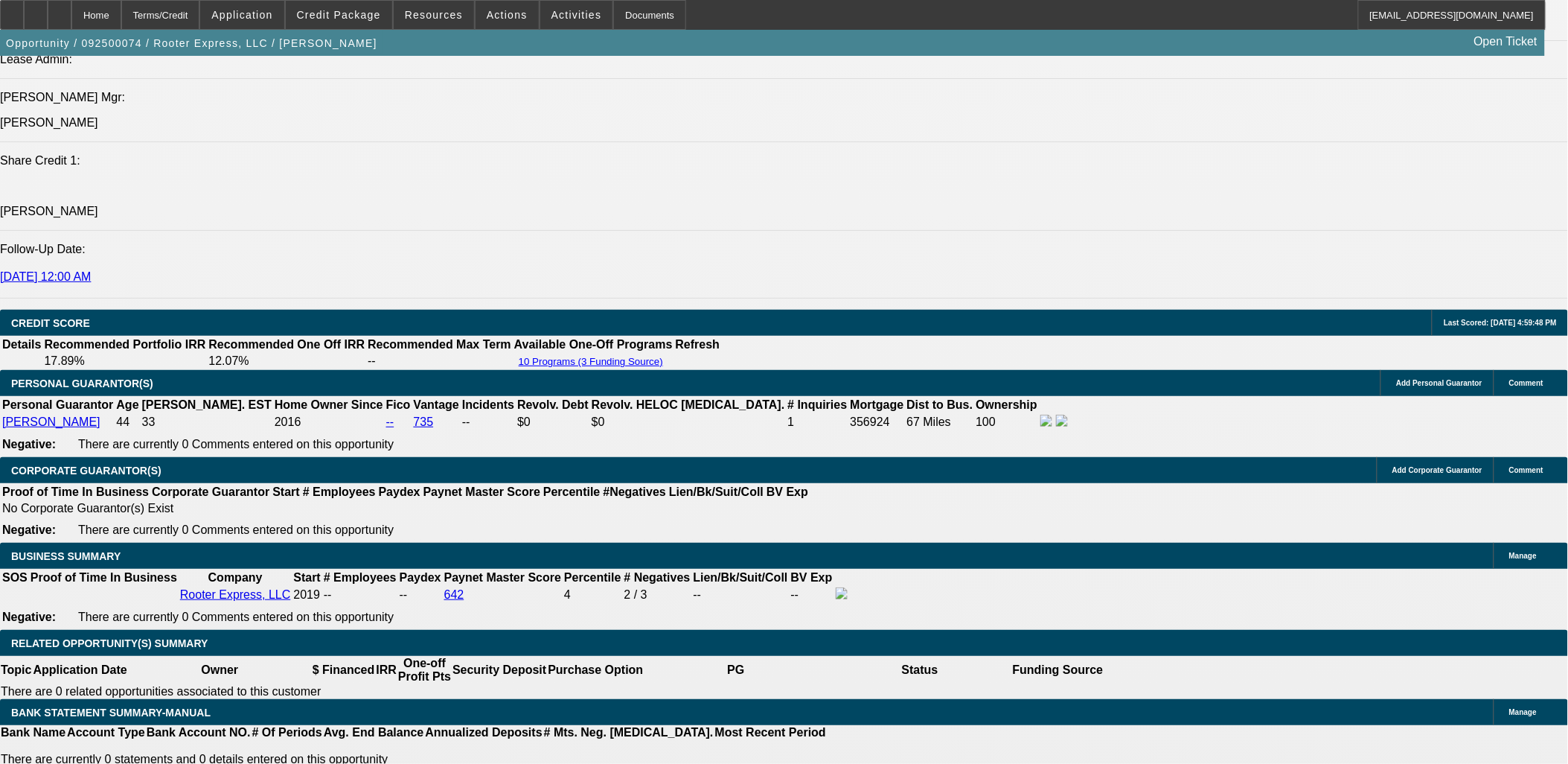
type input "$2,615.00"
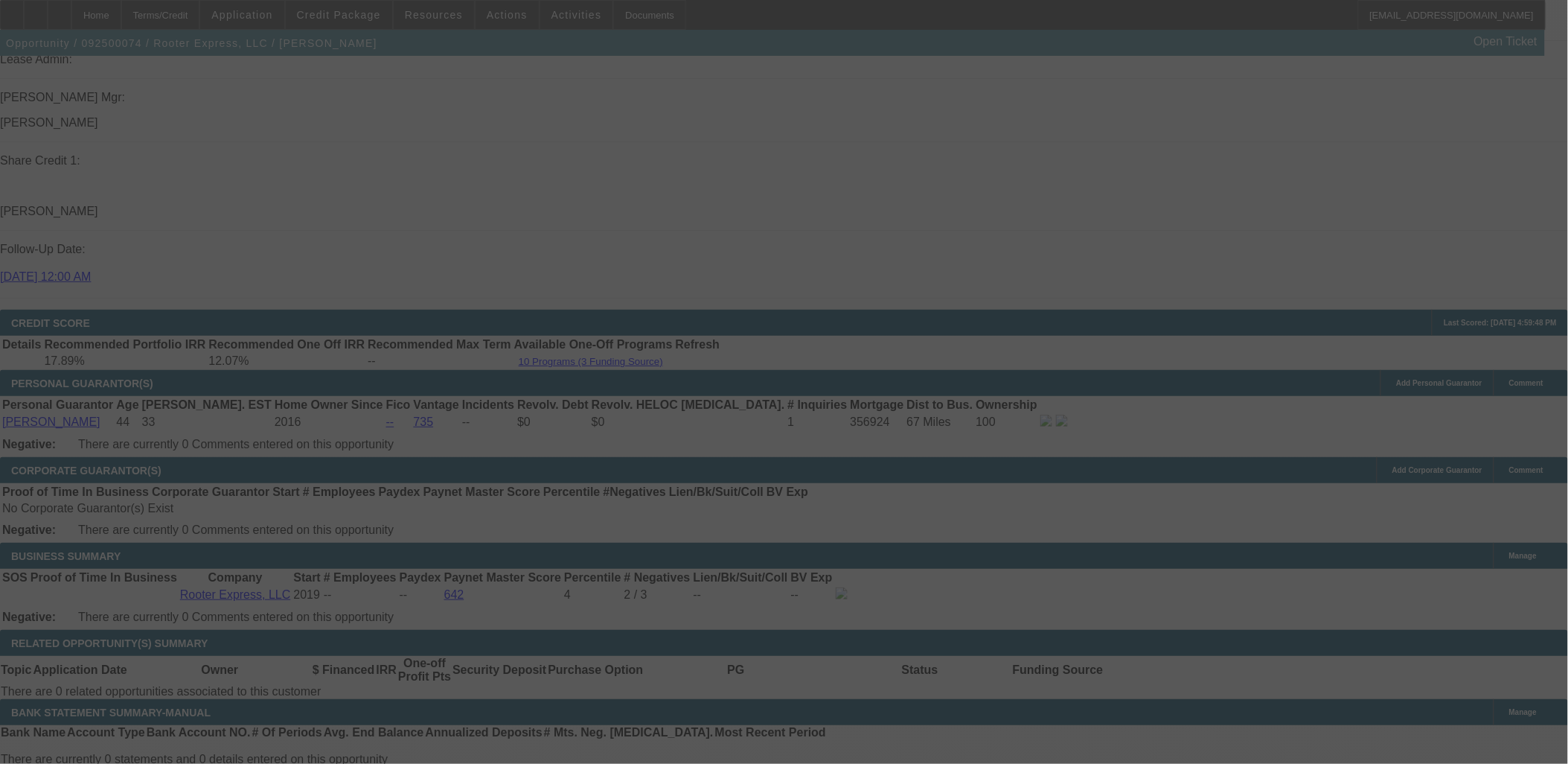
select select "0"
select select "2"
select select "0"
select select "6"
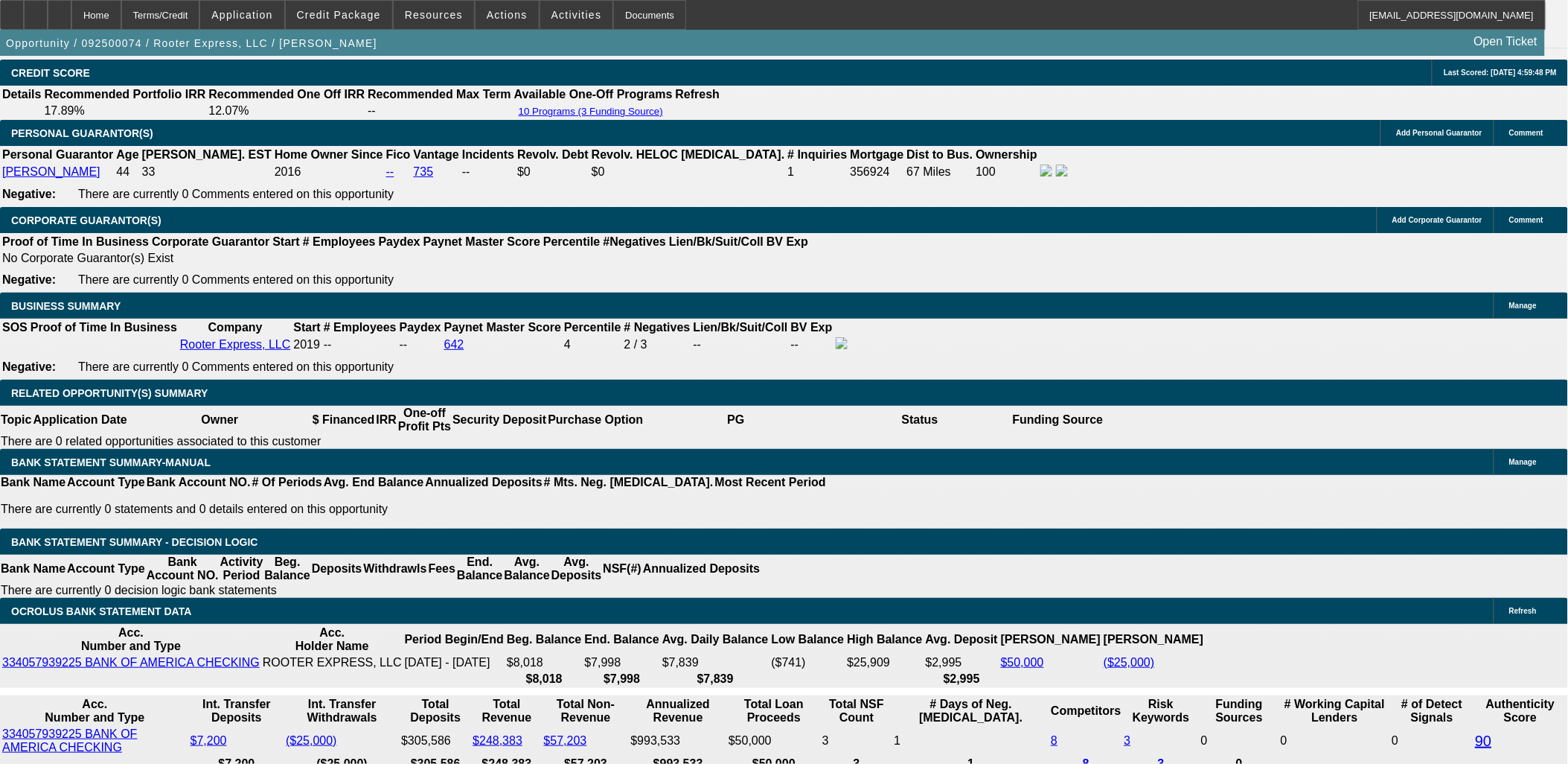
scroll to position [2233, 0]
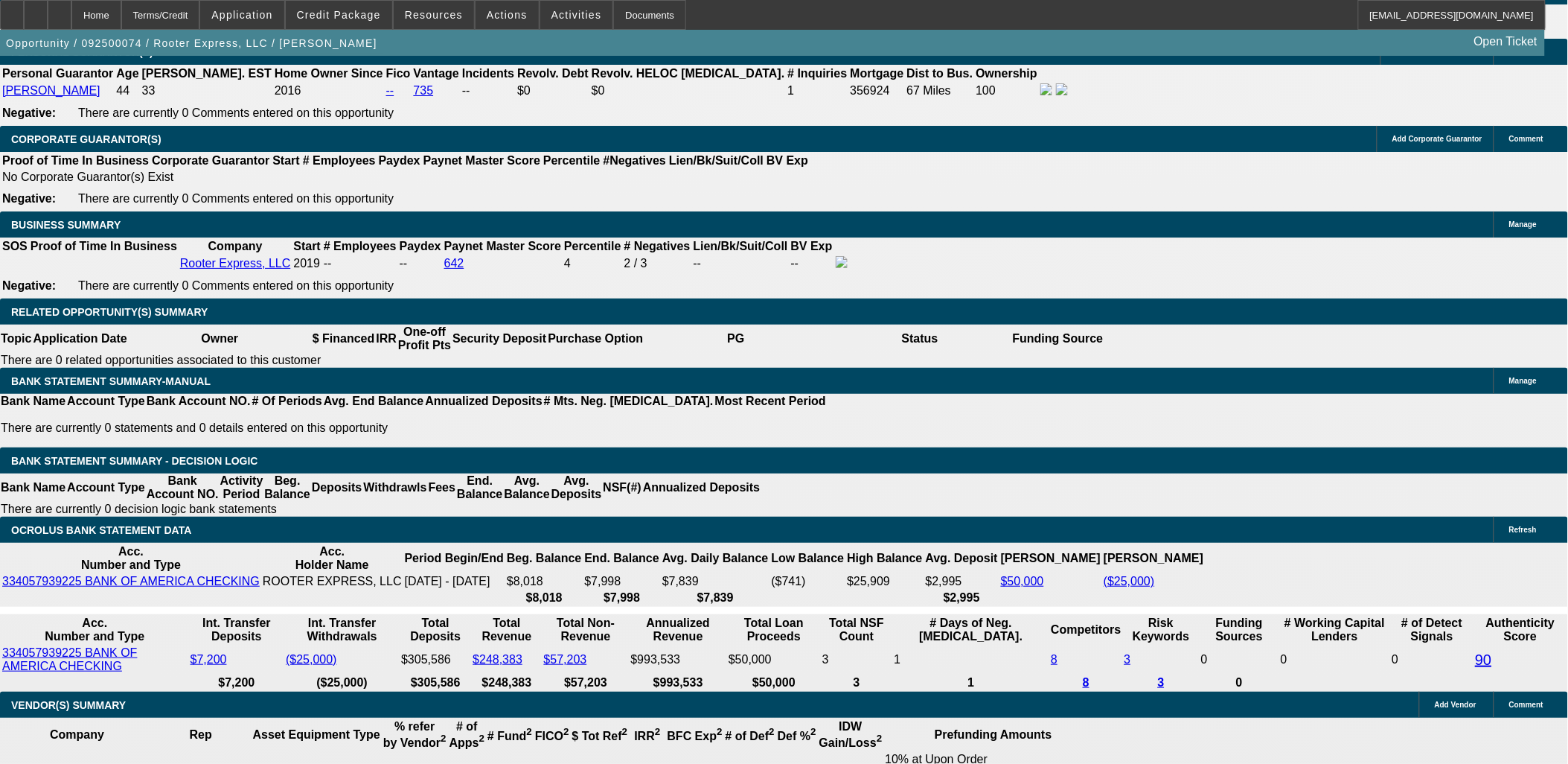
drag, startPoint x: 338, startPoint y: 270, endPoint x: 380, endPoint y: 271, distance: 42.0
type input "26"
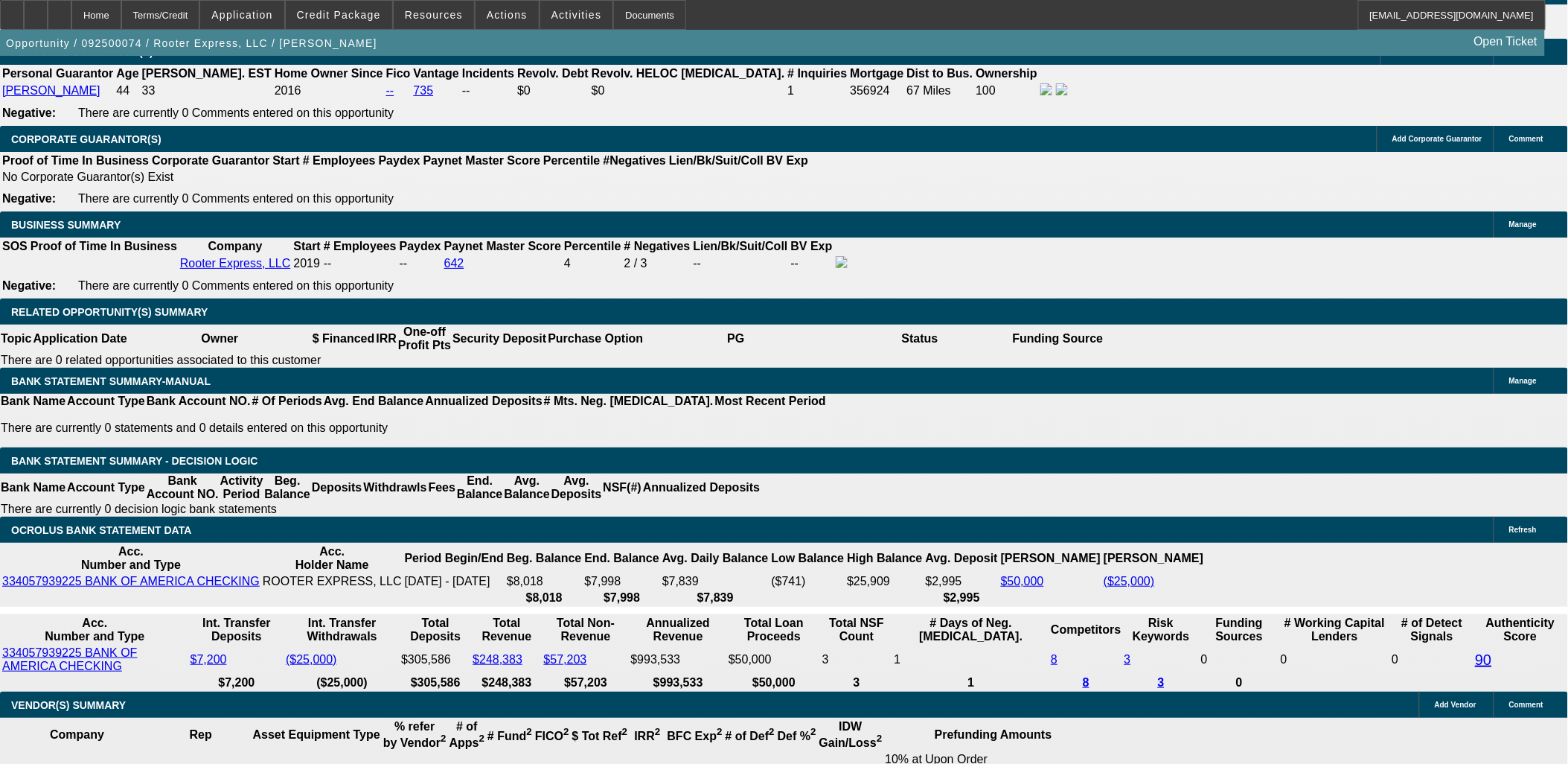
type input "UNKNOWN"
type input "2629"
type input "13.3"
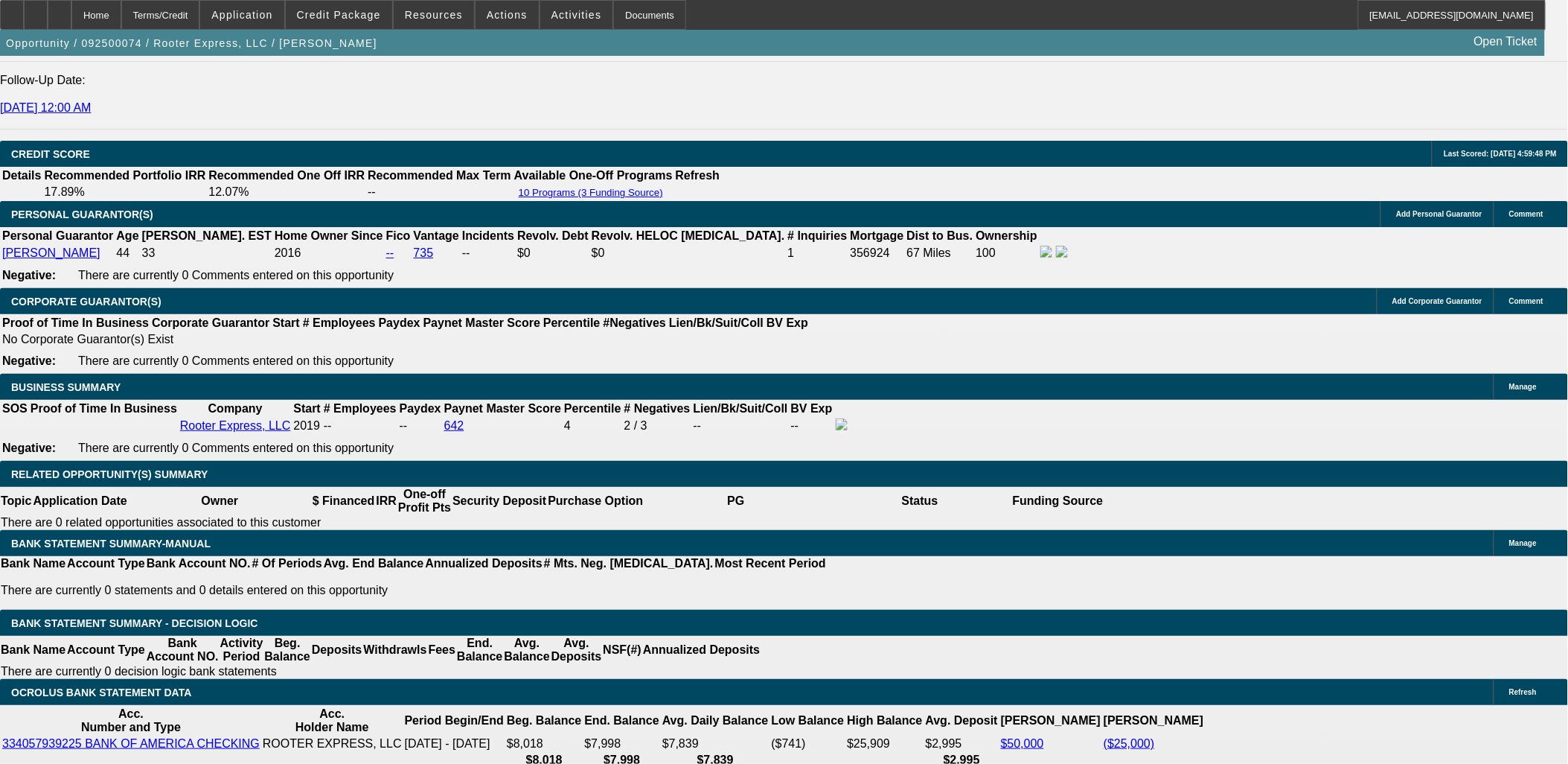
scroll to position [1903, 0]
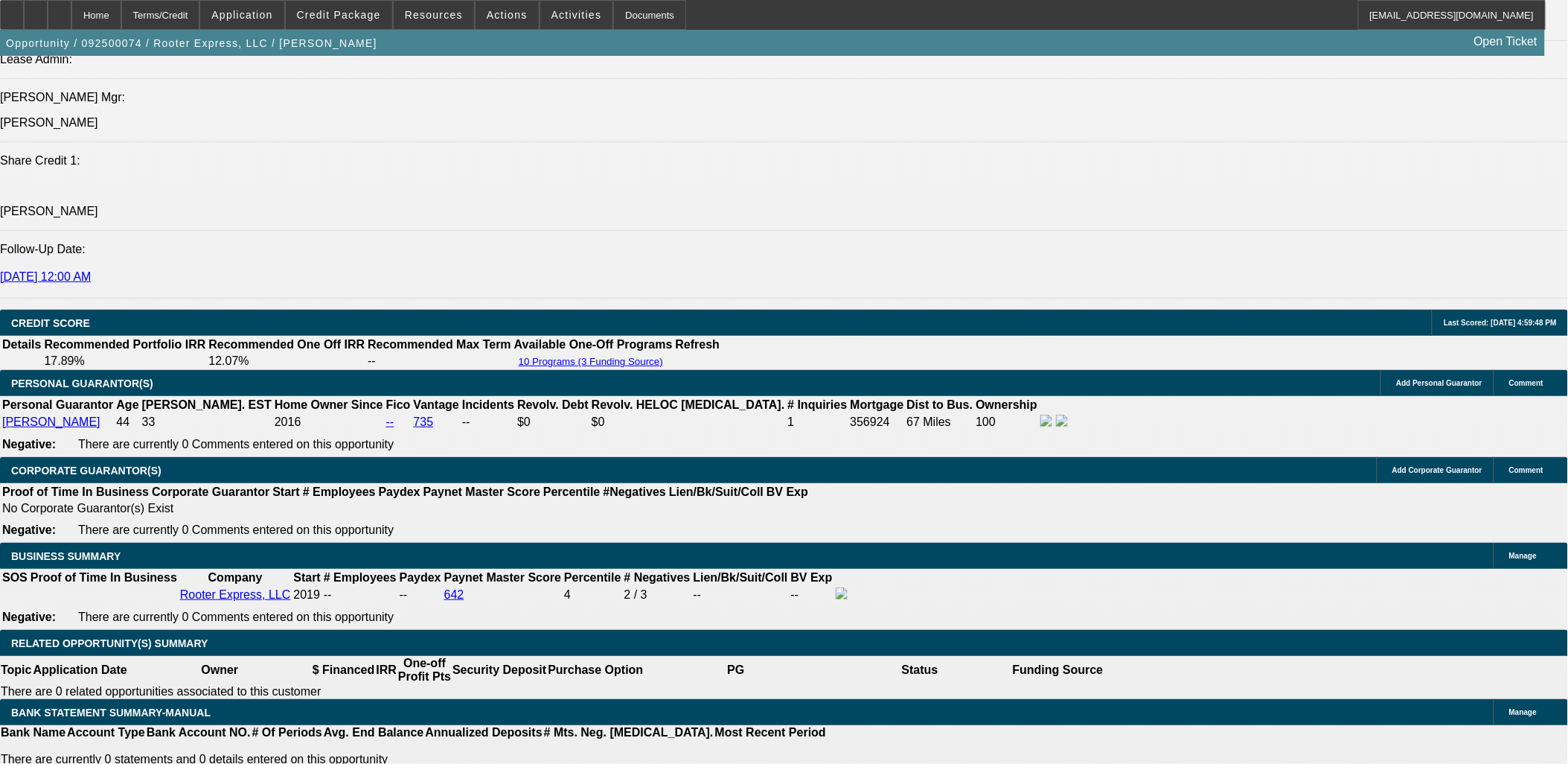
type input "$2,629.00"
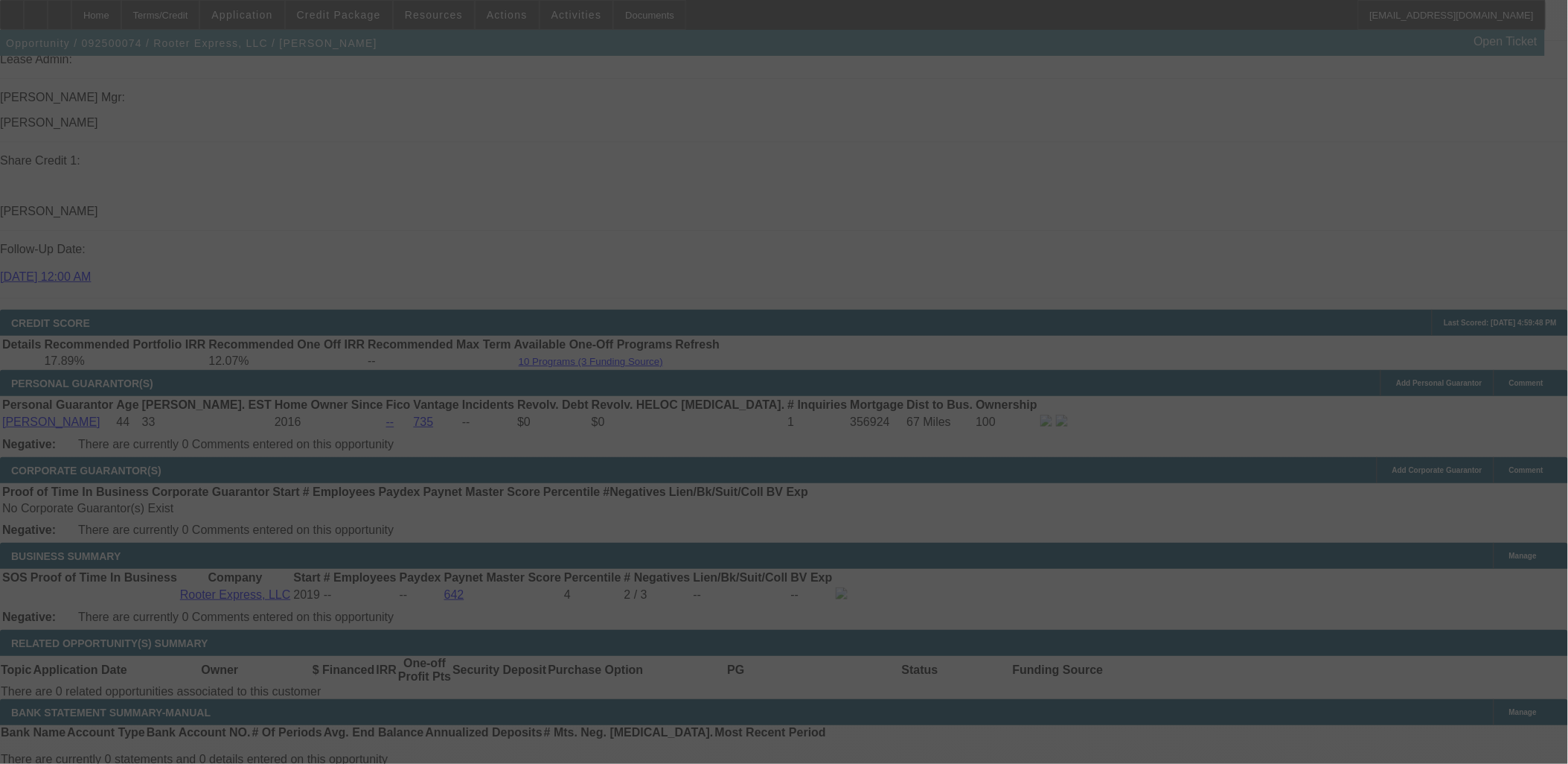
select select "0"
select select "2"
select select "0"
select select "6"
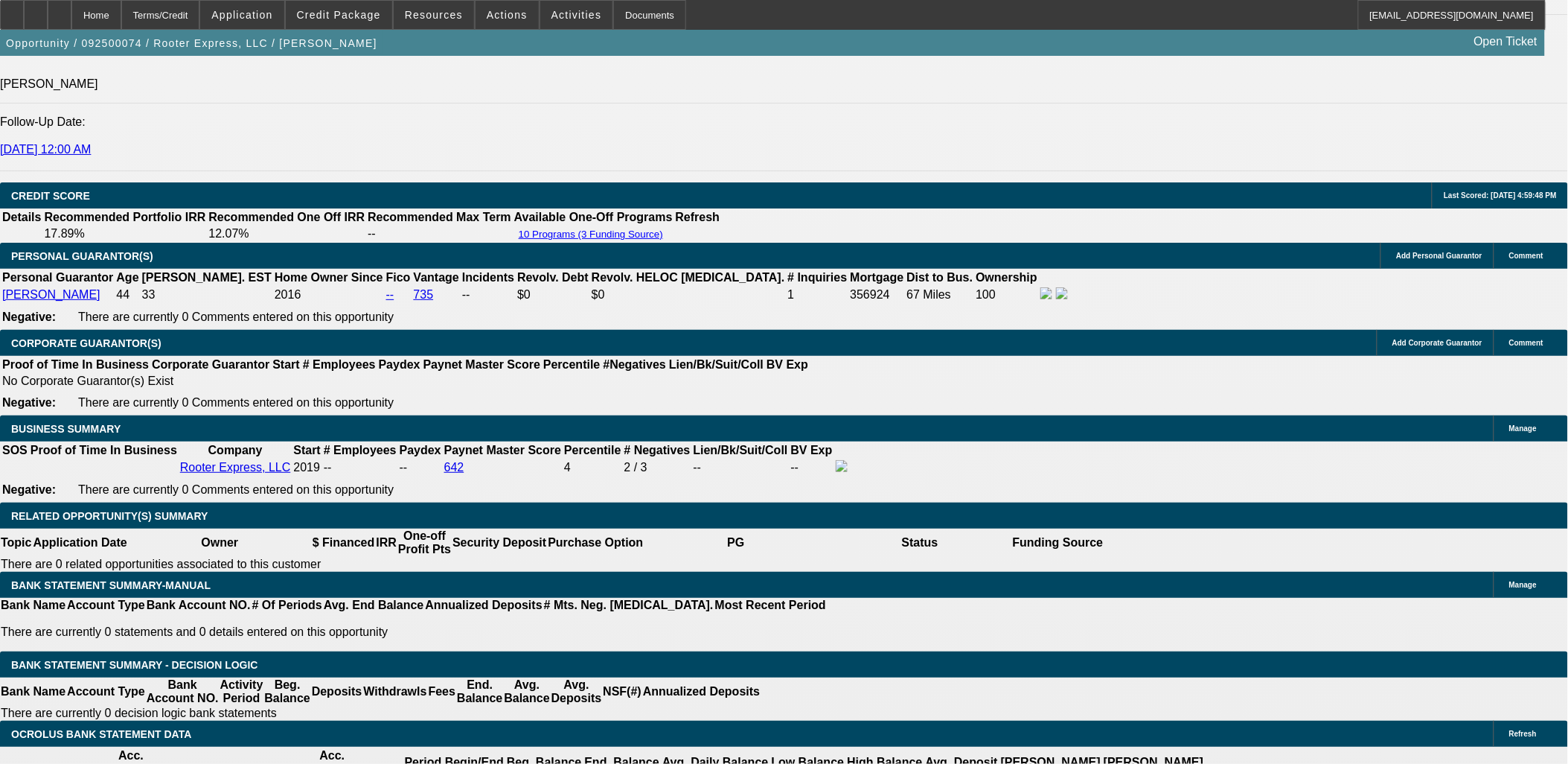
scroll to position [2067, 0]
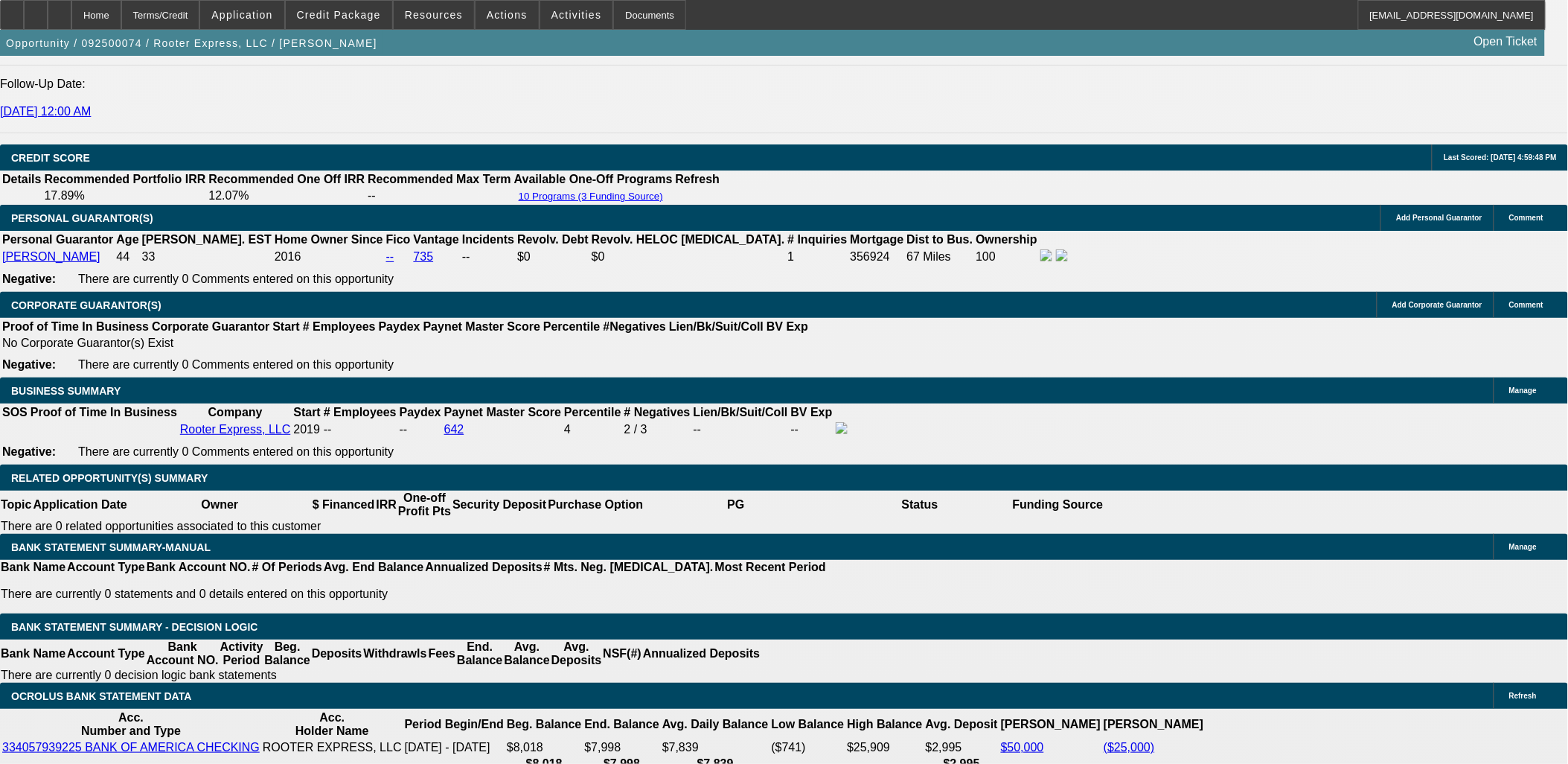
drag, startPoint x: 316, startPoint y: 436, endPoint x: 343, endPoint y: 435, distance: 27.0
type input "UNKNOWN"
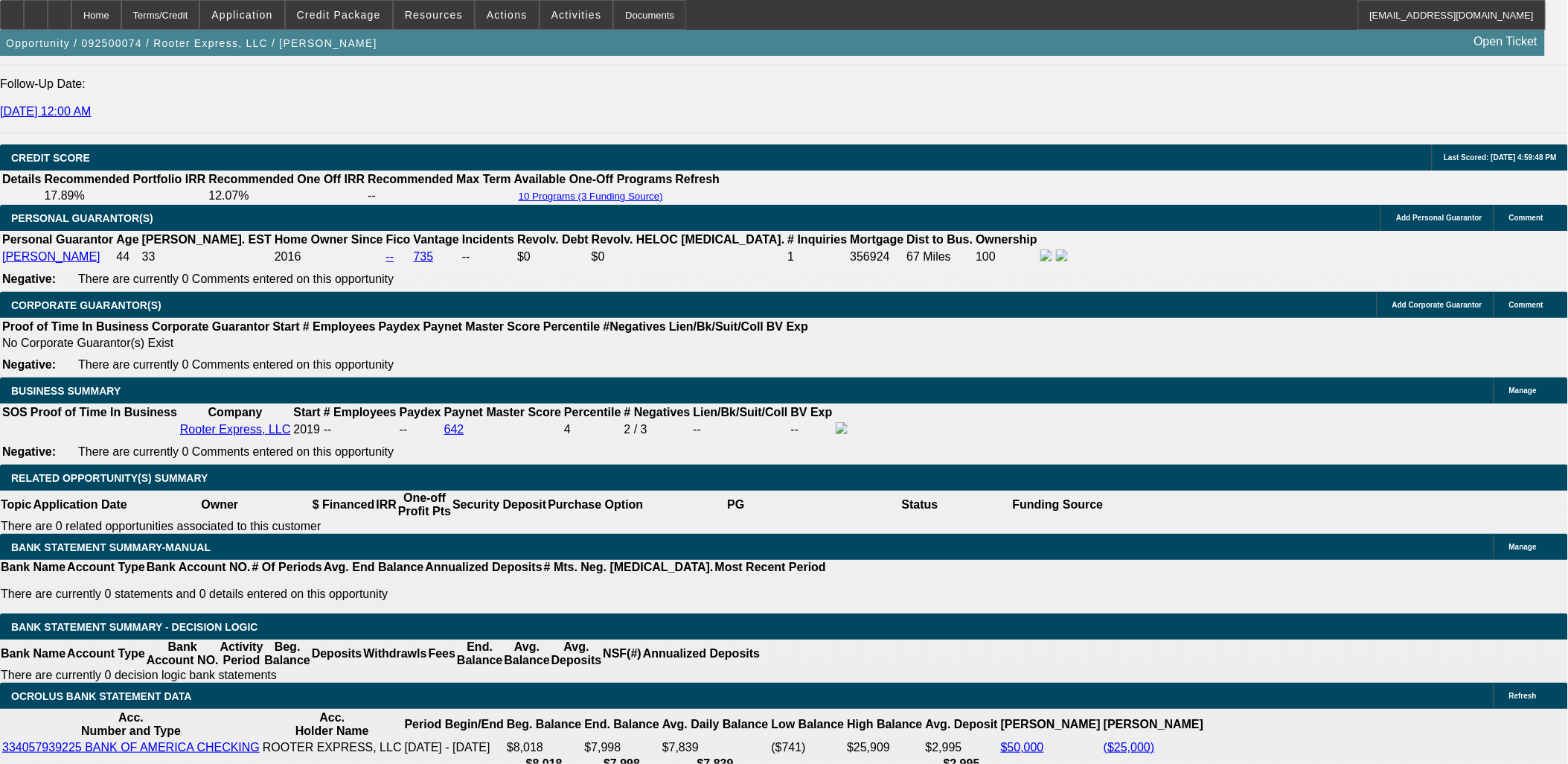
type input "60"
type input "$2,976.70"
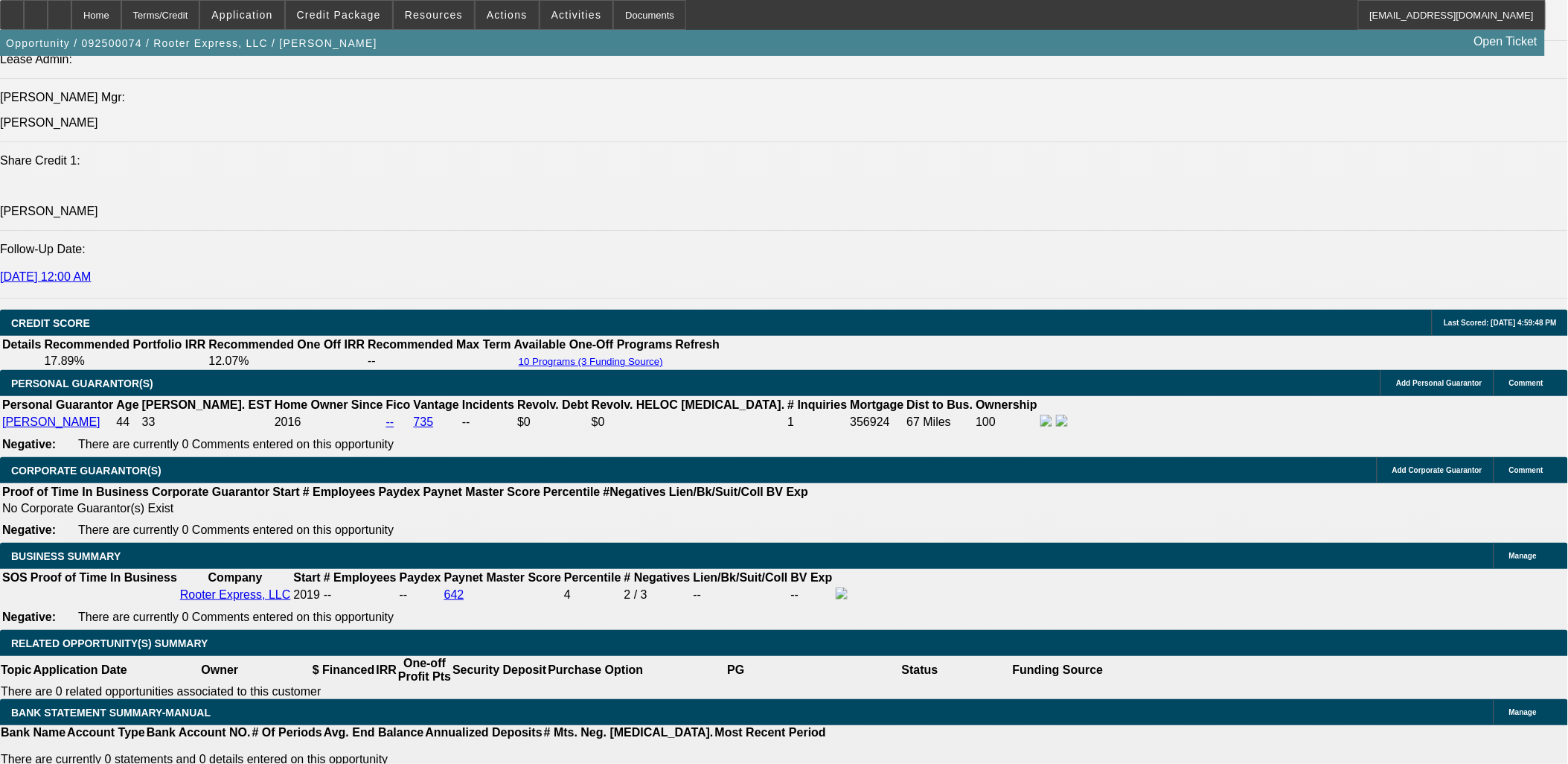
type input "60"
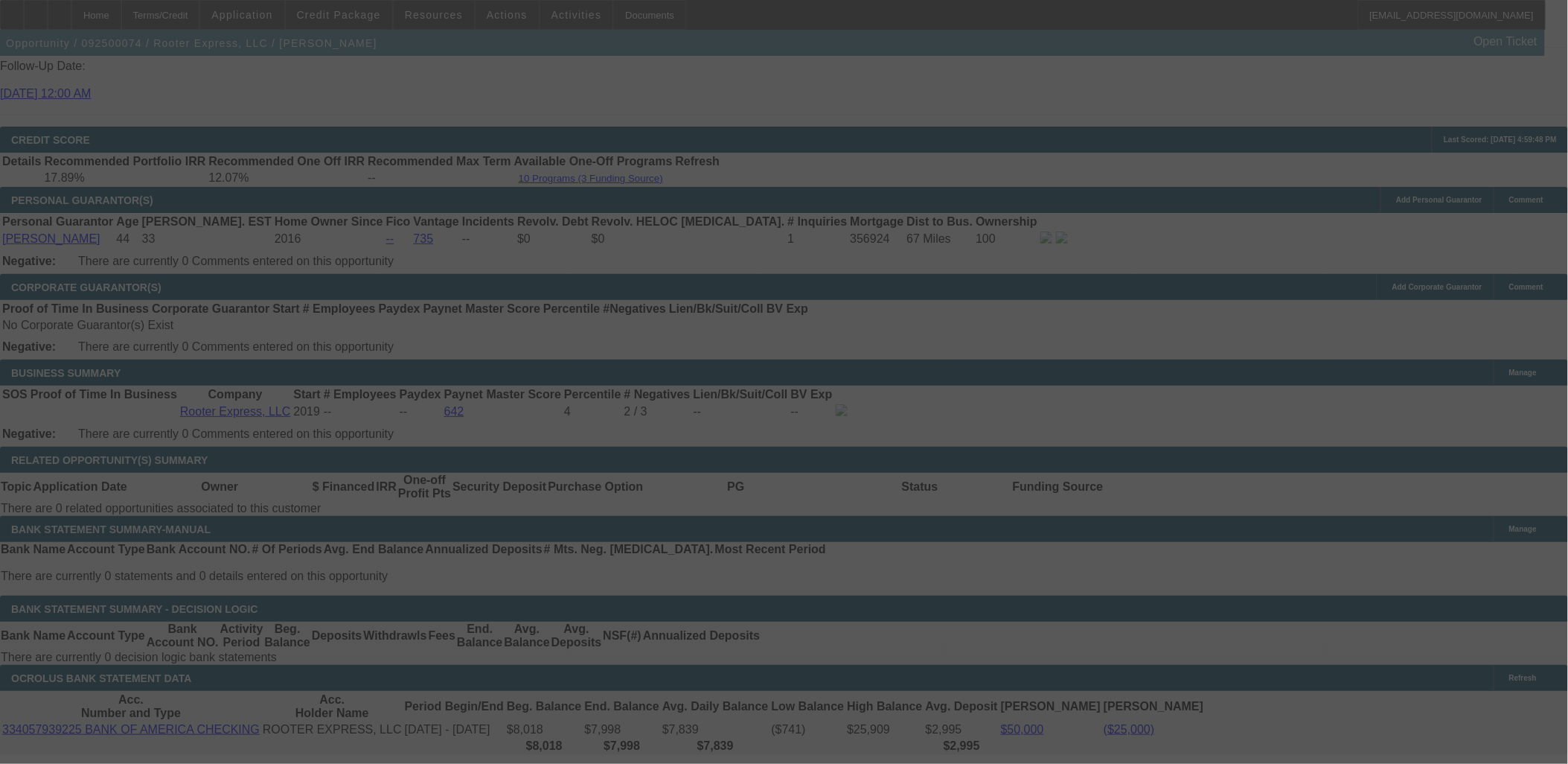
scroll to position [2150, 0]
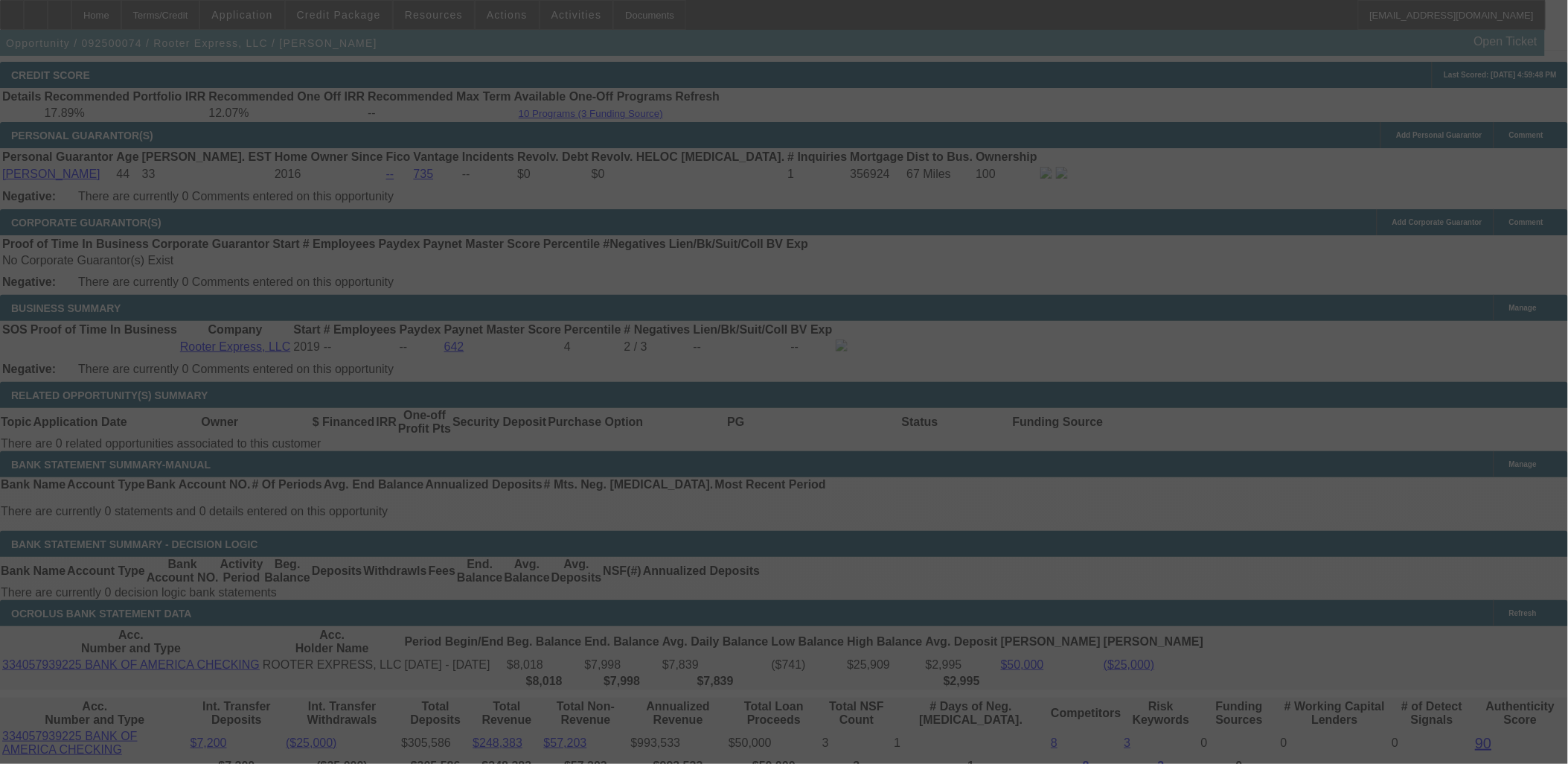
select select "0"
select select "2"
select select "0"
select select "6"
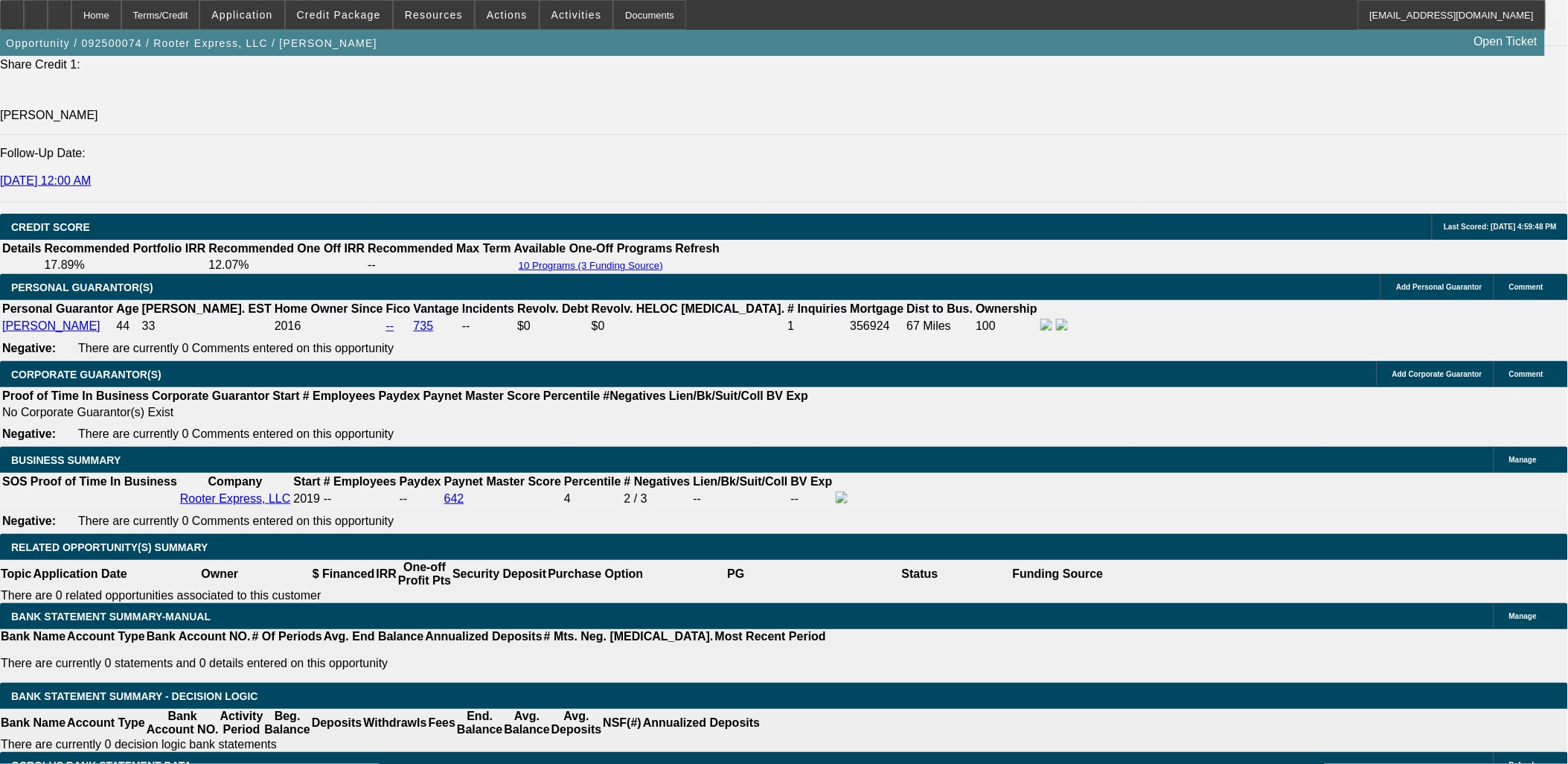
scroll to position [1903, 0]
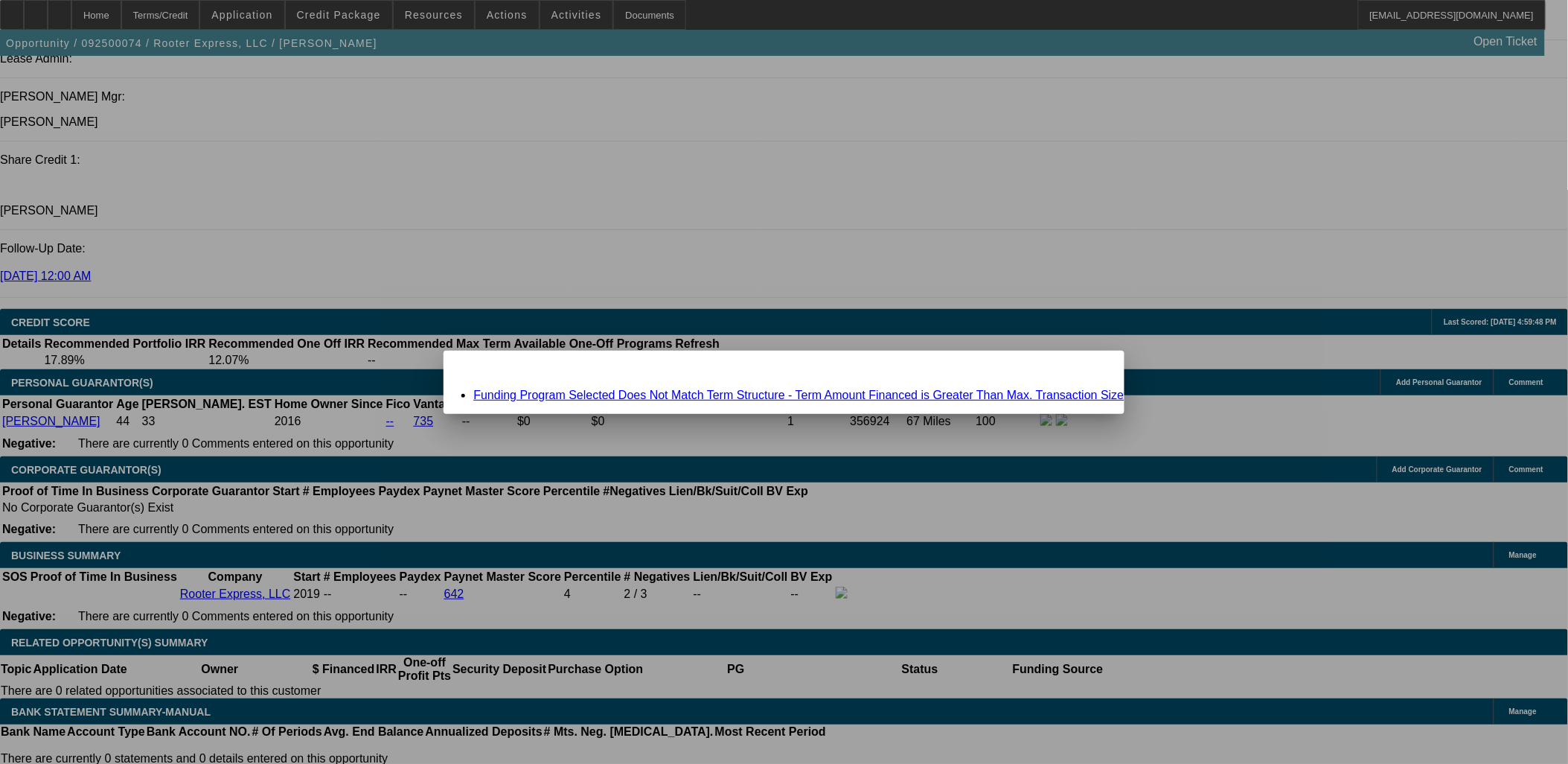
scroll to position [0, 0]
click at [676, 396] on link "Funding Program Selected Does Not Match Term Structure - Term Amount Financed i…" at bounding box center [798, 395] width 650 height 13
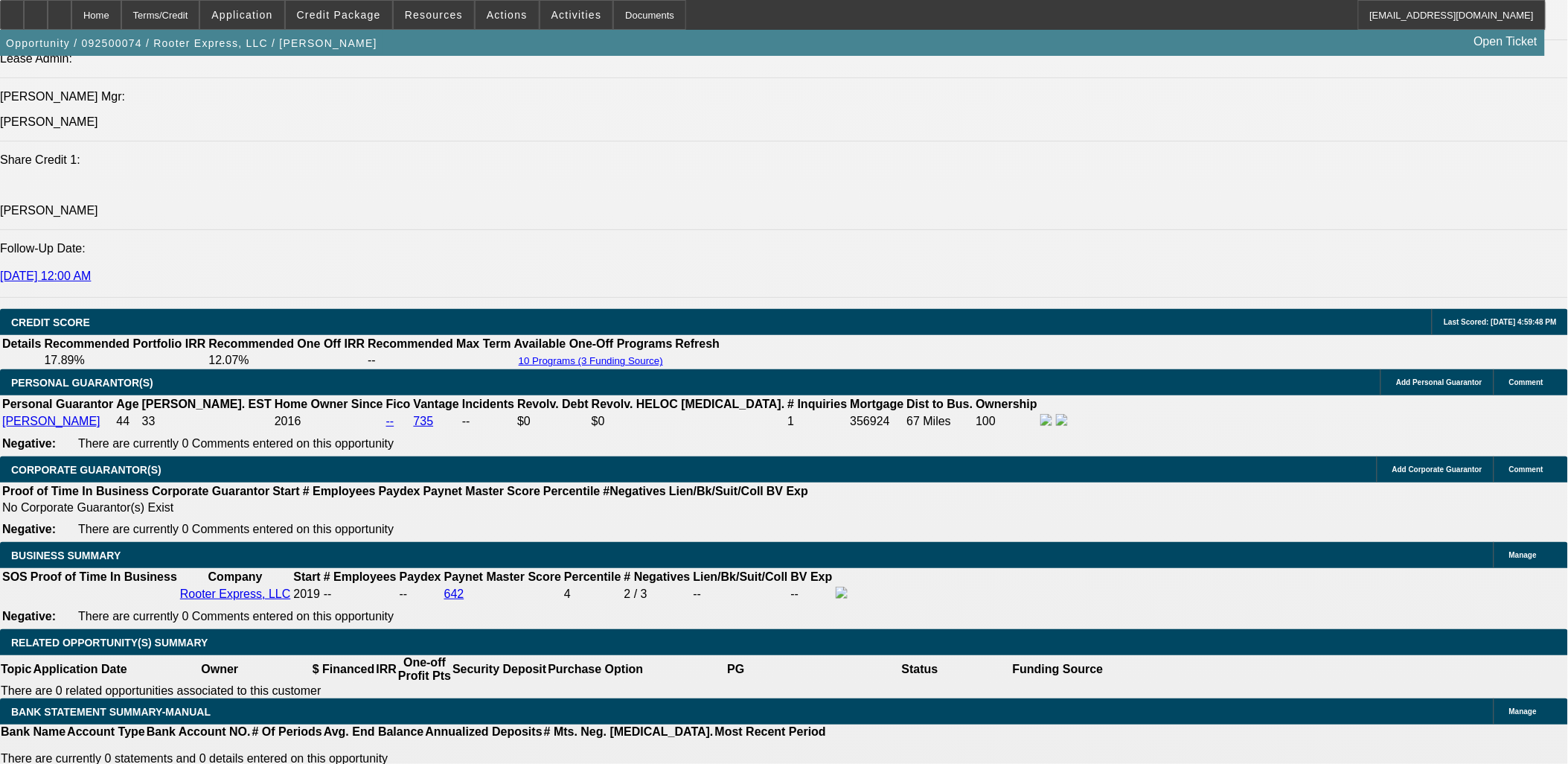
scroll to position [1903, 0]
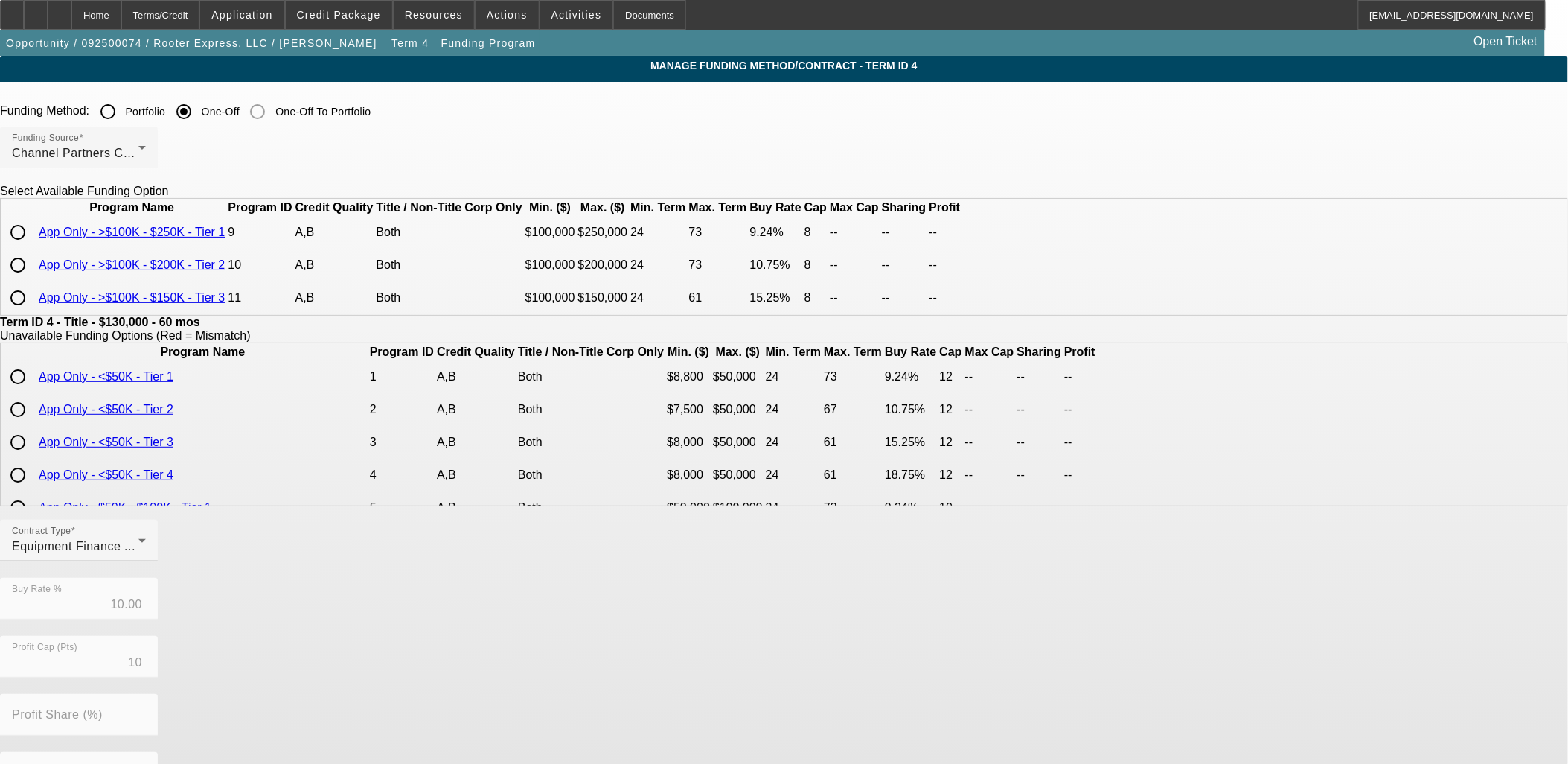
click at [33, 280] on input "radio" at bounding box center [18, 265] width 30 height 30
radio input "true"
type input "10.75"
type input "8"
click at [121, 20] on div "Home" at bounding box center [97, 15] width 50 height 30
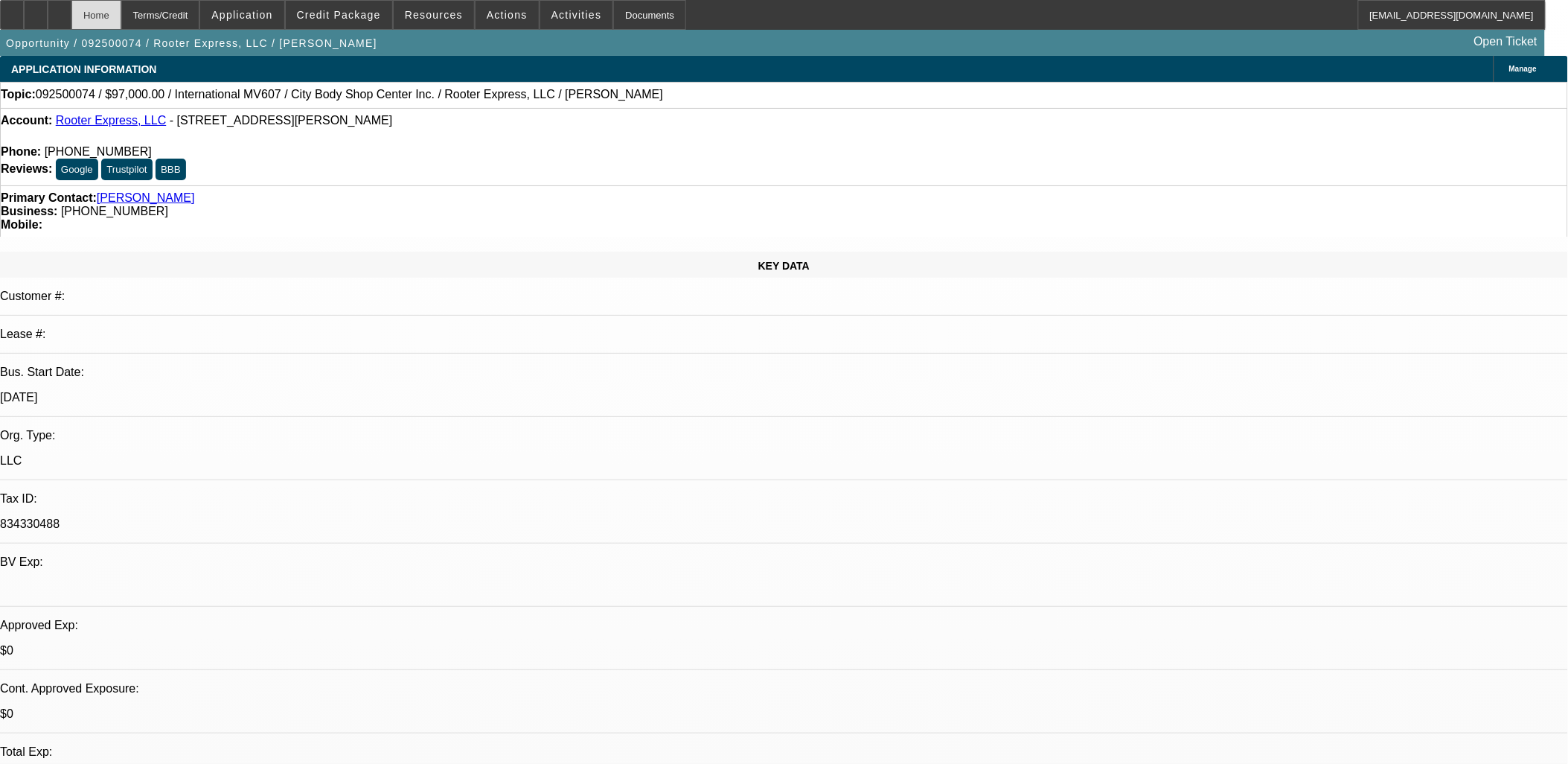
select select "0"
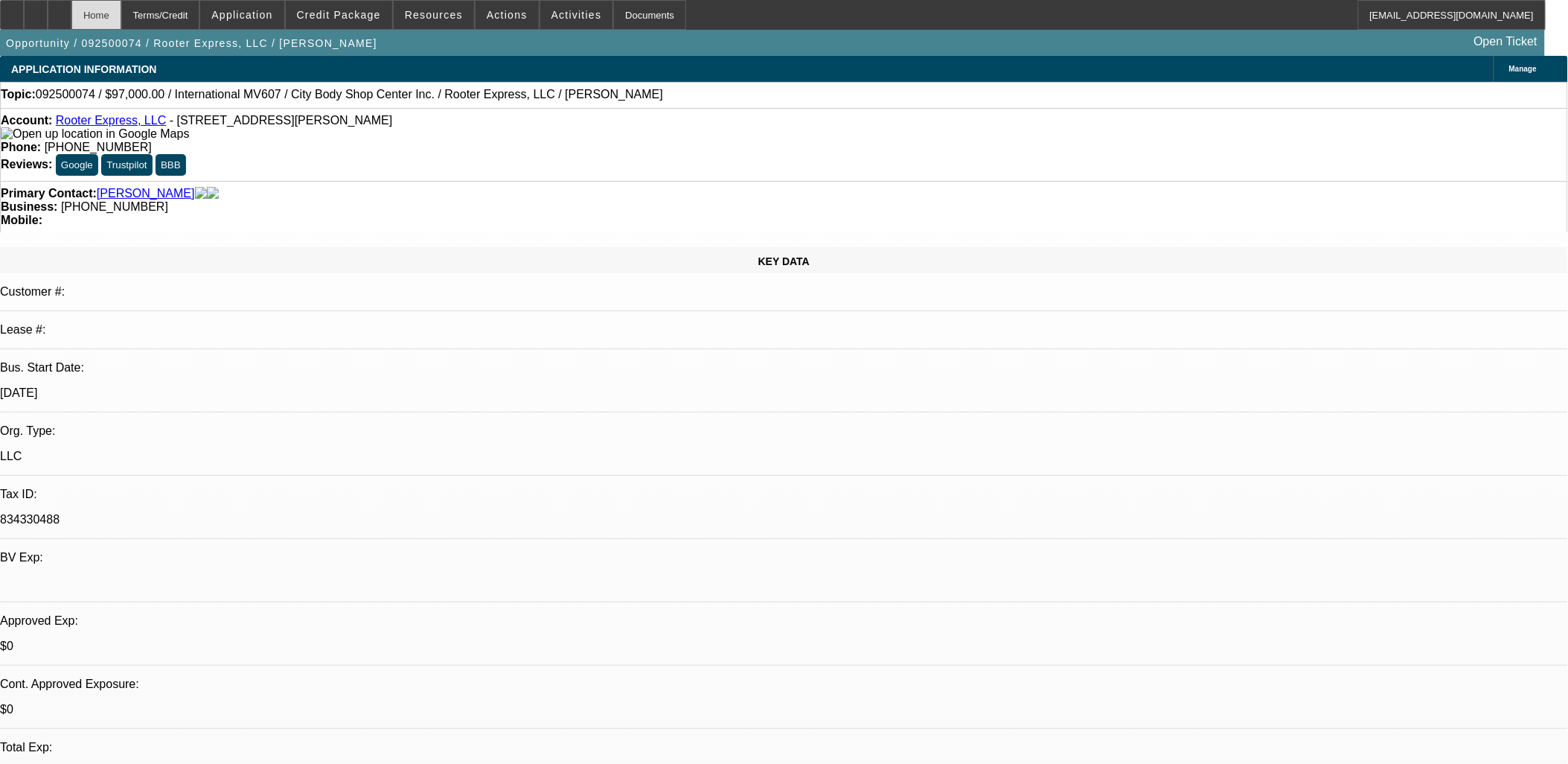
select select "0"
select select "2"
select select "0"
select select "6"
select select "0"
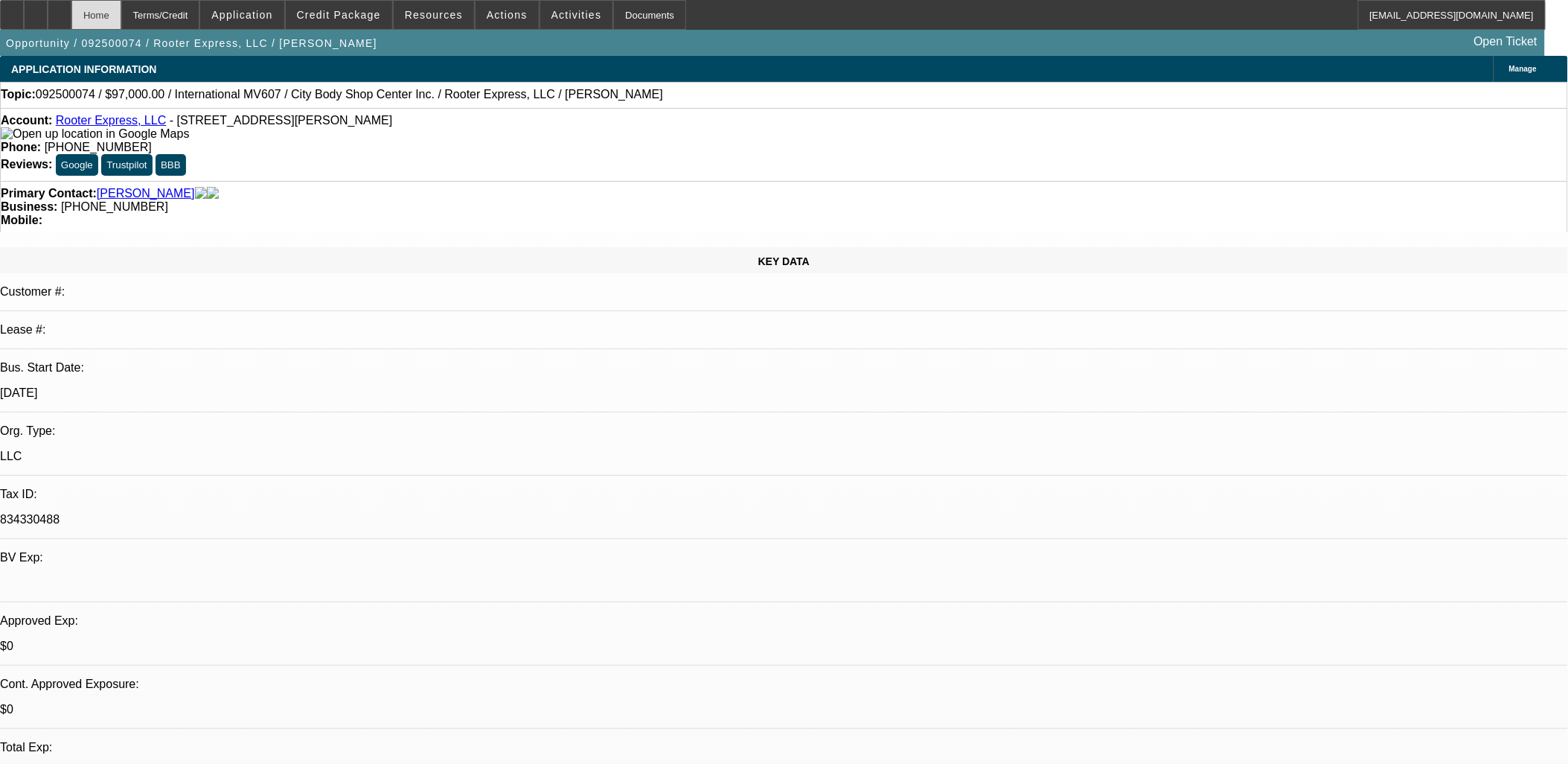
select select "0"
select select "2"
select select "0"
select select "6"
select select "0"
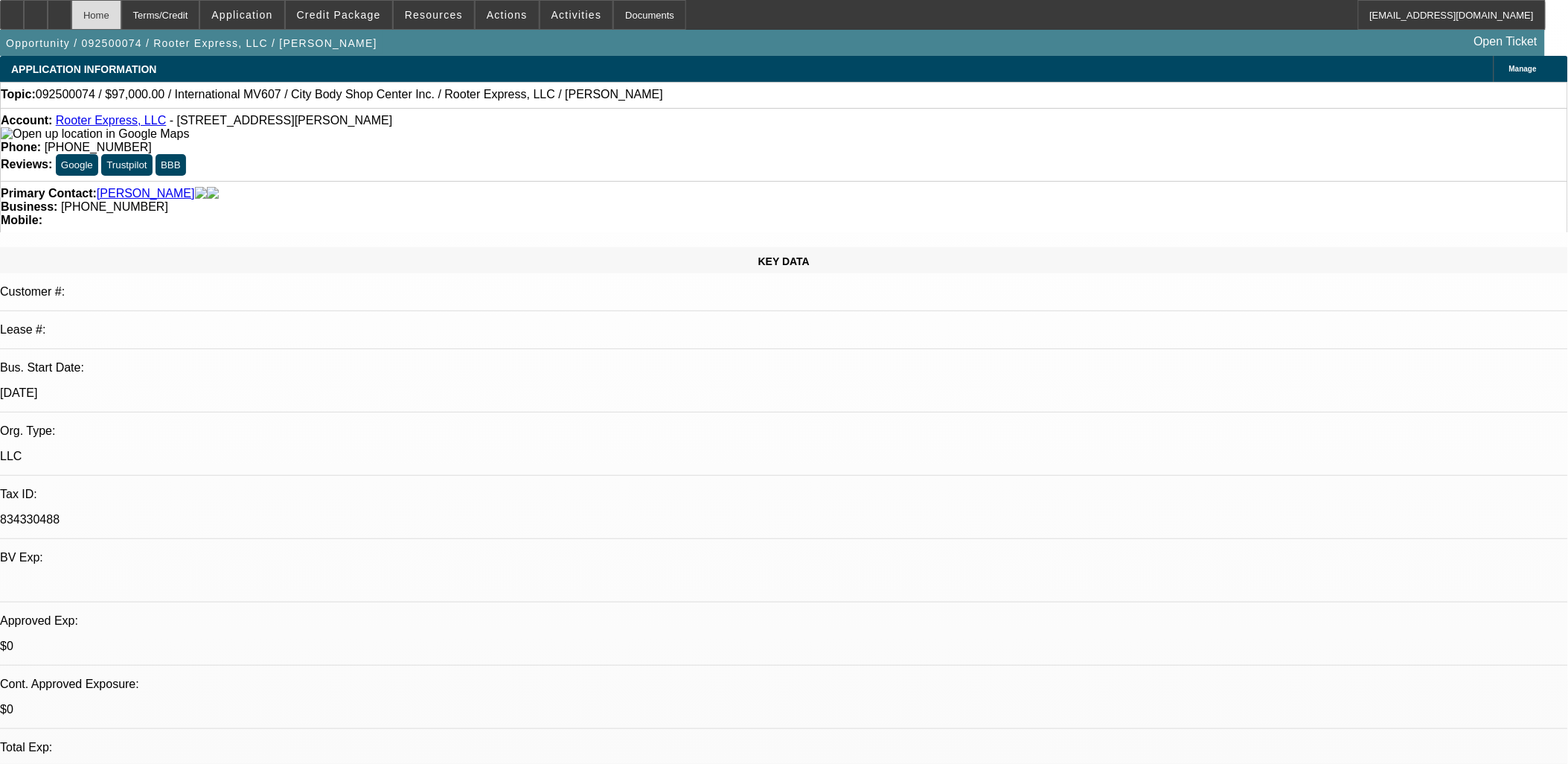
select select "0"
select select "2"
select select "0"
select select "6"
select select "0"
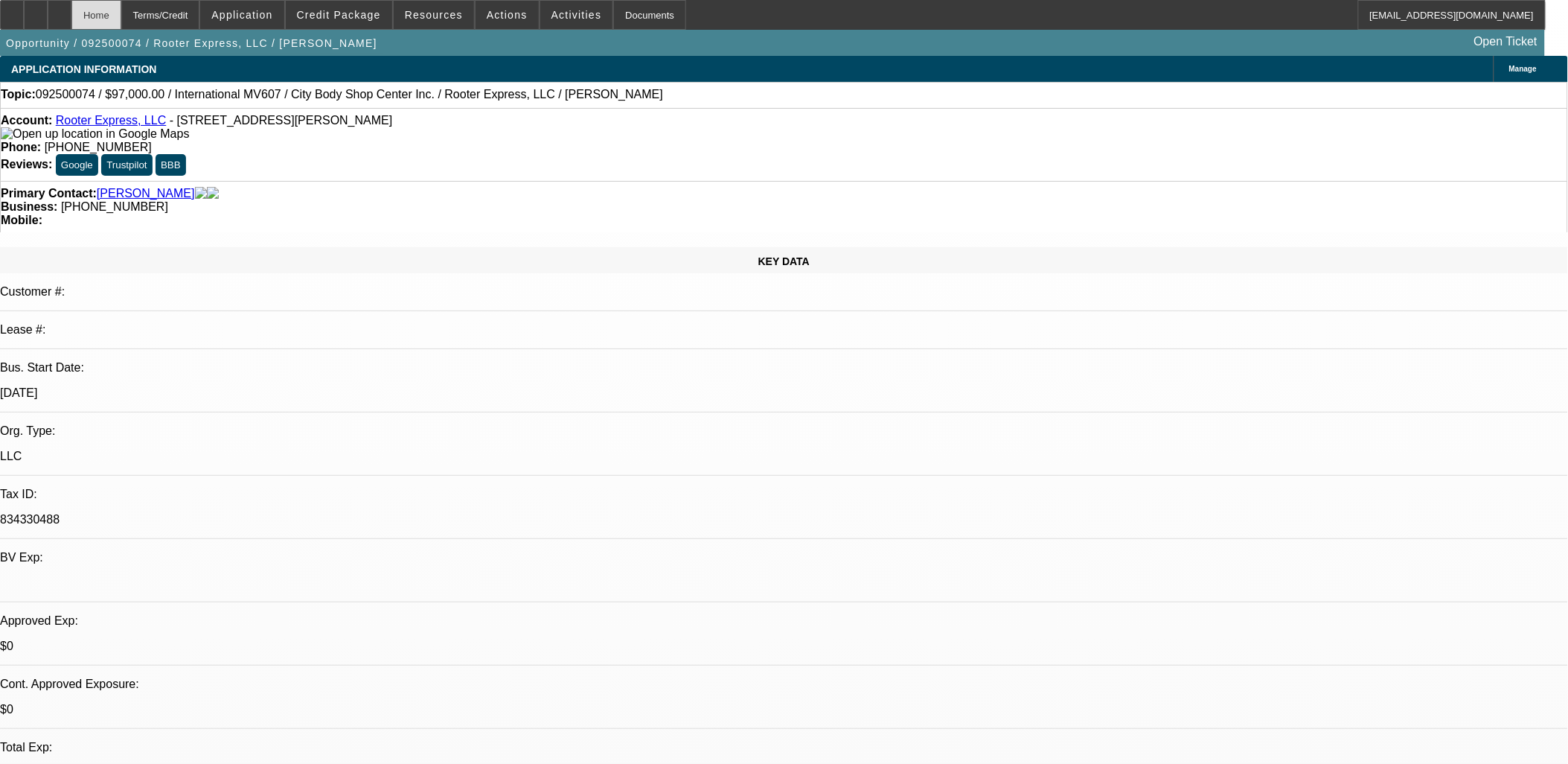
select select "0"
select select "2"
select select "0"
select select "6"
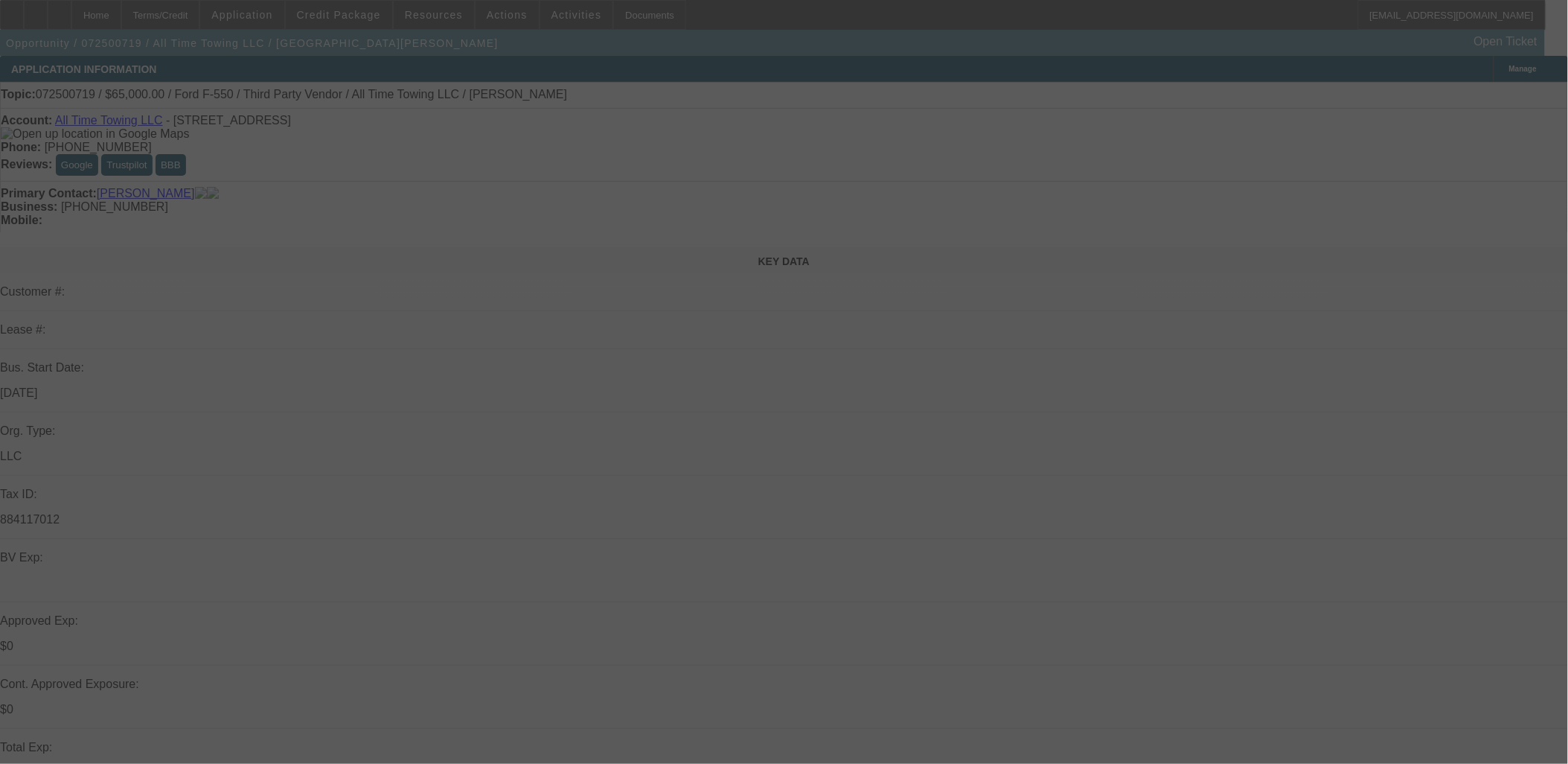
select select "0"
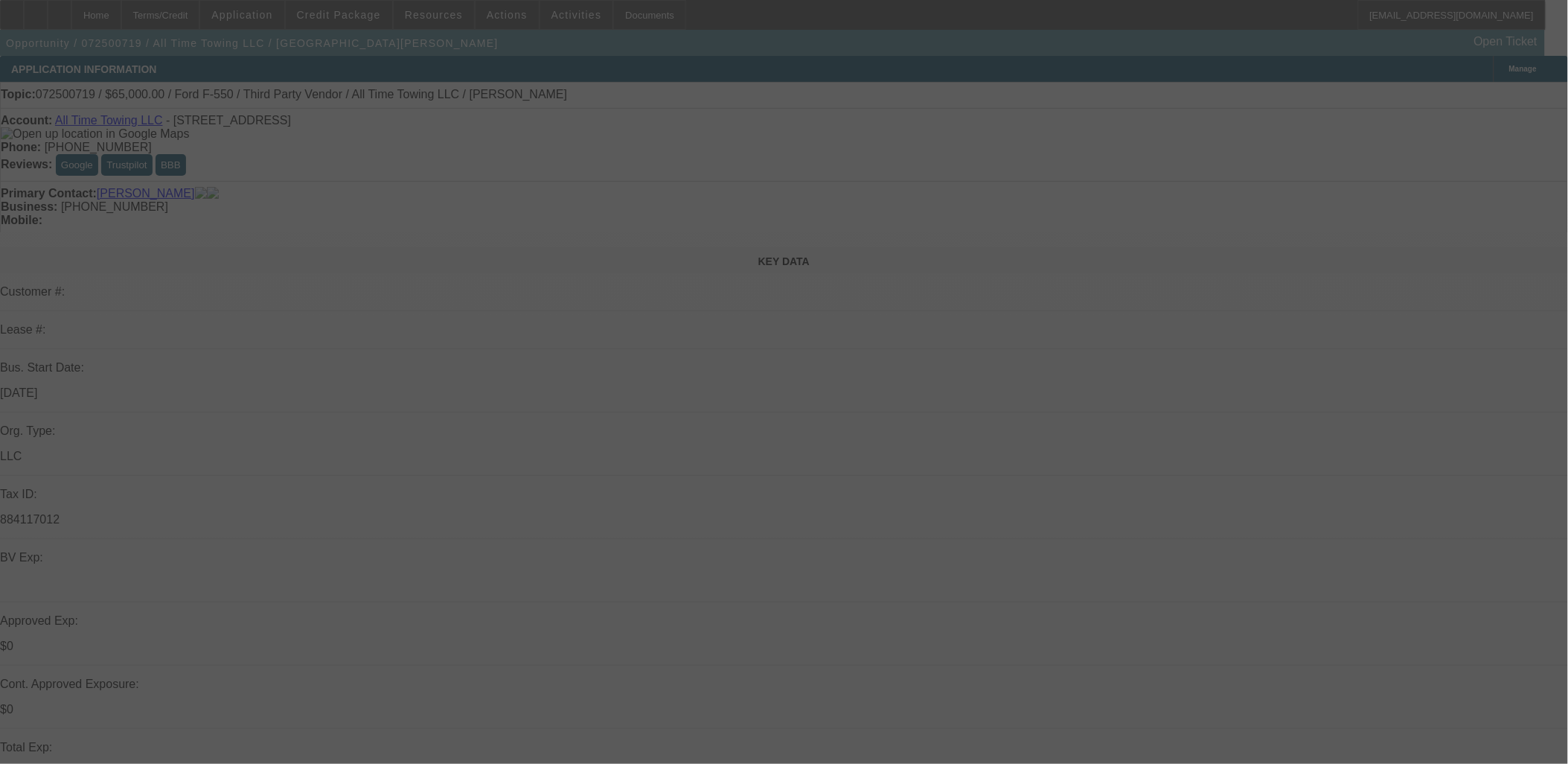
select select "0"
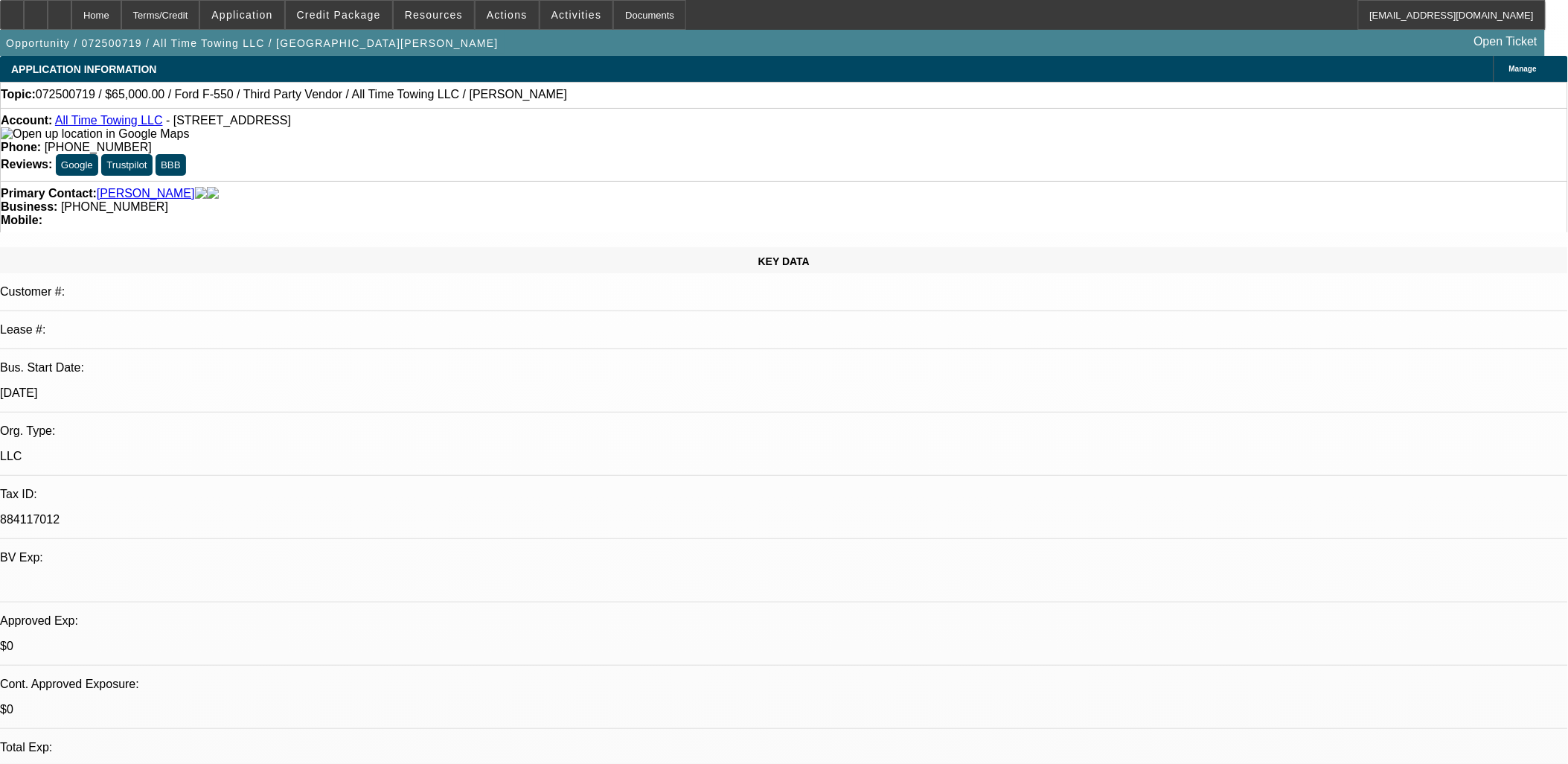
select select "1"
select select "3"
select select "6"
select select "1"
select select "3"
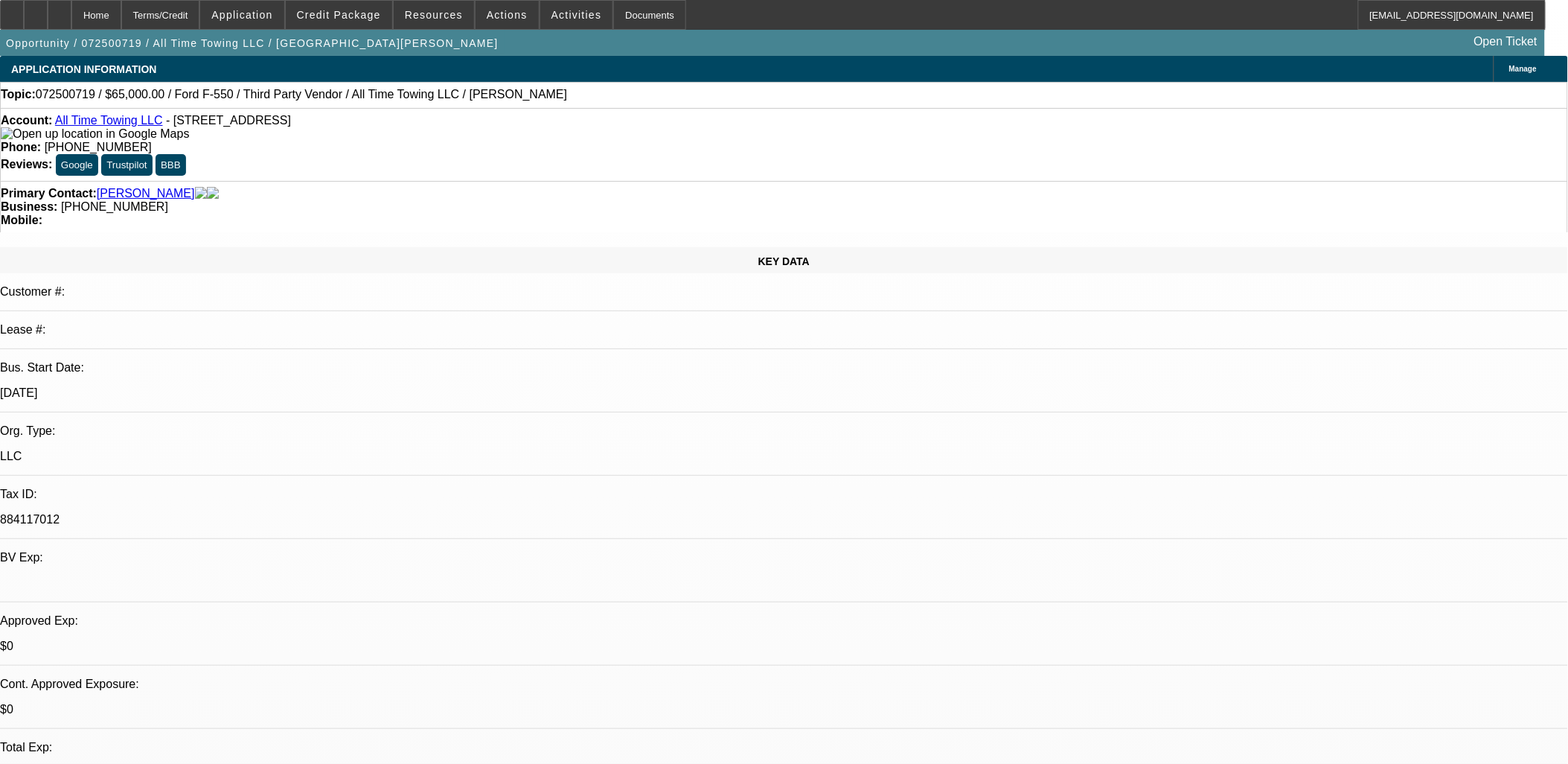
select select "6"
select select "1"
select select "3"
select select "6"
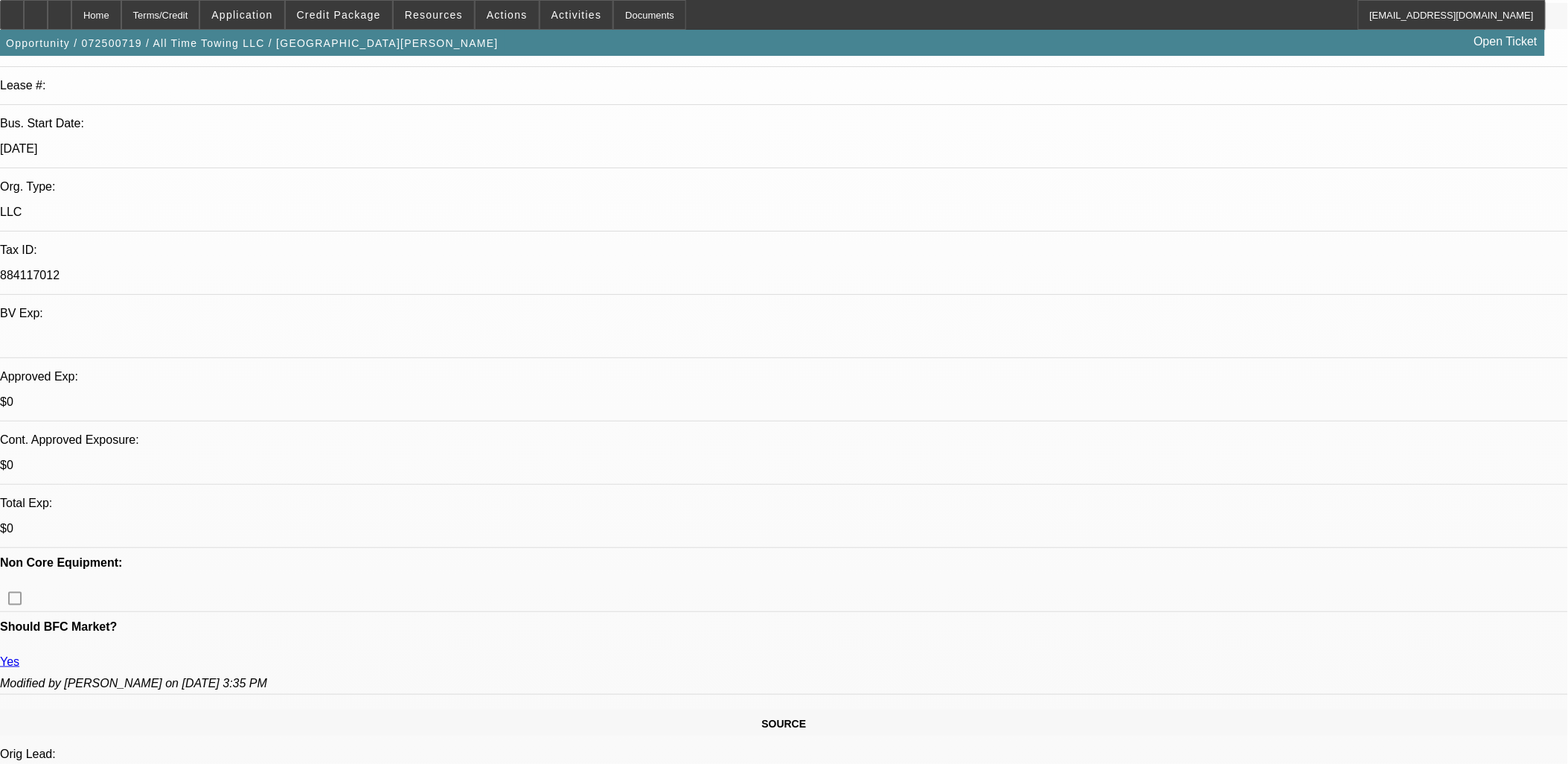
scroll to position [248, 0]
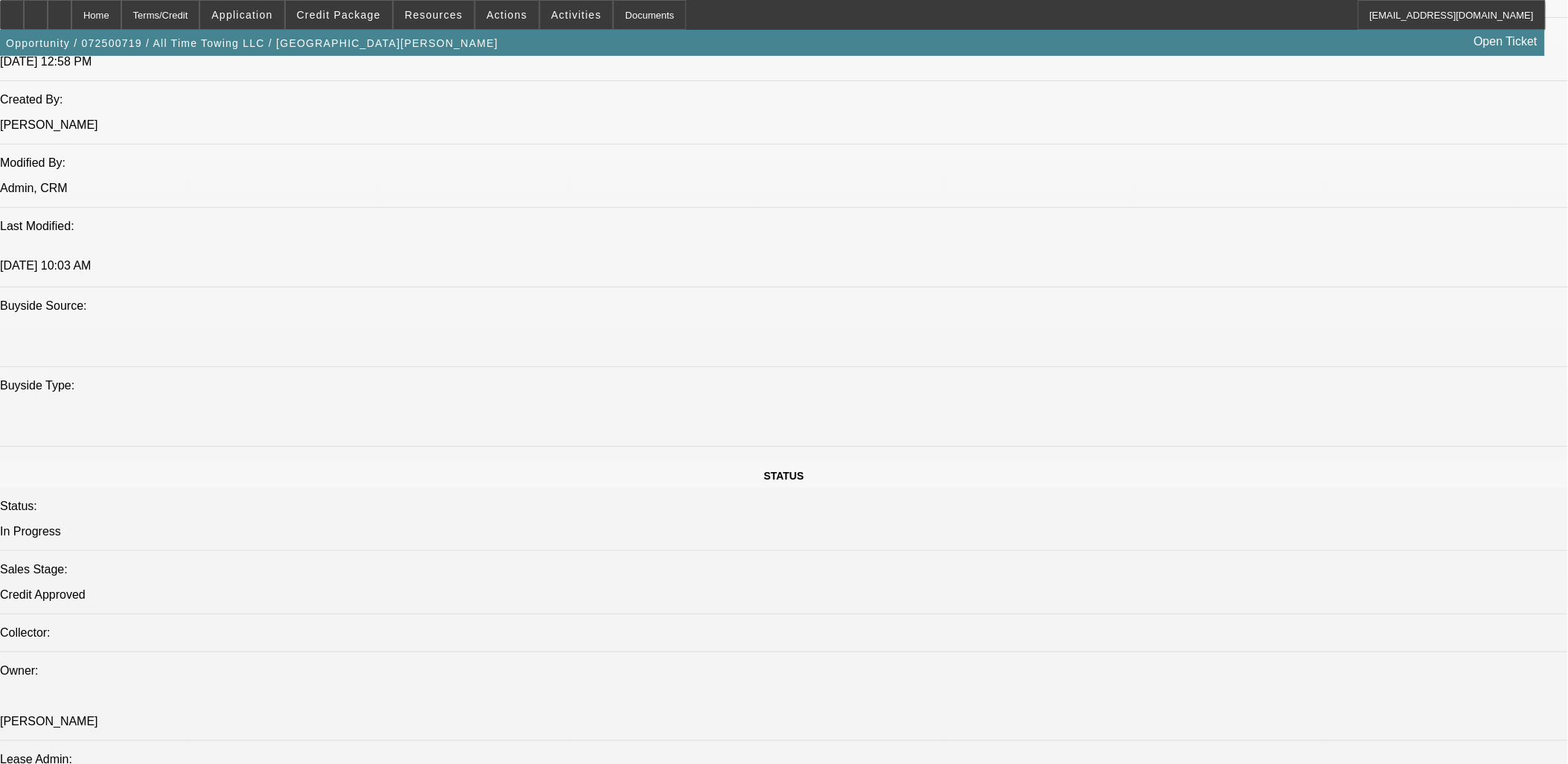
scroll to position [1240, 0]
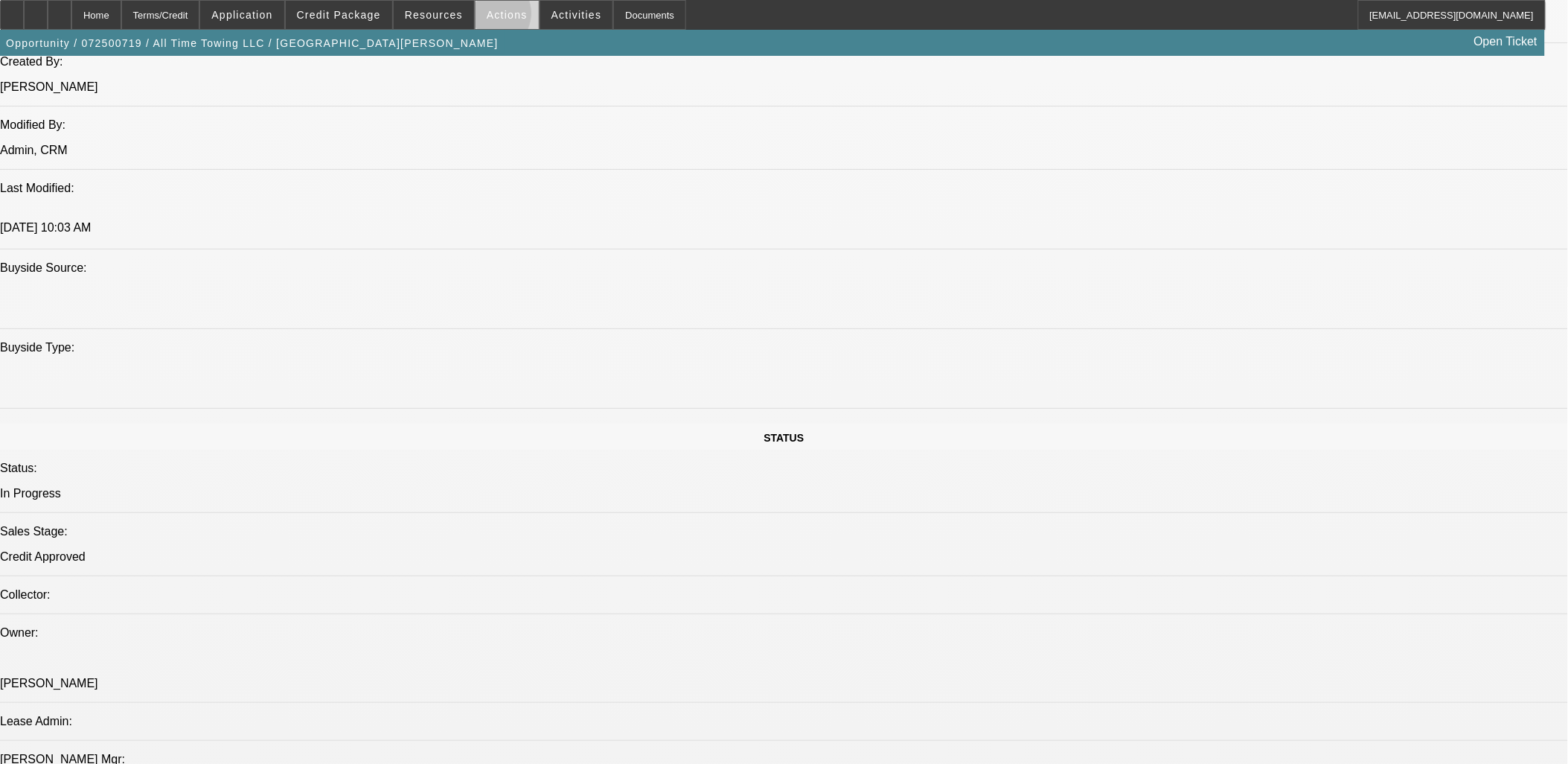
click at [487, 17] on span "Actions" at bounding box center [507, 15] width 41 height 12
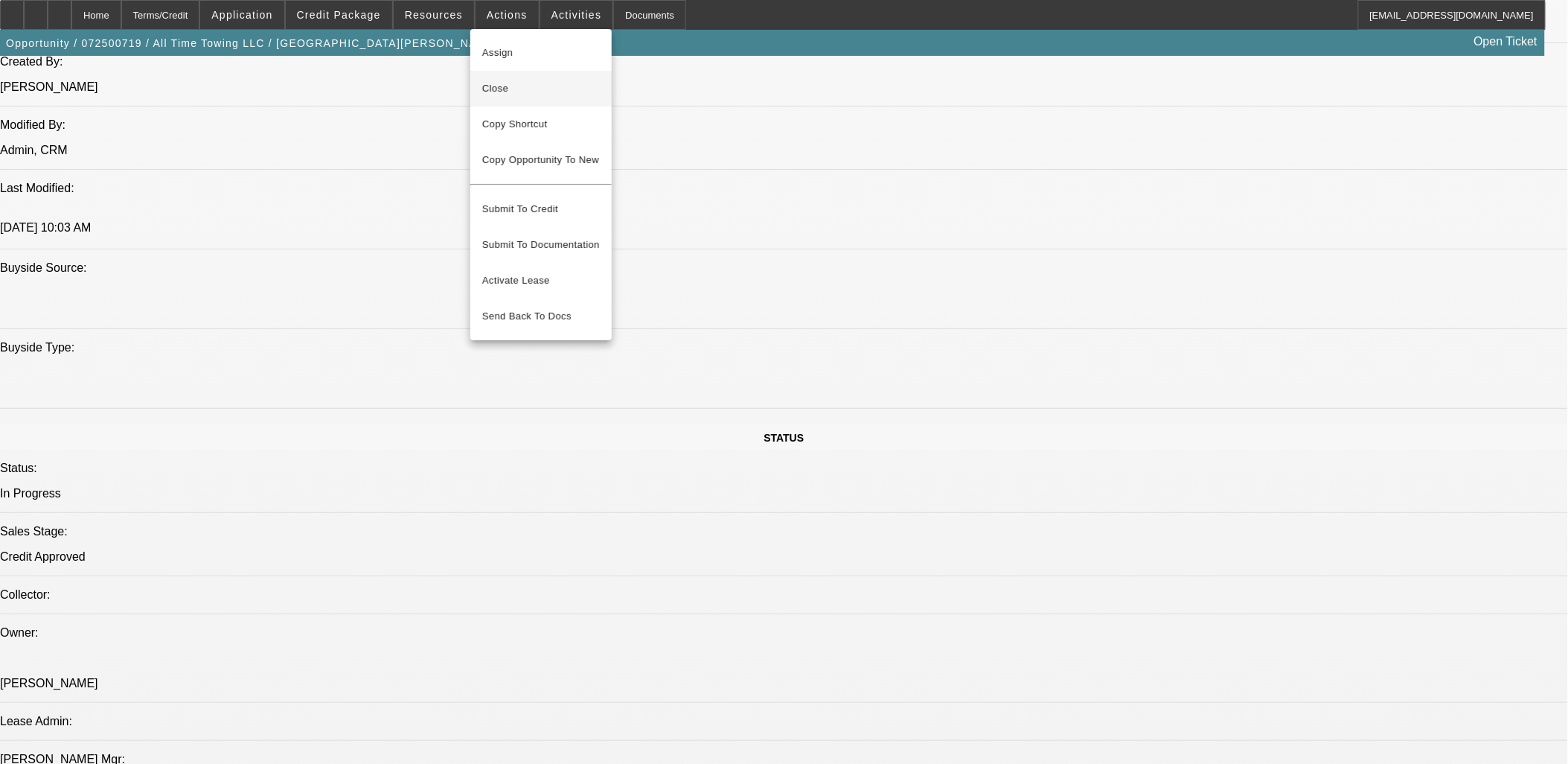
click at [513, 91] on span "Close" at bounding box center [541, 88] width 117 height 18
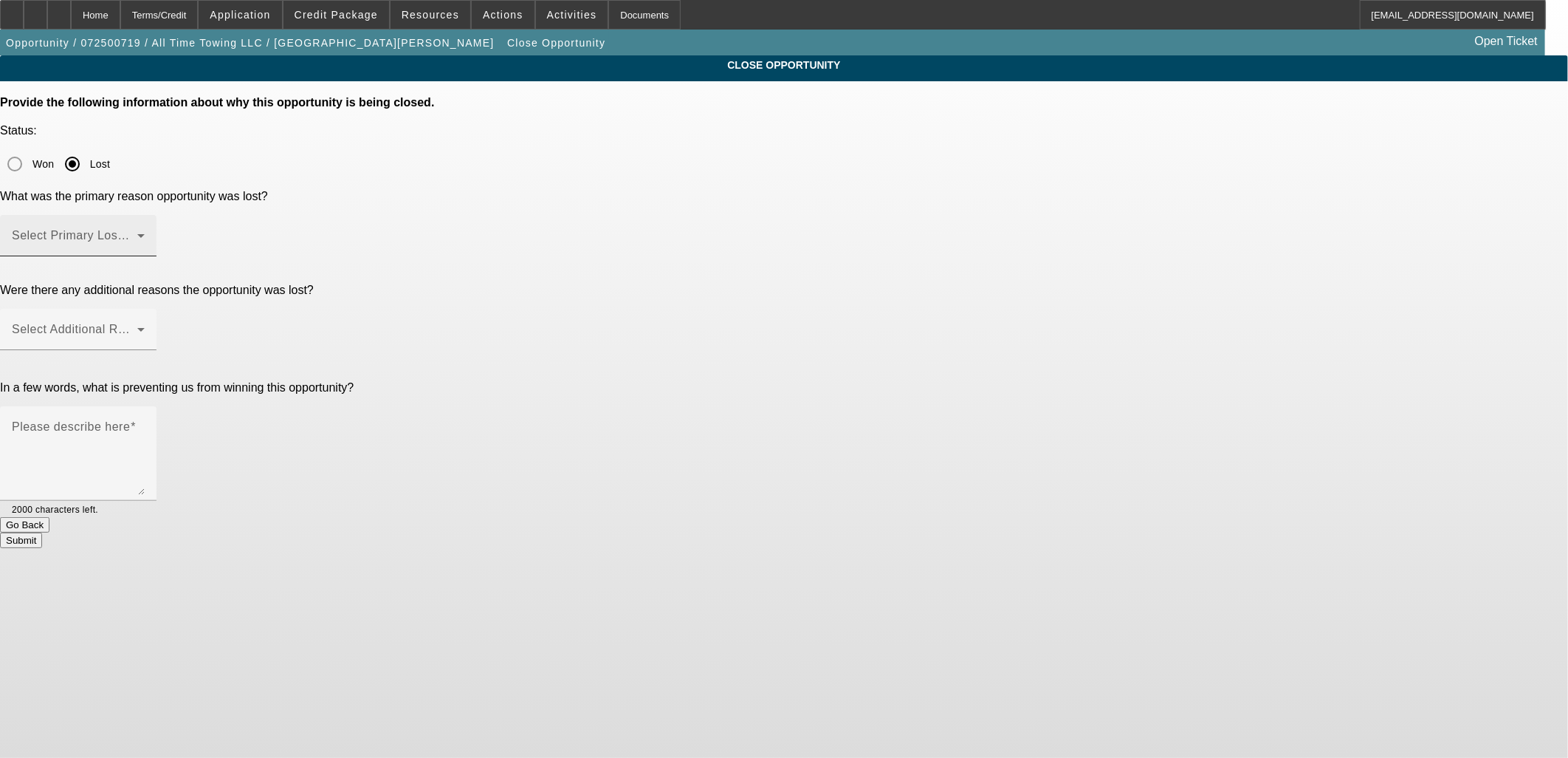
click at [167, 229] on mat-label "Select Primary Lost Reason" at bounding box center [90, 236] width 156 height 13
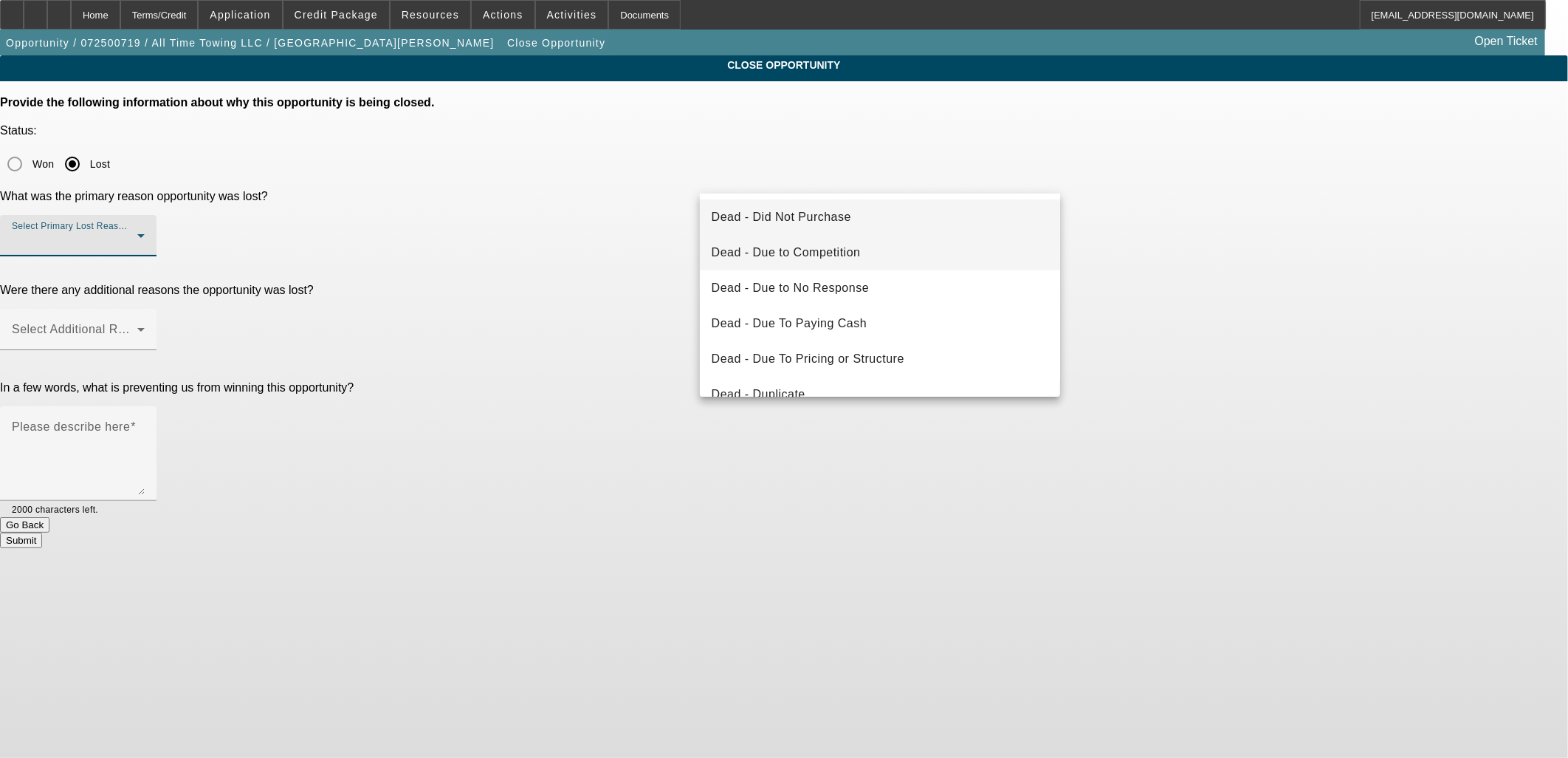
click at [829, 264] on mat-option "Dead - Due to Competition" at bounding box center [881, 252] width 361 height 35
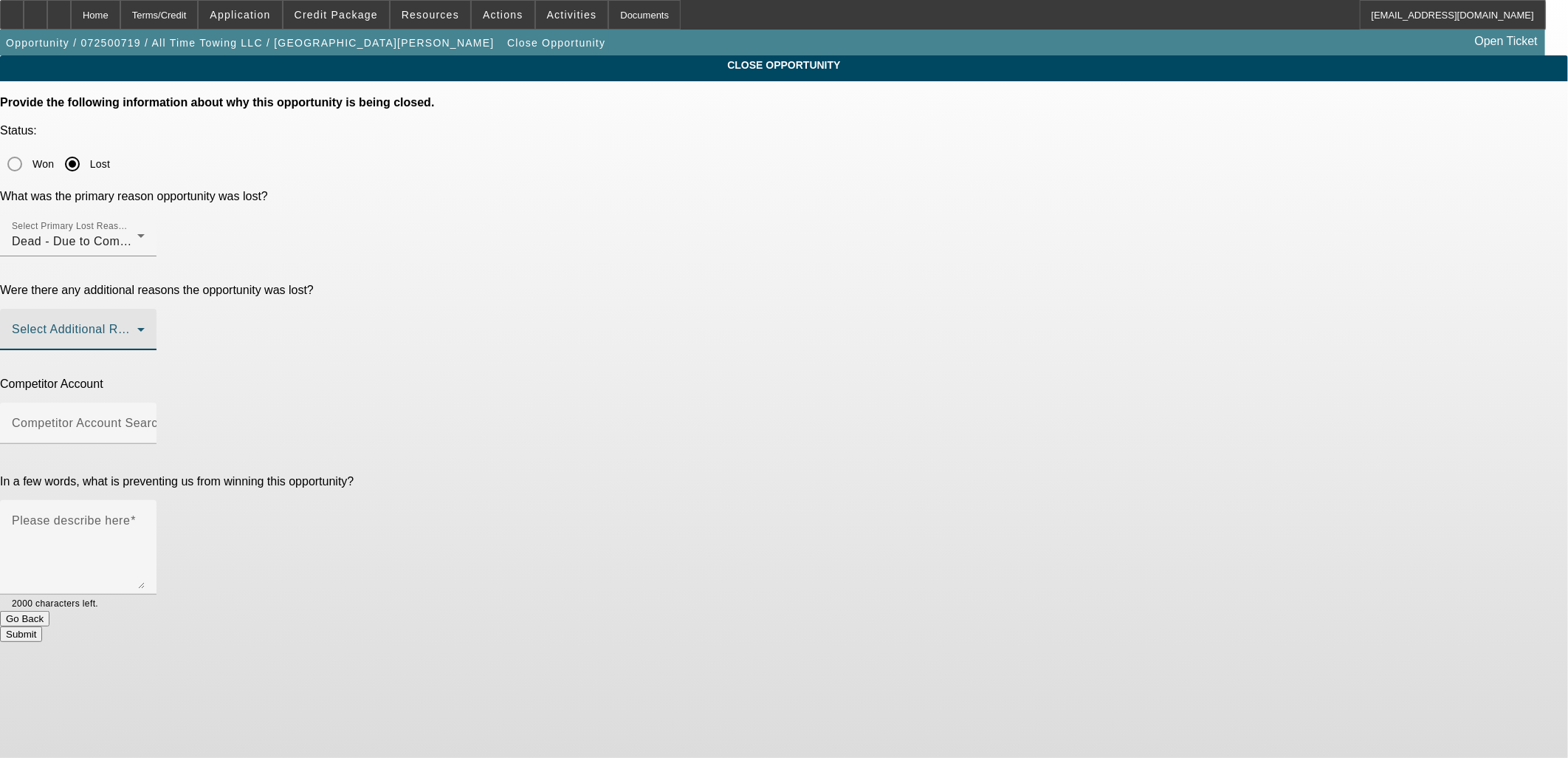
click at [138, 326] on span at bounding box center [75, 335] width 126 height 18
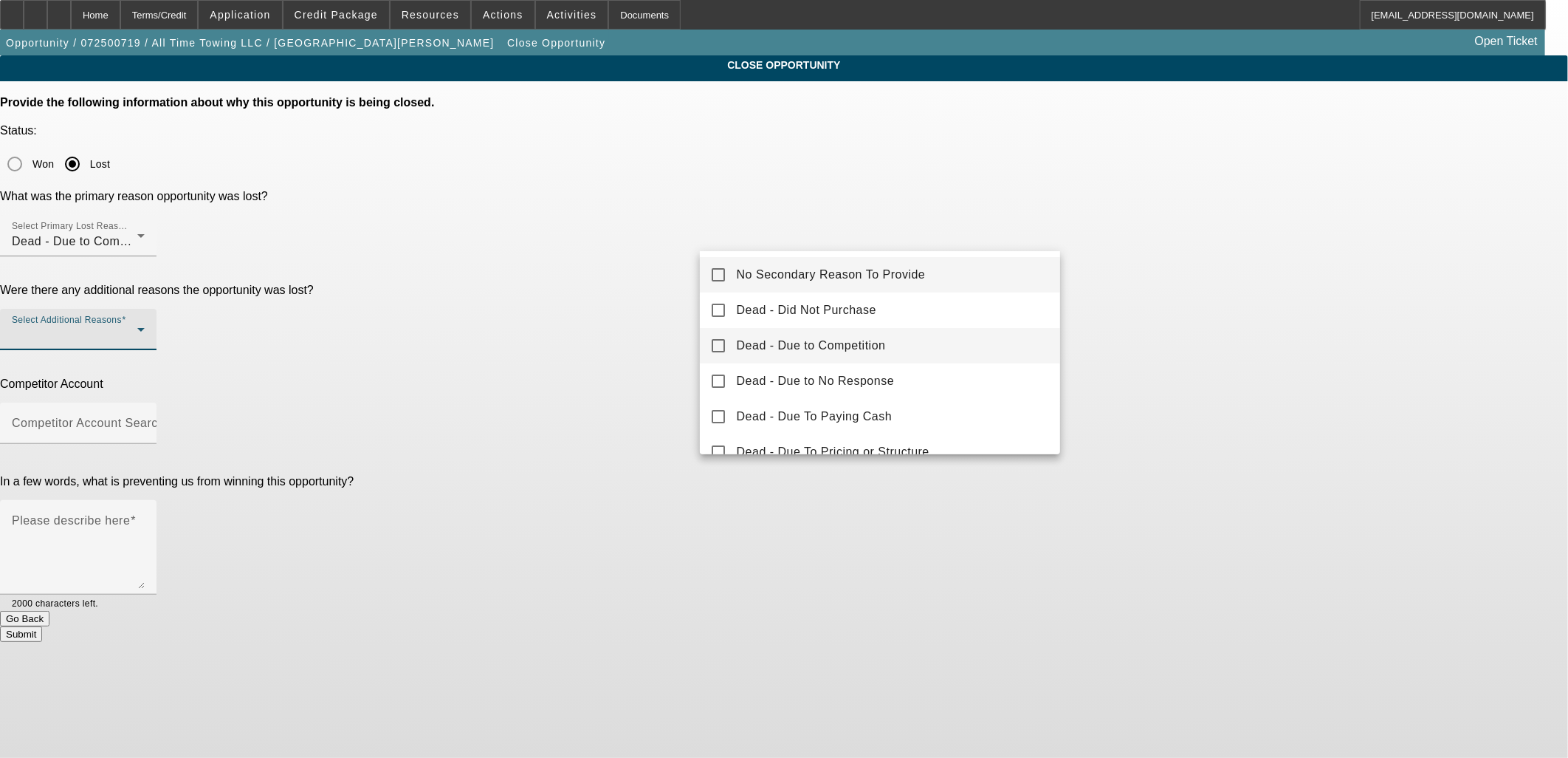
click at [861, 353] on span "Dead - Due to Competition" at bounding box center [810, 345] width 149 height 18
click at [523, 266] on div at bounding box center [784, 379] width 1568 height 758
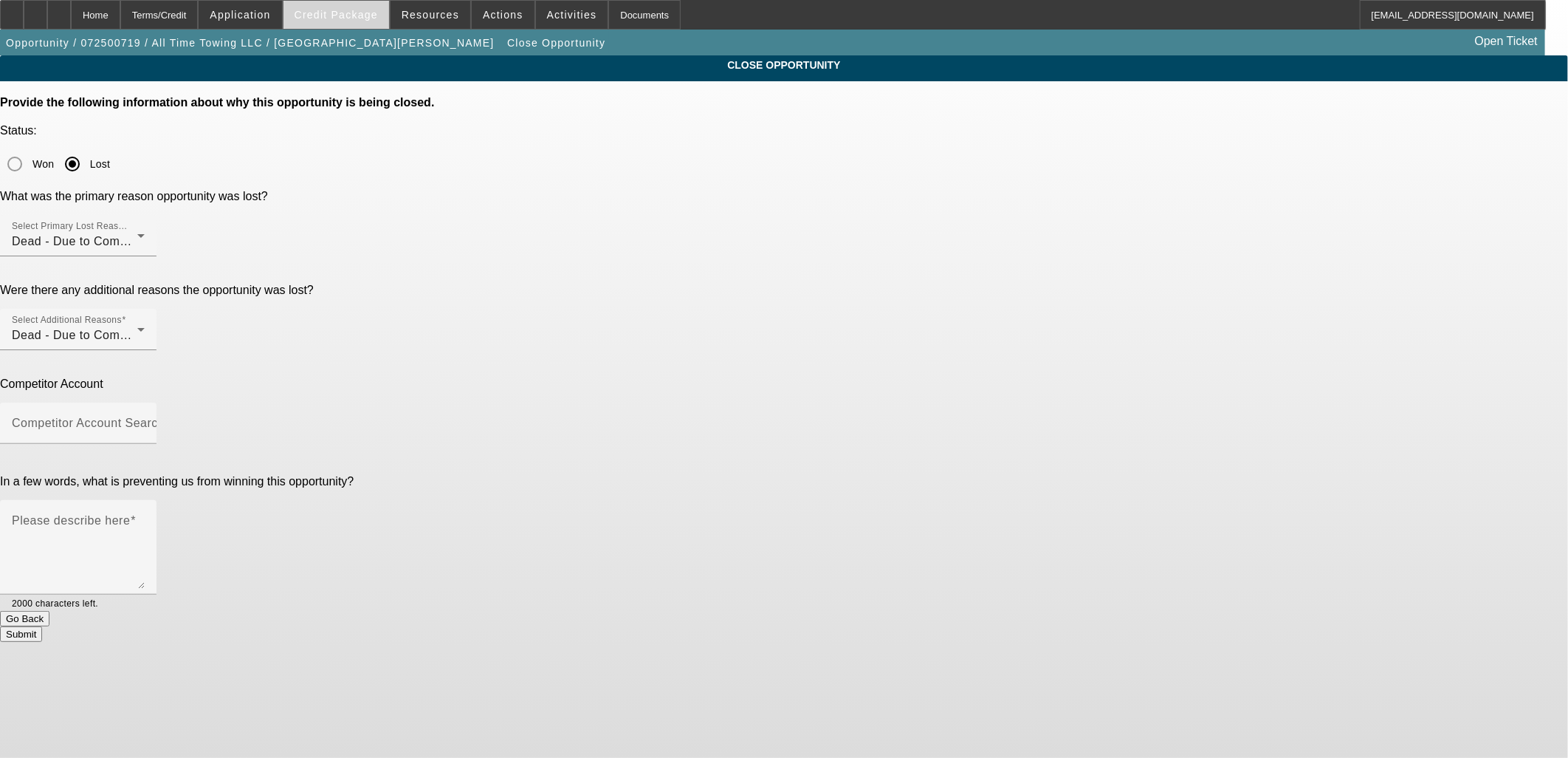
click at [350, 17] on span "Credit Package" at bounding box center [336, 15] width 83 height 12
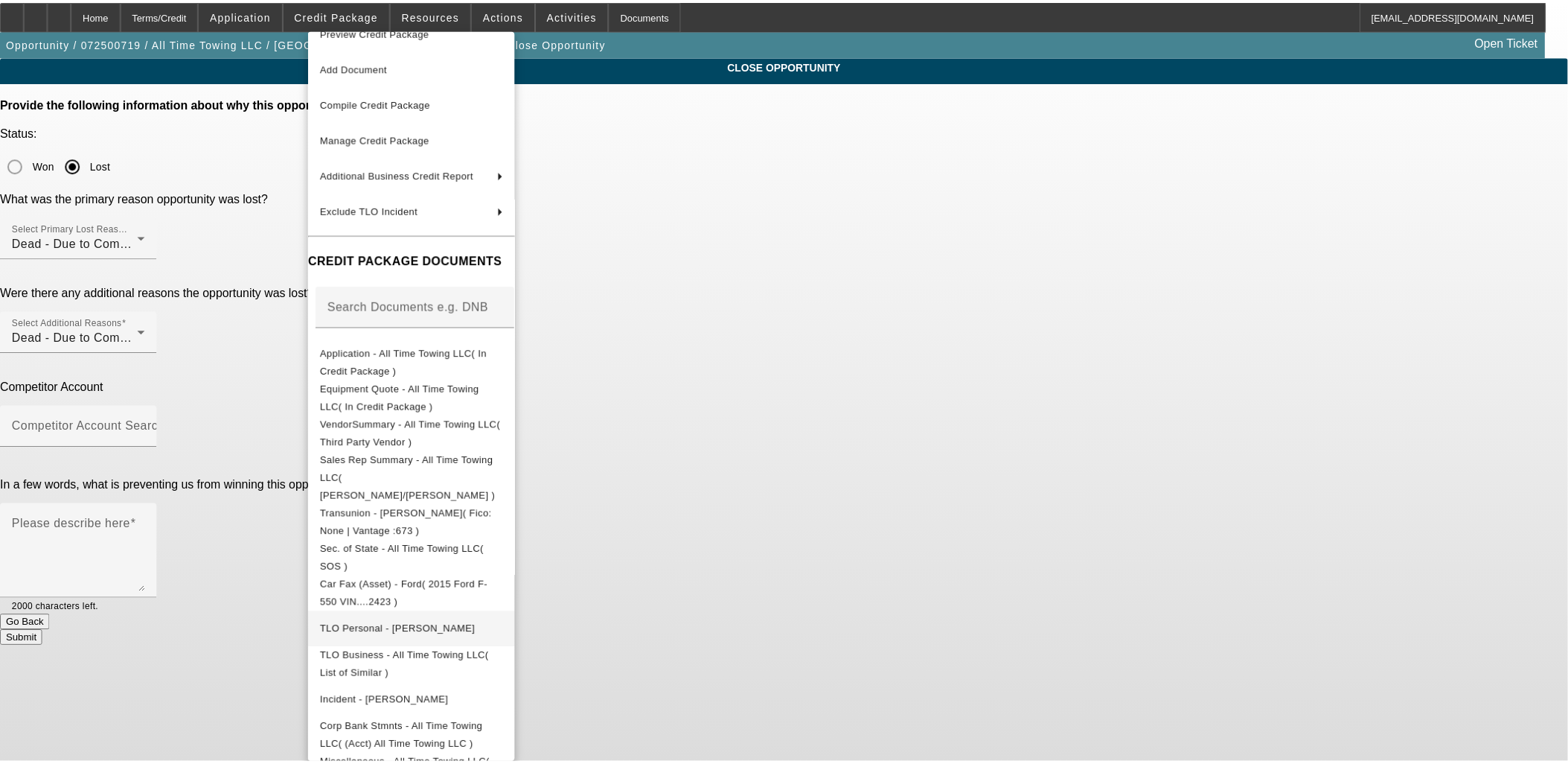
scroll to position [43, 0]
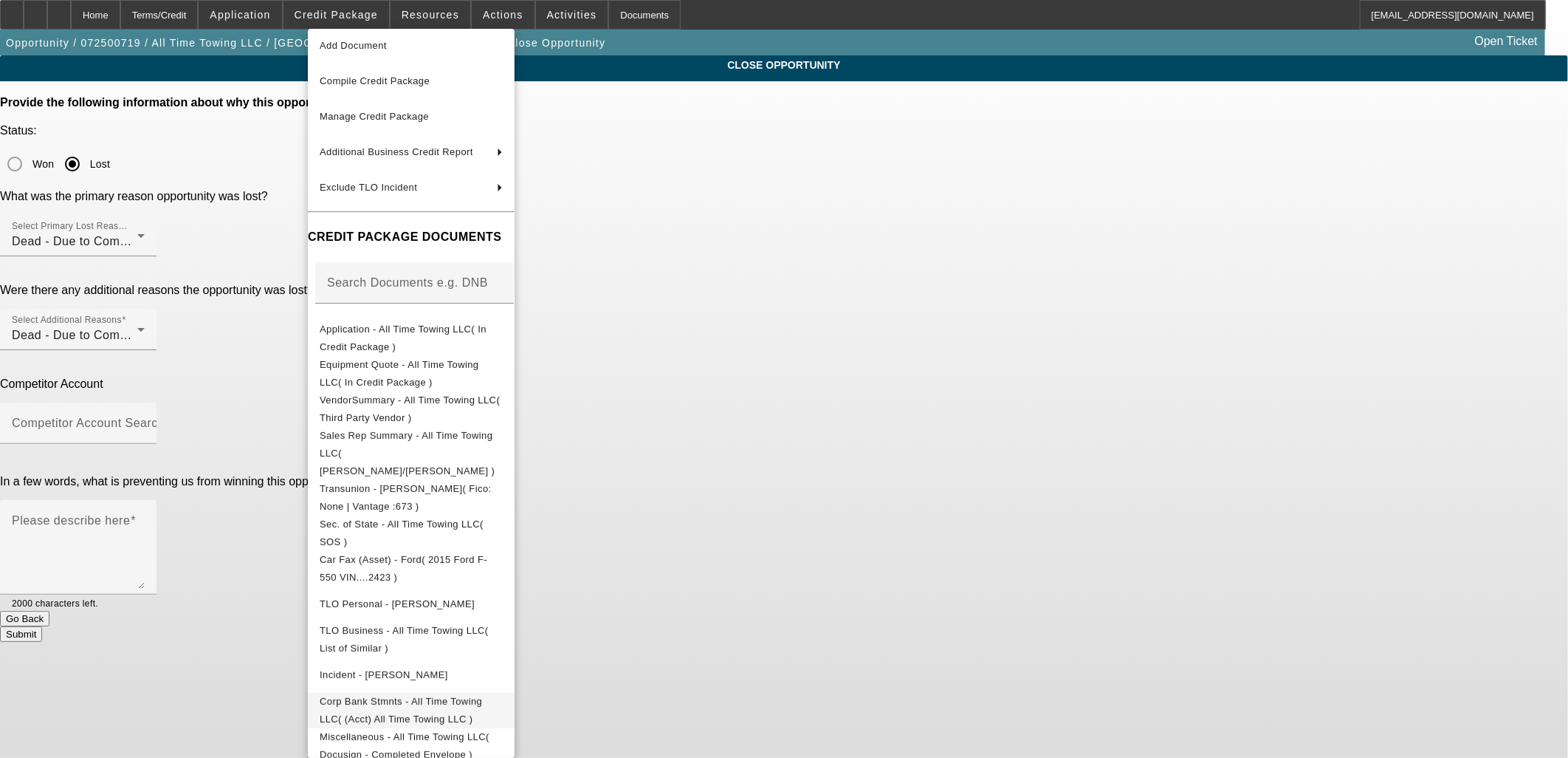
click at [434, 695] on span "Corp Bank Stmnts - All Time Towing LLC( (Acct) All Time Towing LLC )" at bounding box center [401, 709] width 163 height 29
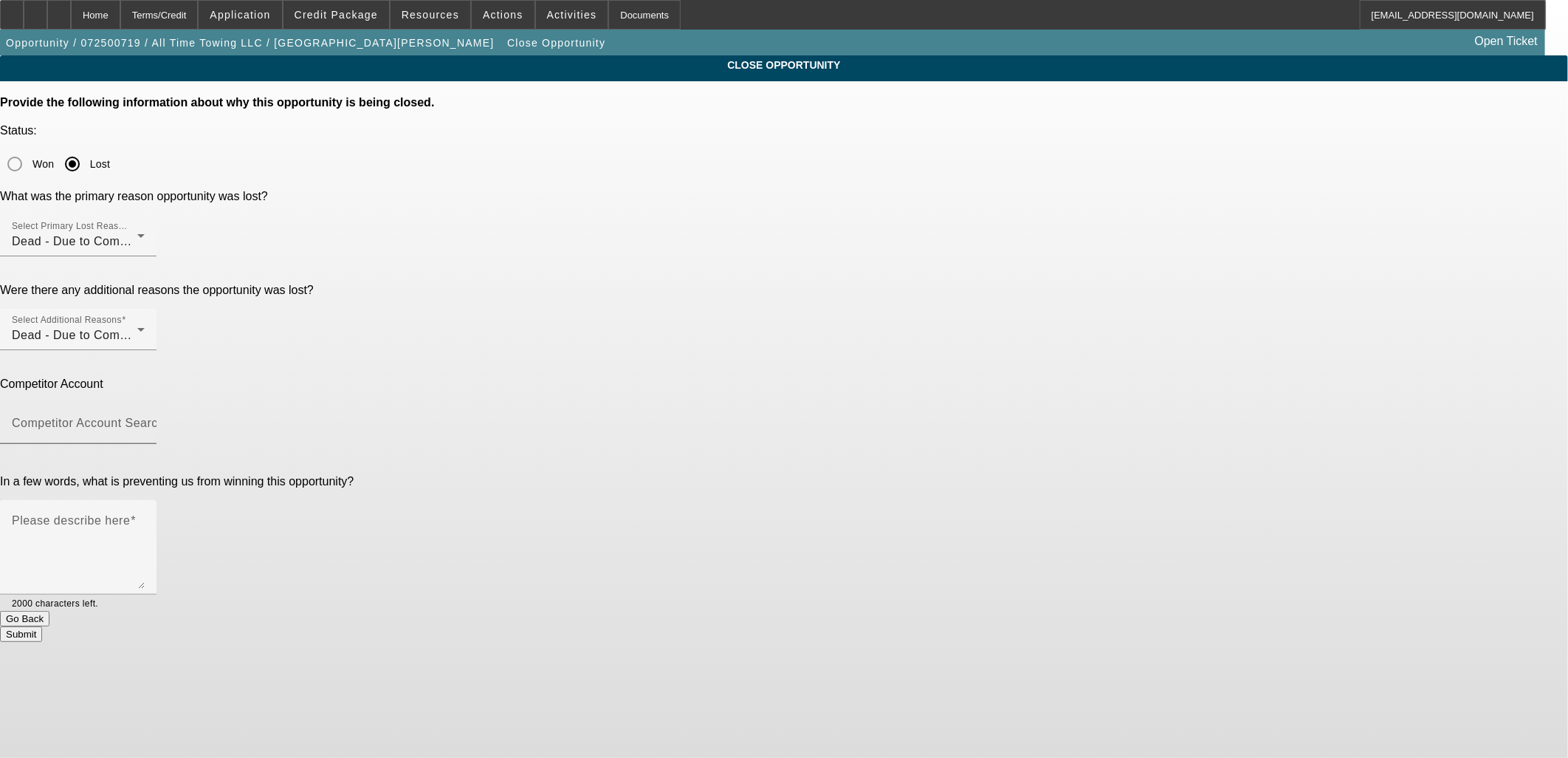
click at [145, 421] on input "Competitor Account Search" at bounding box center [79, 429] width 133 height 18
click at [733, 315] on mat-option "-- Other Competitor --" at bounding box center [881, 333] width 361 height 35
type input "-- Other Competitor --"
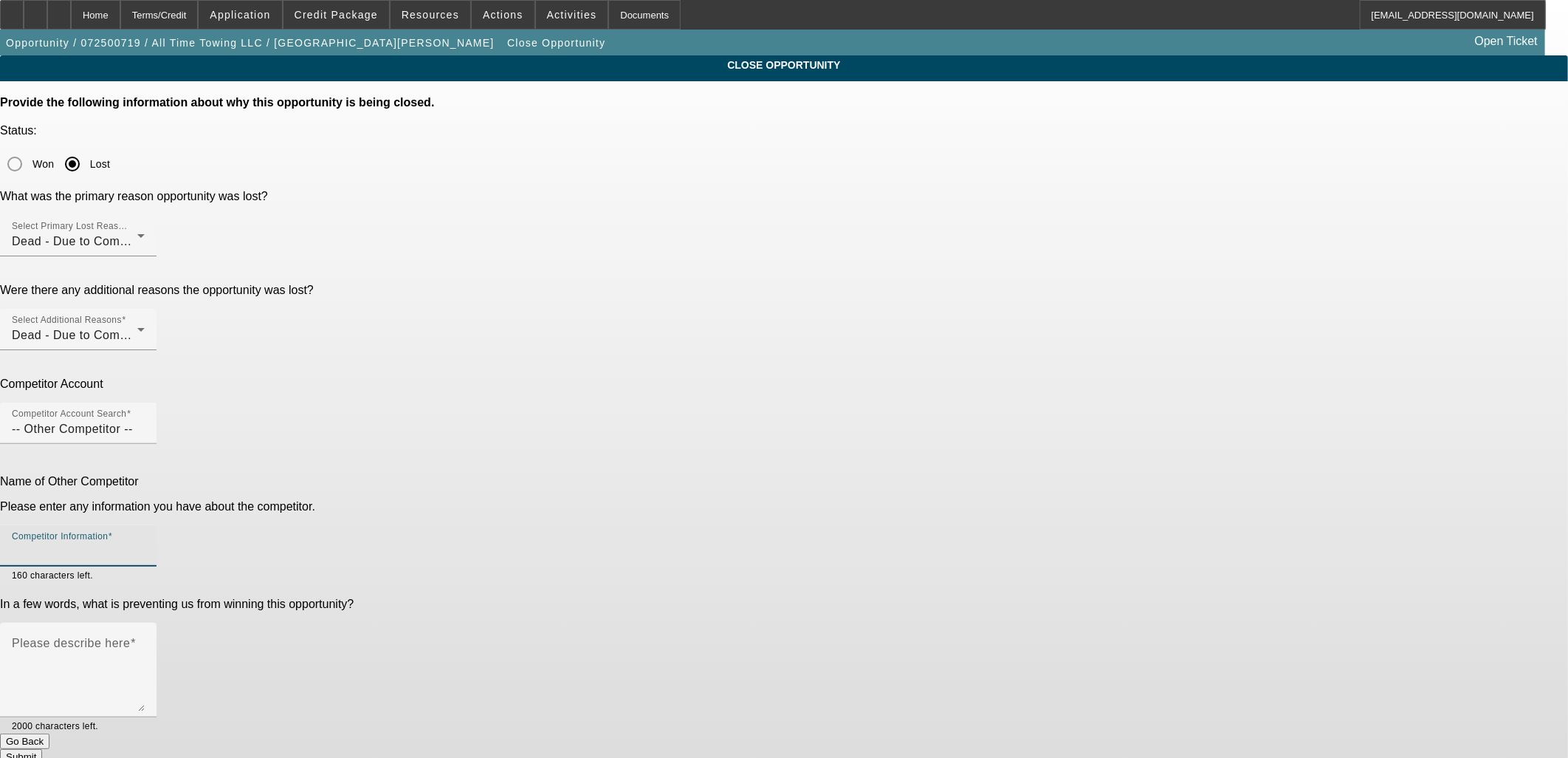
click at [145, 543] on input "Competitor Information" at bounding box center [79, 551] width 133 height 18
type input "C"
type input "Local credit union"
click at [145, 641] on textarea "Please describe here" at bounding box center [79, 676] width 133 height 71
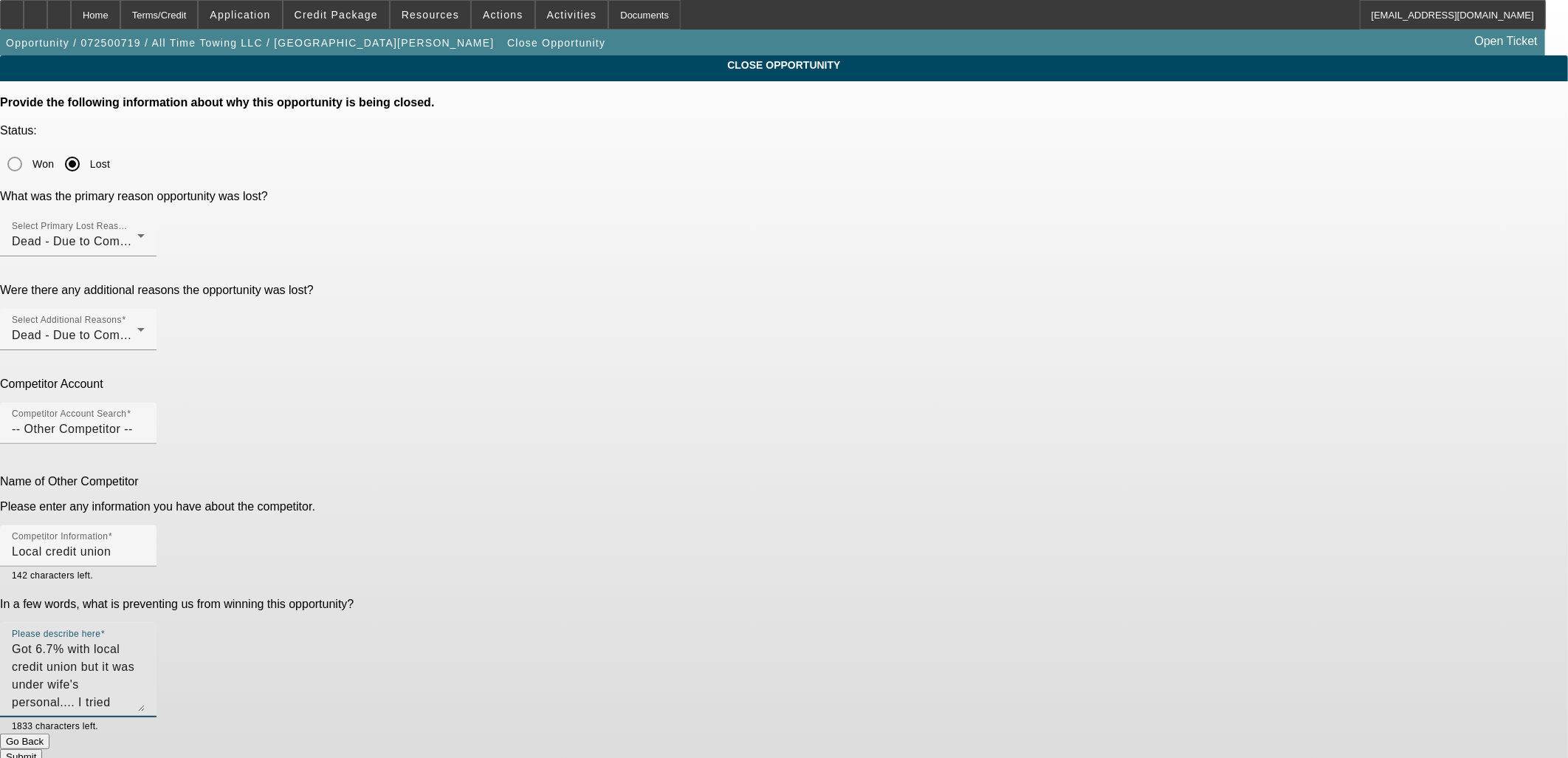
type textarea "Got 6.7% with local credit union but it was under wife's personal.... I tried p…"
click at [43, 749] on button "Submit" at bounding box center [21, 756] width 43 height 16
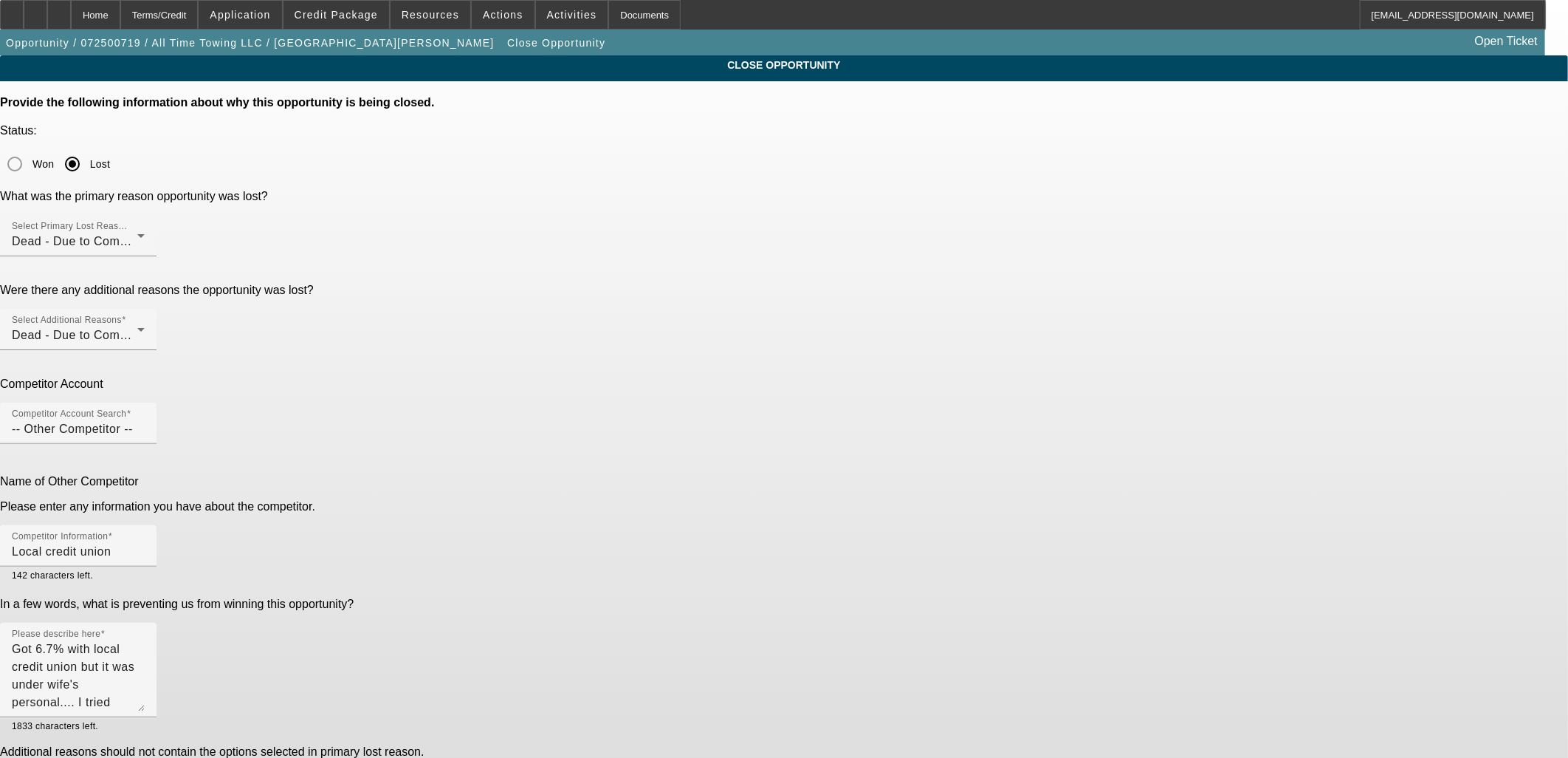
click at [145, 717] on div at bounding box center [121, 726] width 46 height 17
click at [145, 641] on textarea "Got 6.7% with local credit union but it was under wife's personal.... I tried p…" at bounding box center [79, 676] width 133 height 71
click at [161, 329] on span "Dead - Due to Competition" at bounding box center [86, 336] width 149 height 13
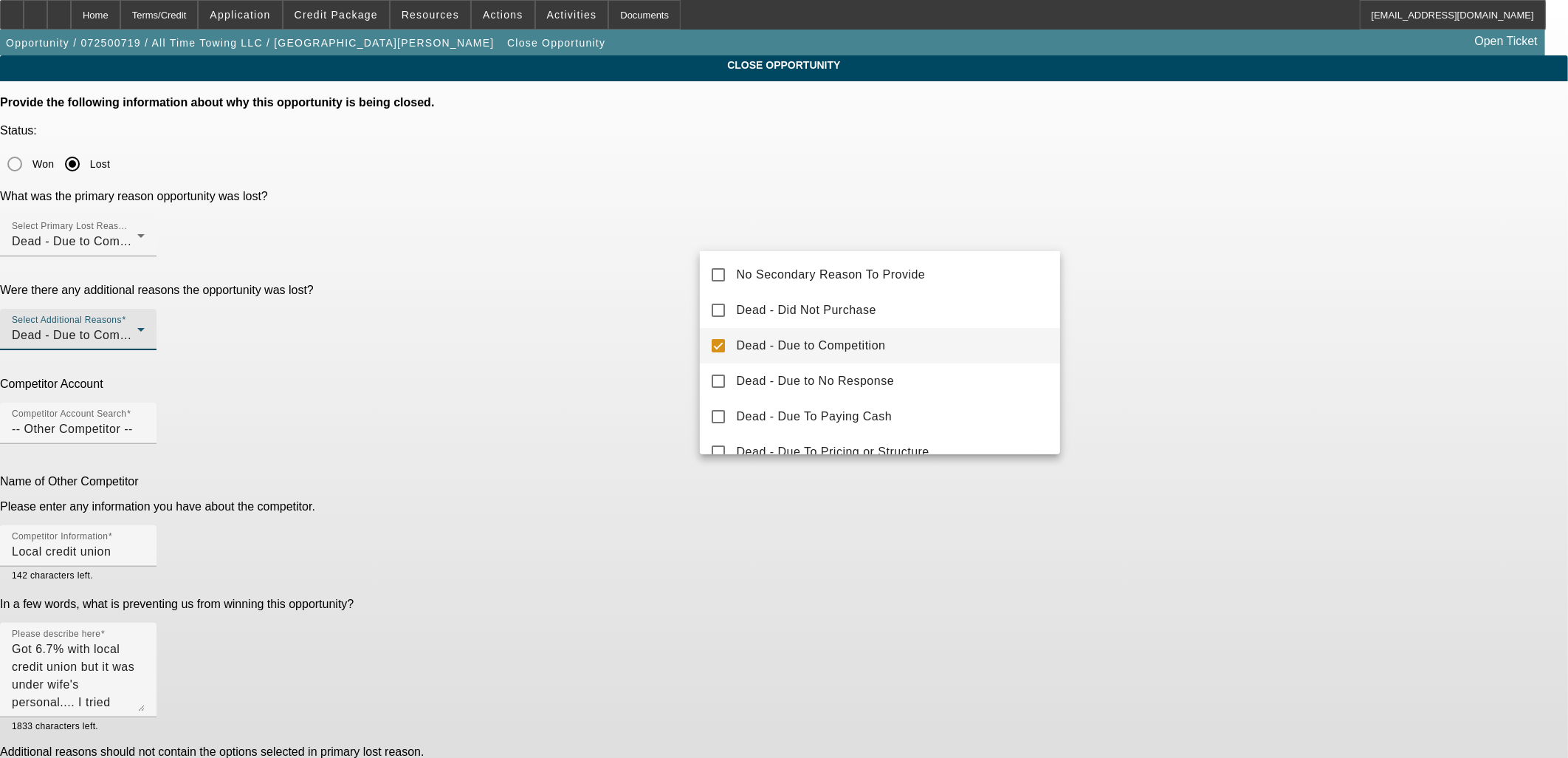
click at [759, 329] on mat-option "Dead - Due to Competition" at bounding box center [881, 346] width 361 height 35
click at [759, 281] on span "No Secondary Reason To Provide" at bounding box center [831, 275] width 189 height 18
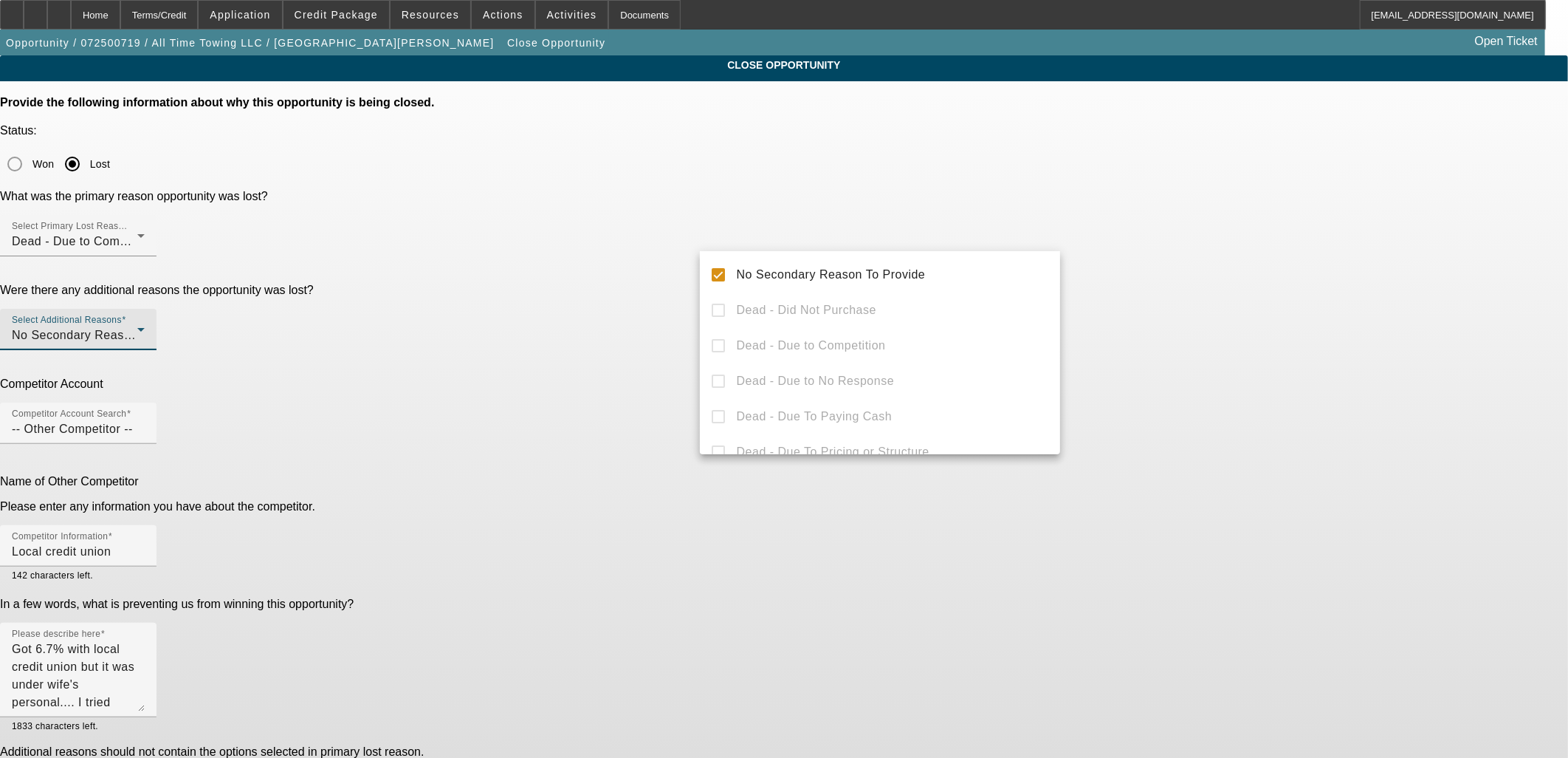
click at [635, 281] on div at bounding box center [784, 379] width 1568 height 758
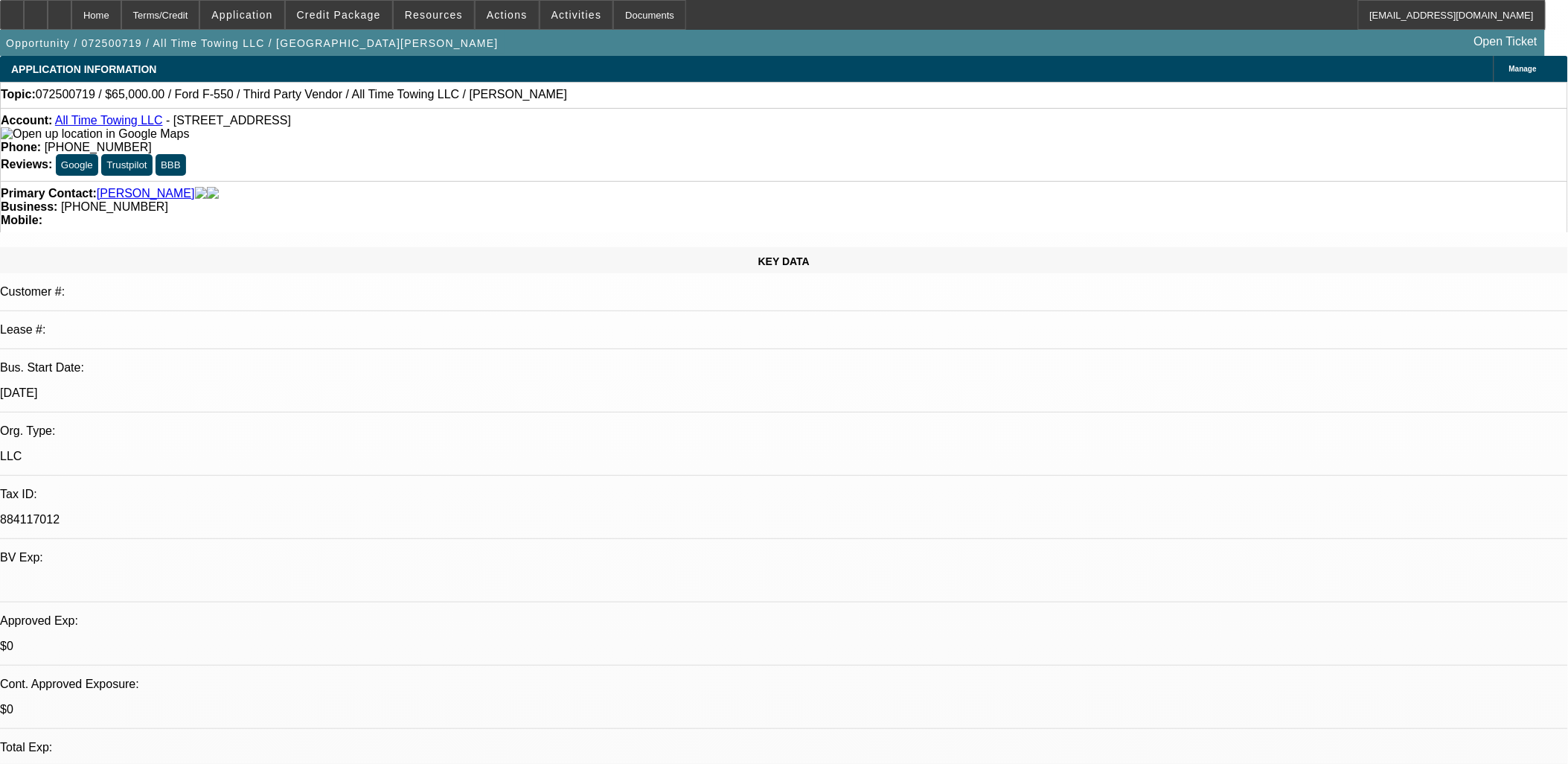
select select "0"
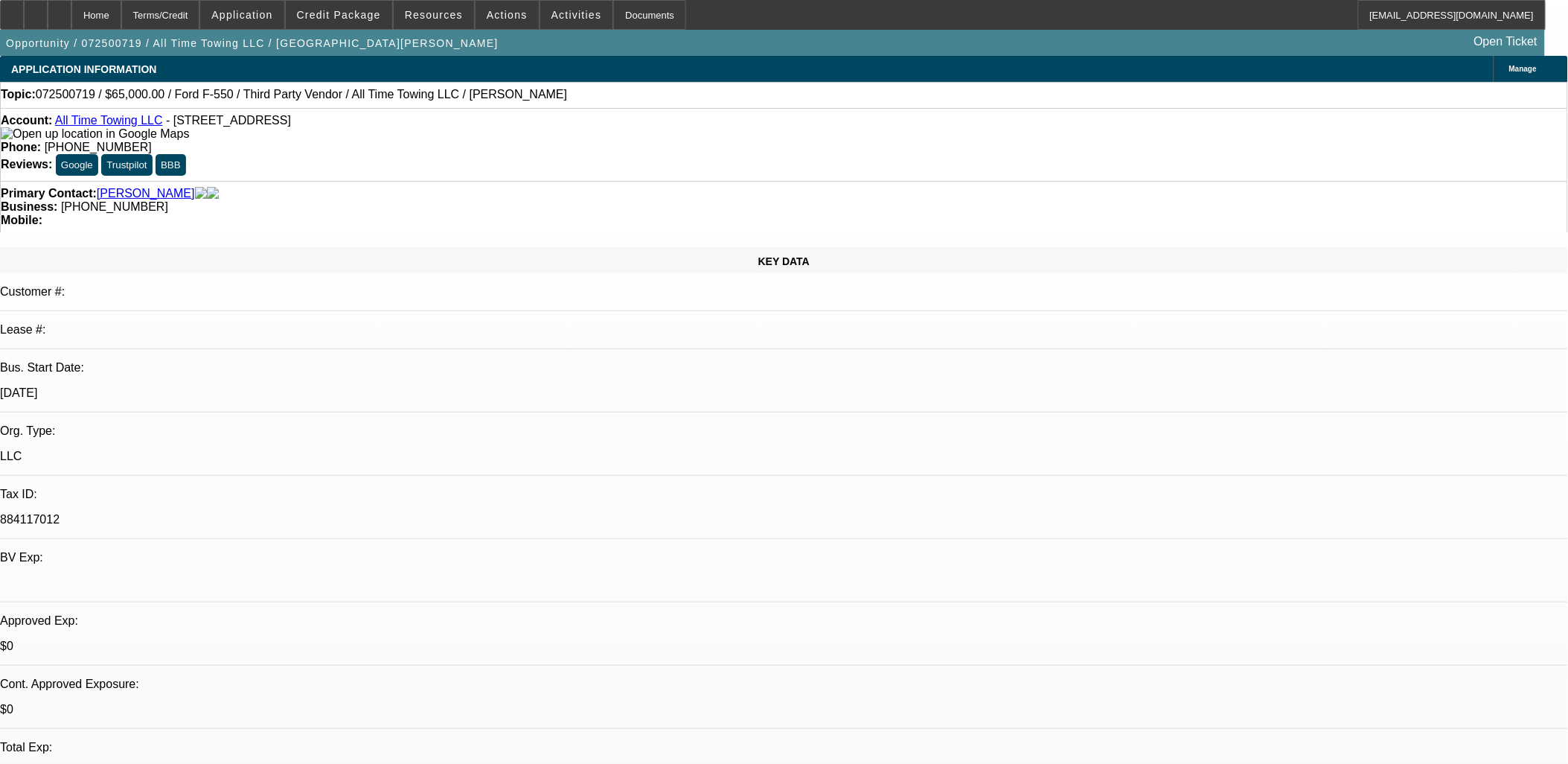
select select "0"
select select "1"
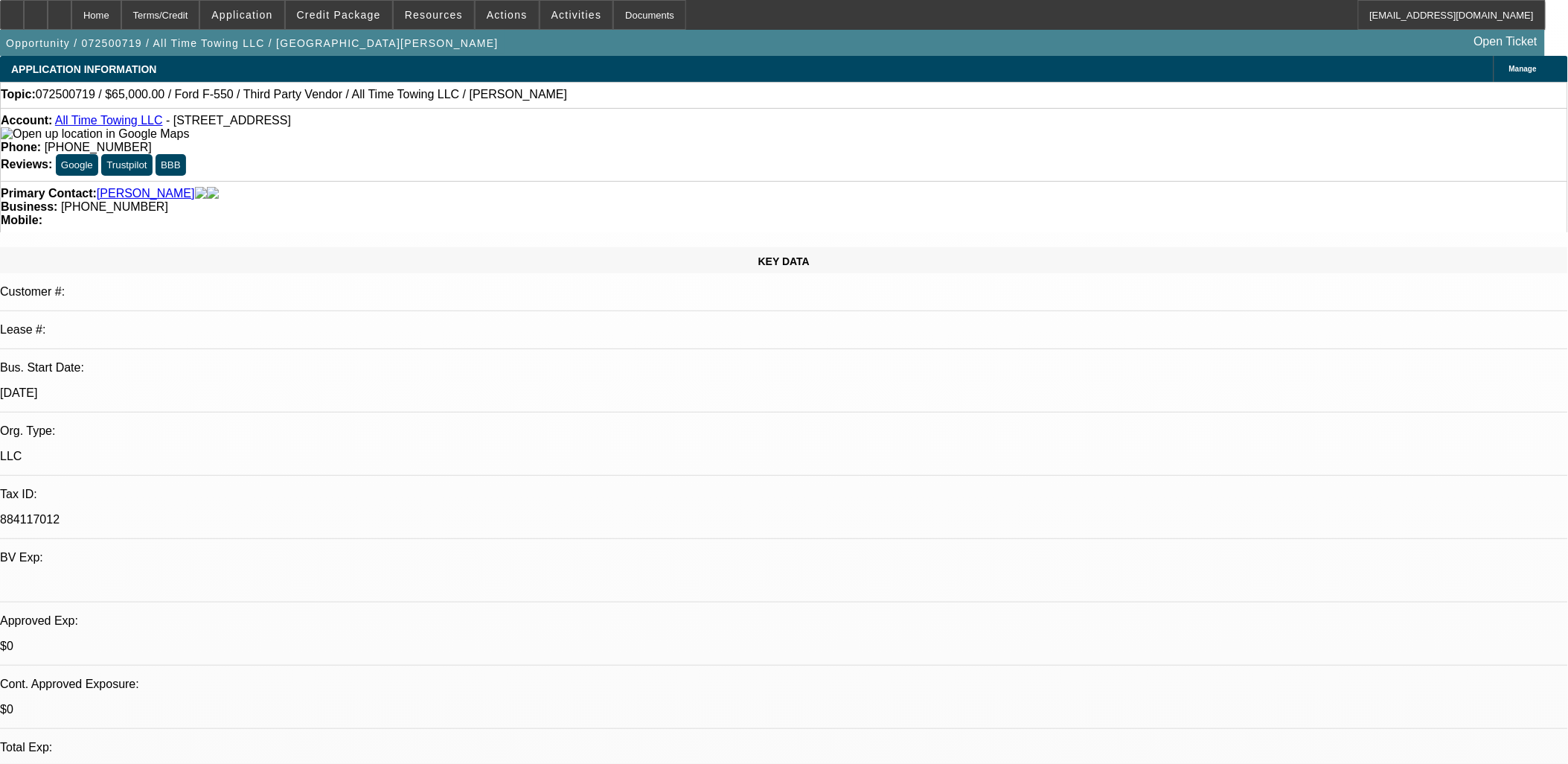
select select "3"
select select "6"
select select "1"
select select "3"
select select "6"
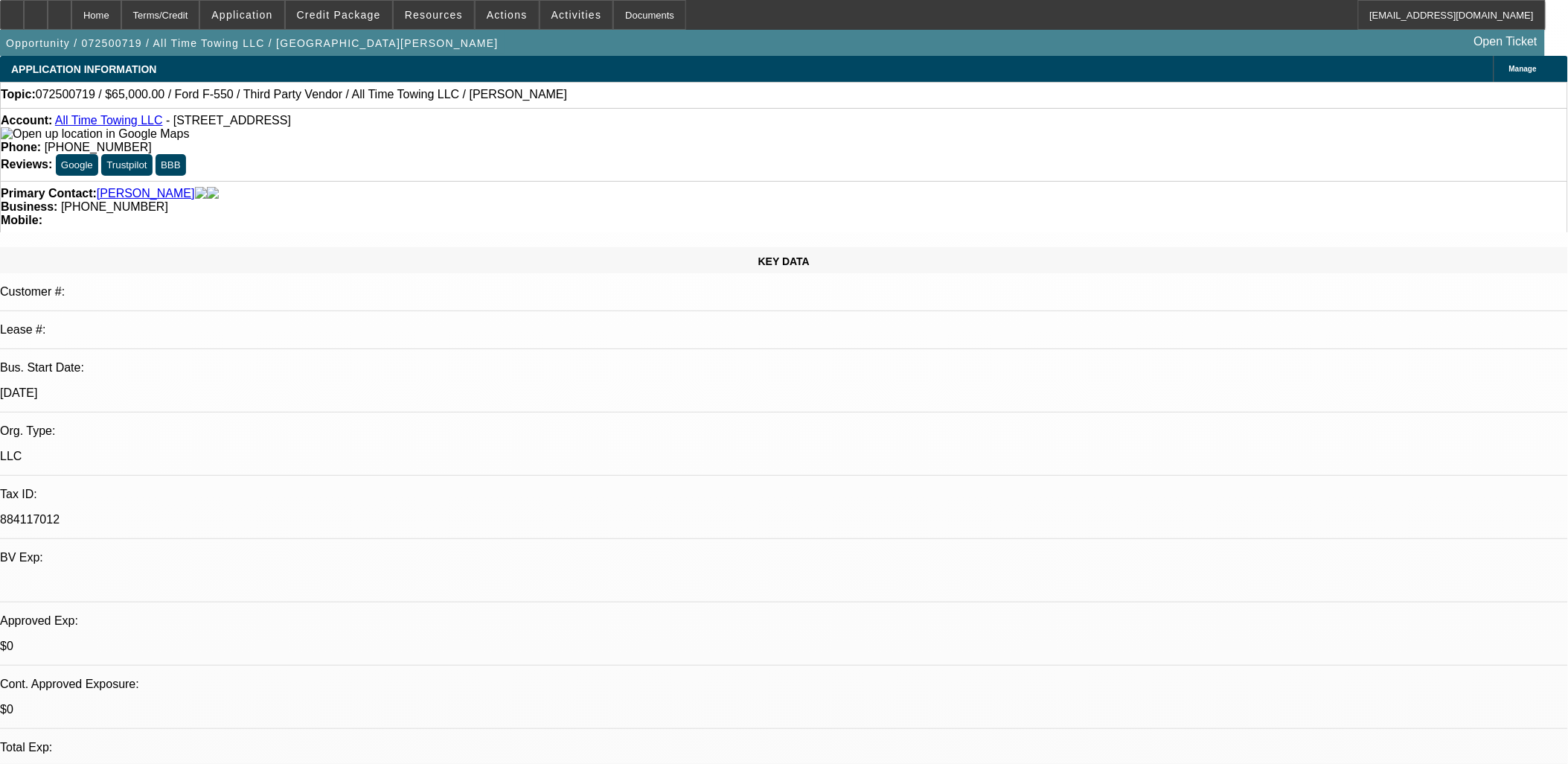
select select "1"
select select "3"
select select "6"
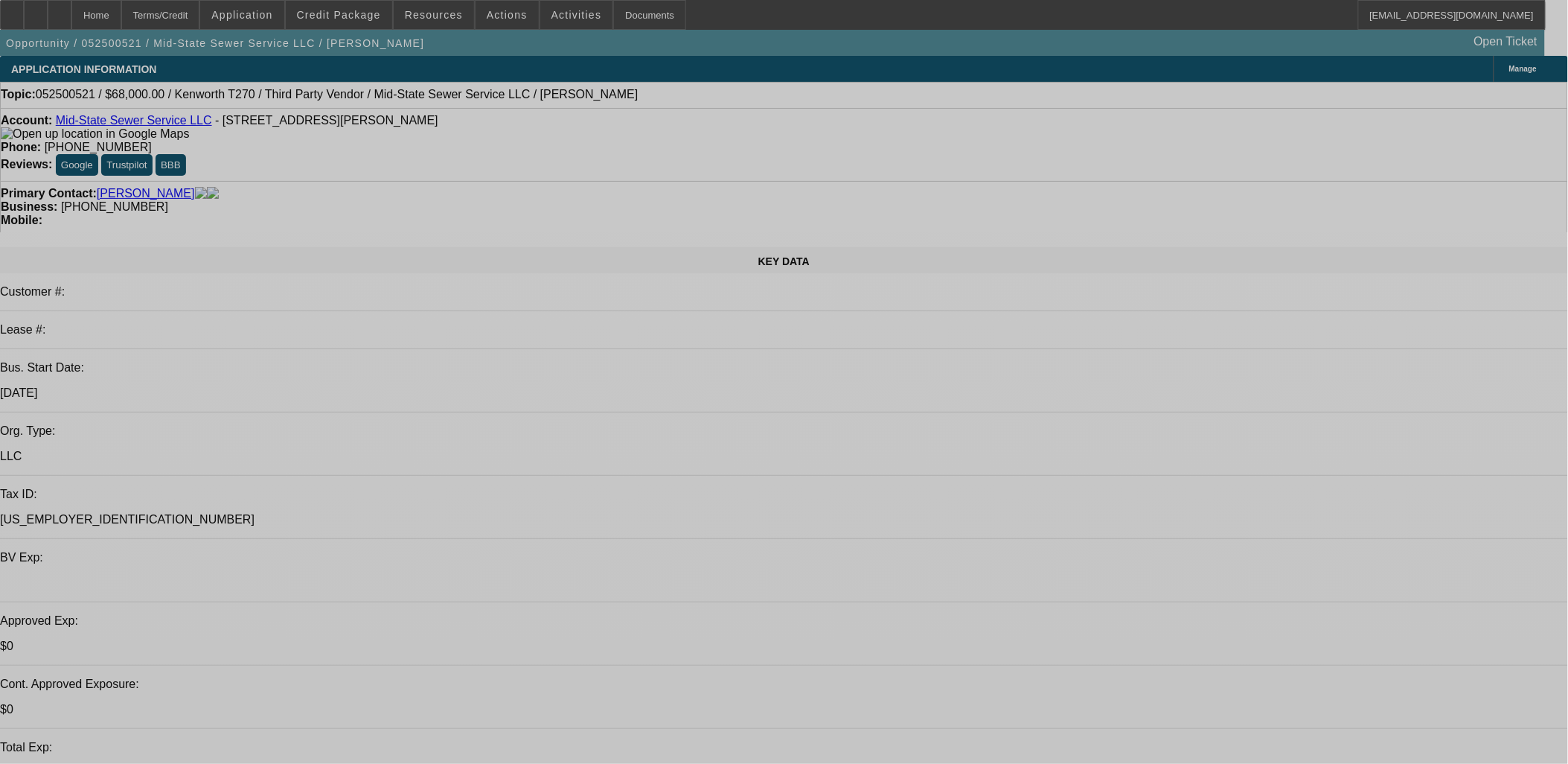
select select "0"
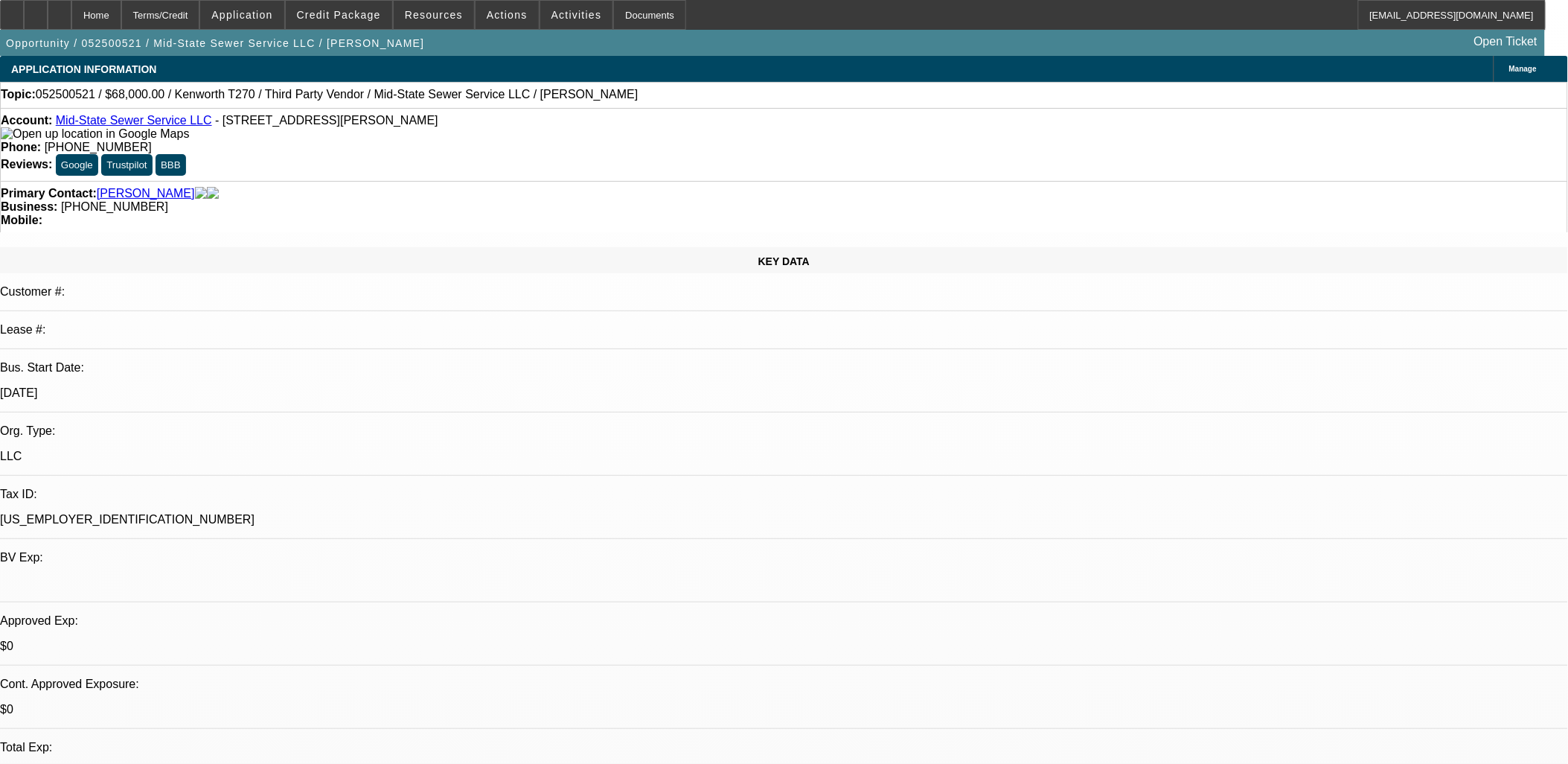
select select "2"
select select "0.1"
select select "0"
select select "2"
select select "0.1"
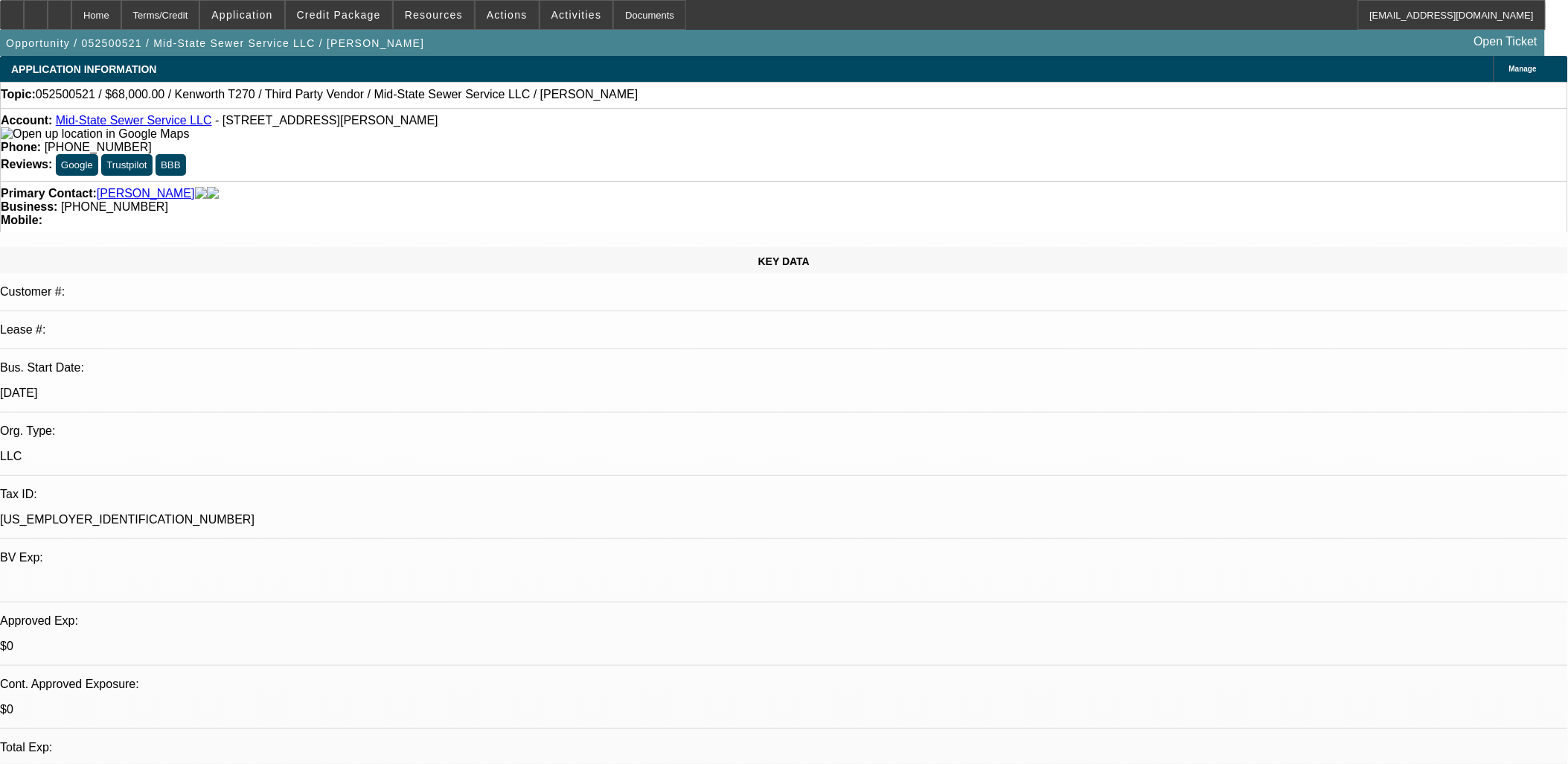
select select "0"
select select "2"
select select "0.1"
select select "0"
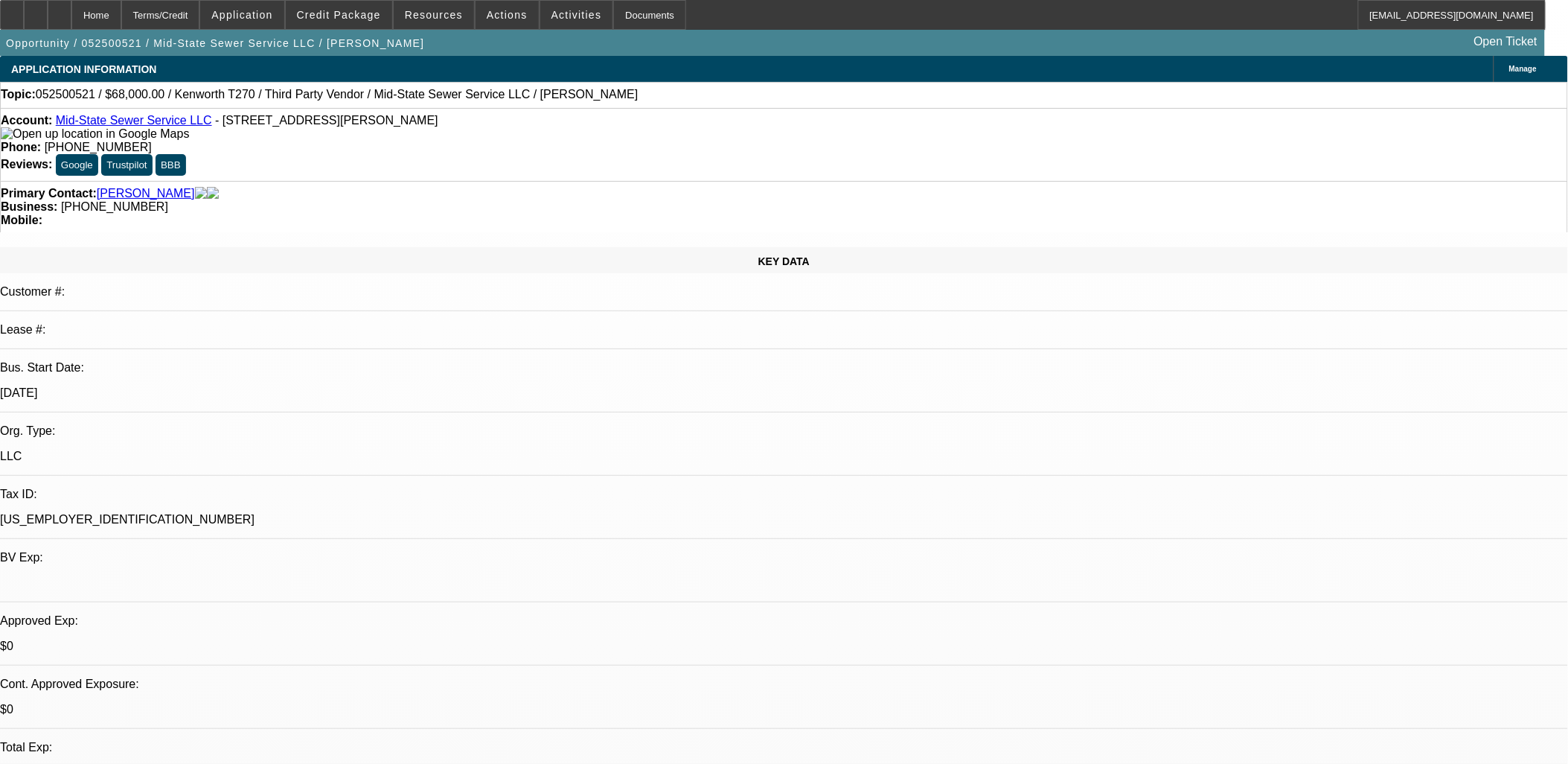
select select "0"
select select "1"
select select "2"
select select "4"
select select "1"
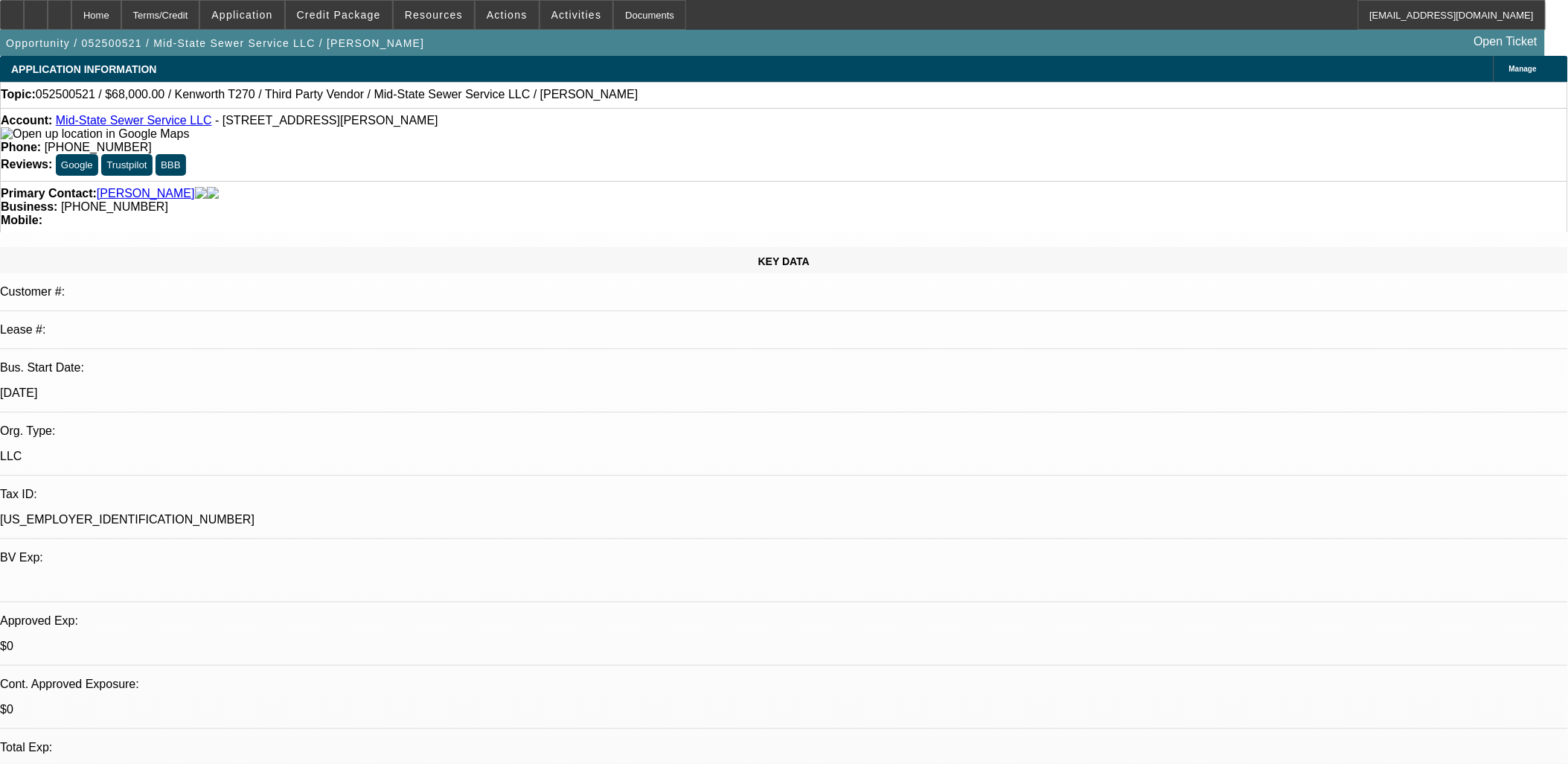
select select "2"
select select "4"
select select "1"
select select "2"
select select "4"
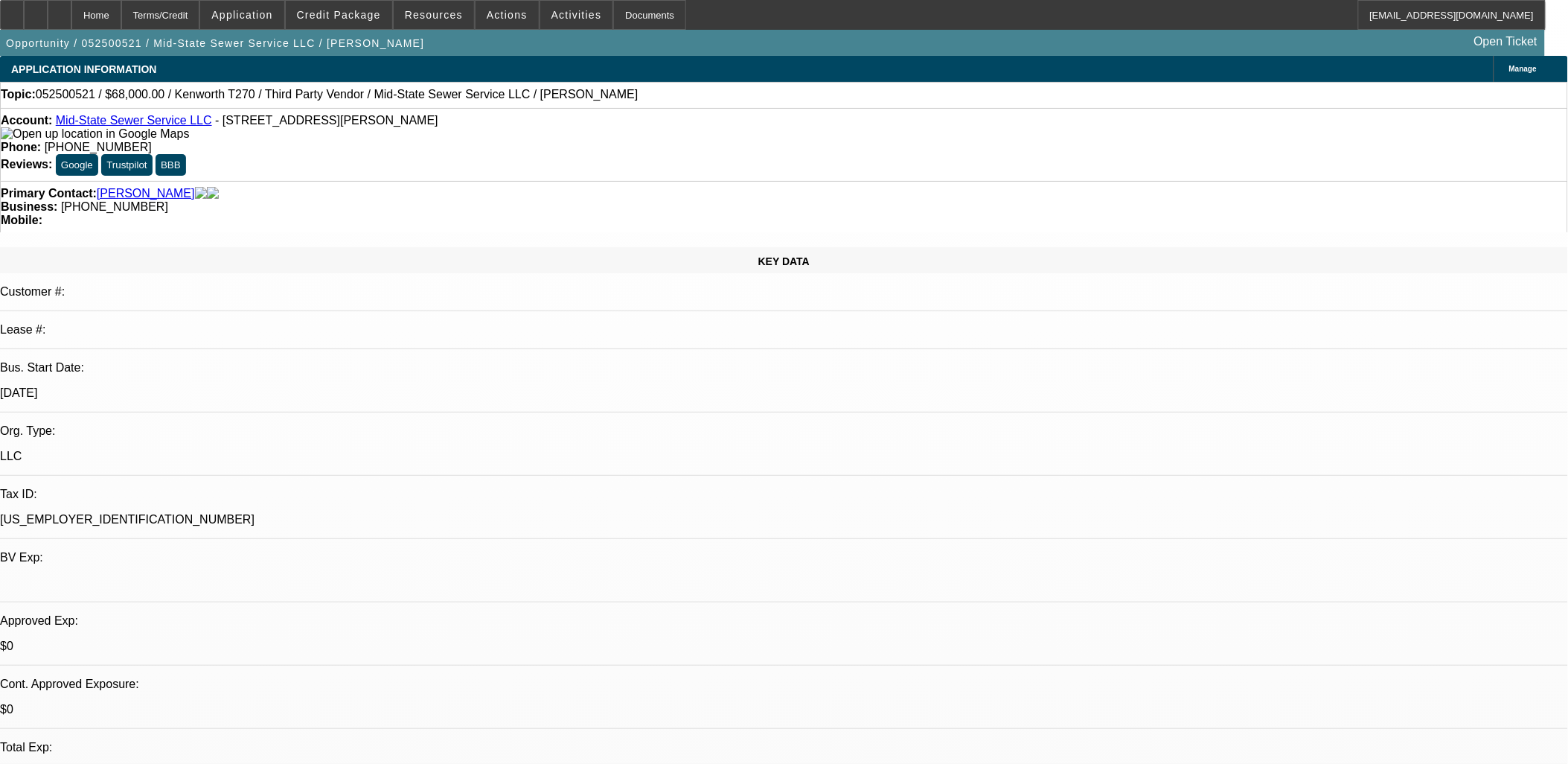
select select "1"
select select "2"
select select "6"
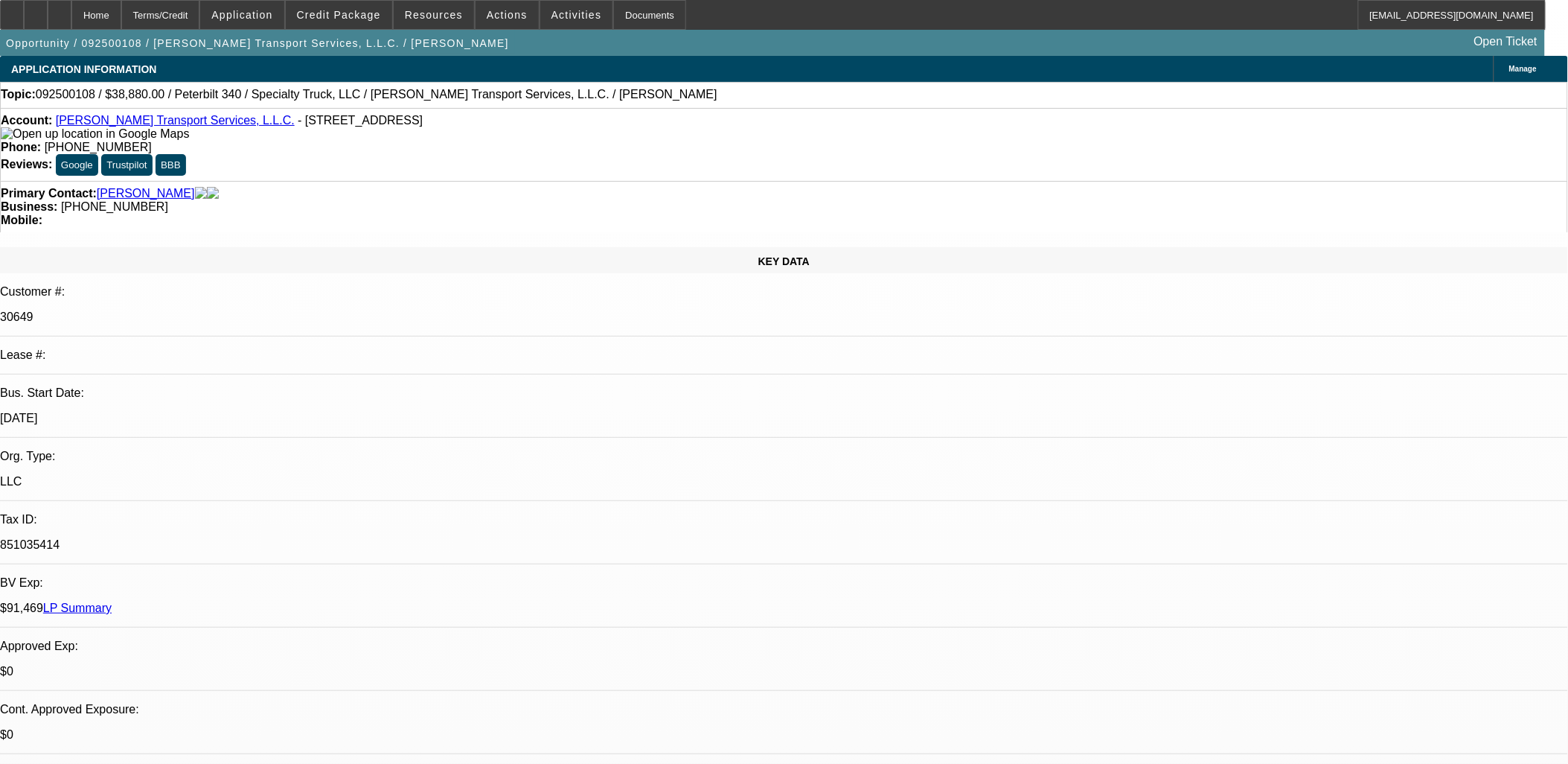
select select "0"
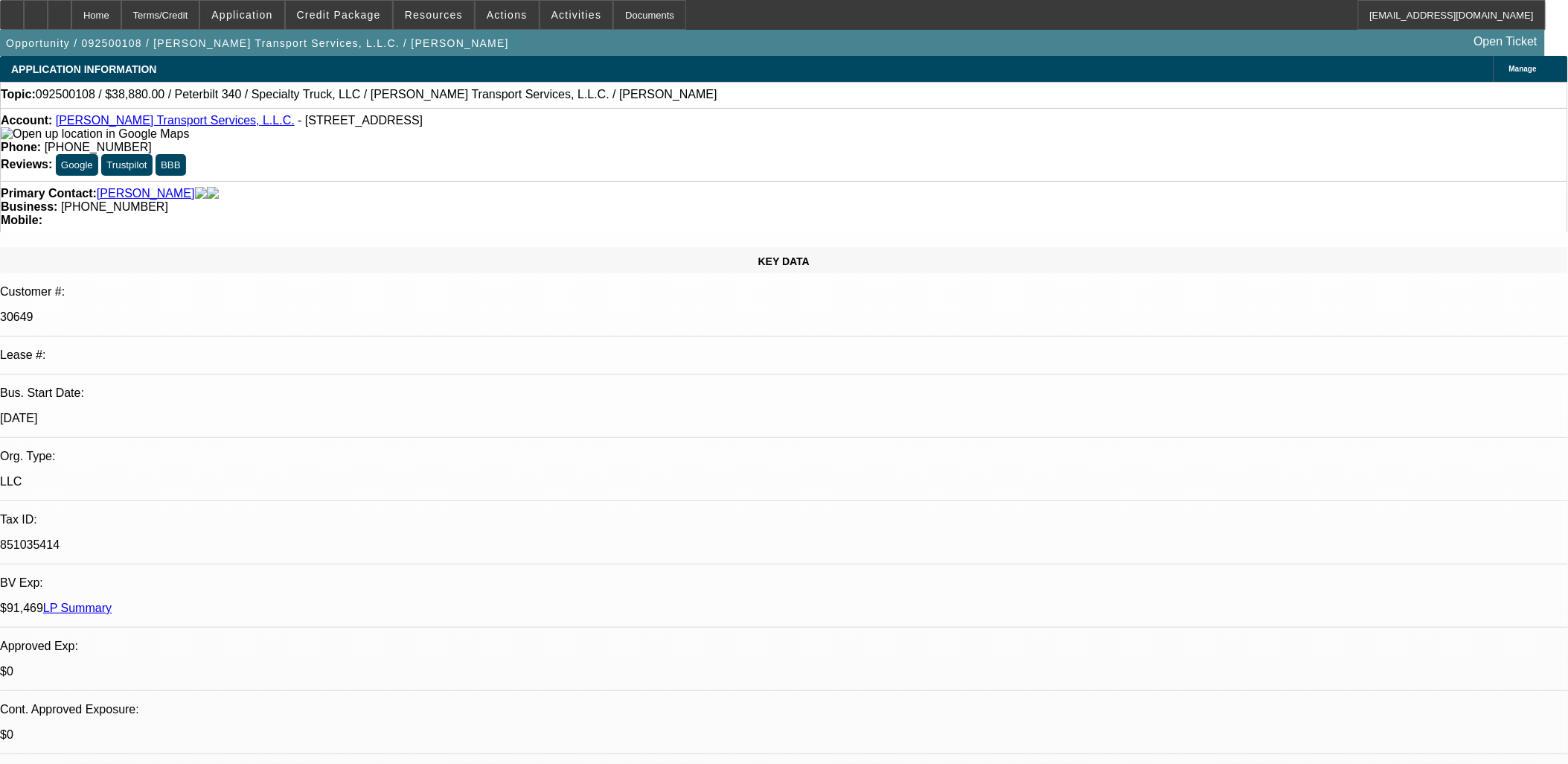
select select "0"
select select "1"
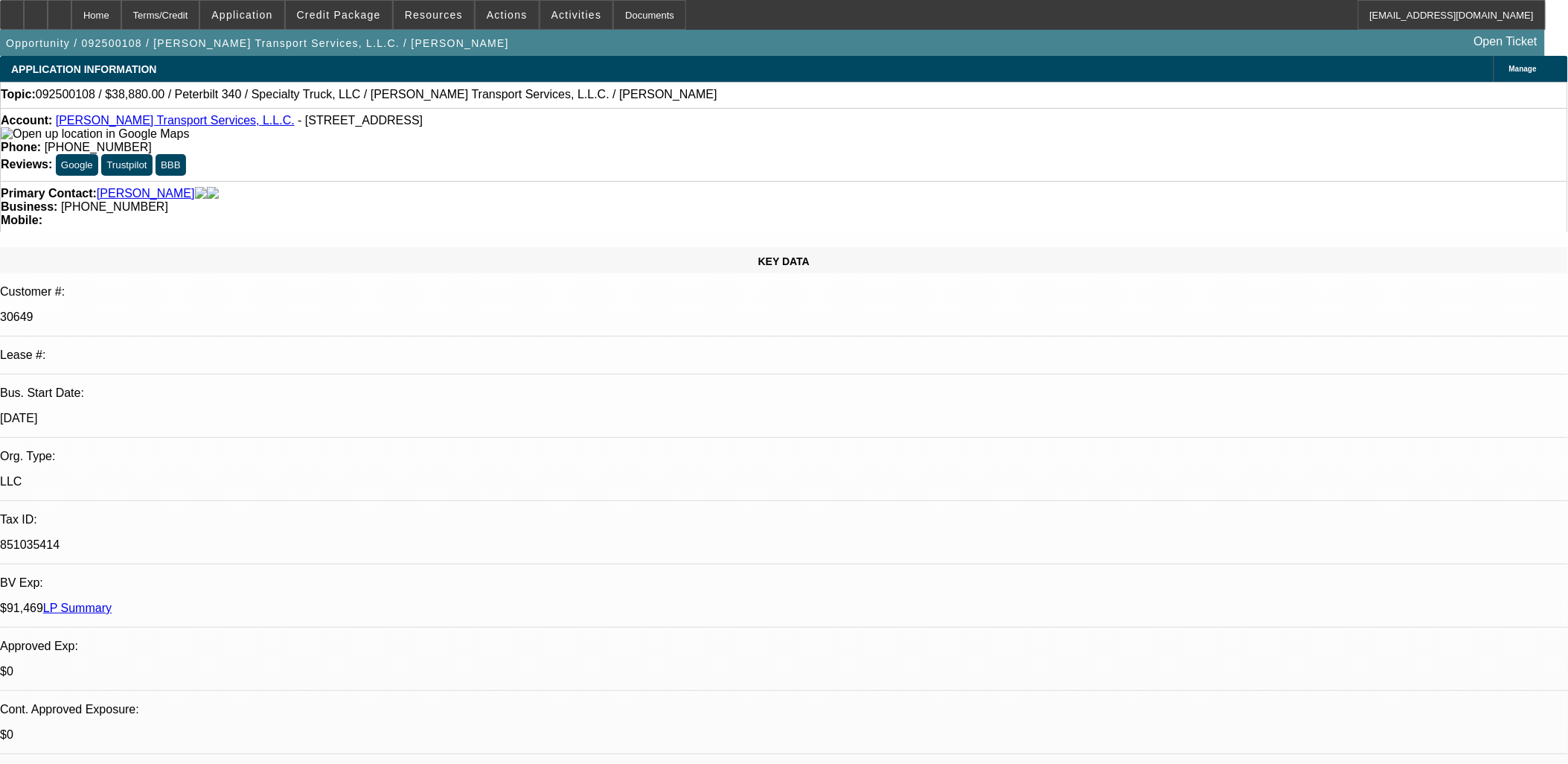
select select "3"
select select "6"
select select "1"
select select "3"
select select "6"
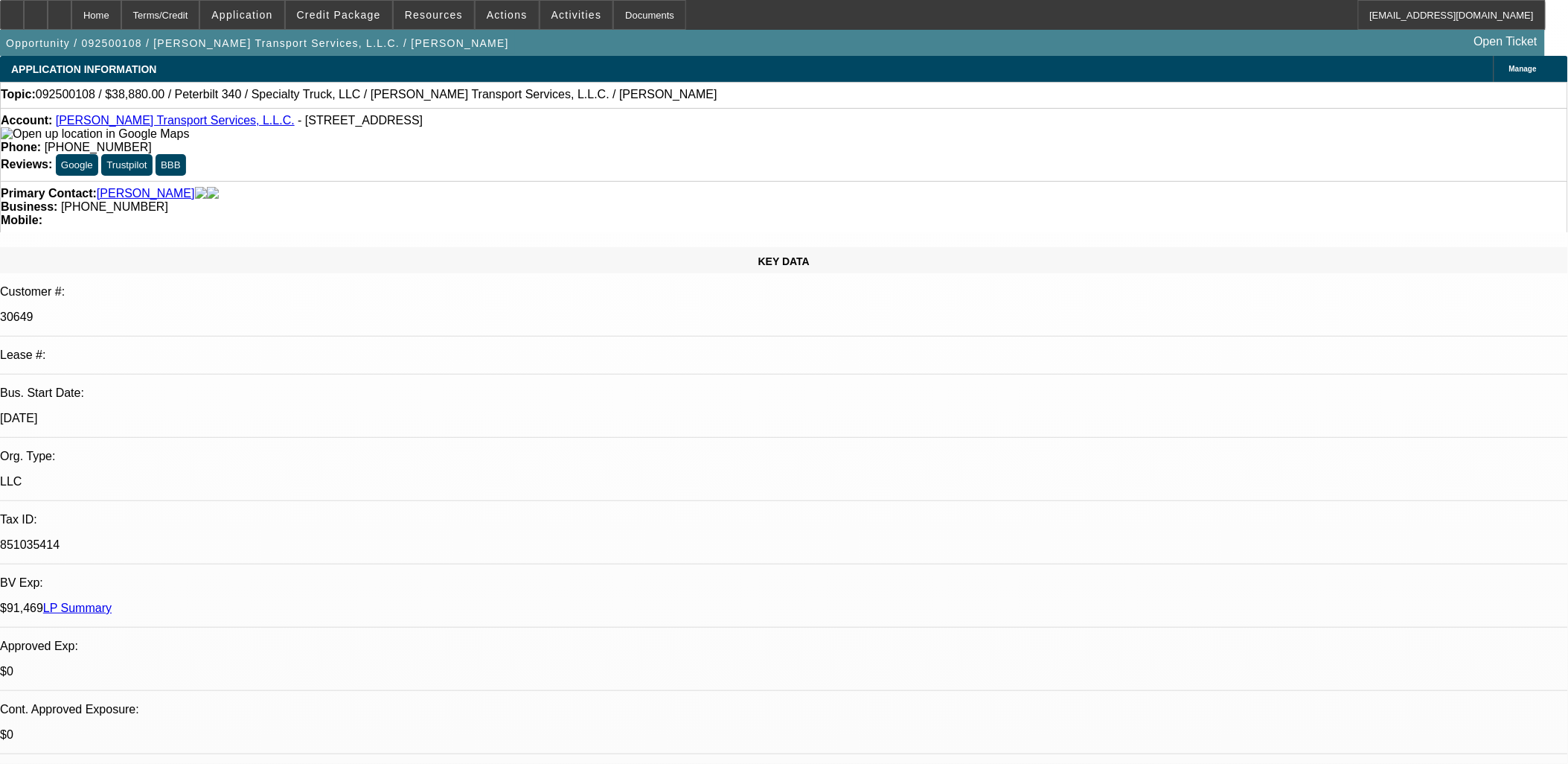
select select "1"
select select "2"
select select "6"
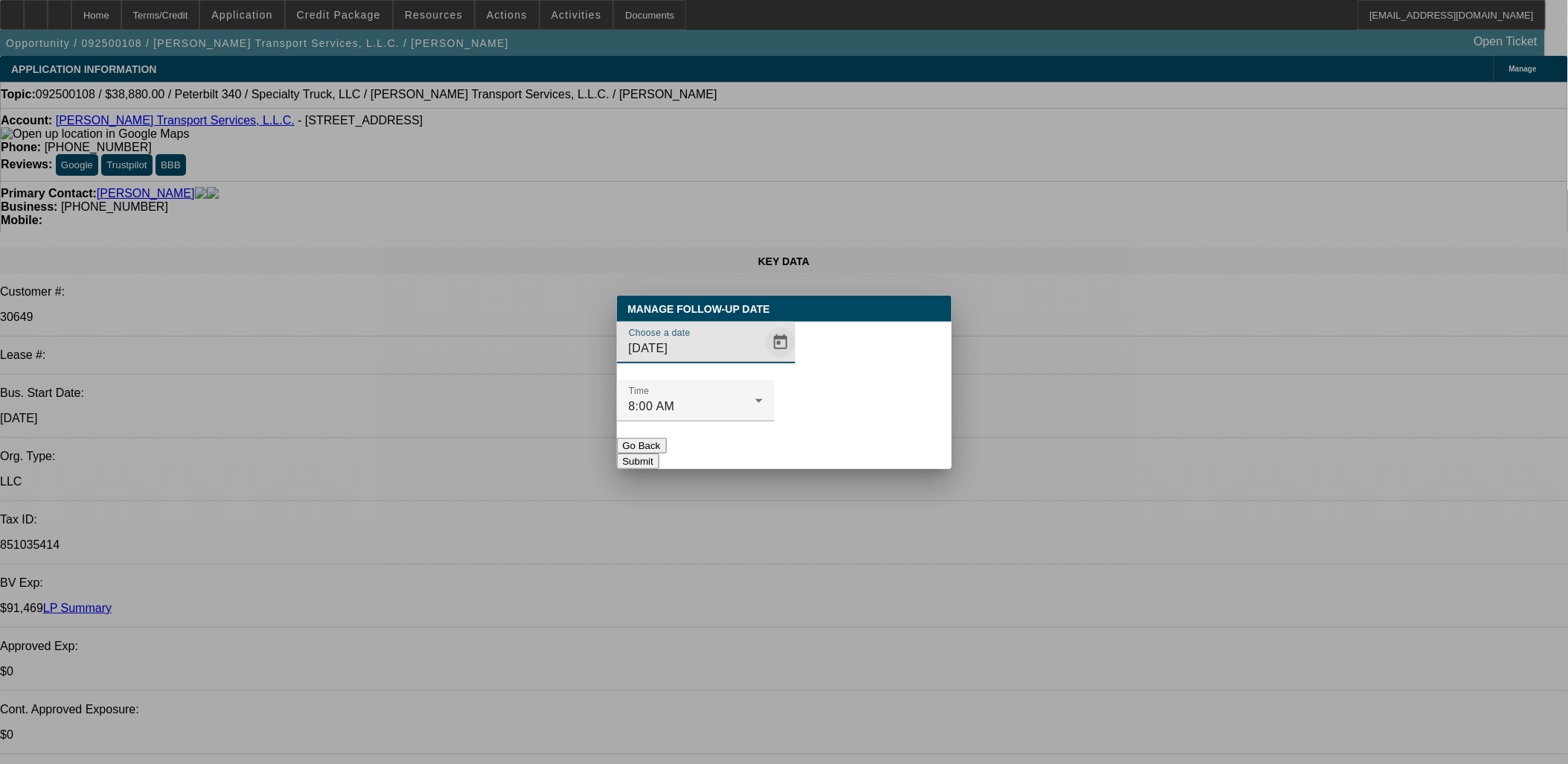
click at [763, 361] on span "Open calendar" at bounding box center [780, 342] width 35 height 35
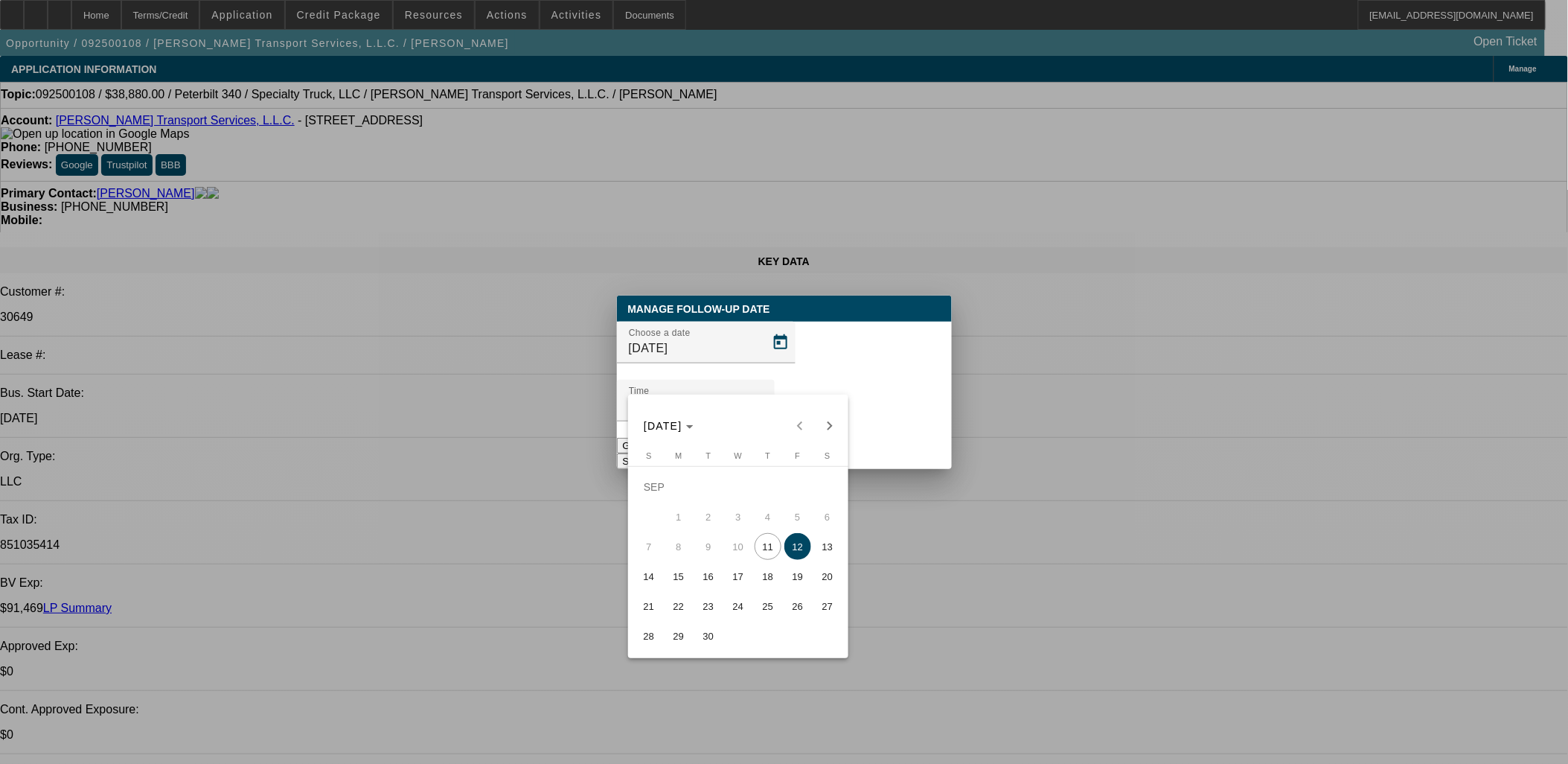
click at [687, 571] on span "15" at bounding box center [678, 576] width 27 height 27
type input "[DATE]"
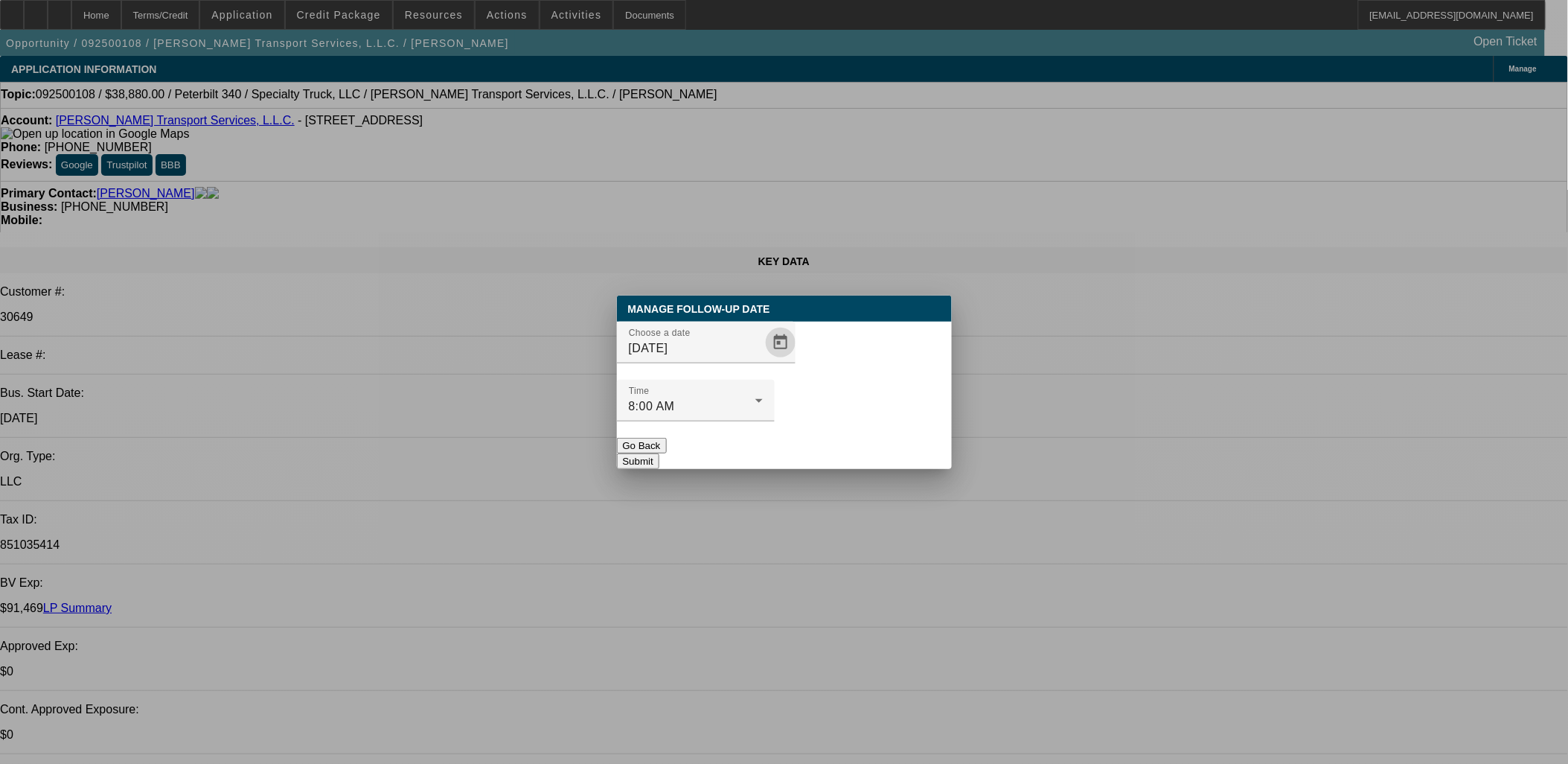
click at [659, 454] on button "Submit" at bounding box center [638, 461] width 43 height 16
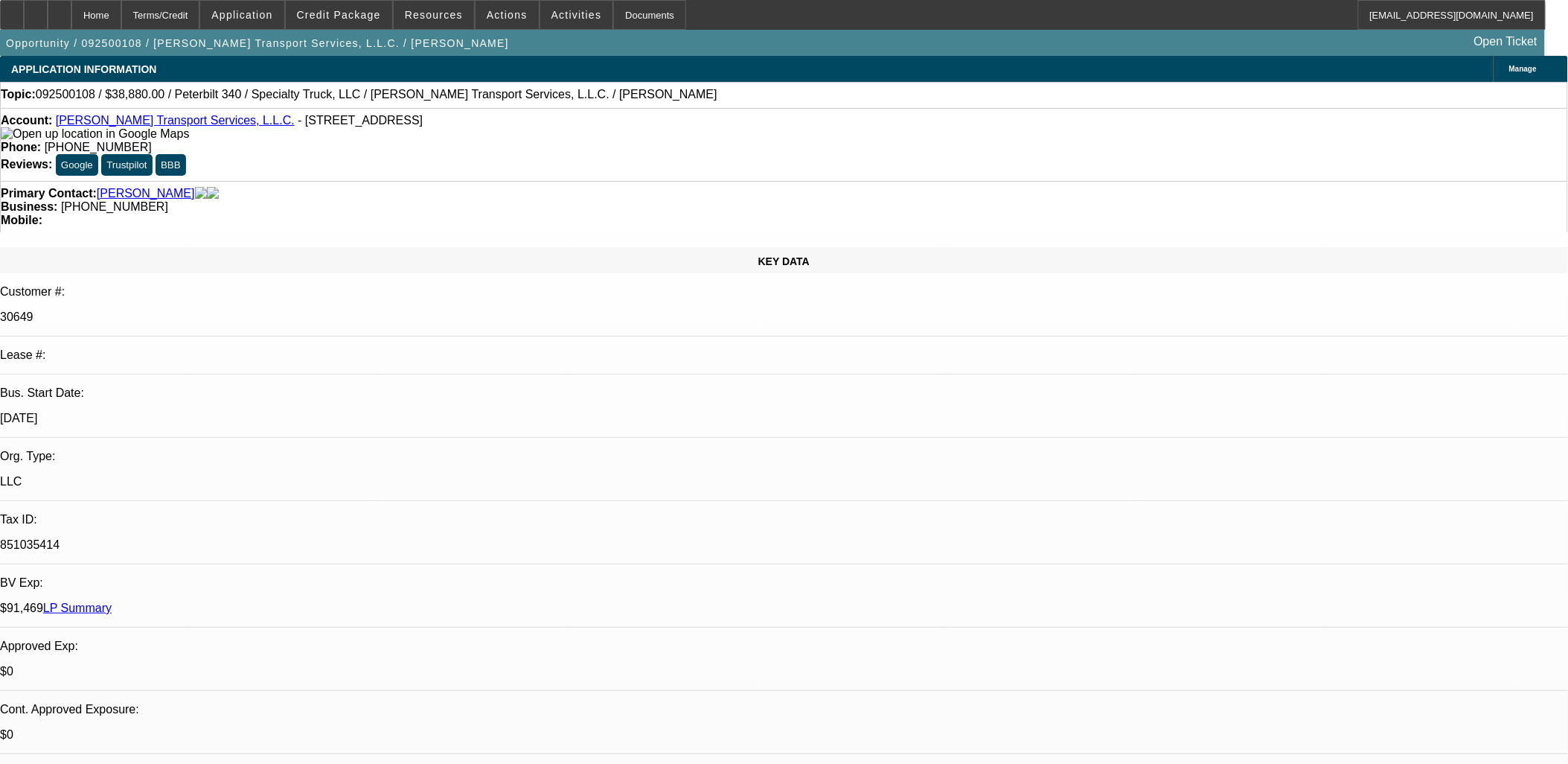
drag, startPoint x: 1254, startPoint y: 243, endPoint x: 1253, endPoint y: 265, distance: 22.0
radio input "true"
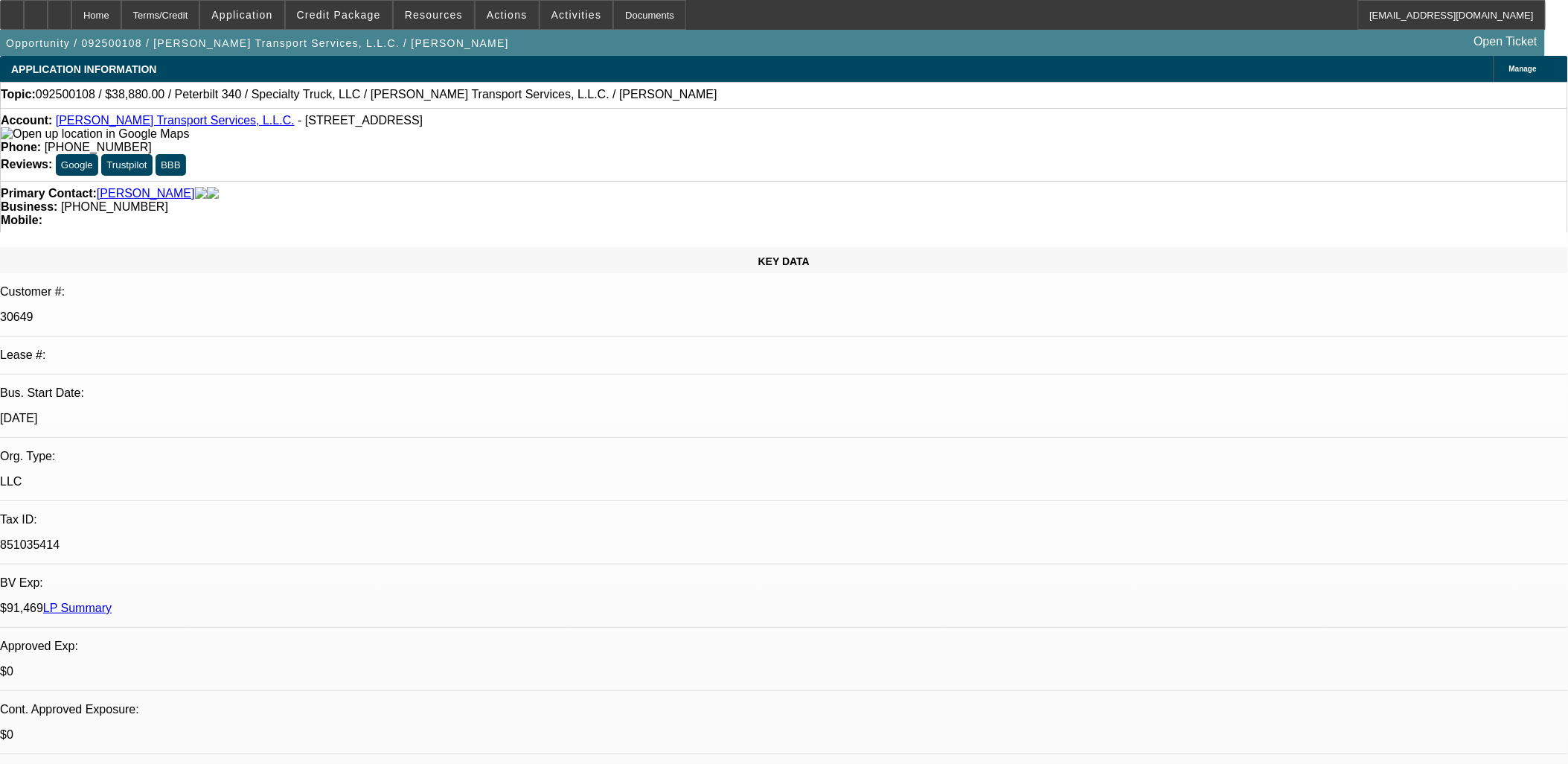
type textarea "Hope to hear back [DATE] about truck and final price"
radio input "true"
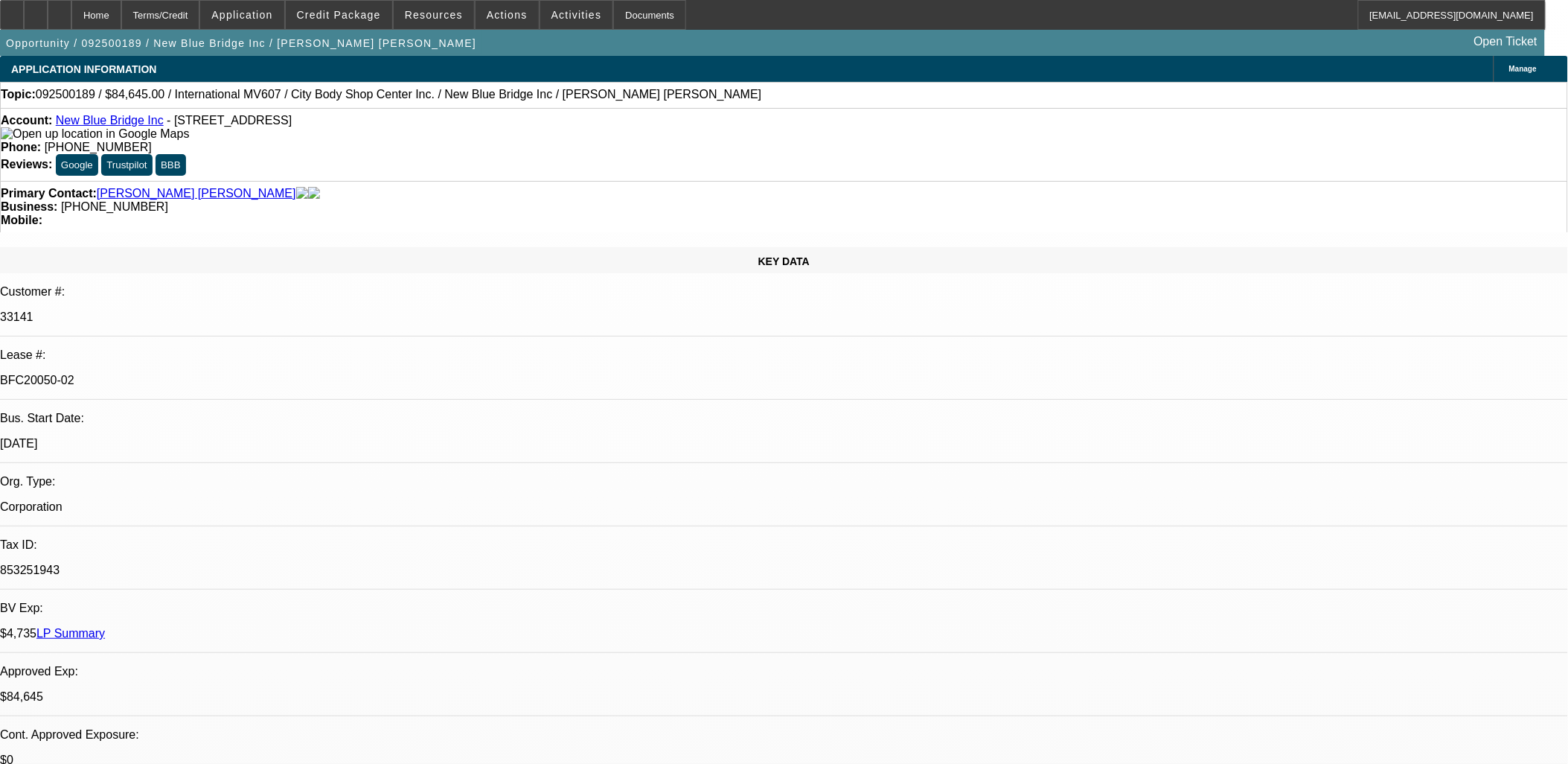
select select "0"
select select "2"
select select "0.1"
select select "2"
select select "0.1"
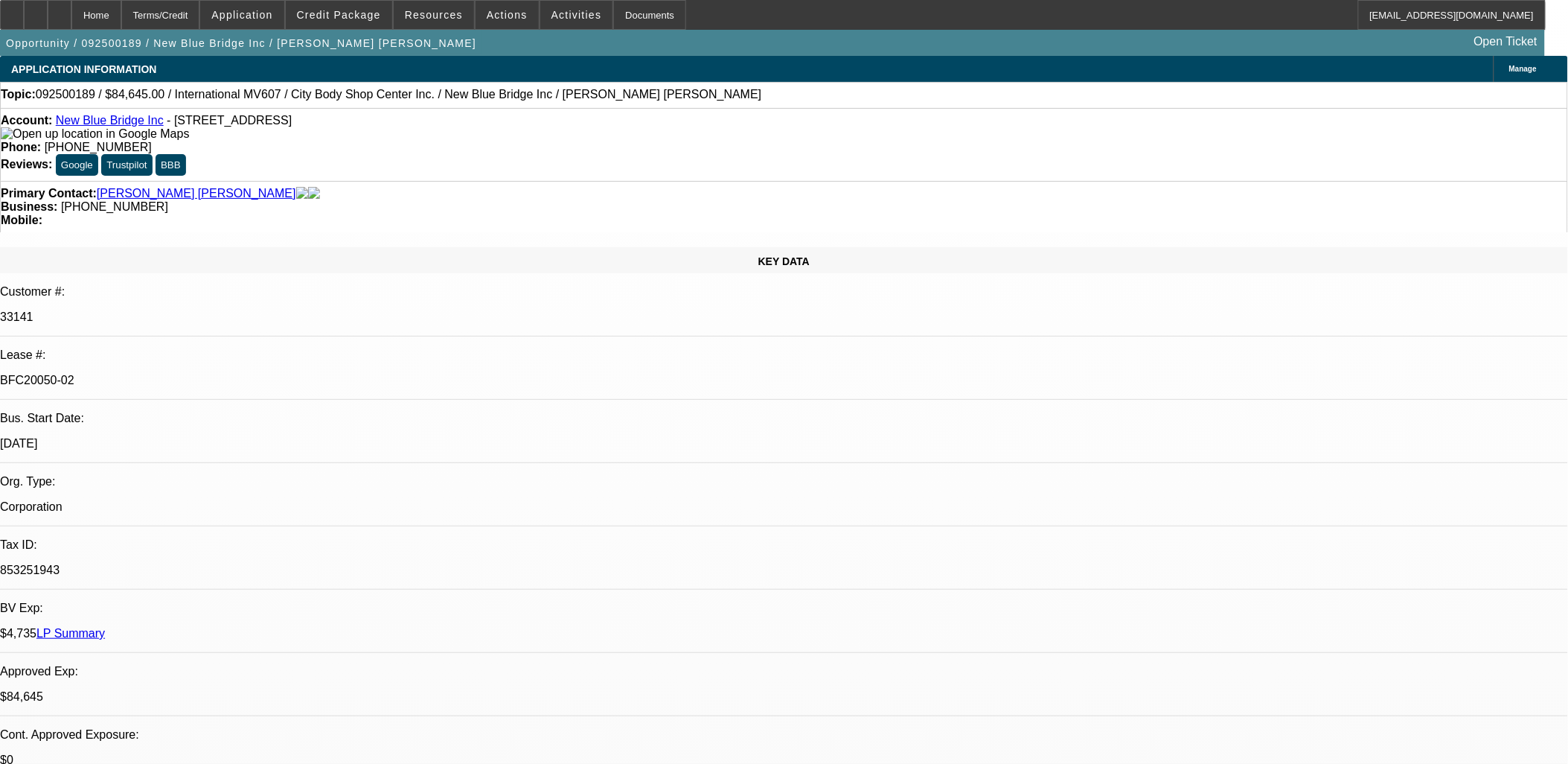
select select "0"
select select "2"
select select "0.1"
select select "0"
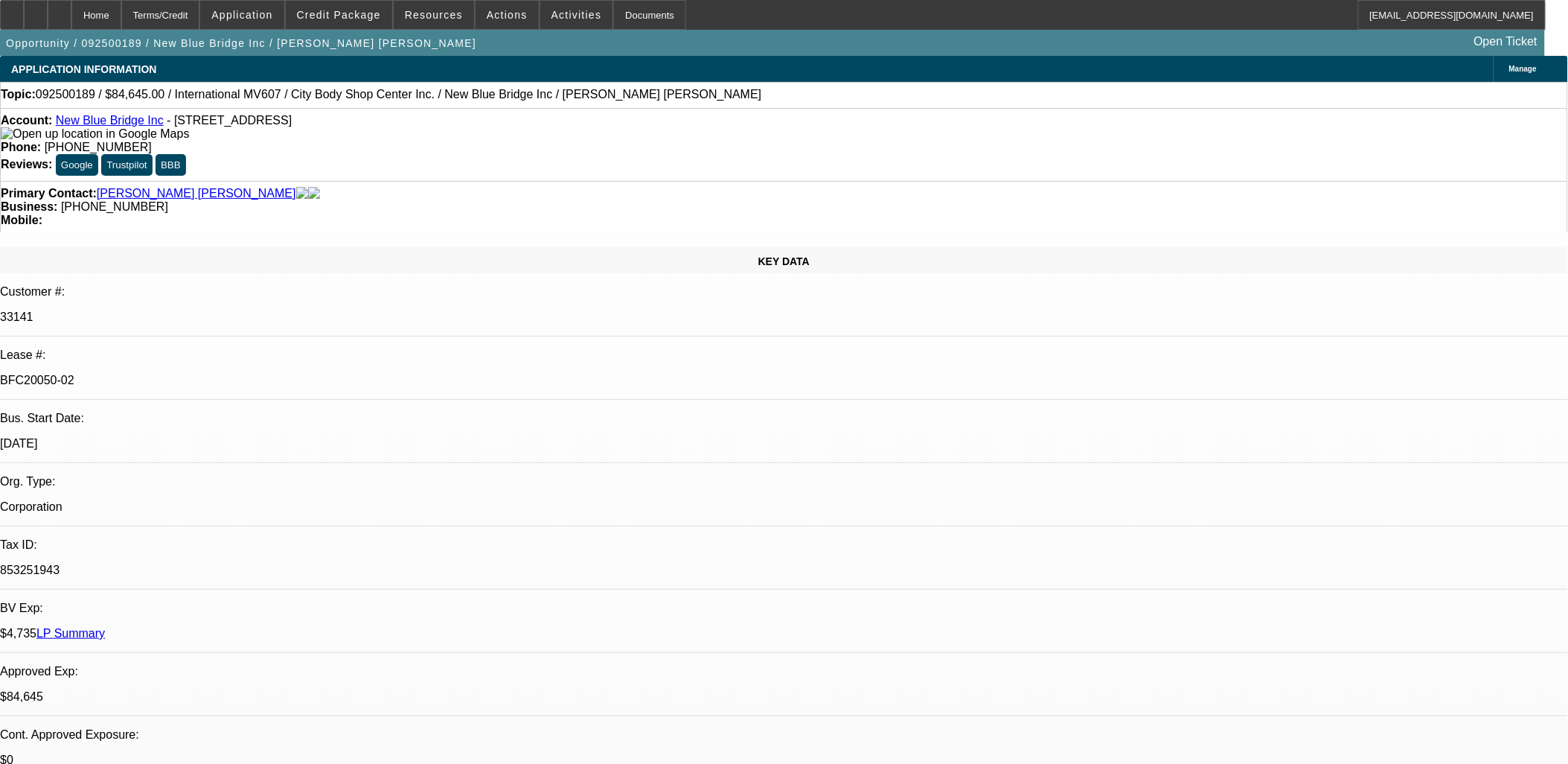
select select "0.1"
select select "1"
select select "2"
select select "4"
select select "1"
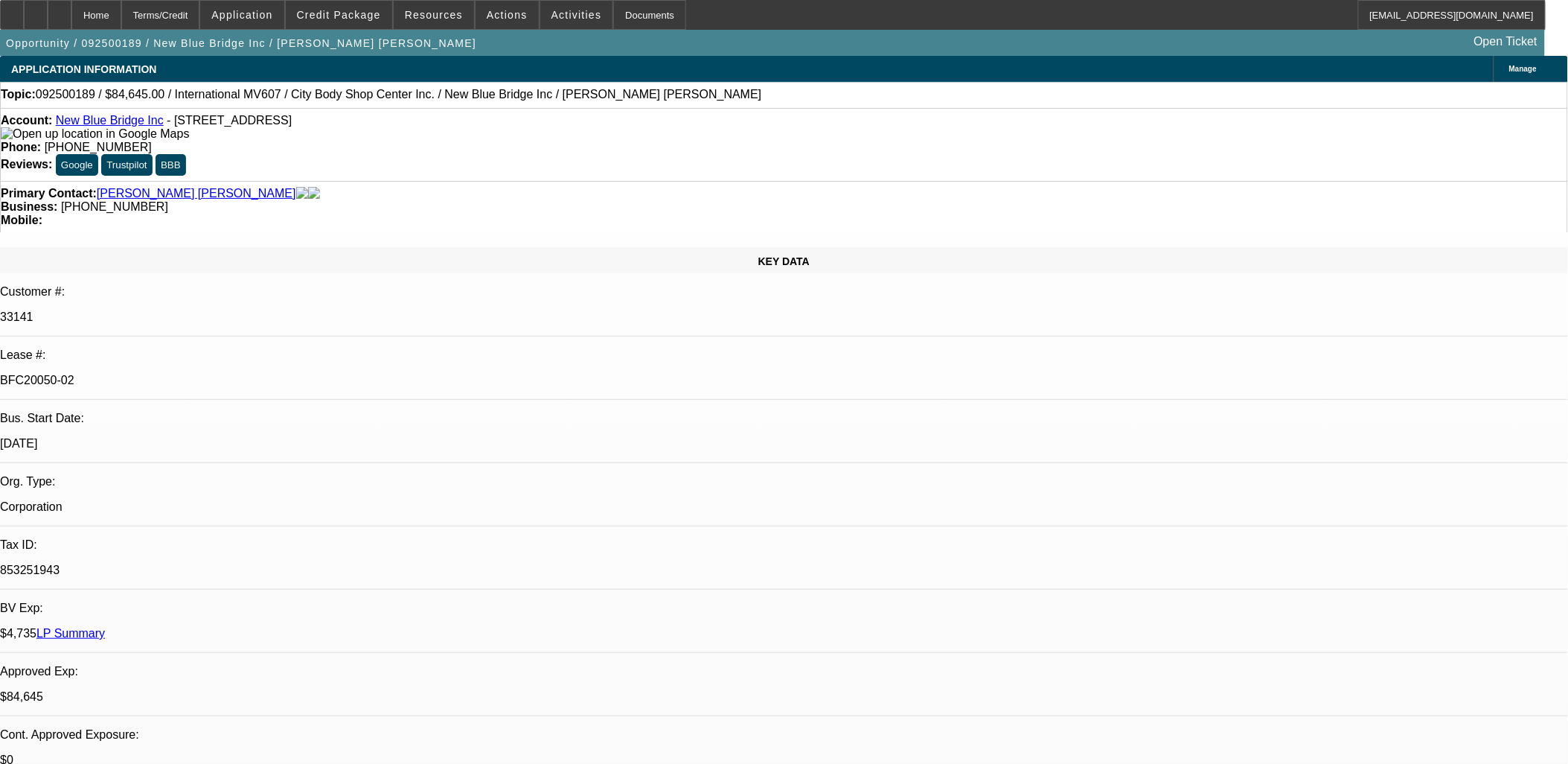
select select "2"
select select "4"
select select "1"
select select "2"
select select "4"
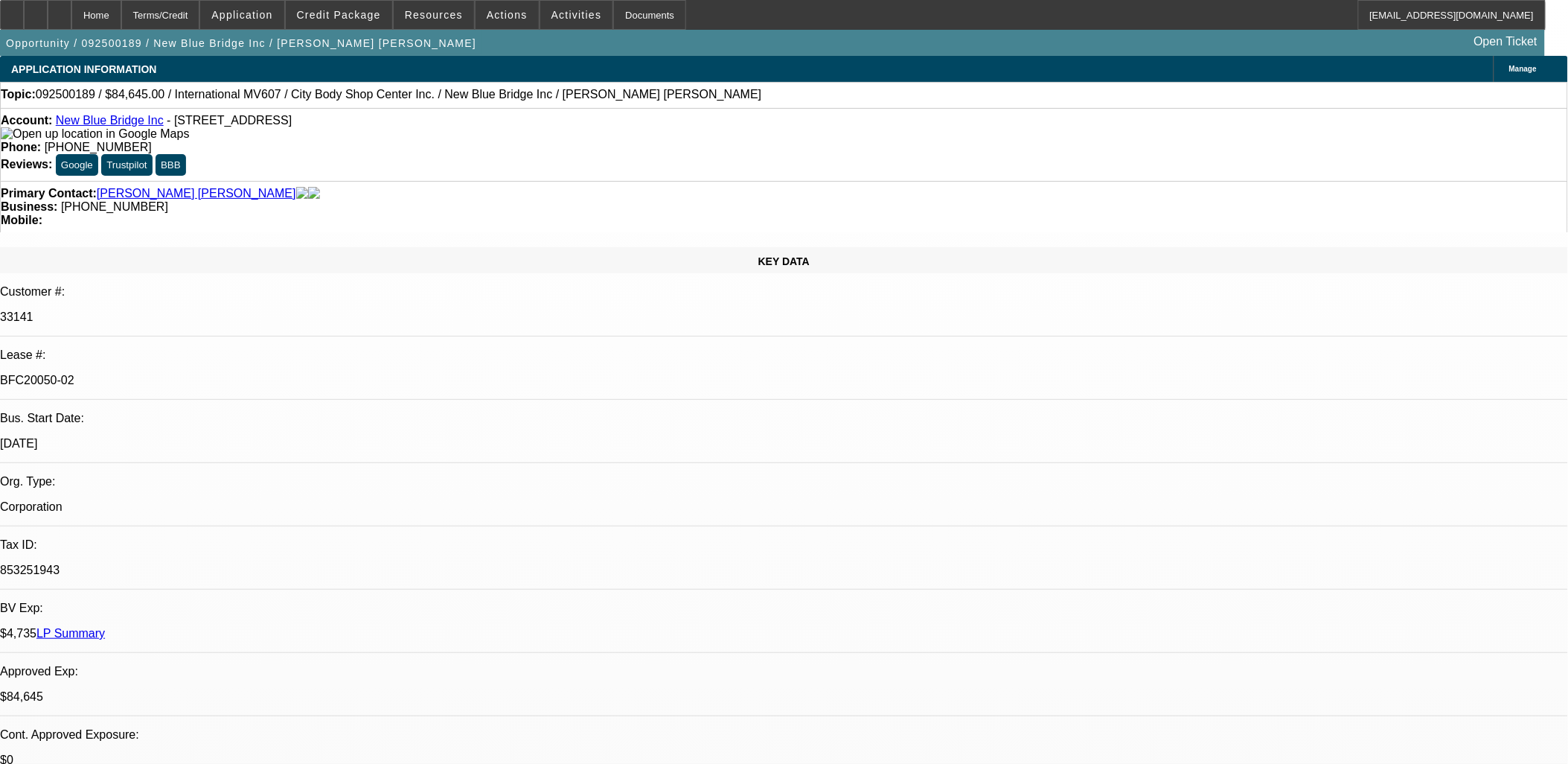
select select "1"
select select "2"
select select "4"
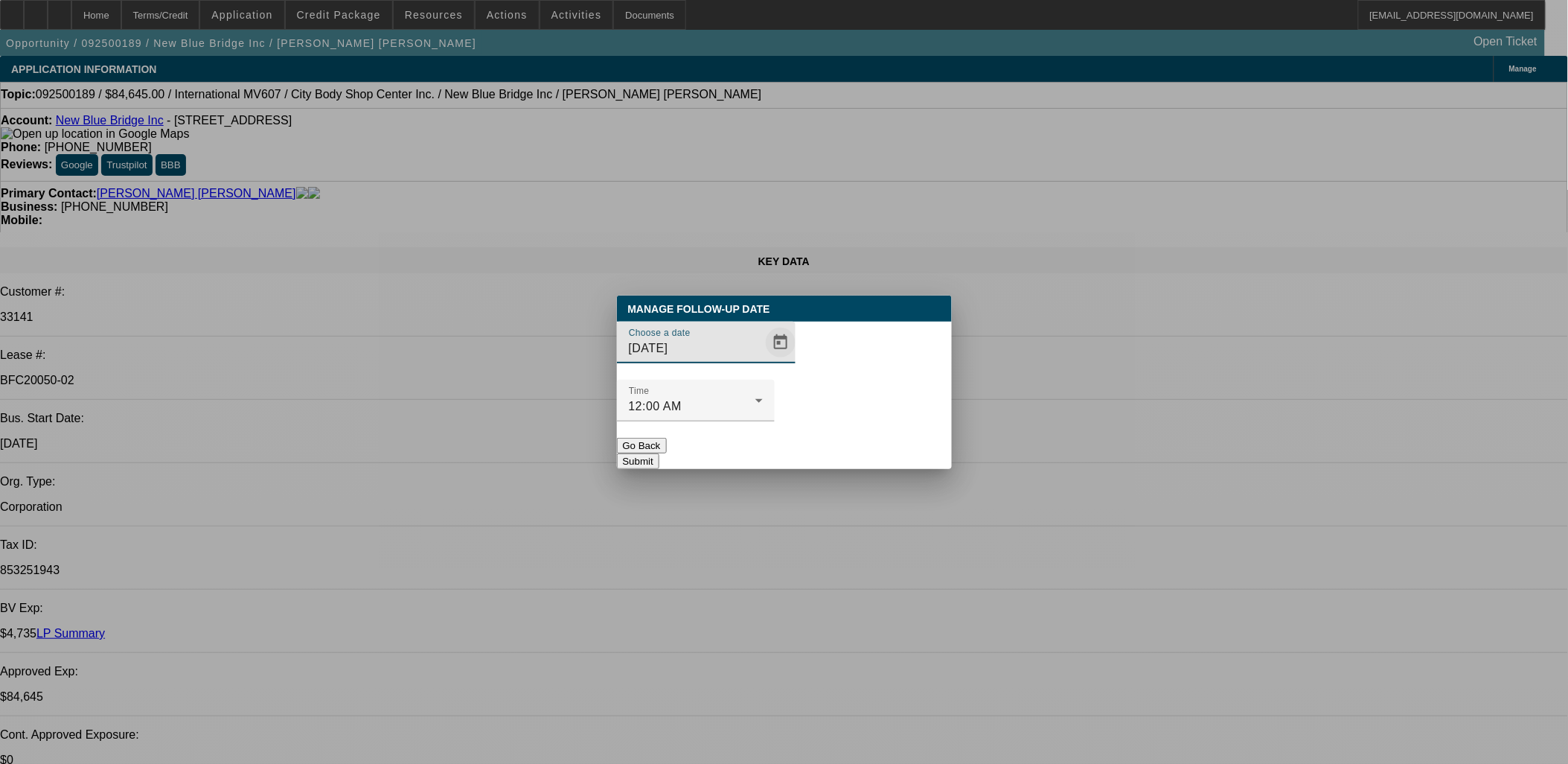
click at [763, 361] on span "Open calendar" at bounding box center [780, 342] width 35 height 35
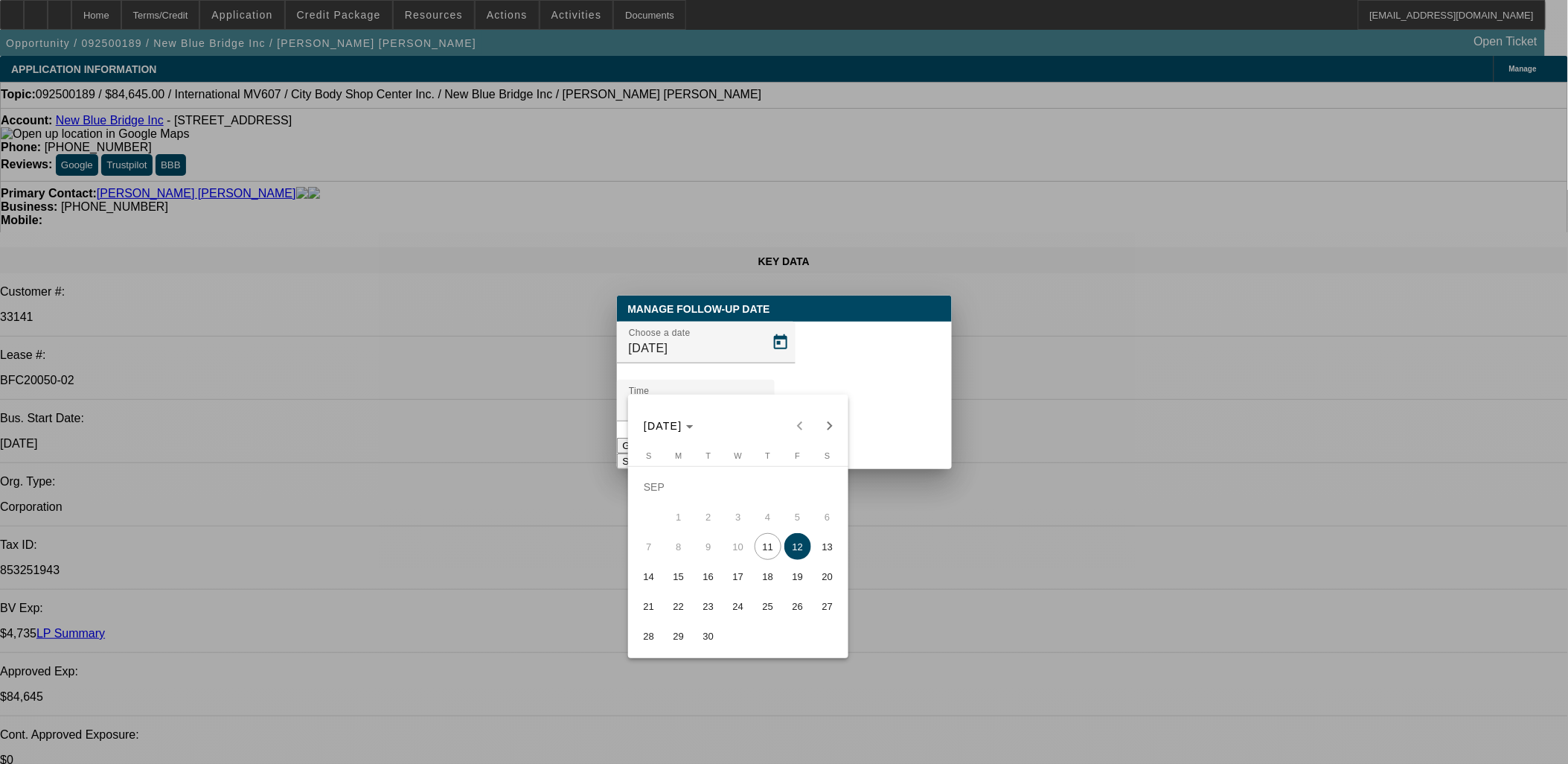
click at [687, 638] on span "29" at bounding box center [678, 635] width 27 height 27
type input "9/29/2025"
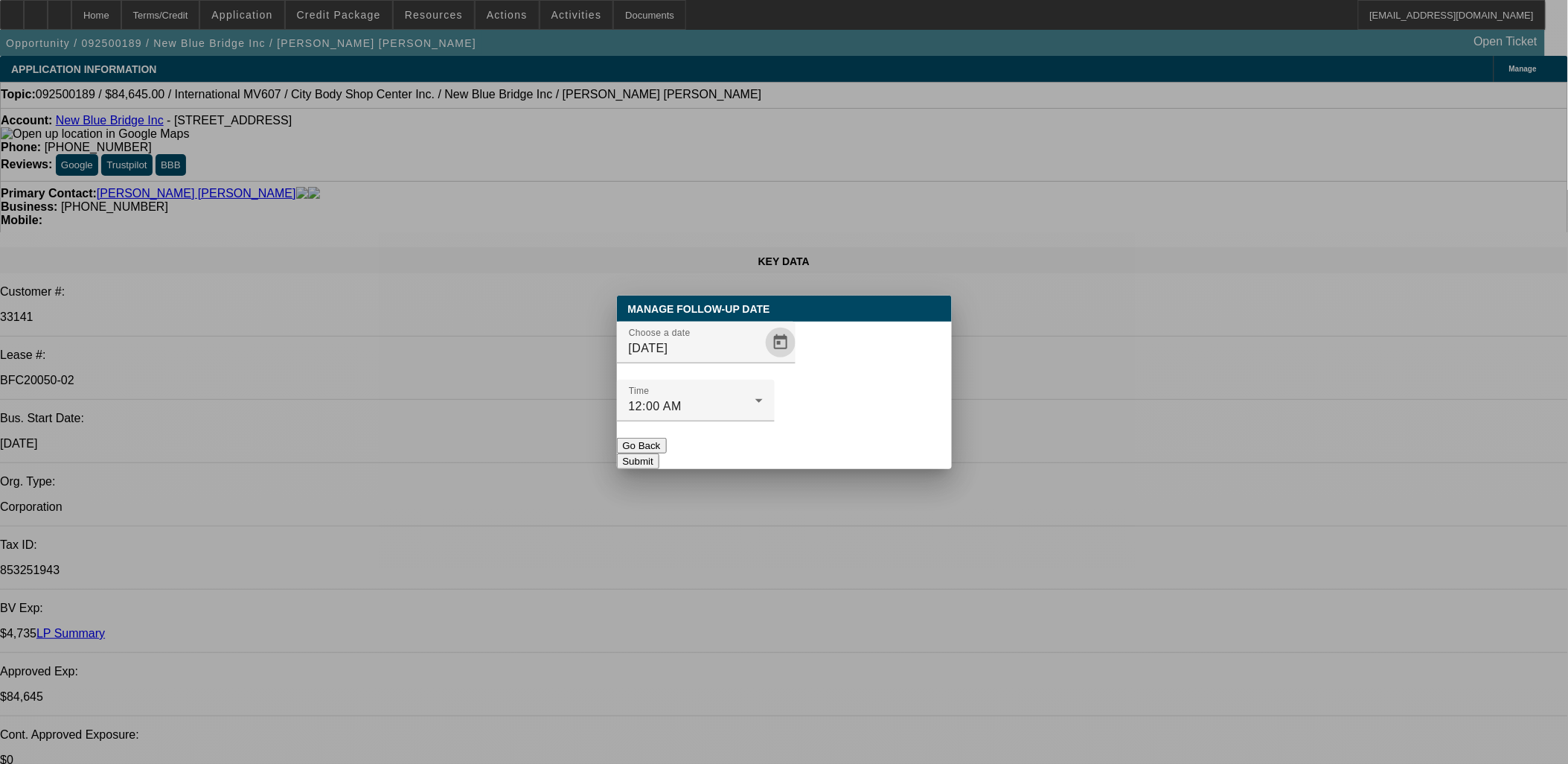
click at [659, 454] on button "Submit" at bounding box center [638, 461] width 43 height 16
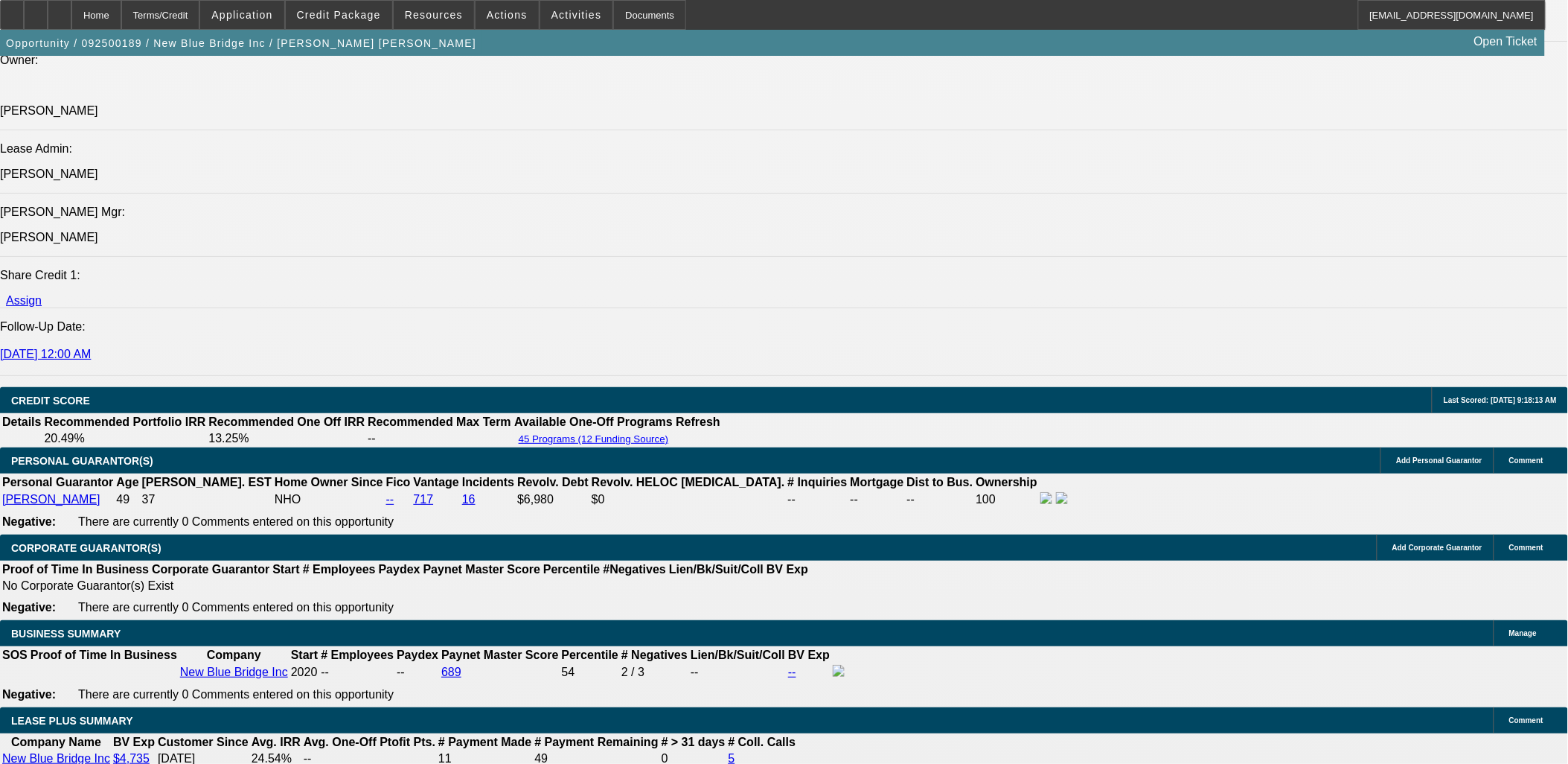
scroll to position [2399, 0]
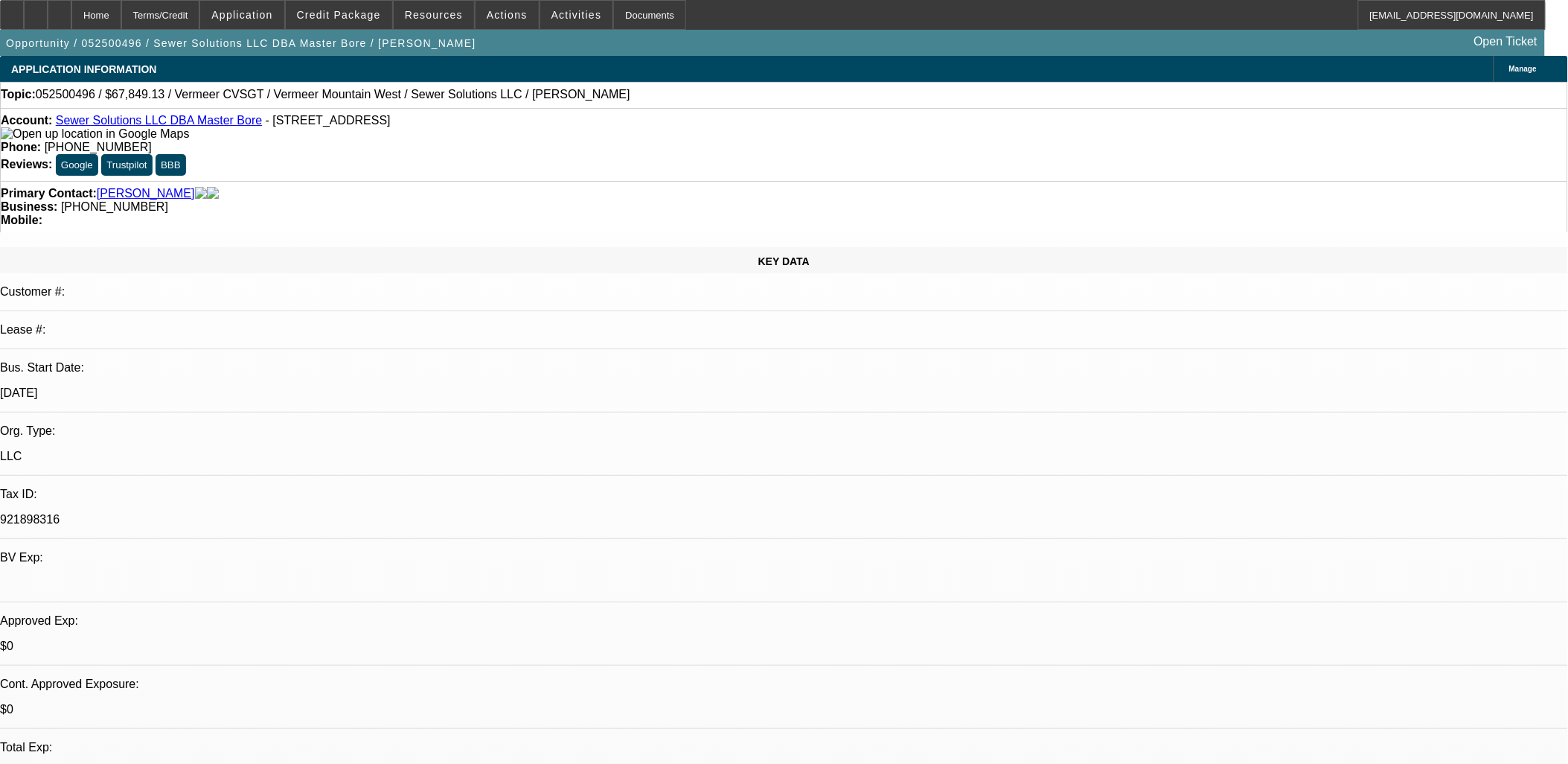
select select "0"
select select "2"
select select "0"
select select "0.15"
select select "2"
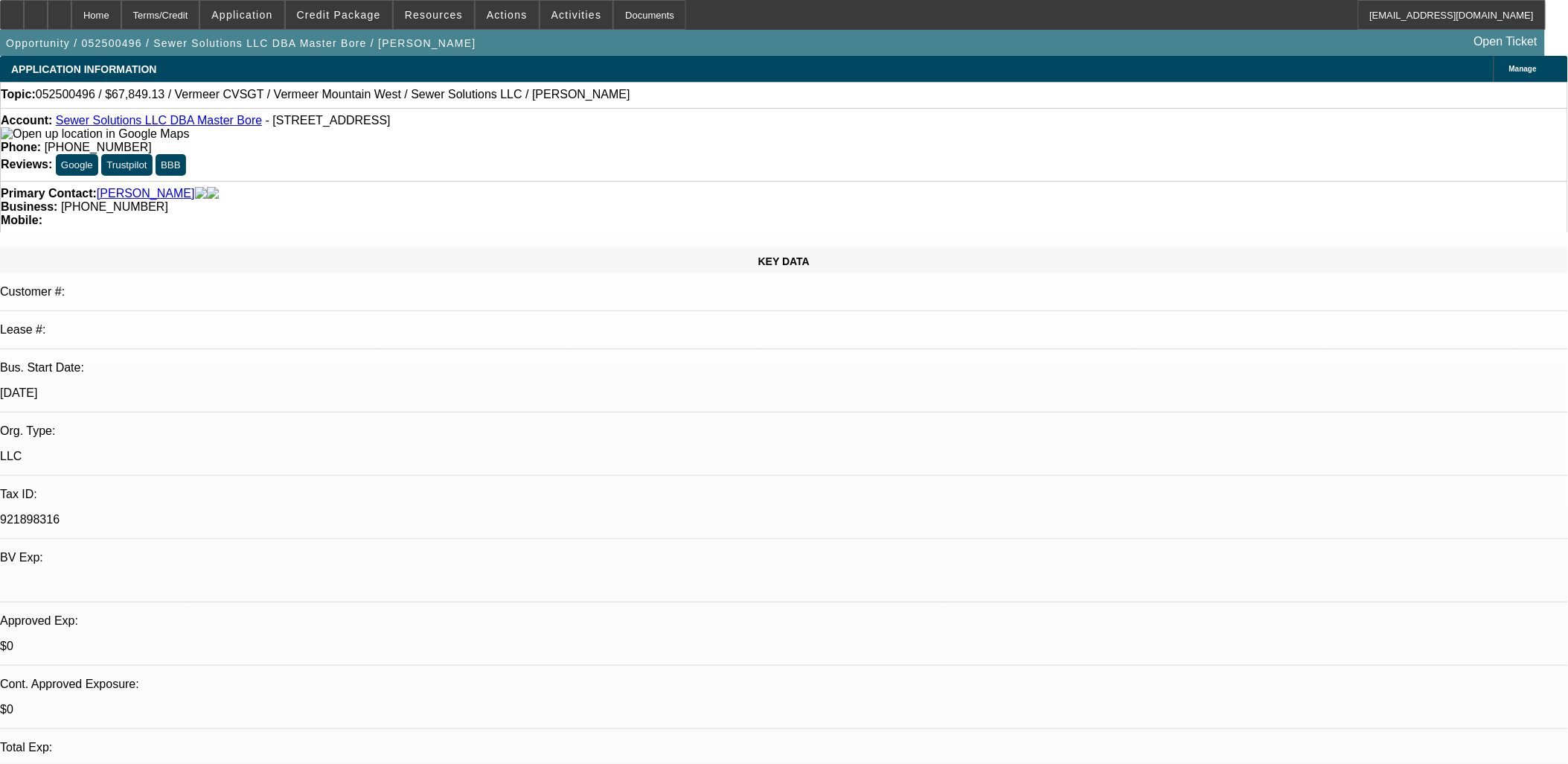
select select "0"
select select "0.15"
select select "2"
select select "0"
select select "0.1"
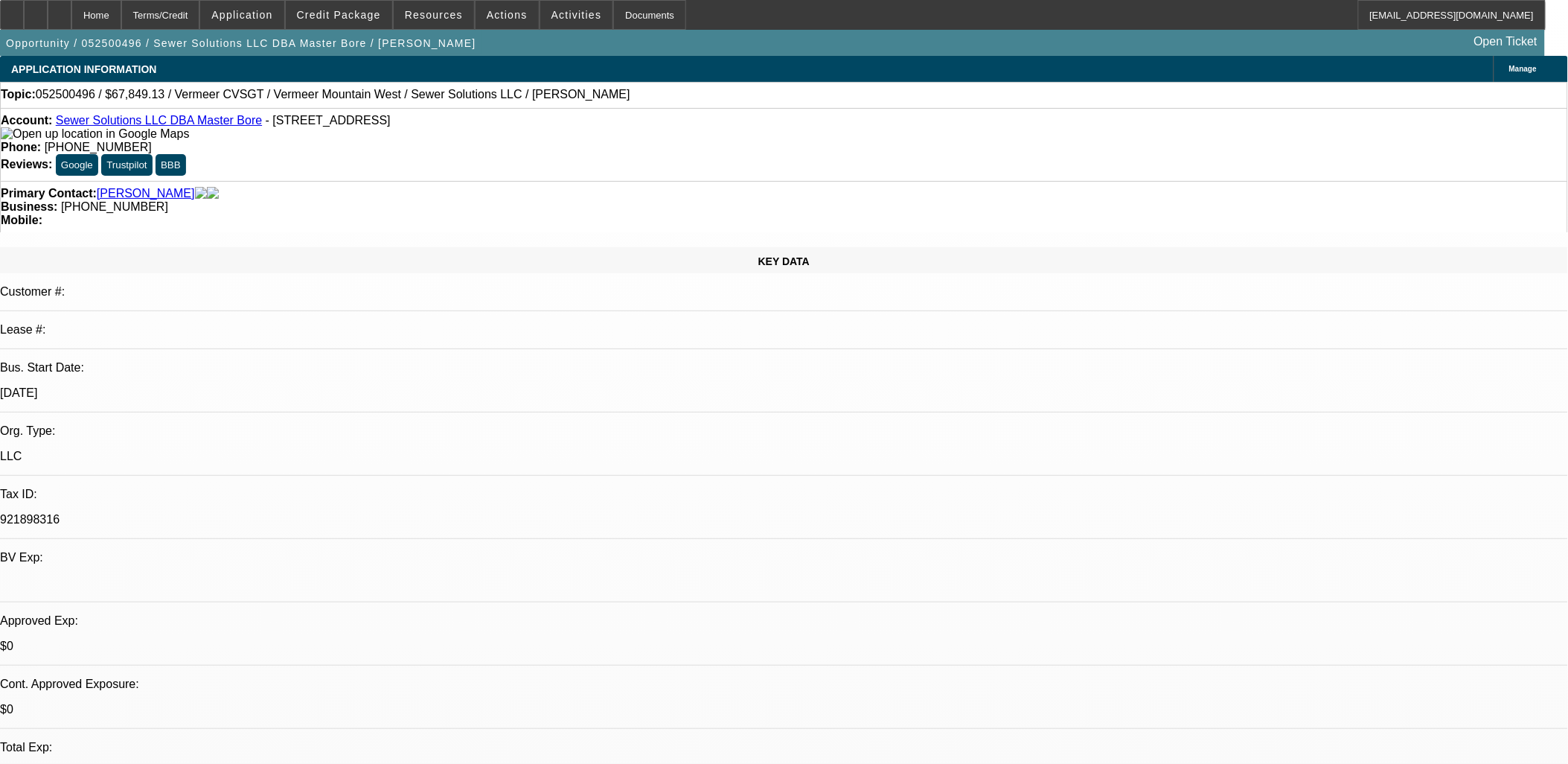
select select "0"
select select "1"
select select "2"
select select "6"
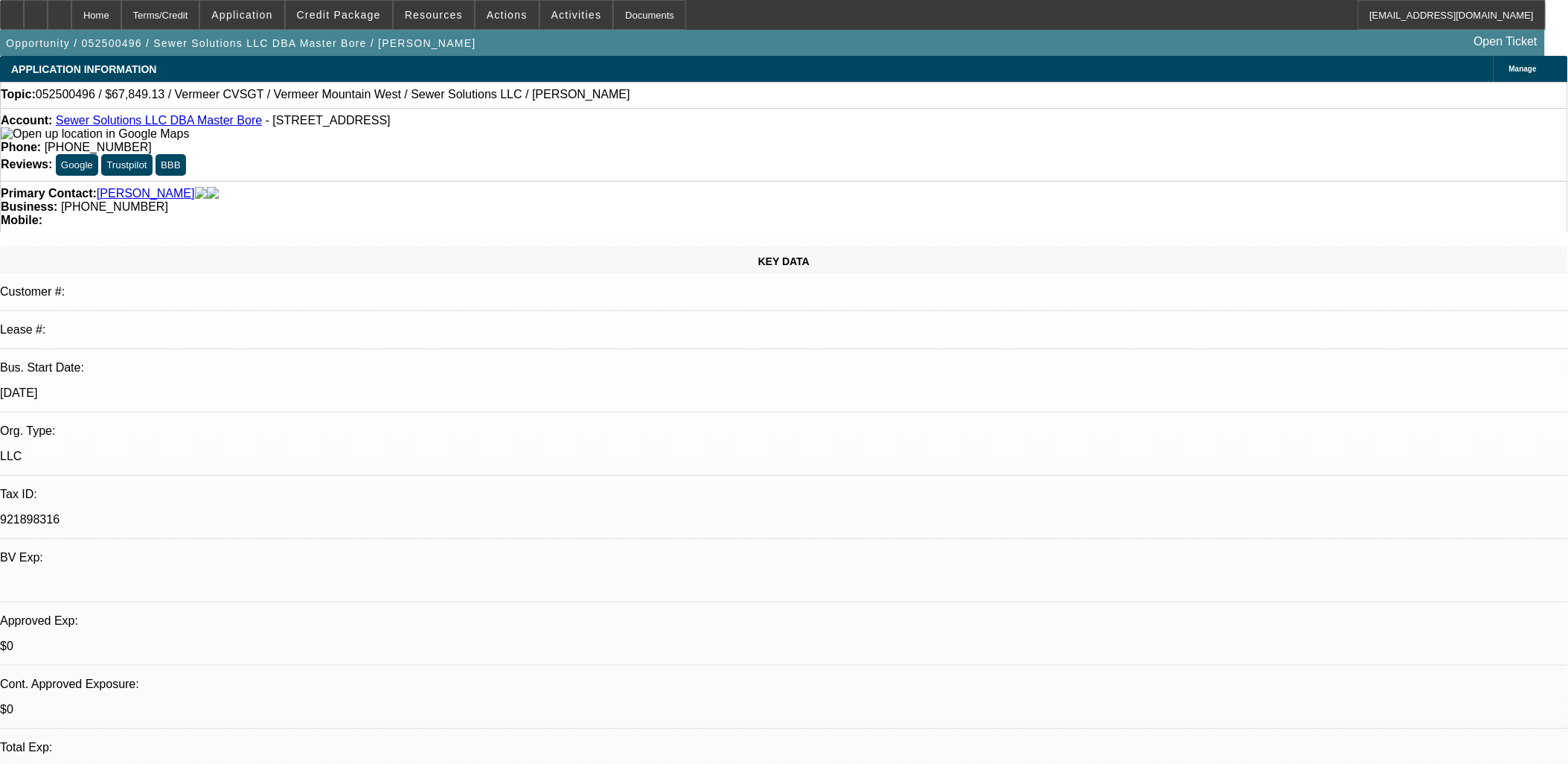
select select "1"
select select "2"
select select "6"
select select "1"
select select "2"
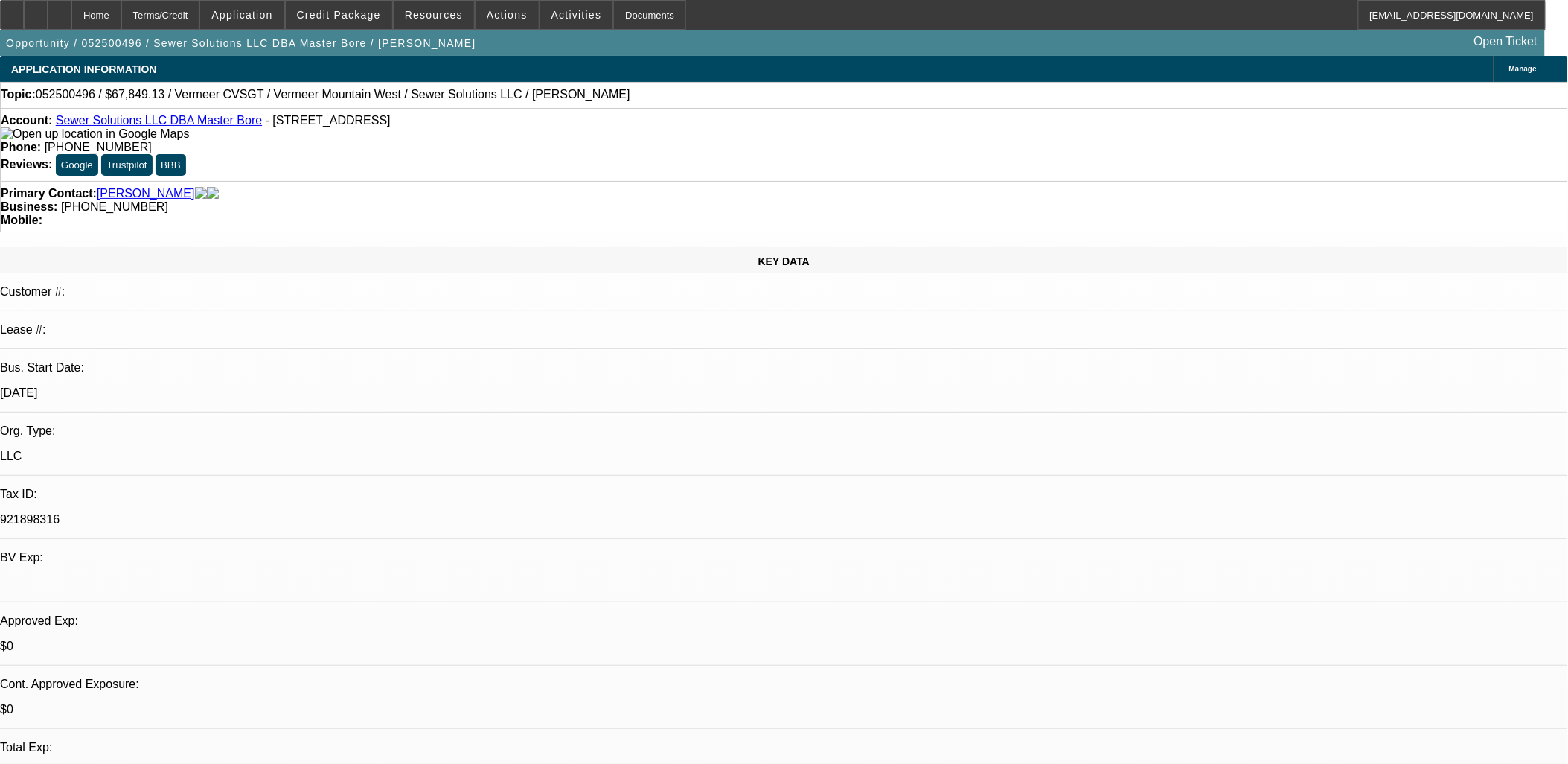
select select "6"
select select "1"
select select "3"
select select "6"
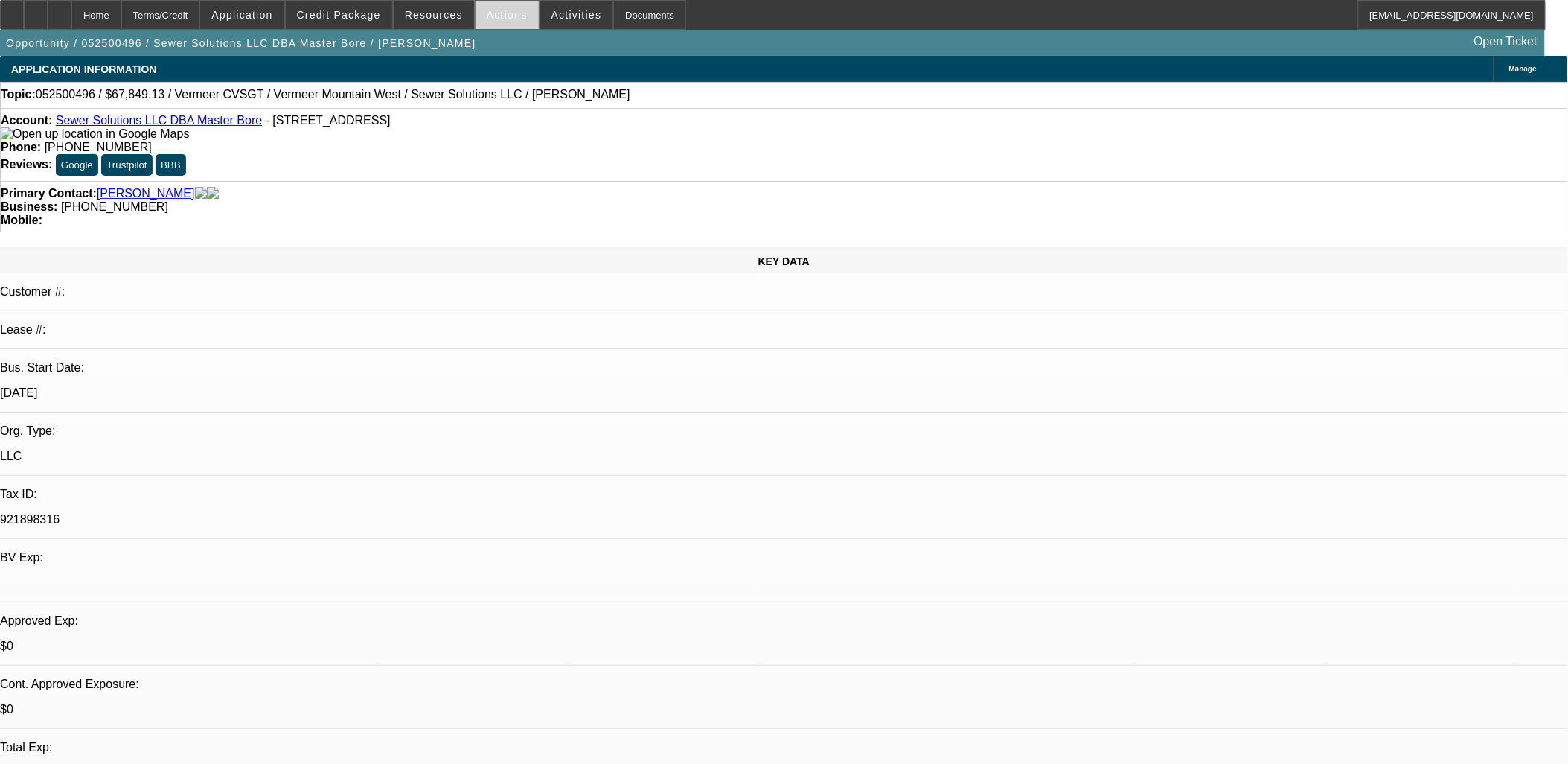
click at [507, 18] on span "Actions" at bounding box center [507, 15] width 41 height 12
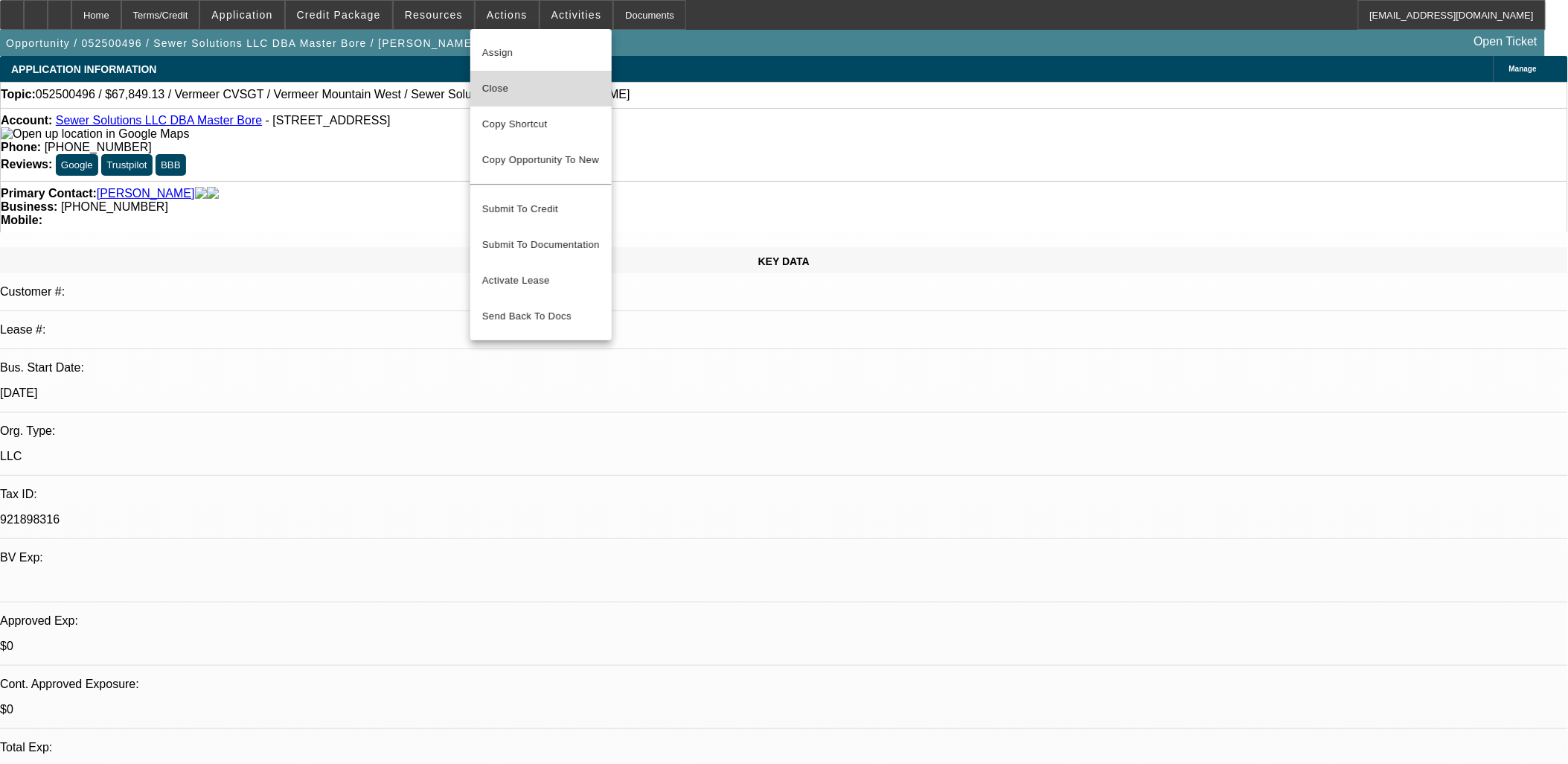
click at [483, 86] on span "Close" at bounding box center [541, 88] width 117 height 18
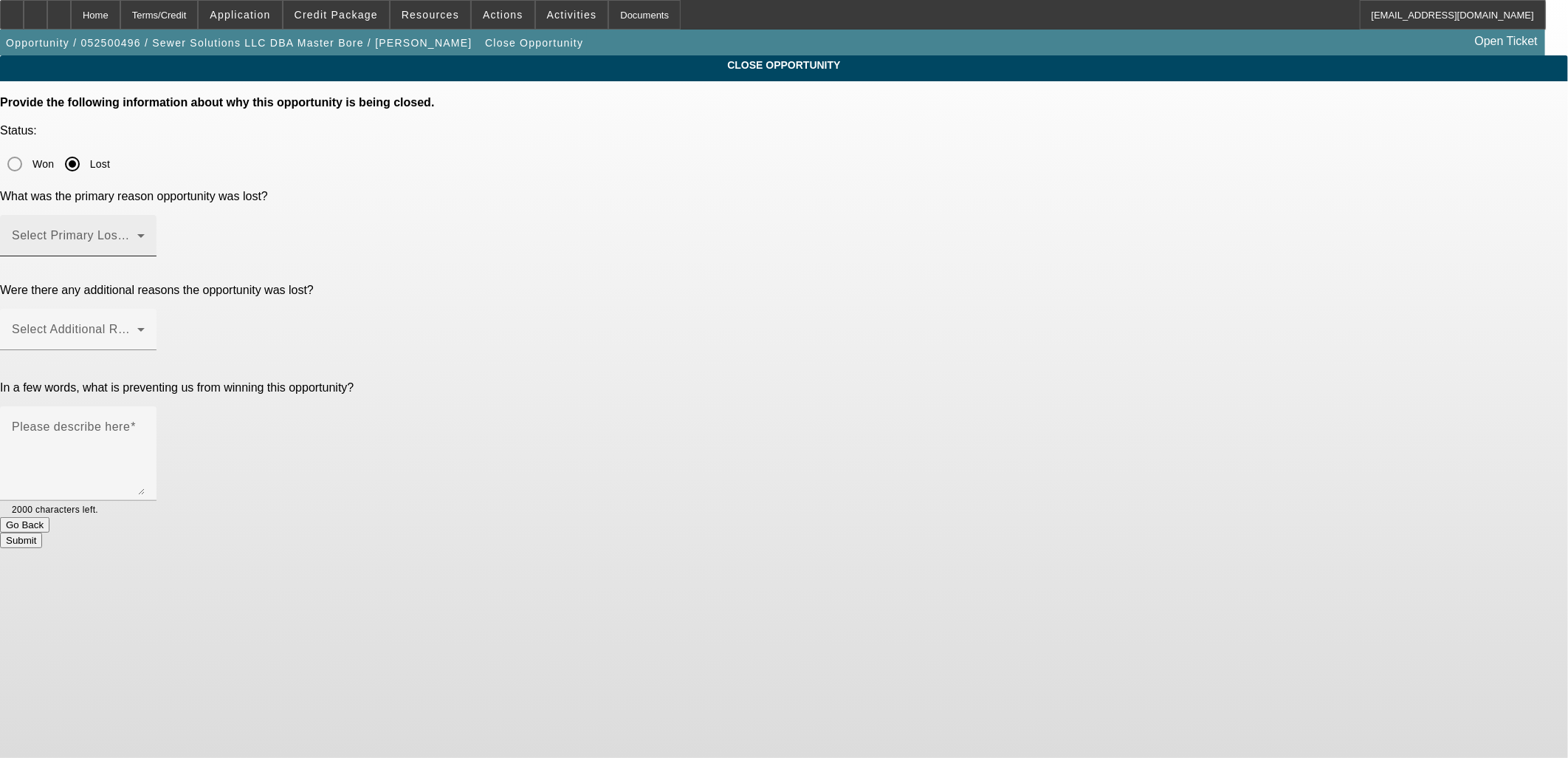
click at [145, 215] on div "Select Primary Lost Reason" at bounding box center [79, 236] width 133 height 42
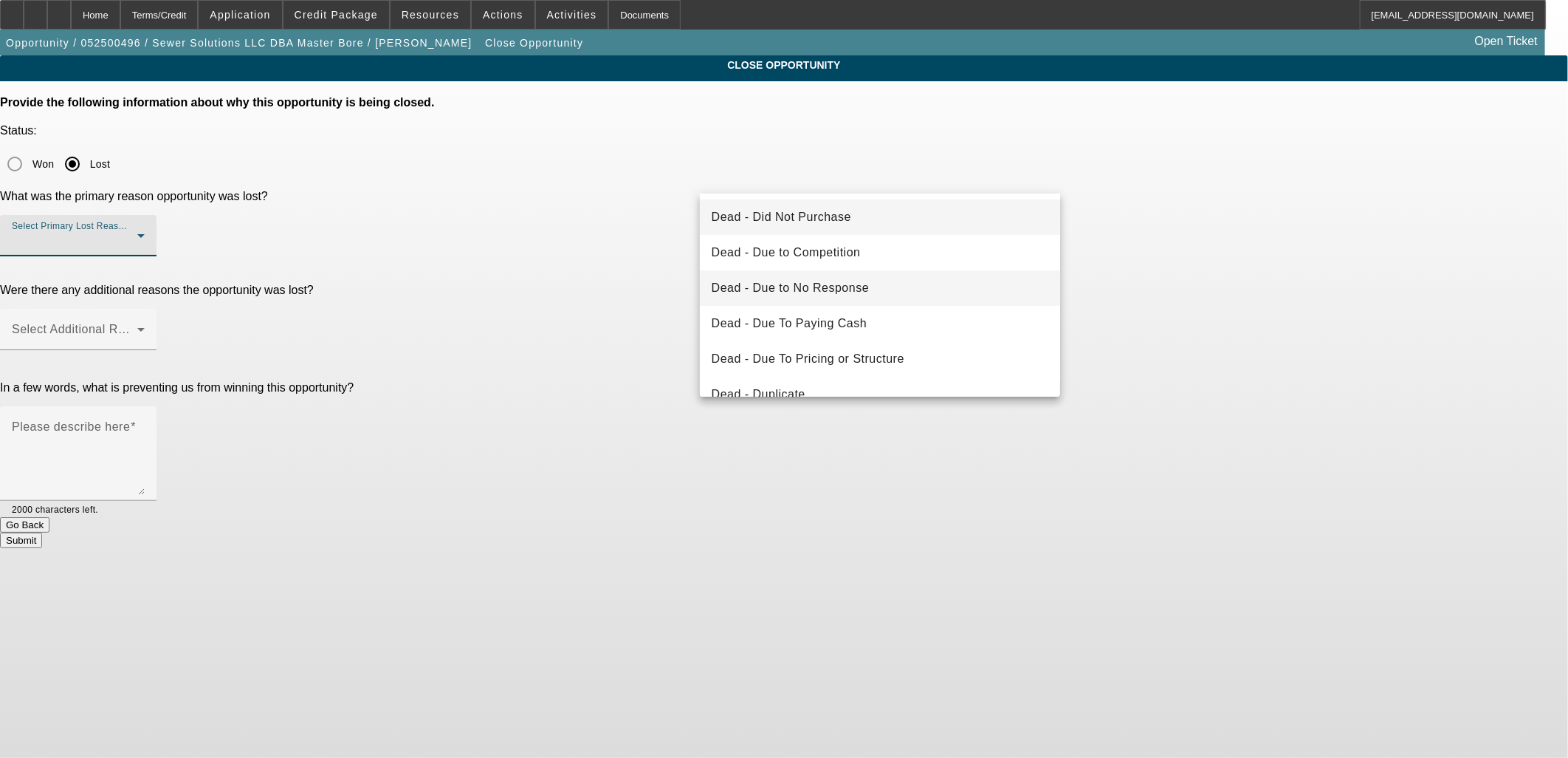
click at [802, 292] on span "Dead - Due to No Response" at bounding box center [790, 287] width 158 height 18
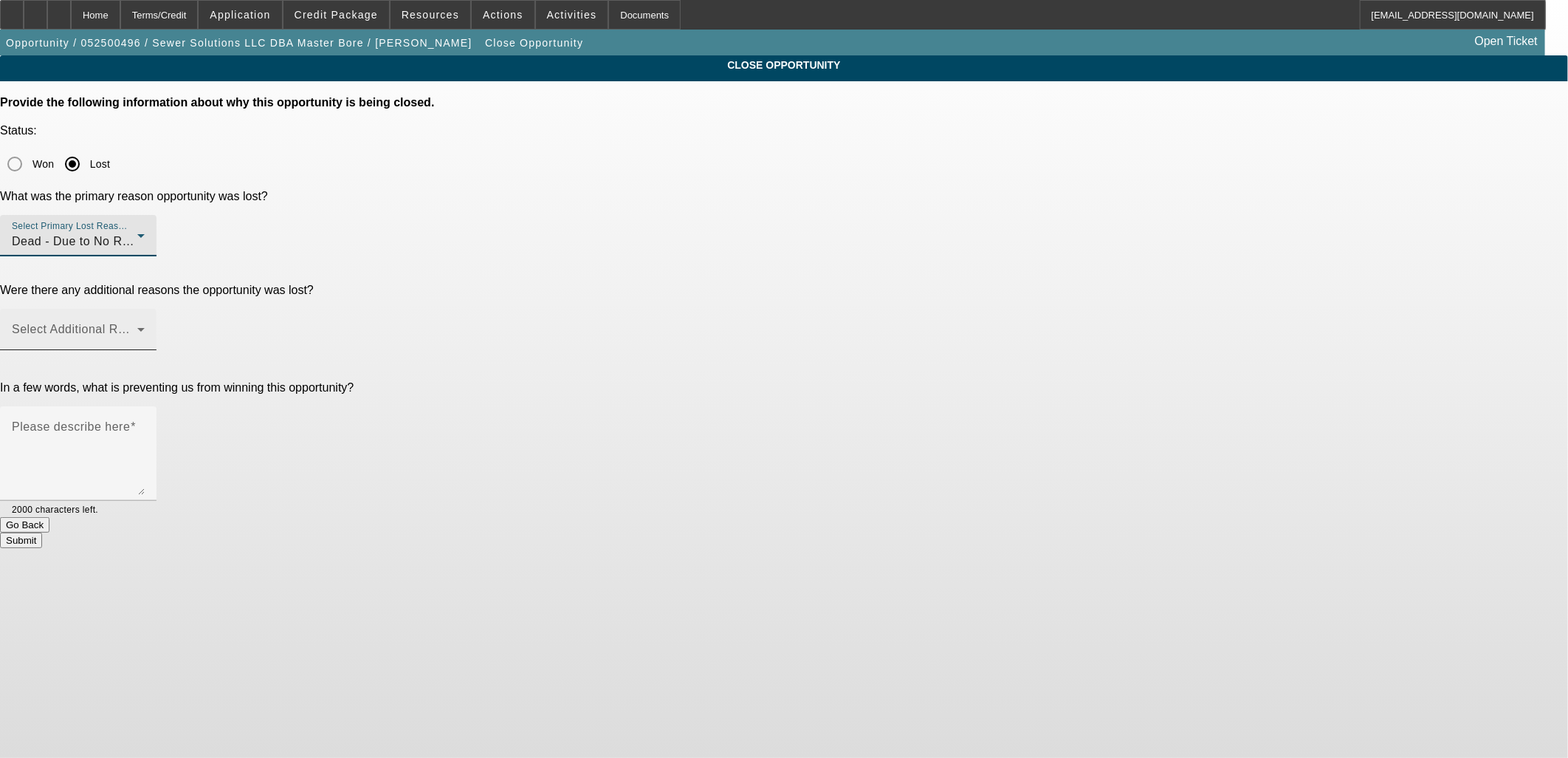
click at [138, 326] on span at bounding box center [75, 335] width 126 height 18
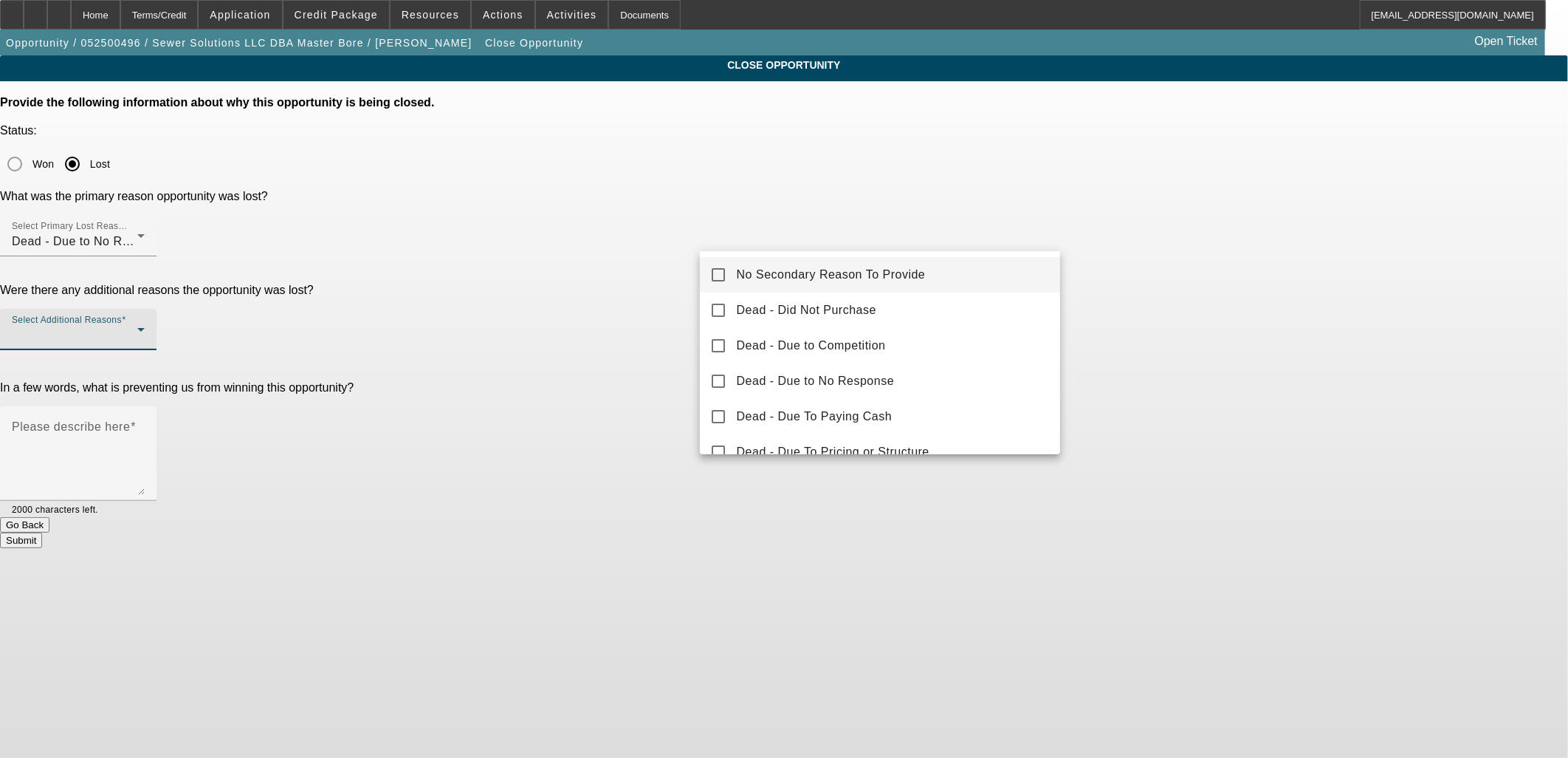
click at [762, 262] on mat-option "No Secondary Reason To Provide" at bounding box center [881, 275] width 361 height 35
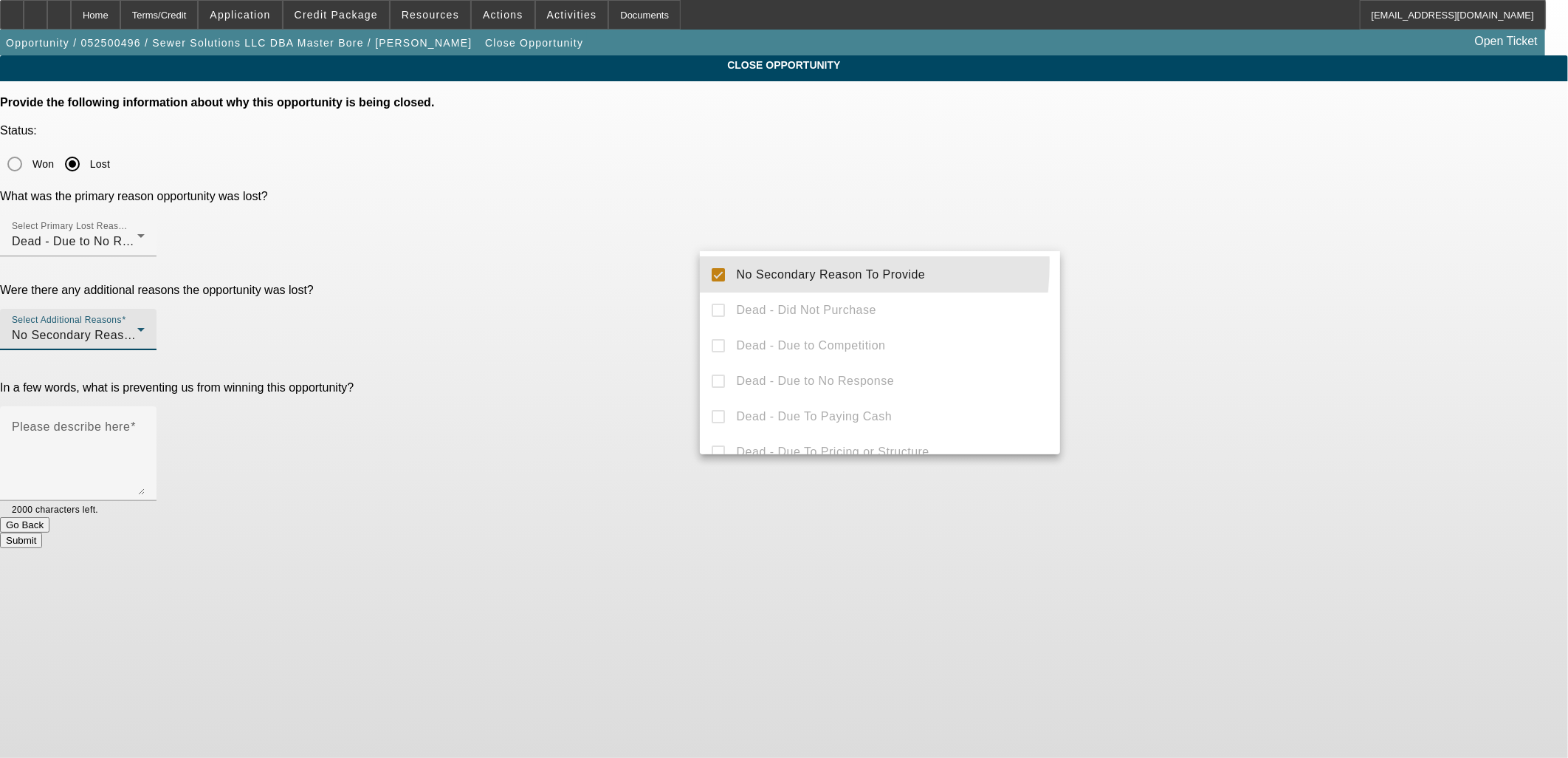
click at [616, 260] on div at bounding box center [784, 379] width 1568 height 758
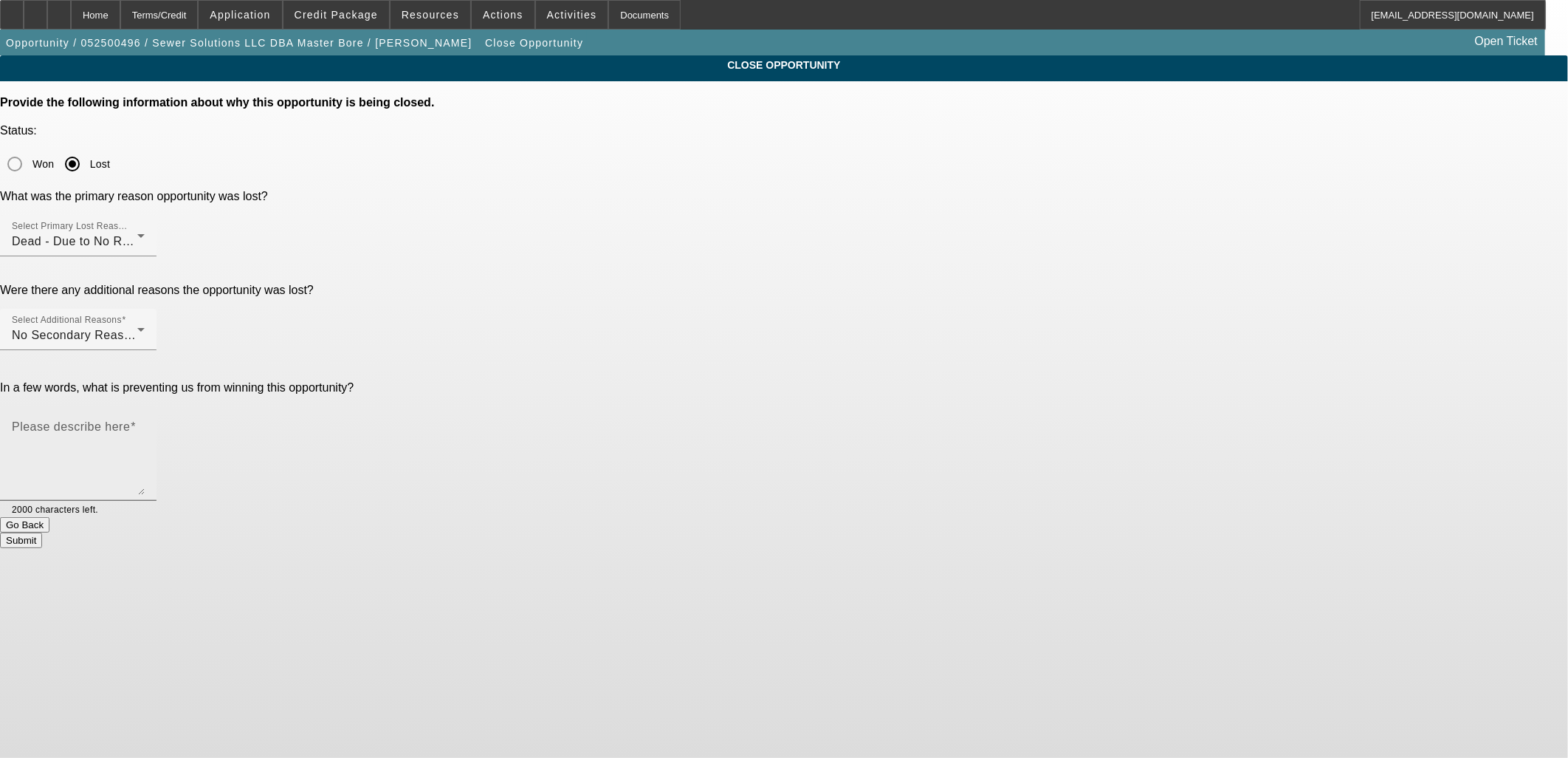
click at [145, 424] on textarea "Please describe here" at bounding box center [79, 459] width 133 height 71
type textarea "No response from customer or vendor."
click at [43, 532] on button "Submit" at bounding box center [21, 540] width 43 height 16
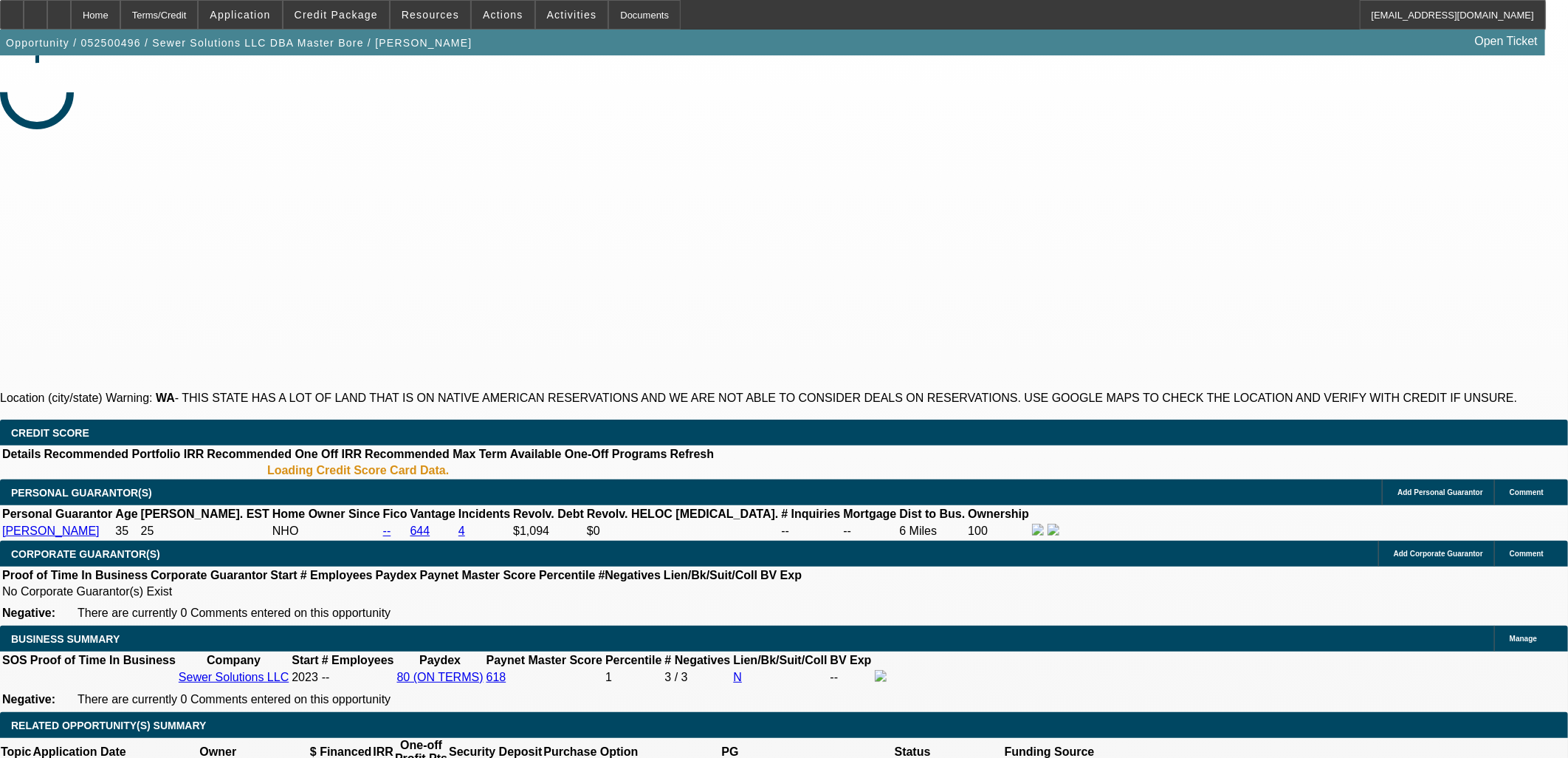
select select "0"
select select "2"
select select "0"
select select "6"
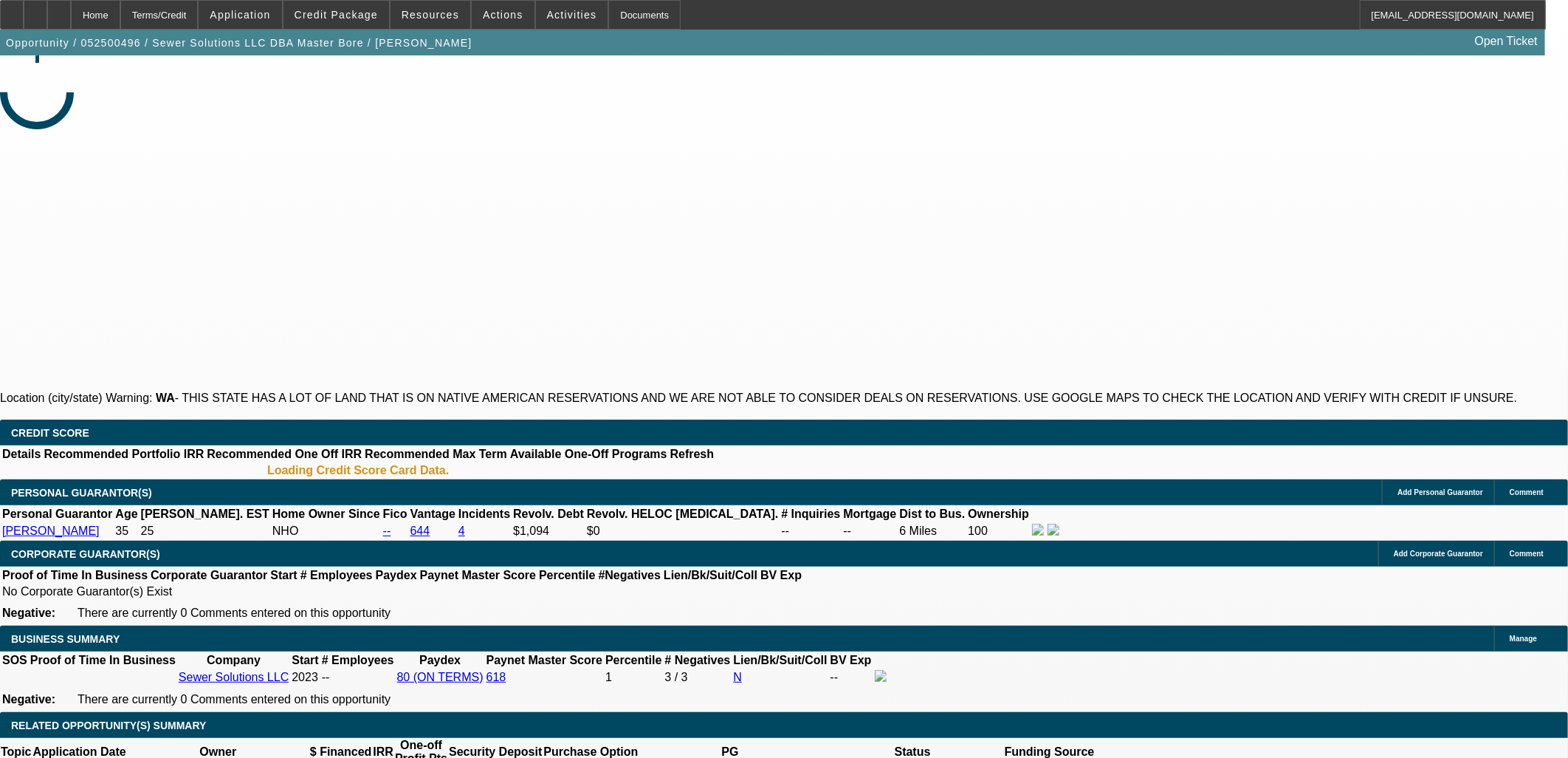
select select "0.15"
select select "2"
select select "0"
select select "6"
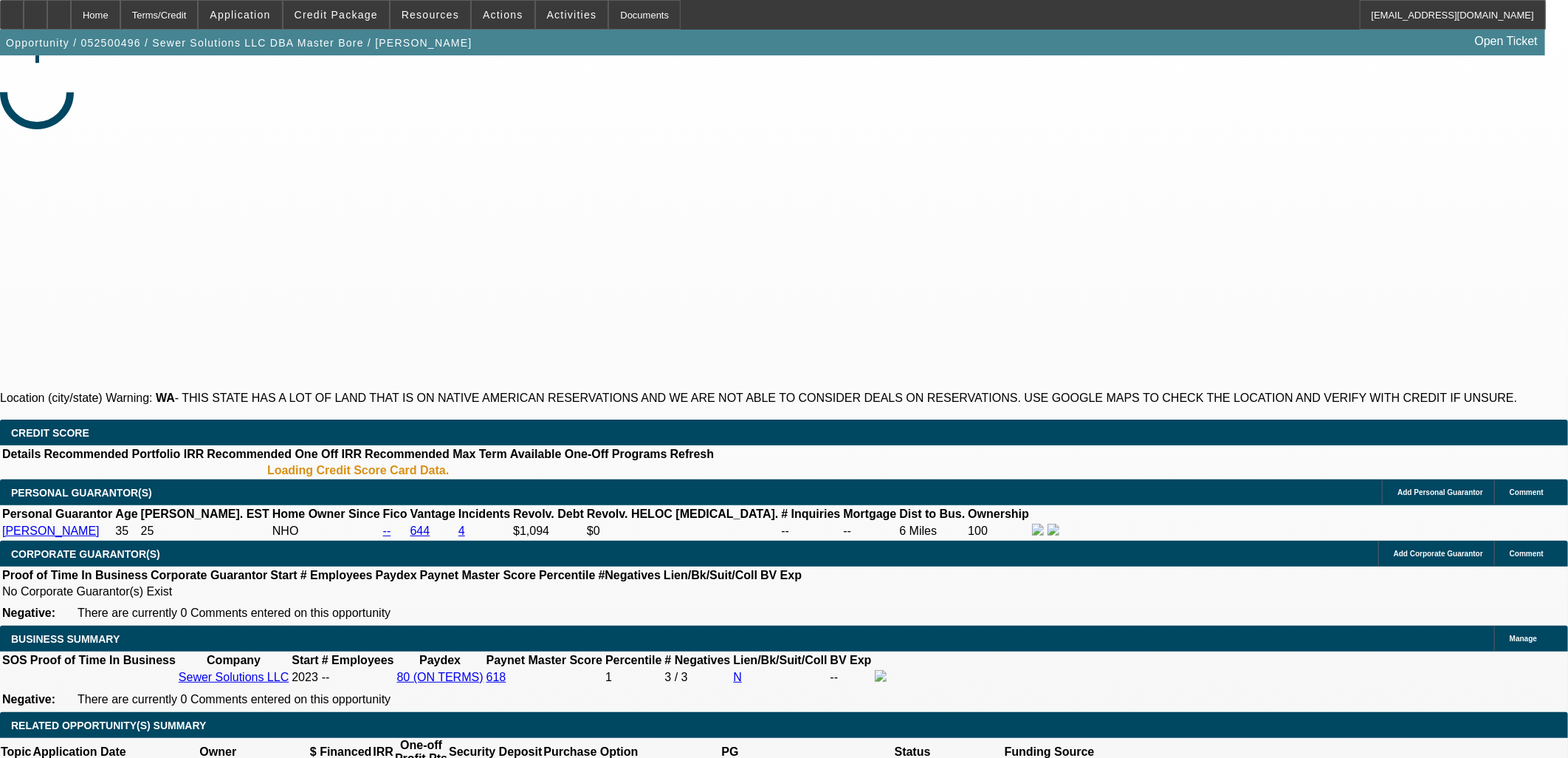
select select "0.15"
select select "2"
select select "0"
select select "6"
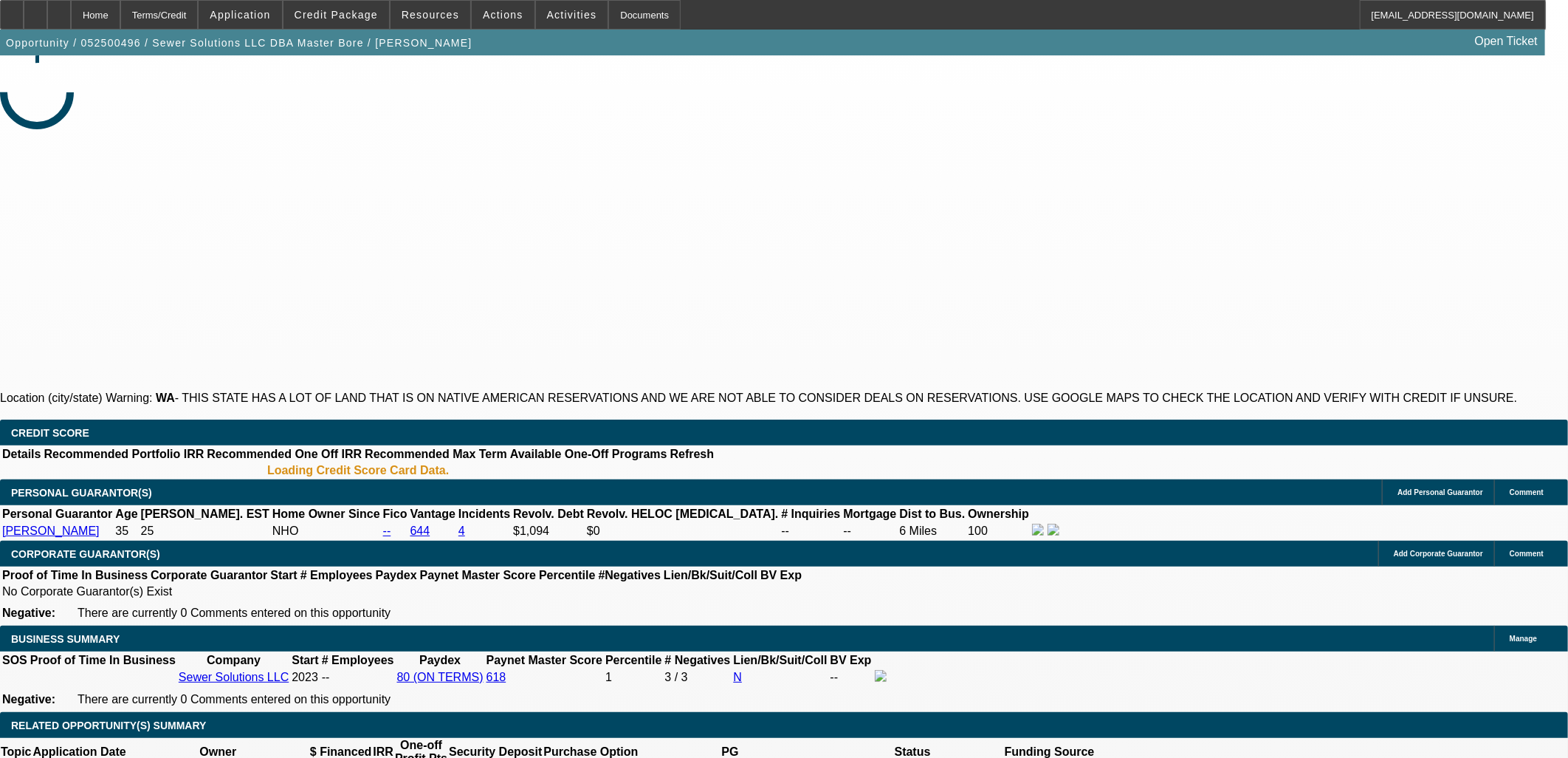
select select "0.1"
select select "0"
select select "3"
select select "0"
select select "6"
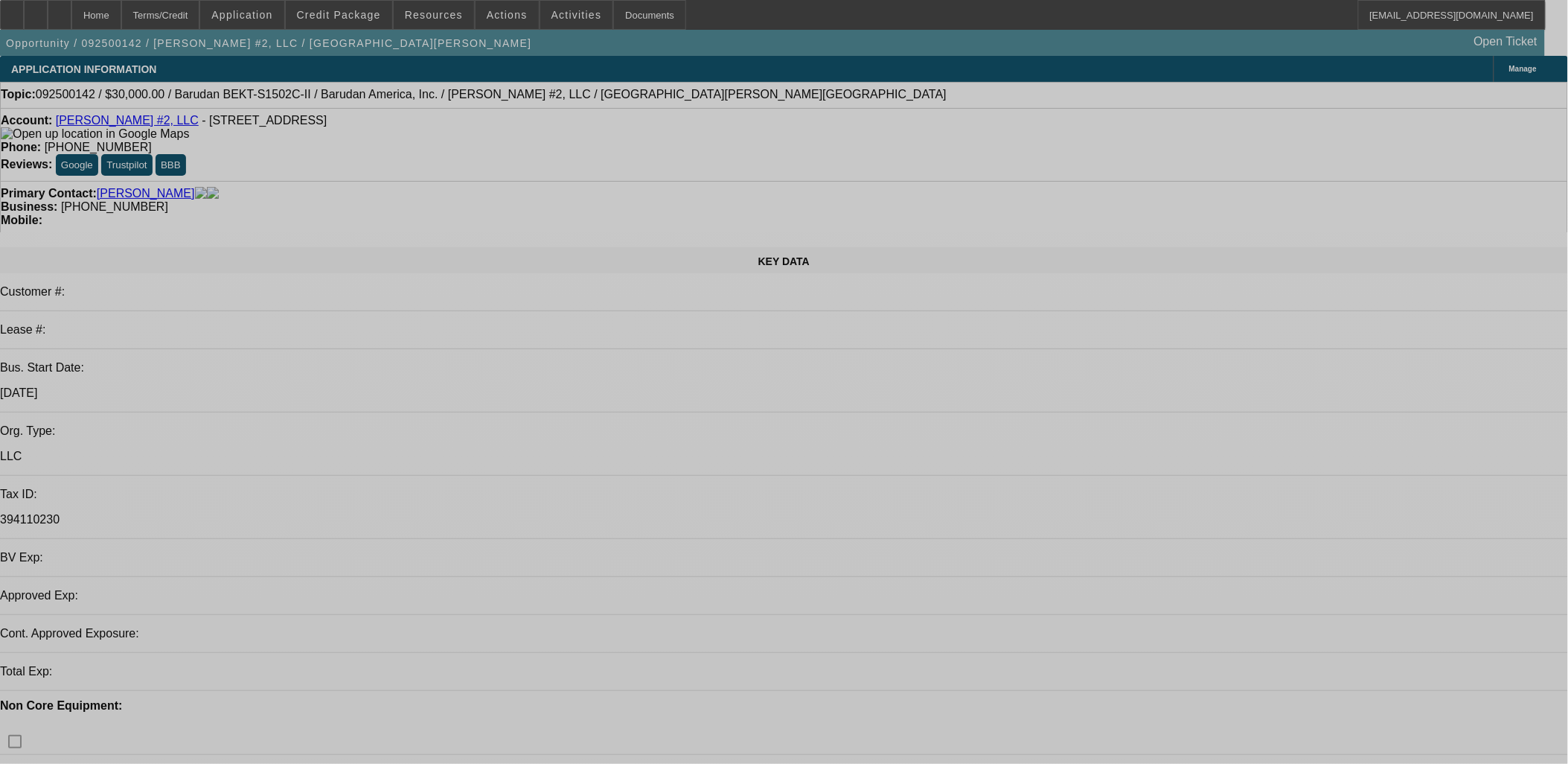
select select "0"
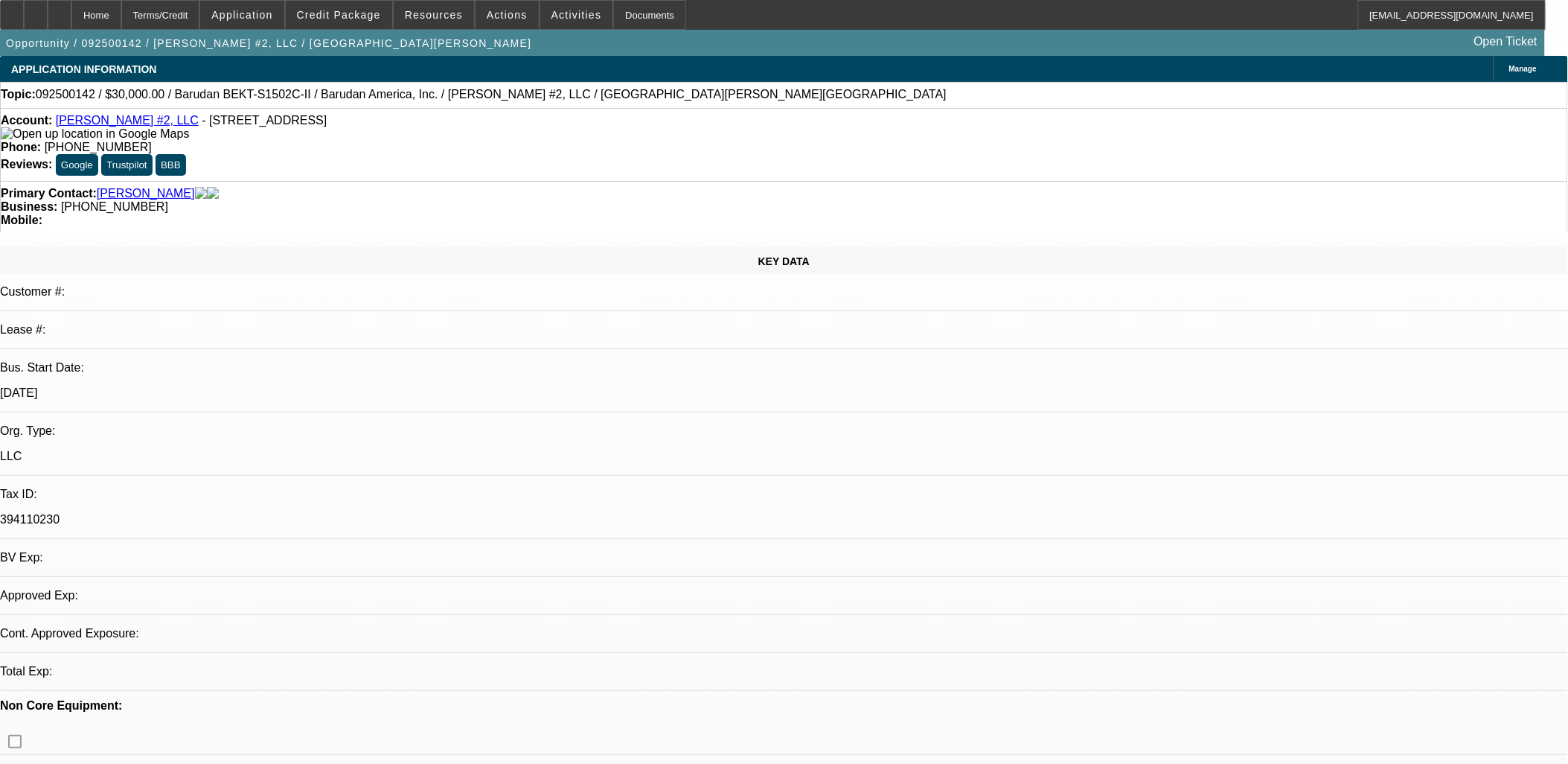
select select "2"
select select "0"
select select "2"
select select "0.1"
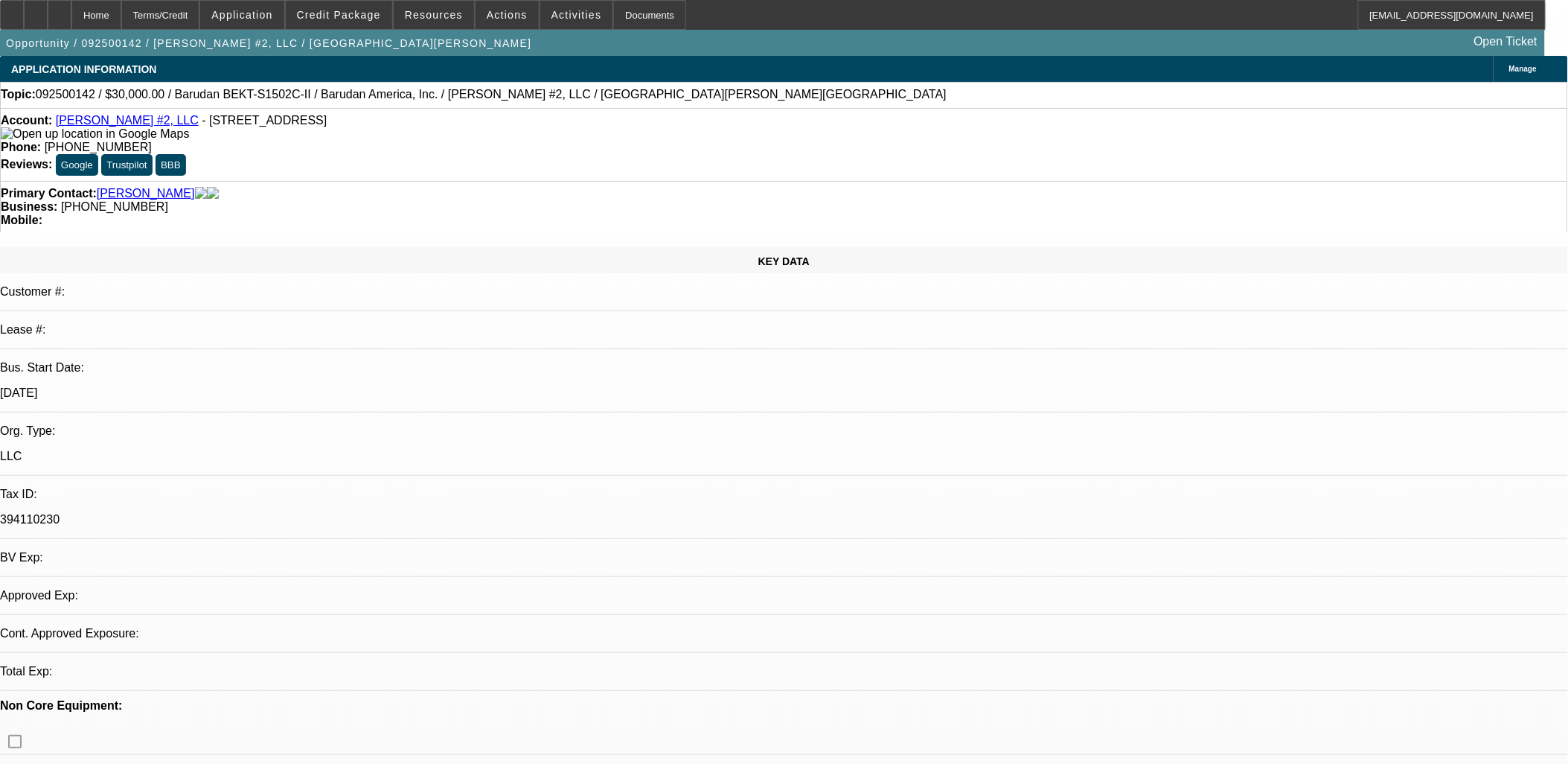
select select "1"
select select "2"
select select "1"
select select "2"
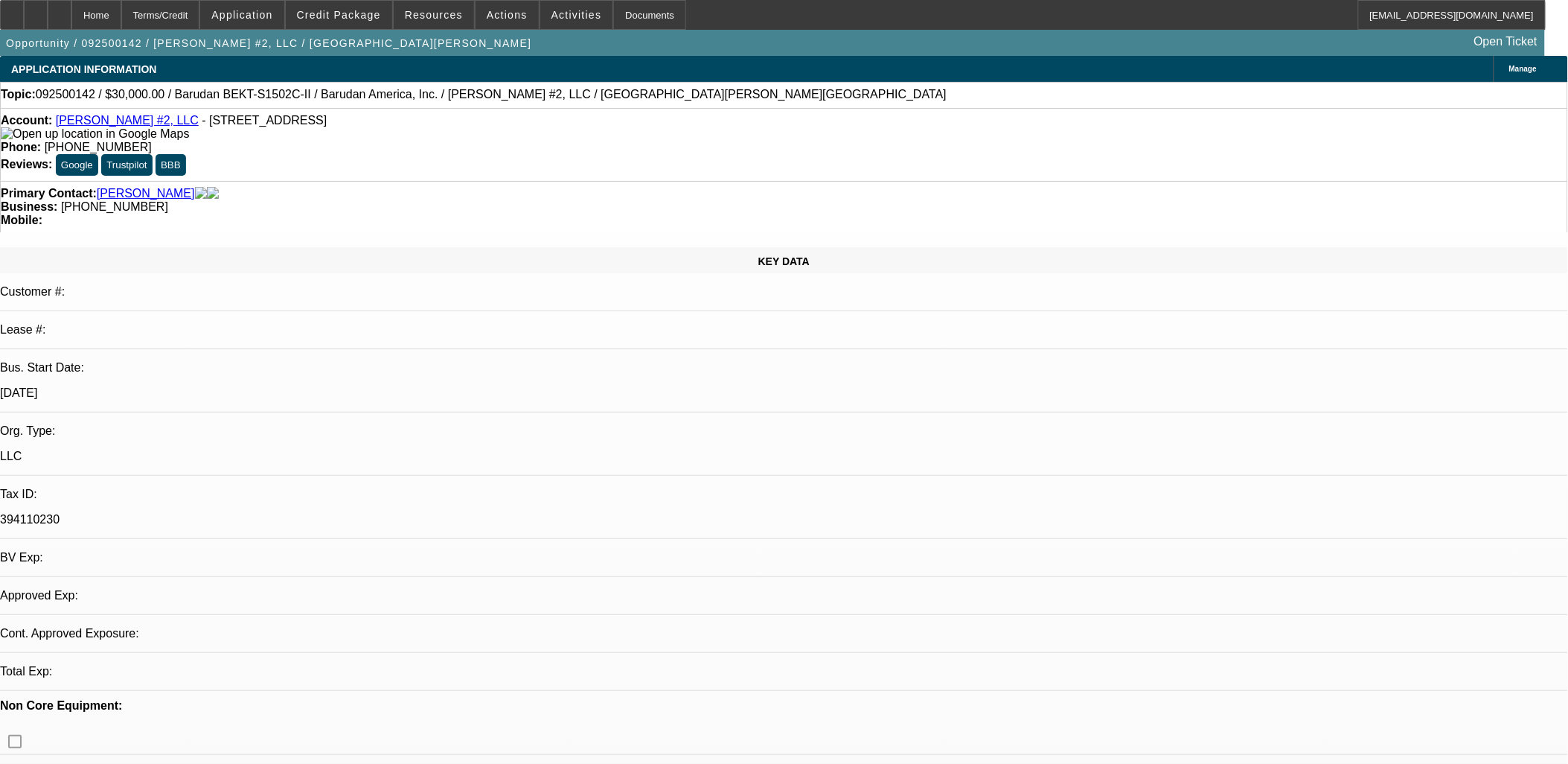
select select "4"
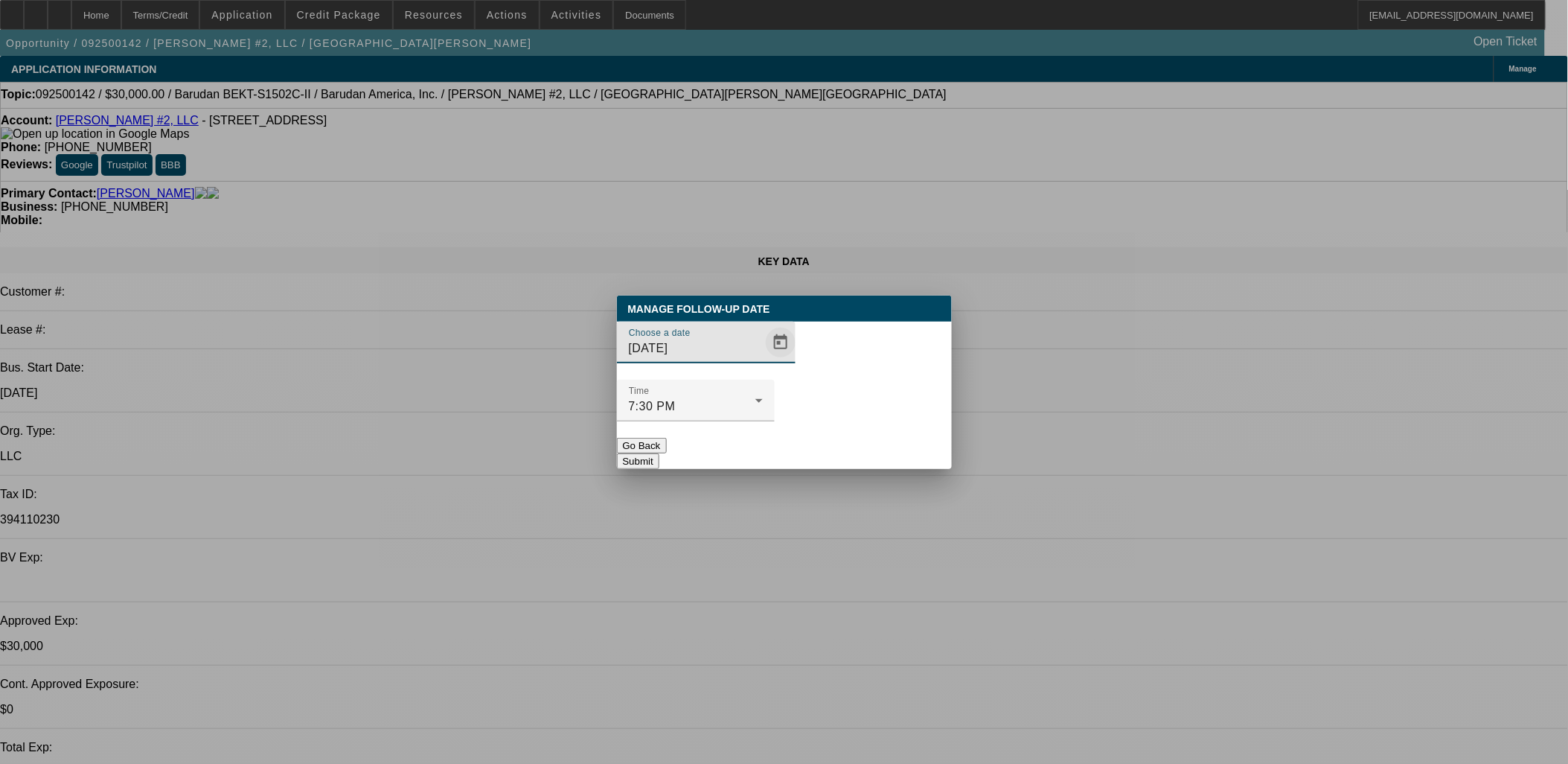
click at [763, 361] on span "Open calendar" at bounding box center [780, 342] width 35 height 35
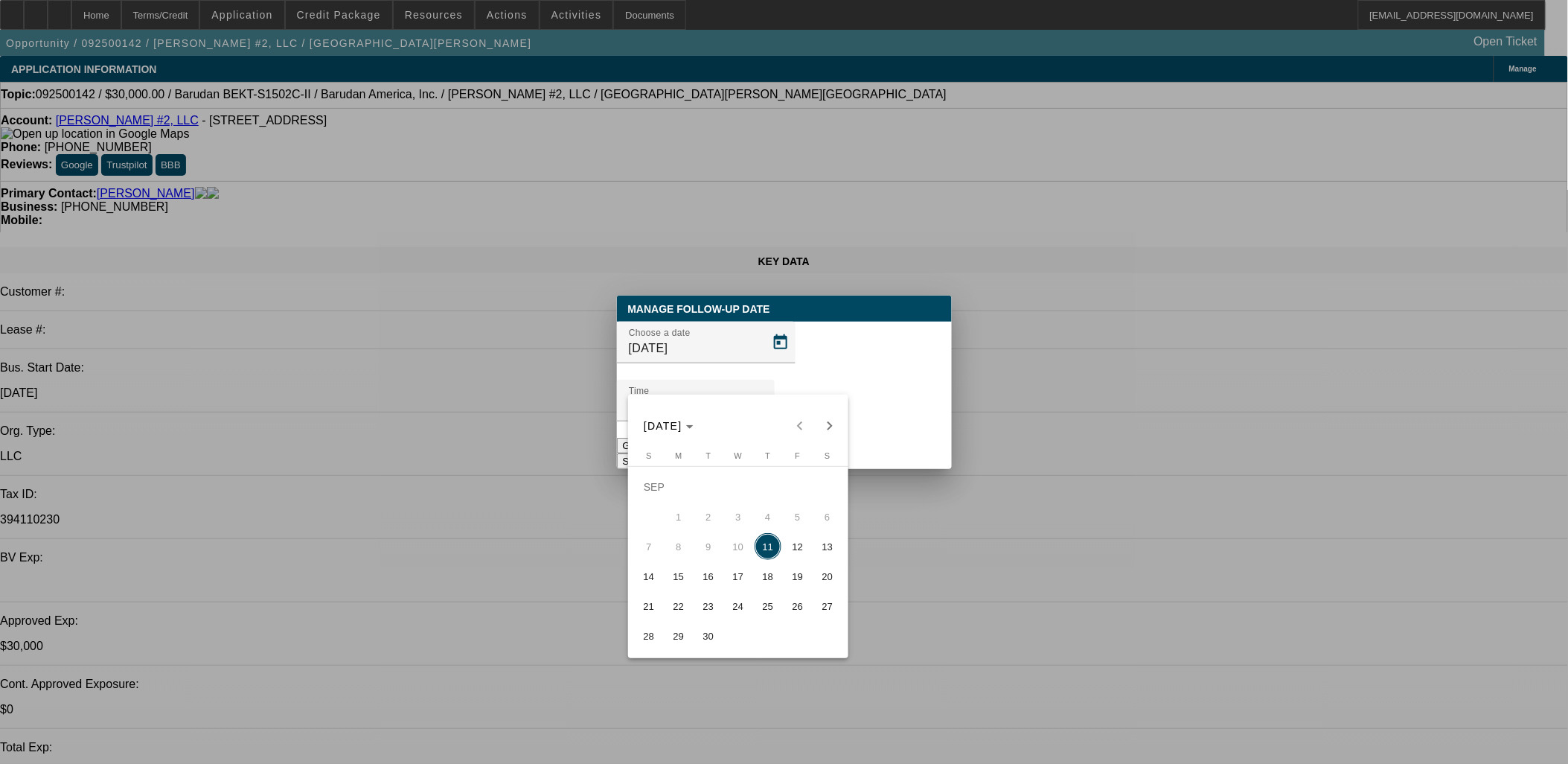
click at [680, 574] on span "15" at bounding box center [678, 576] width 27 height 27
type input "[DATE]"
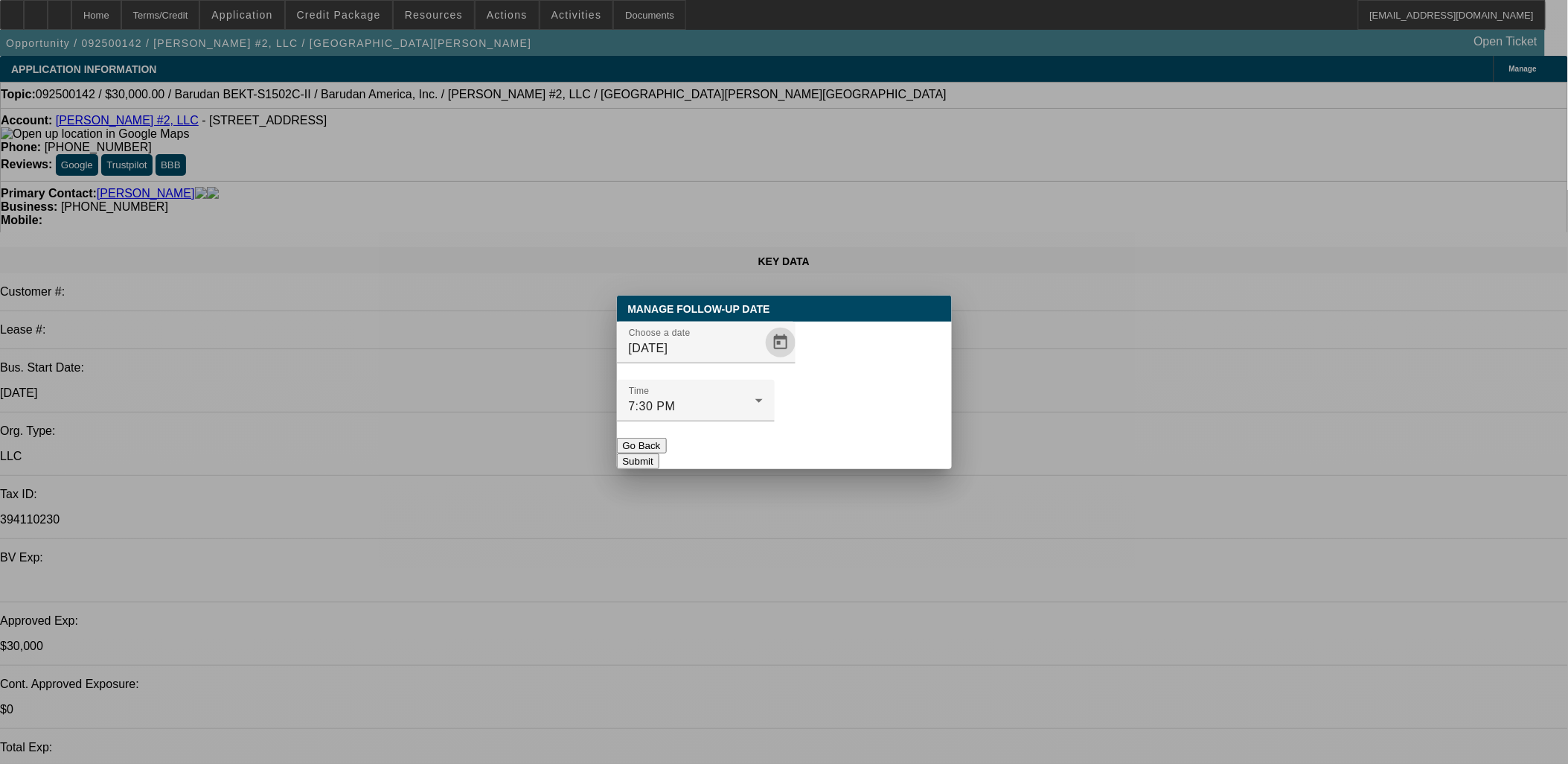
click at [659, 454] on button "Submit" at bounding box center [638, 461] width 43 height 16
